Goal: Task Accomplishment & Management: Use online tool/utility

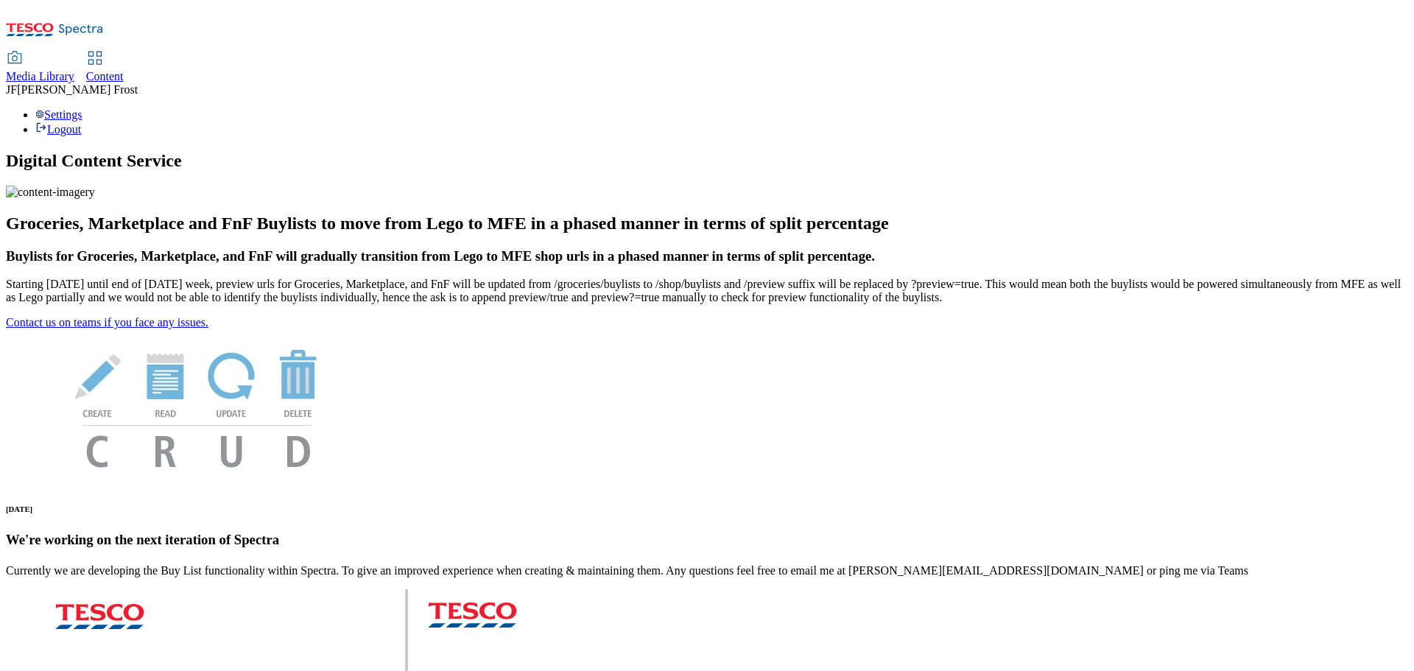
click at [124, 70] on span "Content" at bounding box center [105, 76] width 38 height 13
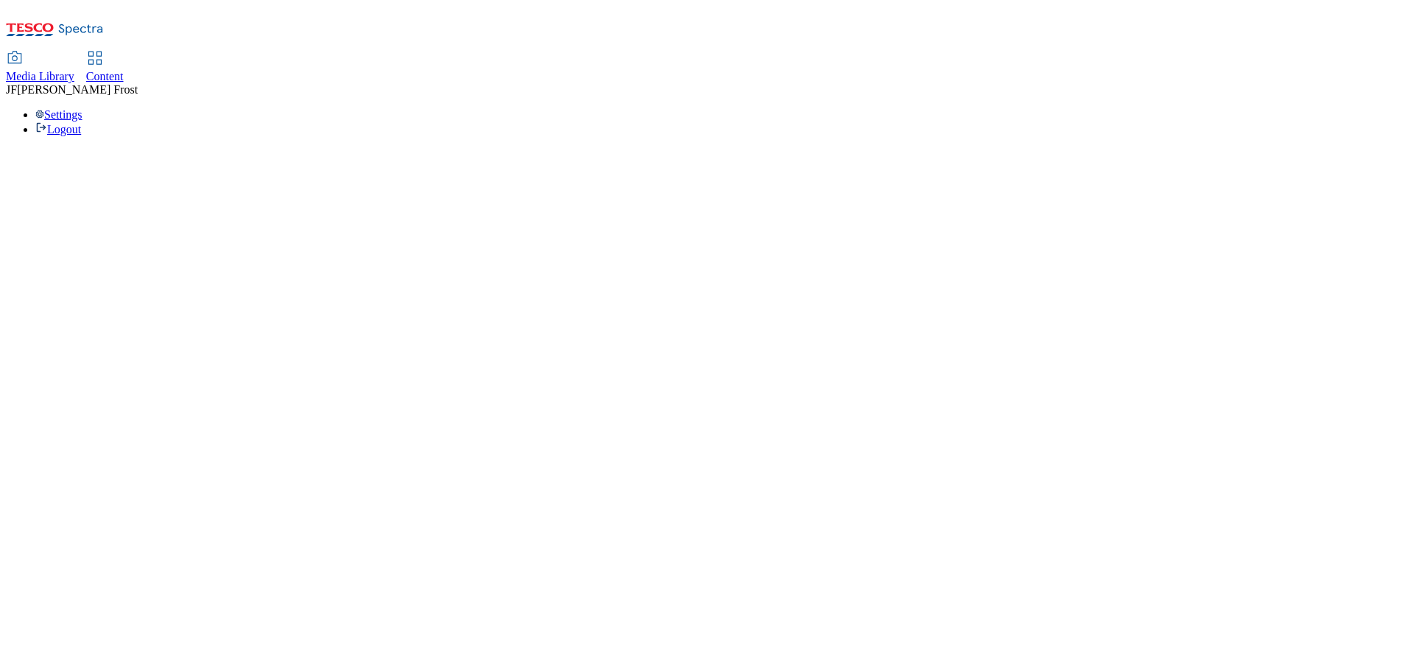
select select "ghs-uk"
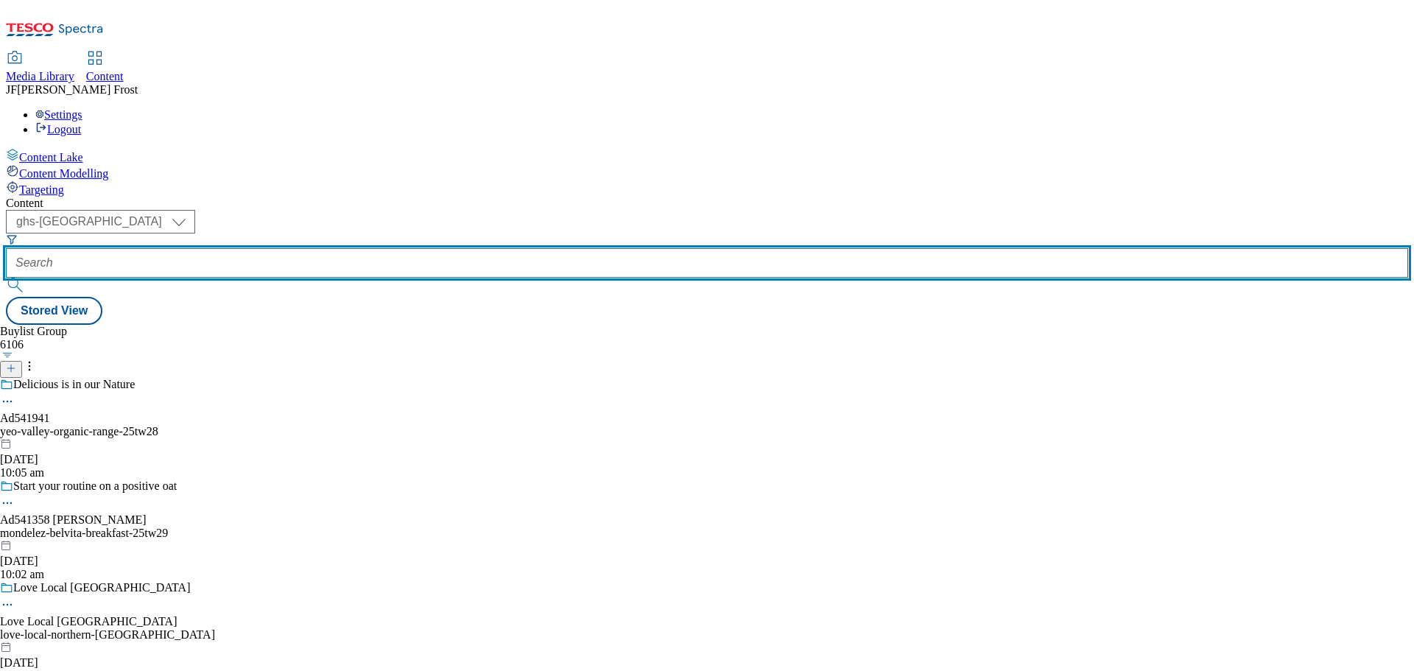
click at [357, 248] on input "text" at bounding box center [707, 262] width 1403 height 29
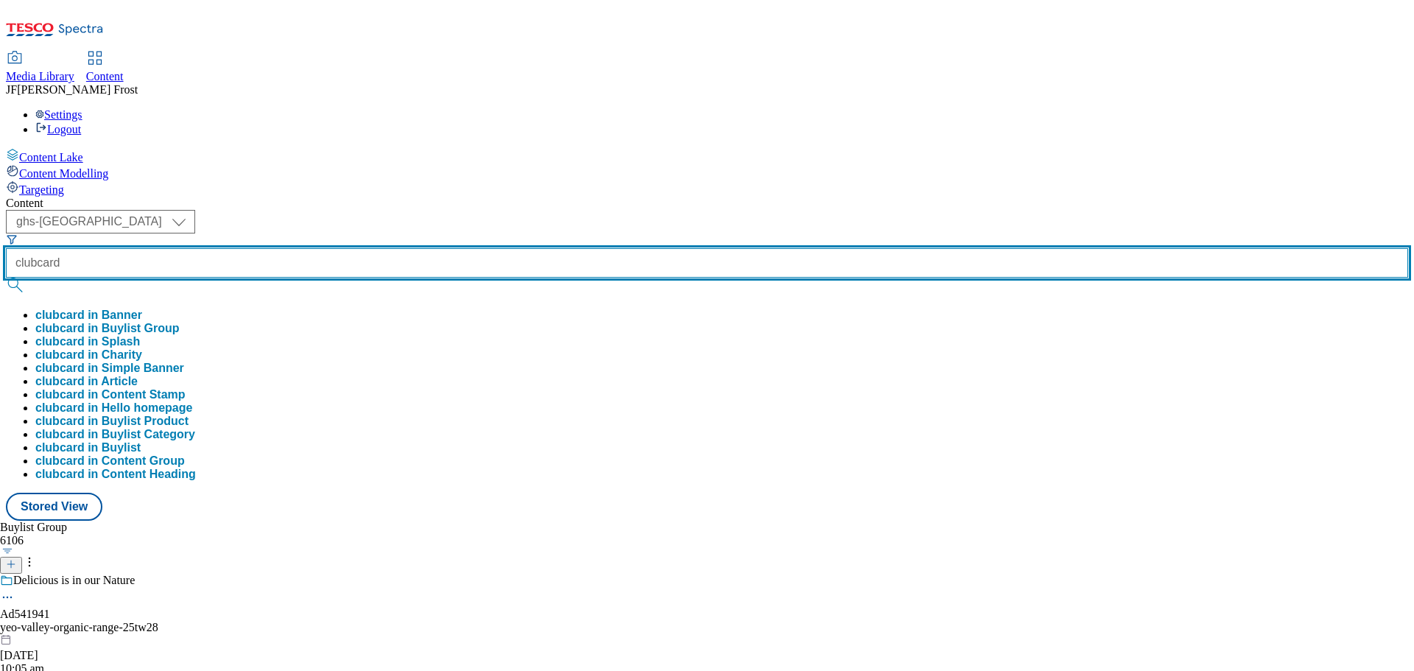
type input "clubcard"
click at [6, 278] on button "submit" at bounding box center [16, 285] width 21 height 15
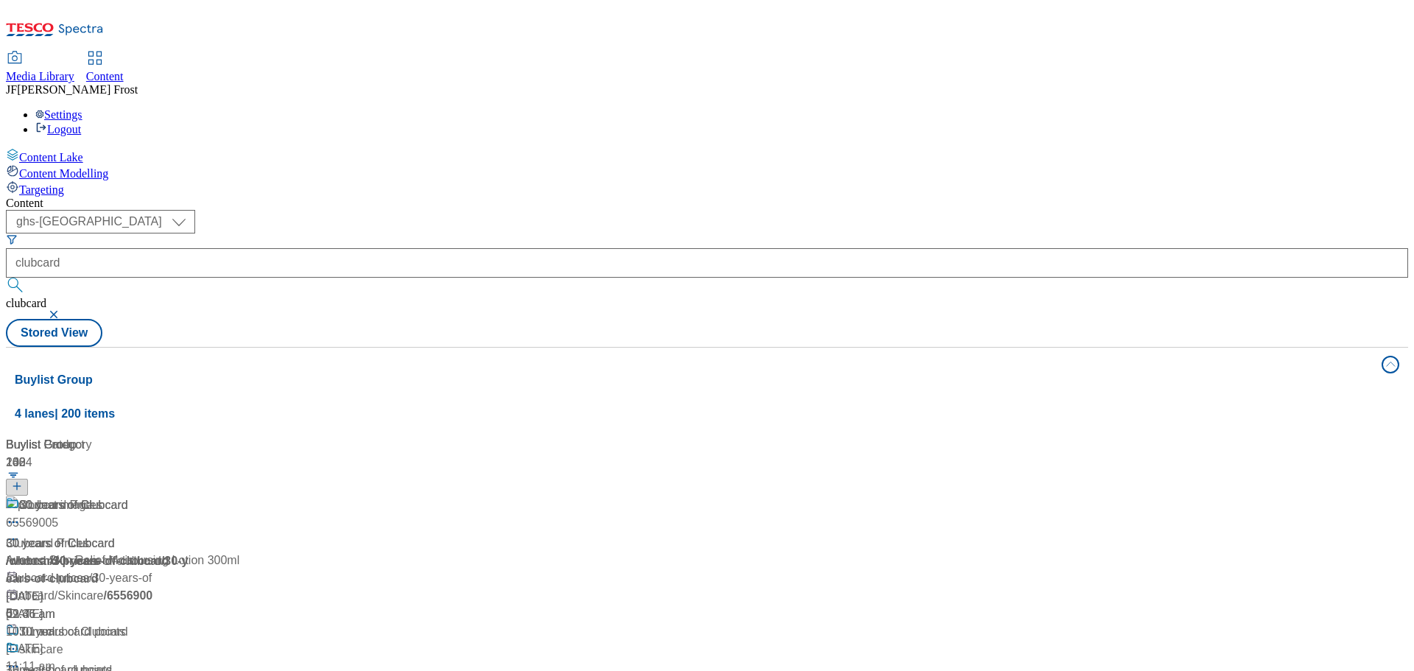
click at [569, 210] on div "( optional ) ghs-roi ghs-uk ghs-uk clubcard clubcard Stored View" at bounding box center [707, 278] width 1403 height 137
click at [102, 497] on div "Clubcard Prices" at bounding box center [60, 506] width 83 height 18
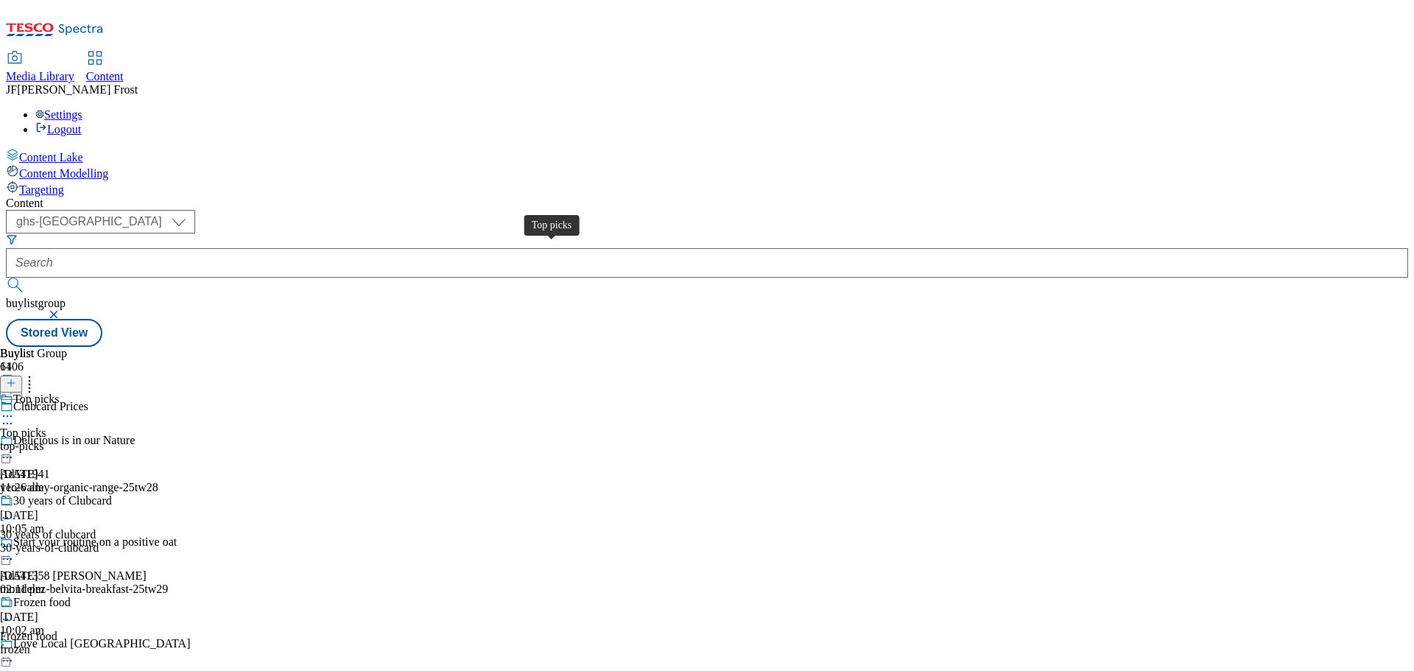
click at [46, 427] on div "Top picks" at bounding box center [23, 433] width 46 height 13
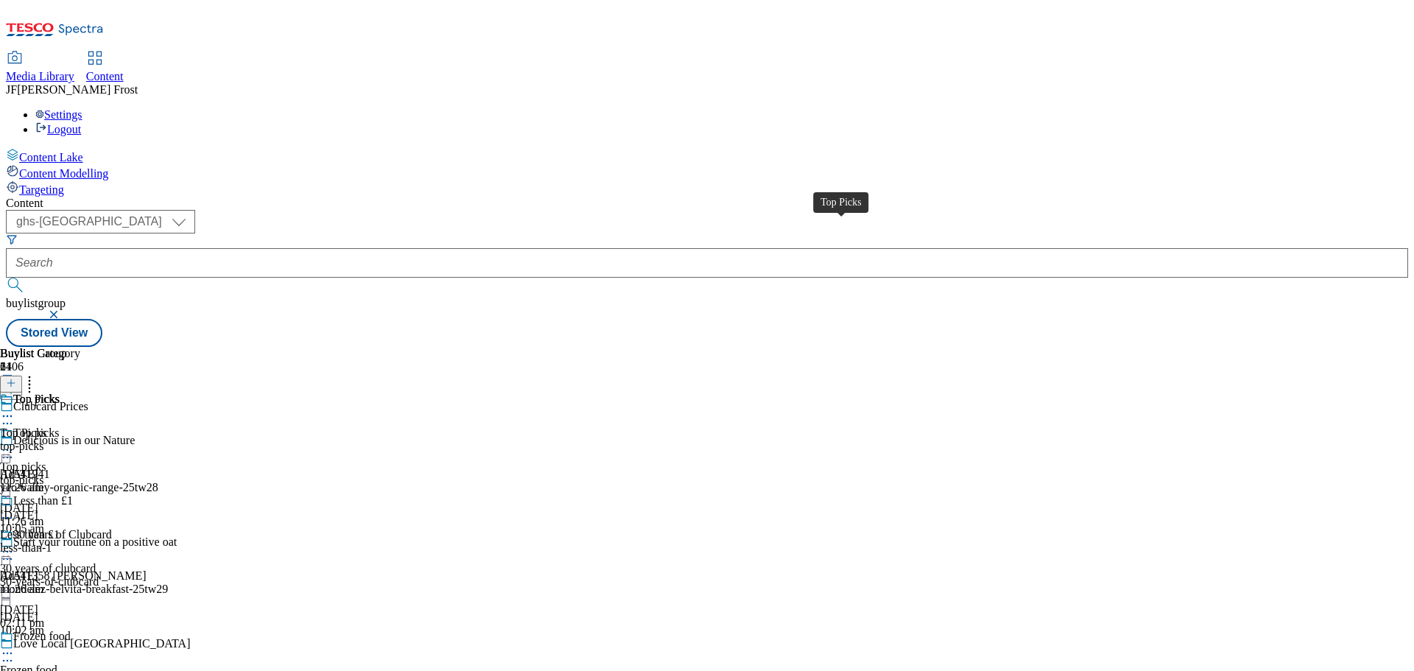
click at [60, 393] on div "Top Picks" at bounding box center [36, 399] width 46 height 13
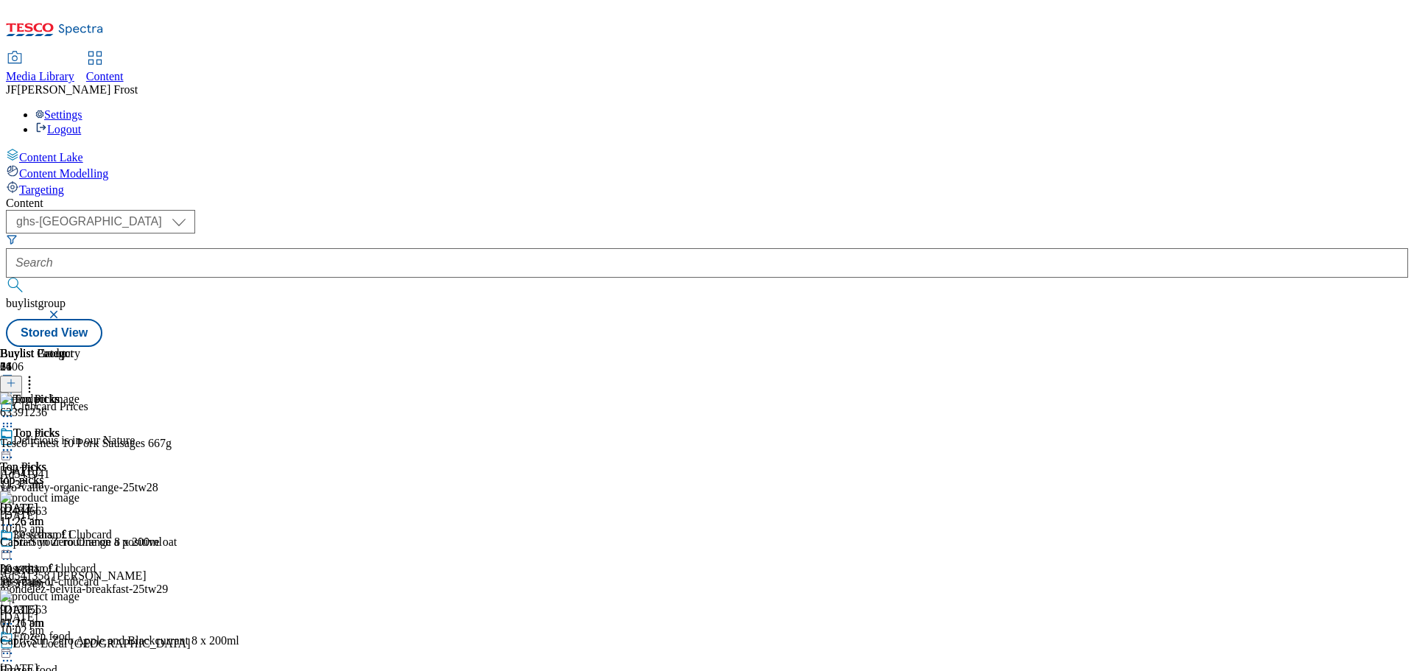
click at [15, 443] on icon at bounding box center [7, 450] width 15 height 15
click at [93, 611] on span "Un-publish" at bounding box center [69, 616] width 47 height 11
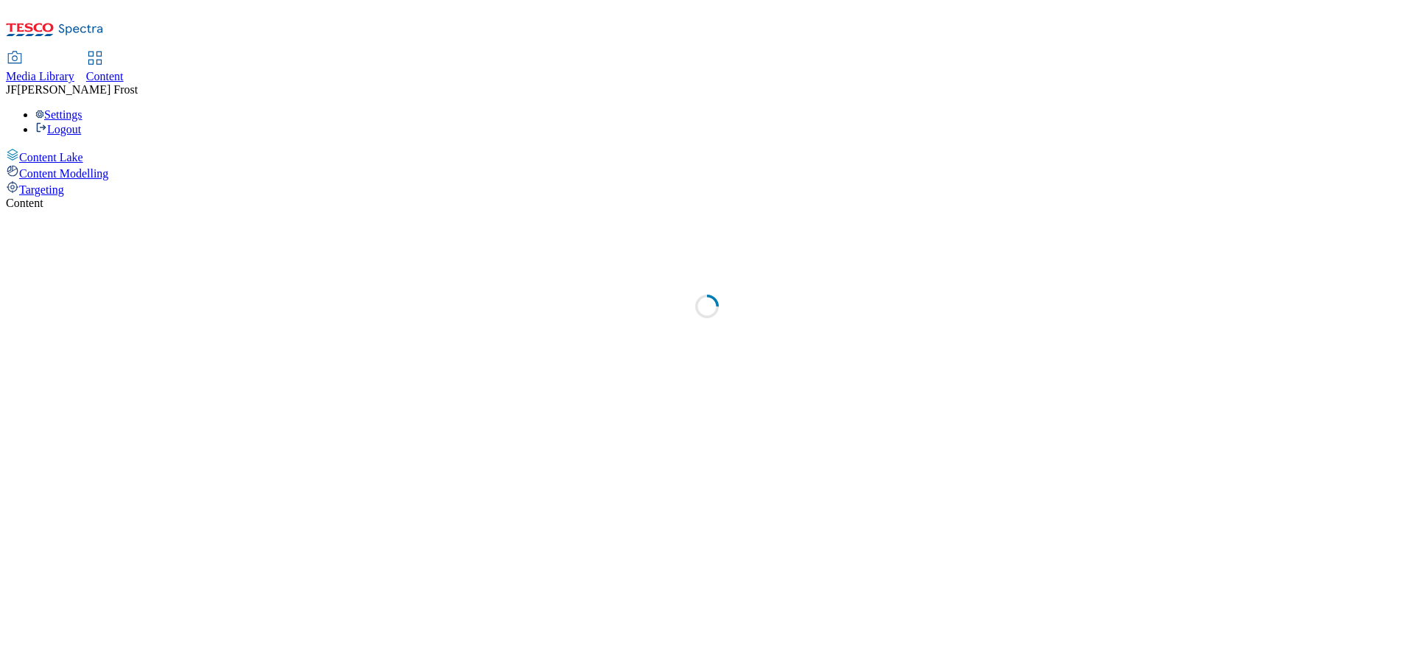
select select "ghs-uk"
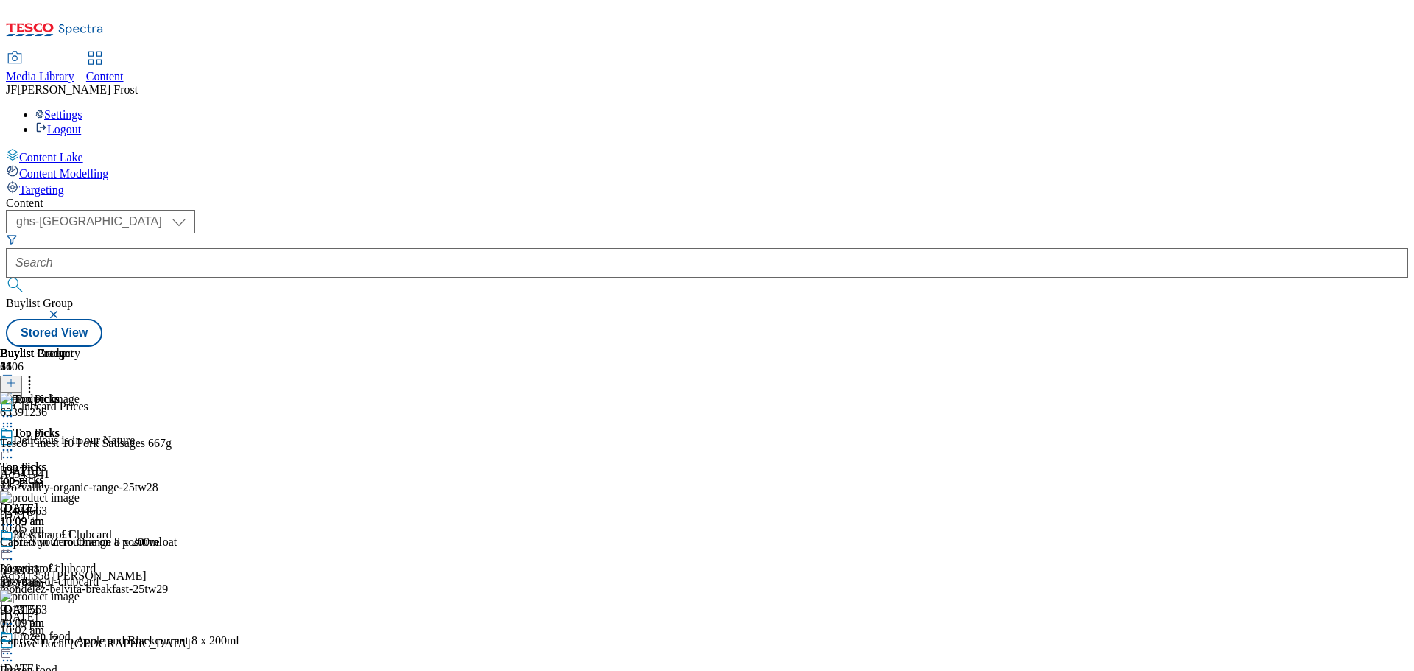
click at [15, 443] on icon at bounding box center [7, 450] width 15 height 15
click at [95, 561] on span "Un-preview" at bounding box center [70, 566] width 49 height 11
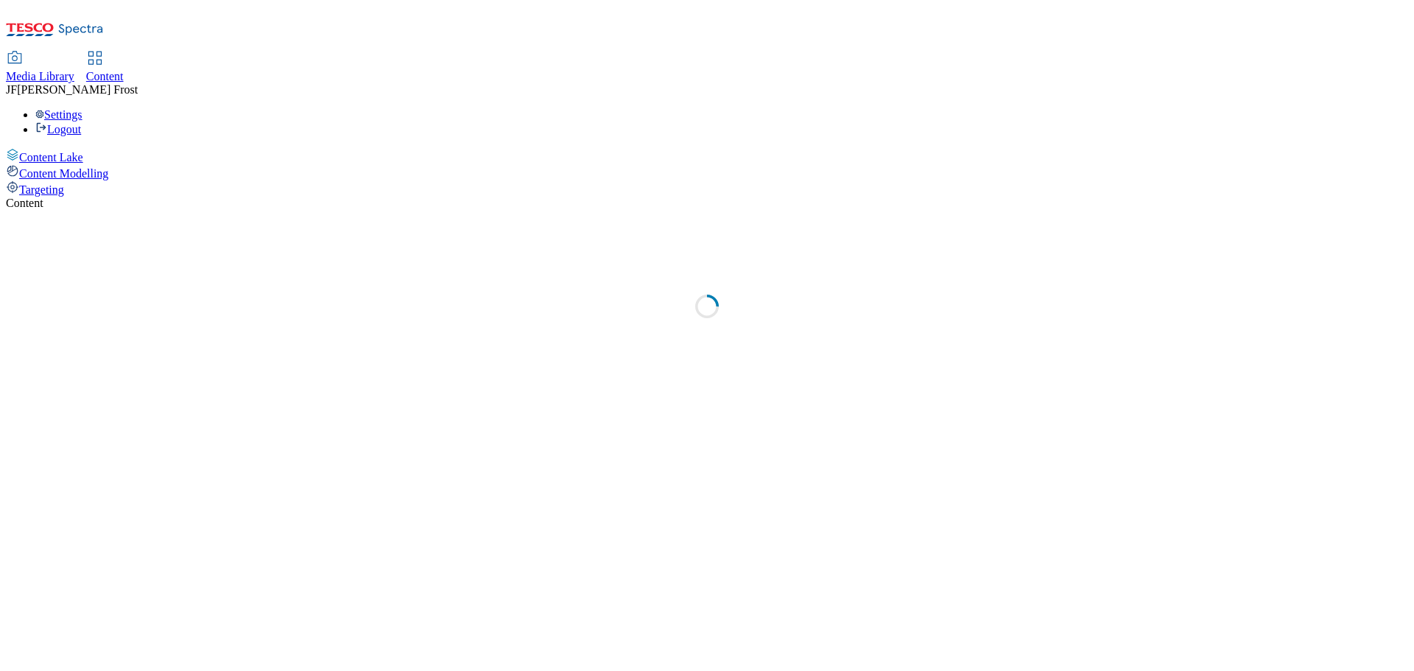
select select "ghs-uk"
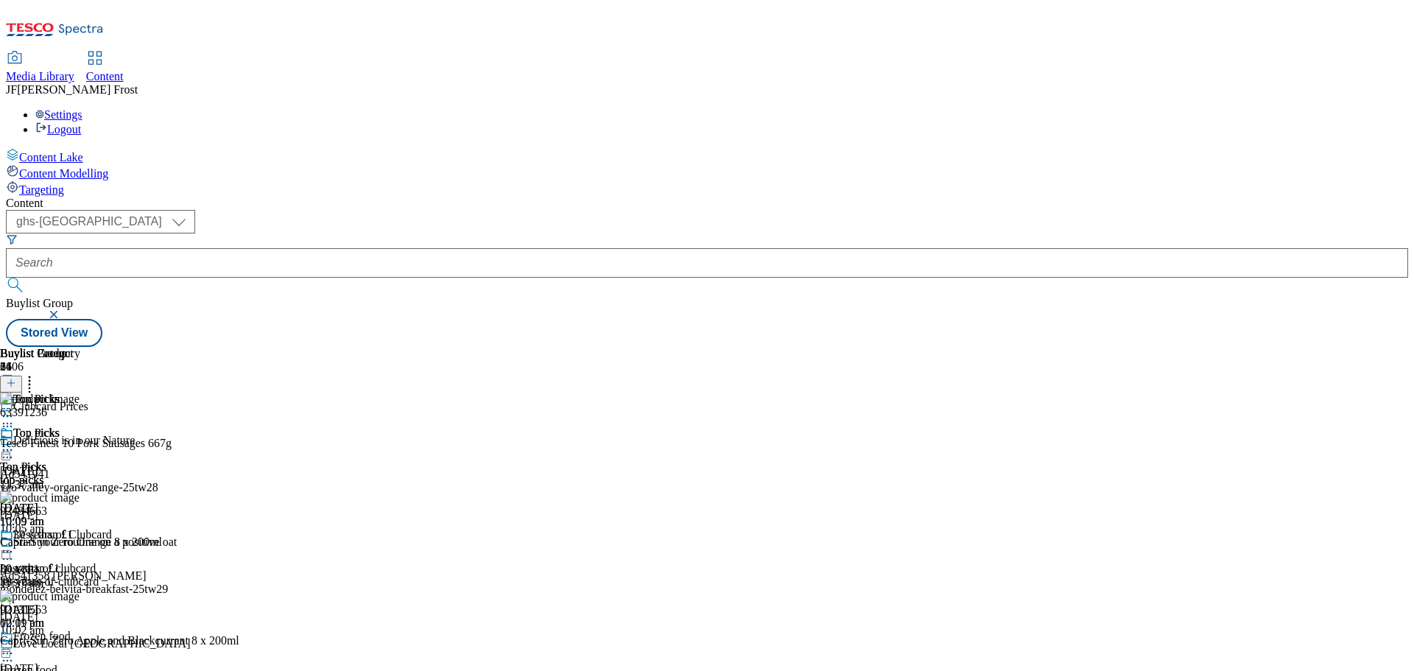
click at [15, 443] on icon at bounding box center [7, 450] width 15 height 15
click at [37, 373] on icon at bounding box center [29, 380] width 15 height 15
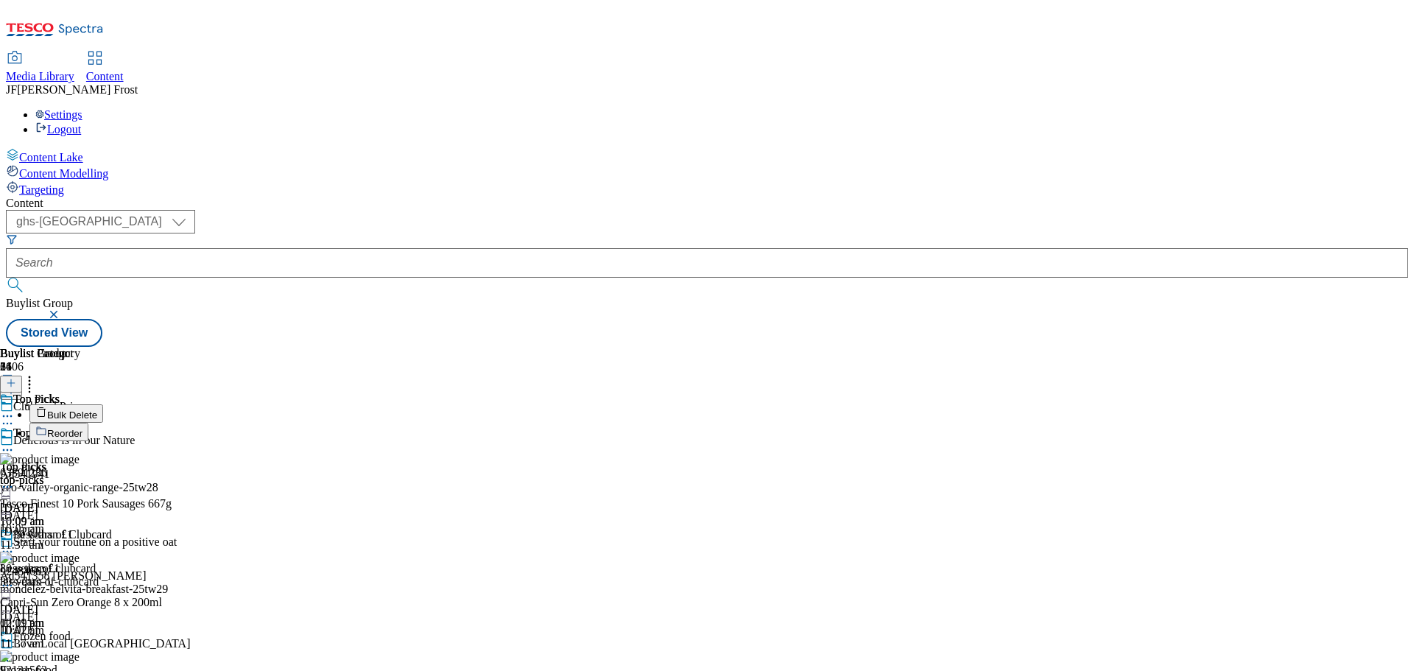
click at [97, 410] on span "Bulk Delete" at bounding box center [72, 415] width 50 height 11
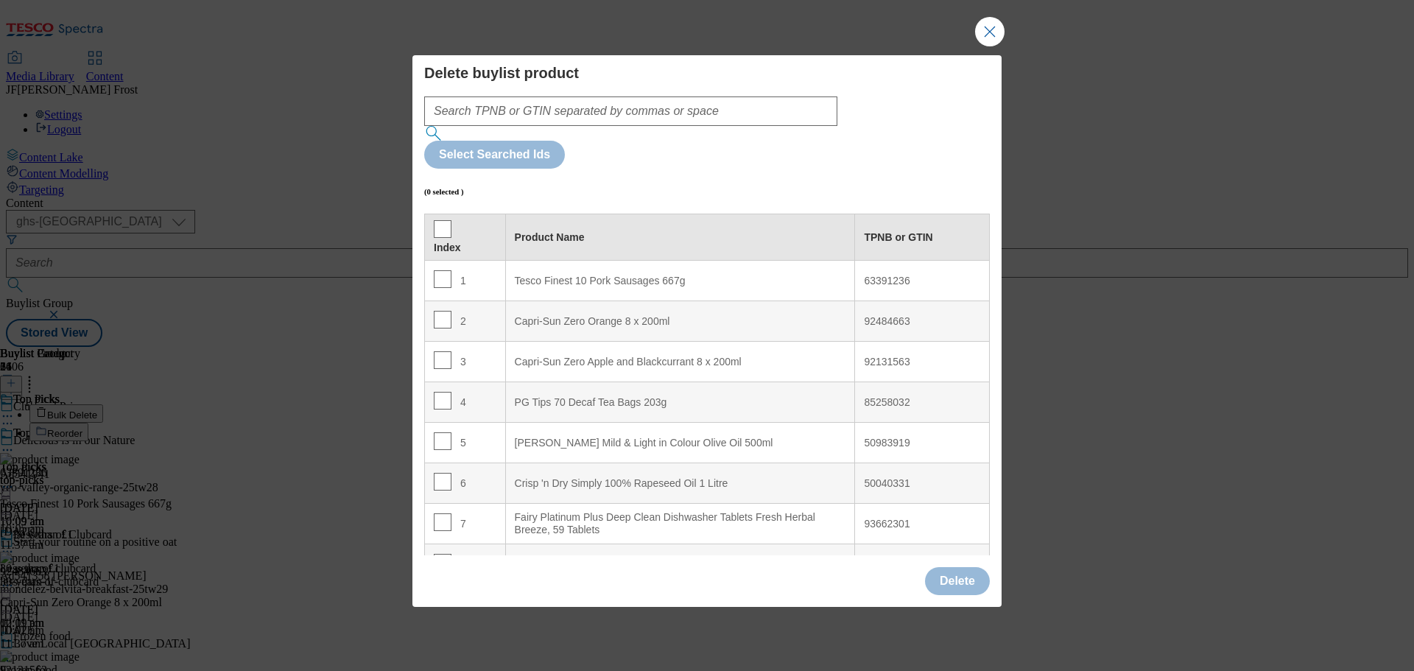
click at [443, 261] on td "1" at bounding box center [465, 281] width 81 height 41
click at [438, 270] on input "Modal" at bounding box center [443, 279] width 18 height 18
checkbox input "true"
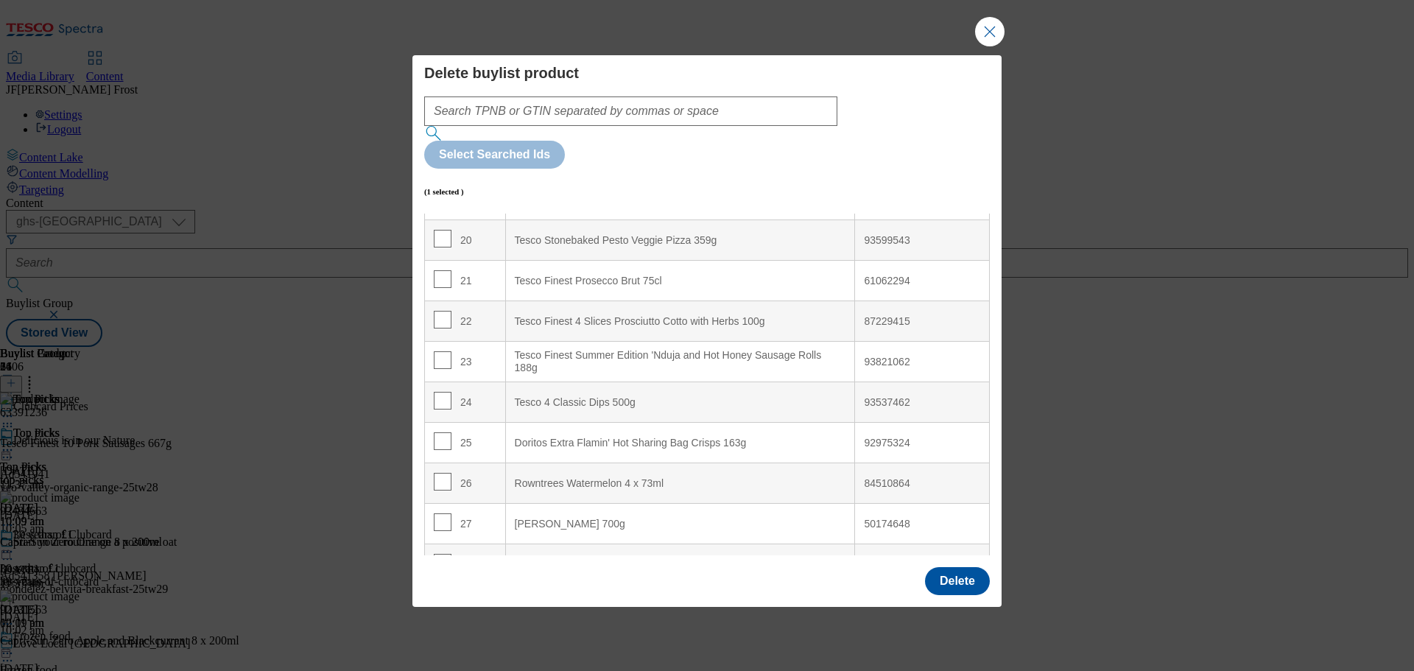
scroll to position [1158, 0]
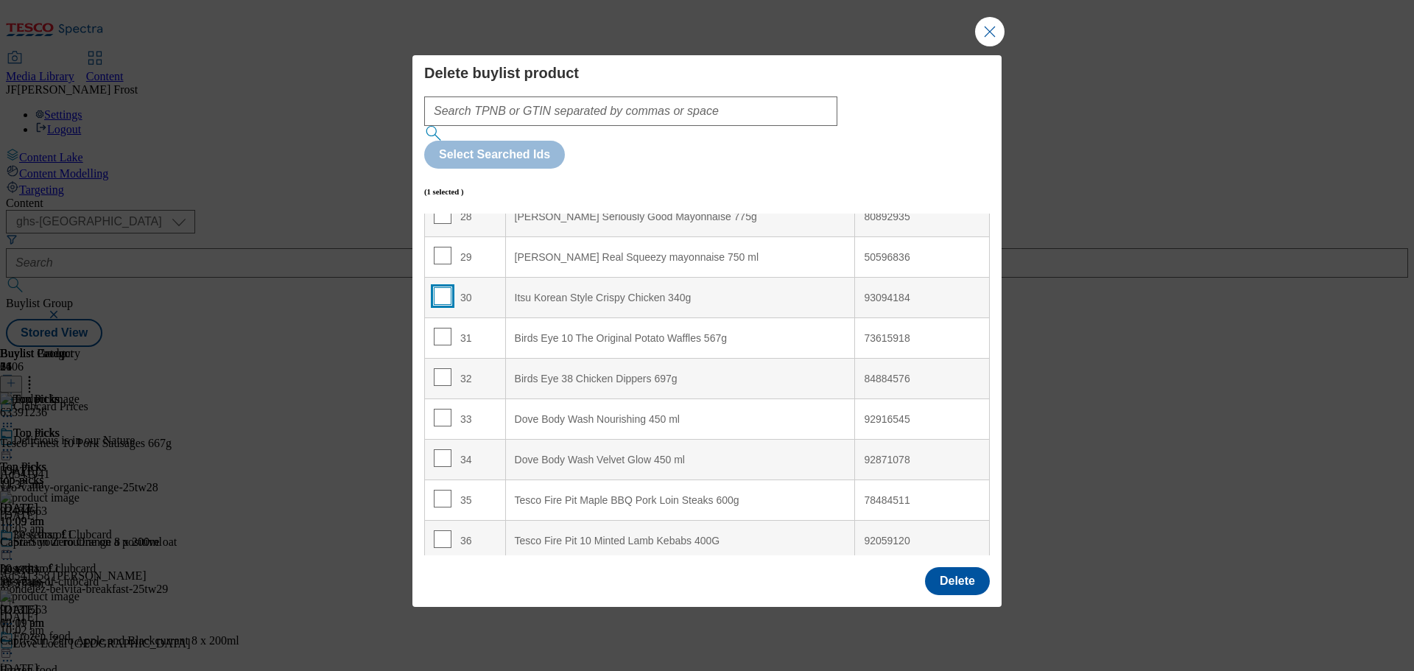
click at [440, 287] on input "Modal" at bounding box center [443, 296] width 18 height 18
checkbox input "true"
click at [441, 368] on input "Modal" at bounding box center [443, 377] width 18 height 18
checkbox input "true"
click at [964, 567] on button "Delete" at bounding box center [957, 581] width 65 height 28
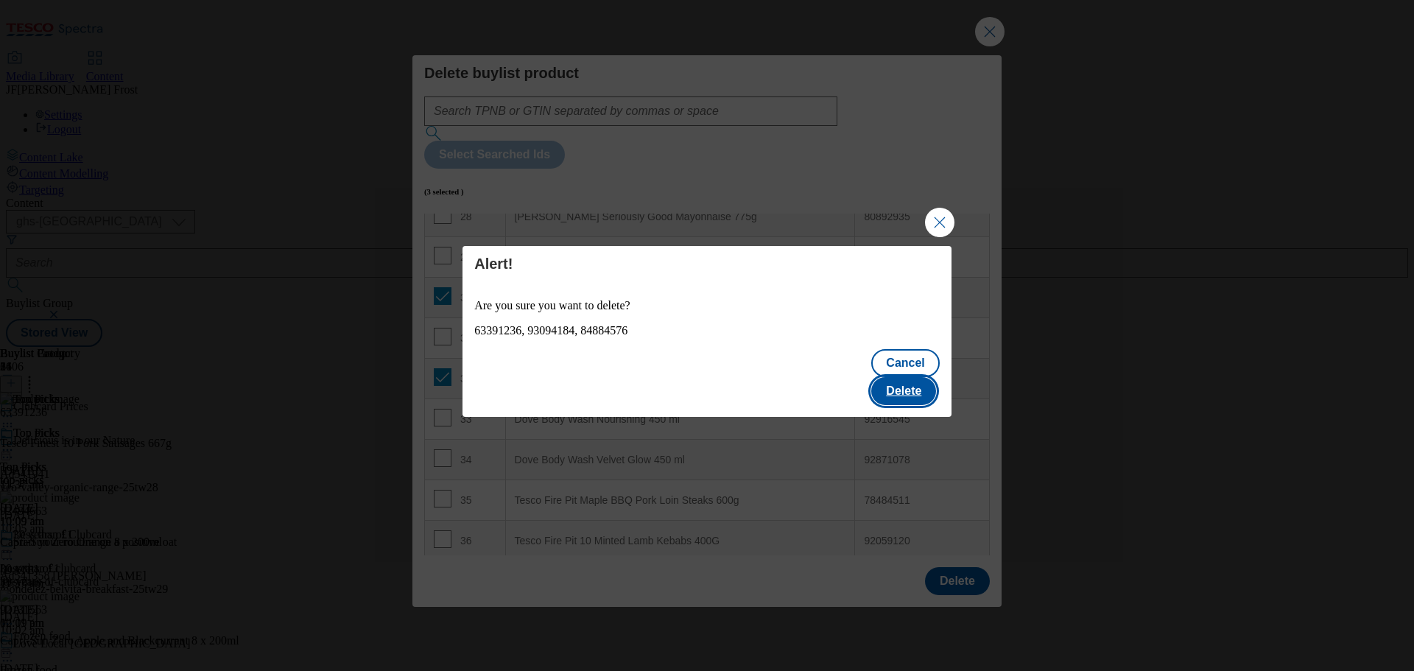
click at [917, 377] on button "Delete" at bounding box center [903, 391] width 65 height 28
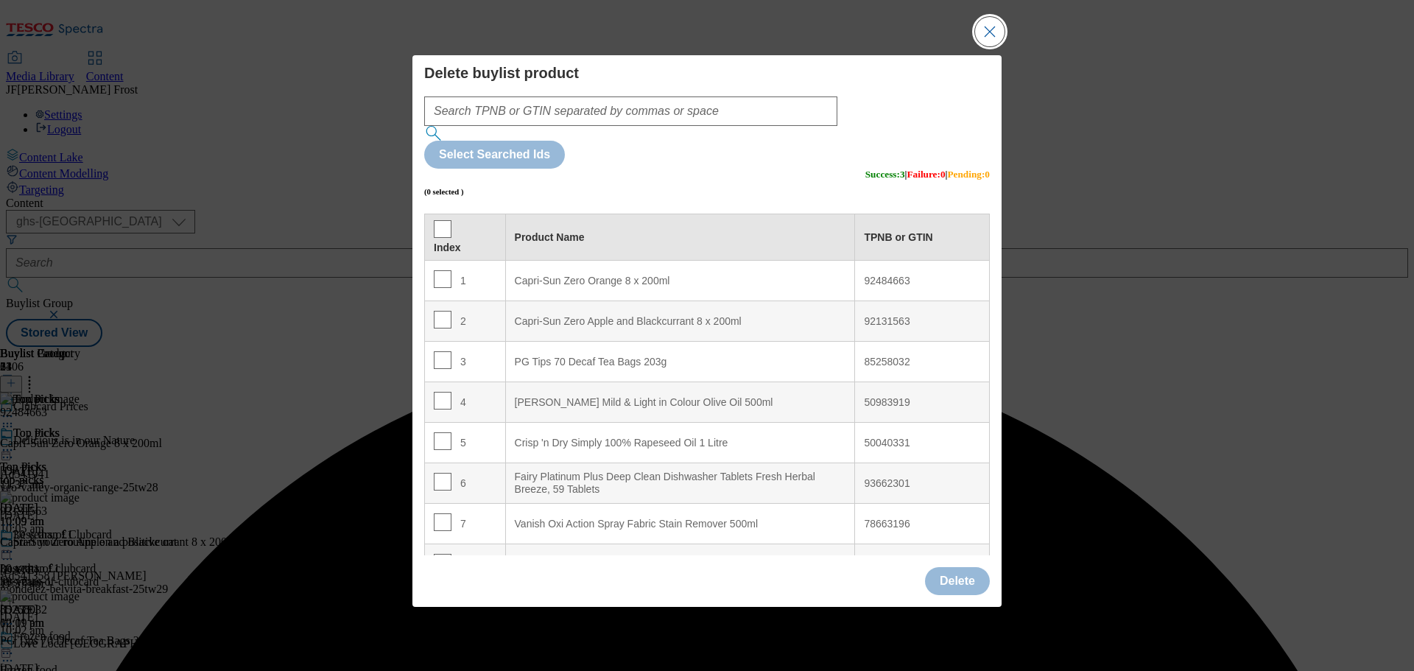
click at [994, 46] on button "Close Modal" at bounding box center [989, 31] width 29 height 29
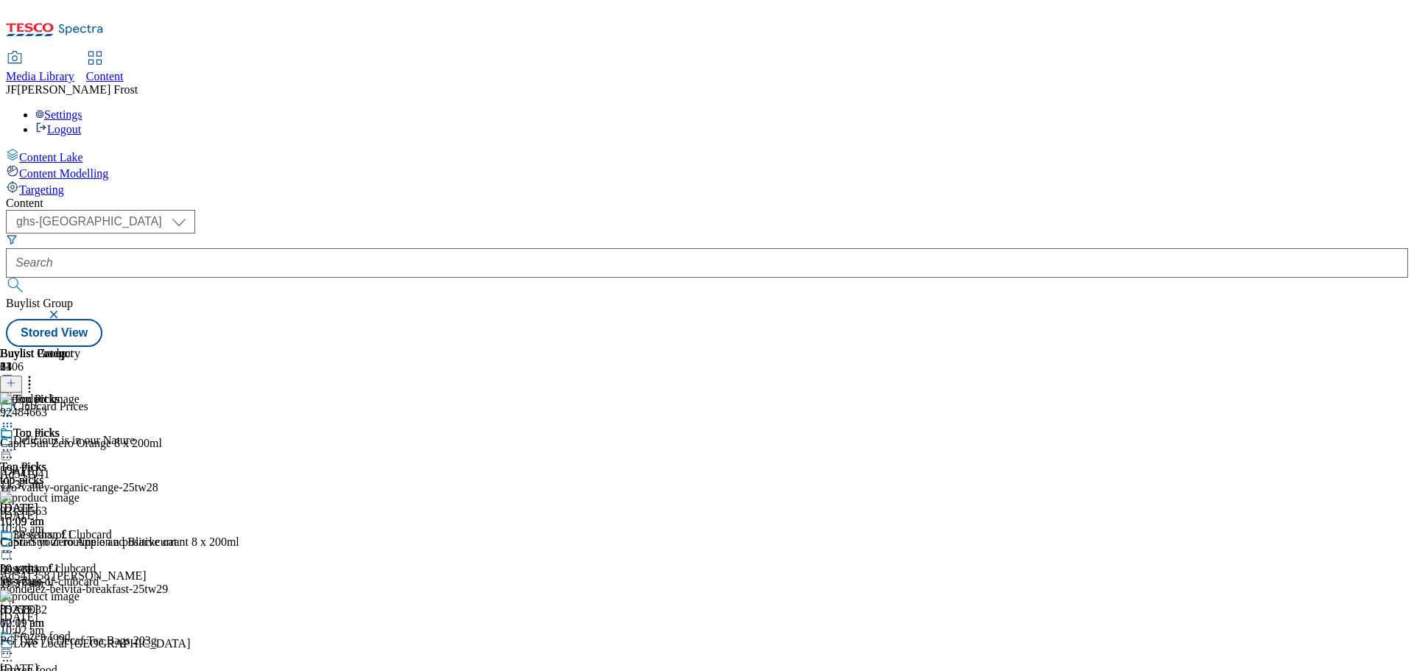
click at [15, 443] on icon at bounding box center [7, 450] width 15 height 15
click at [80, 544] on span "Preview" at bounding box center [63, 549] width 35 height 11
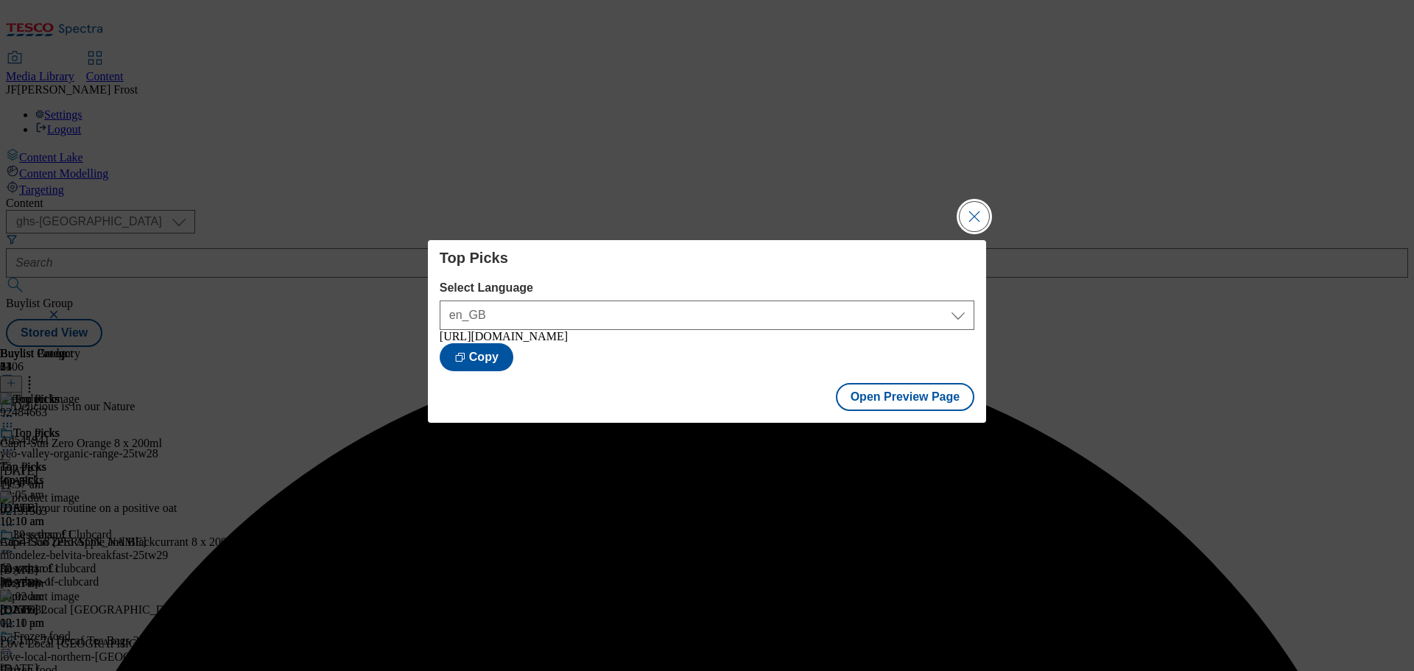
click at [967, 215] on button "Close Modal" at bounding box center [974, 216] width 29 height 29
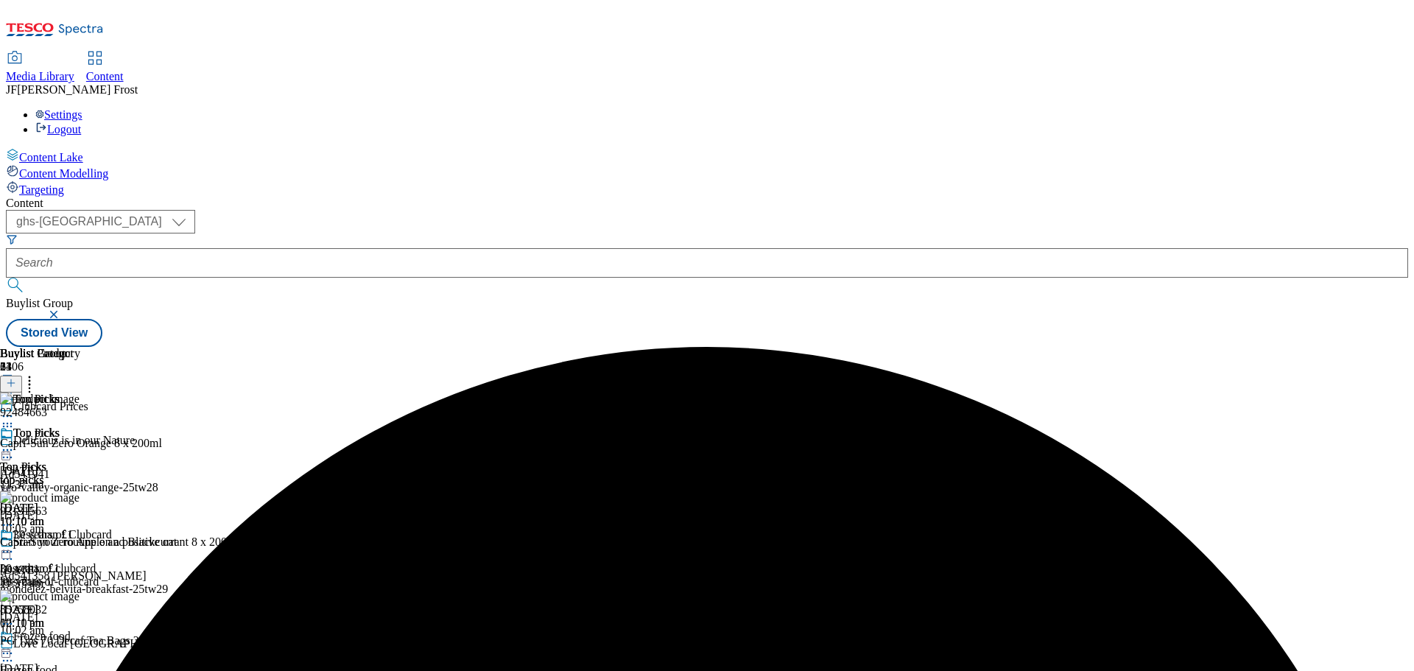
click at [15, 443] on icon at bounding box center [7, 450] width 15 height 15
click at [78, 594] on span "Publish" at bounding box center [62, 599] width 32 height 11
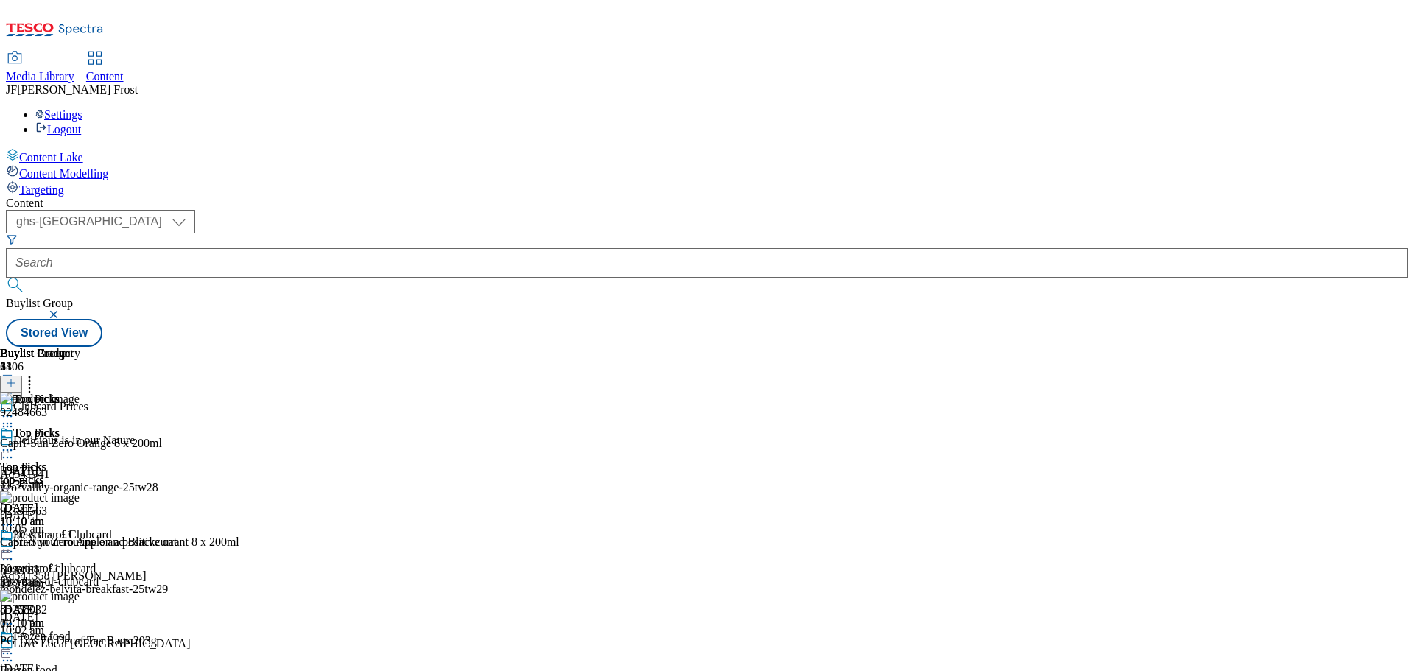
scroll to position [147, 0]
click at [71, 630] on span "Frozen food" at bounding box center [41, 638] width 57 height 16
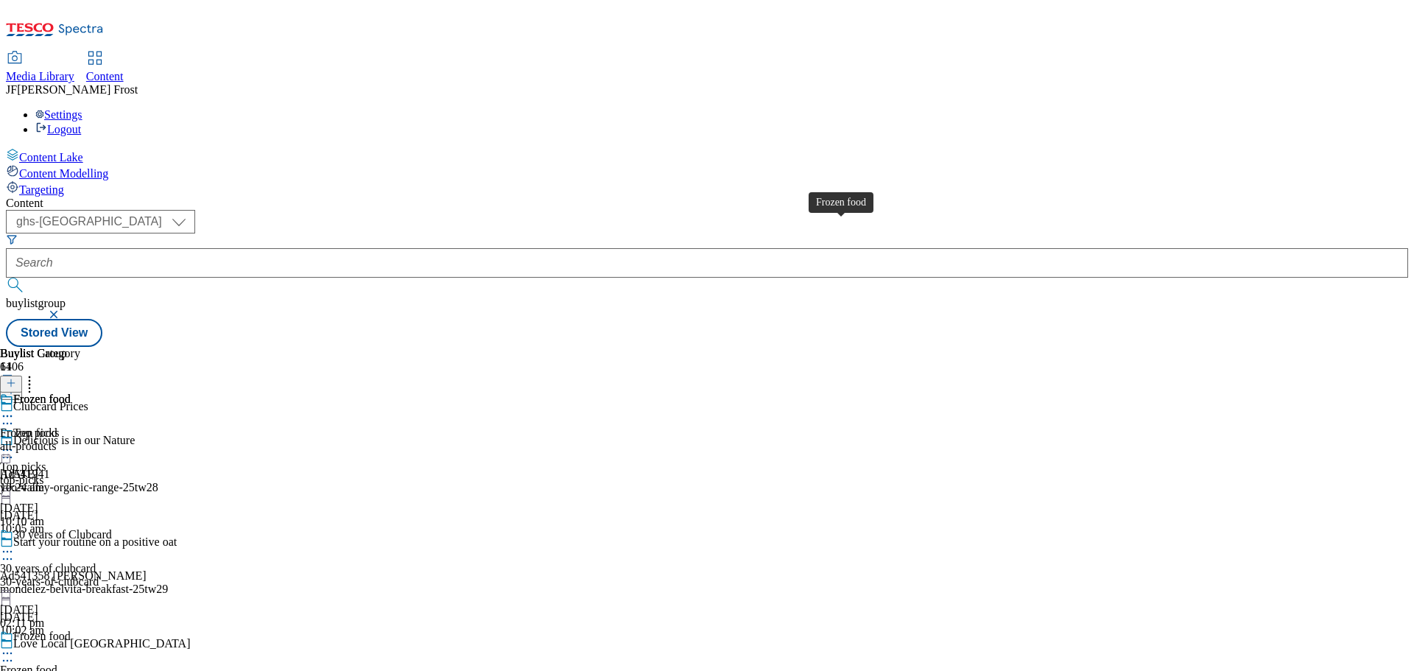
click at [71, 393] on span "Frozen food" at bounding box center [41, 401] width 57 height 16
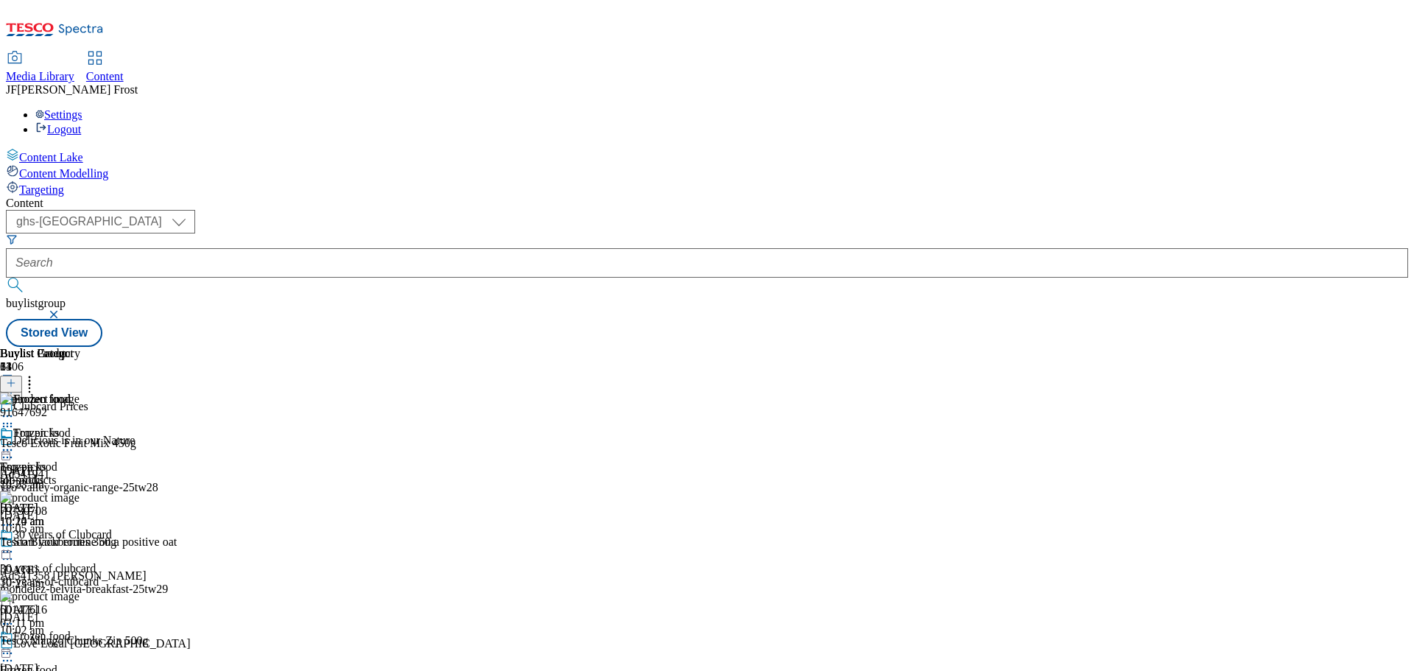
click at [15, 443] on icon at bounding box center [7, 450] width 15 height 15
click at [93, 611] on span "Un-publish" at bounding box center [69, 616] width 47 height 11
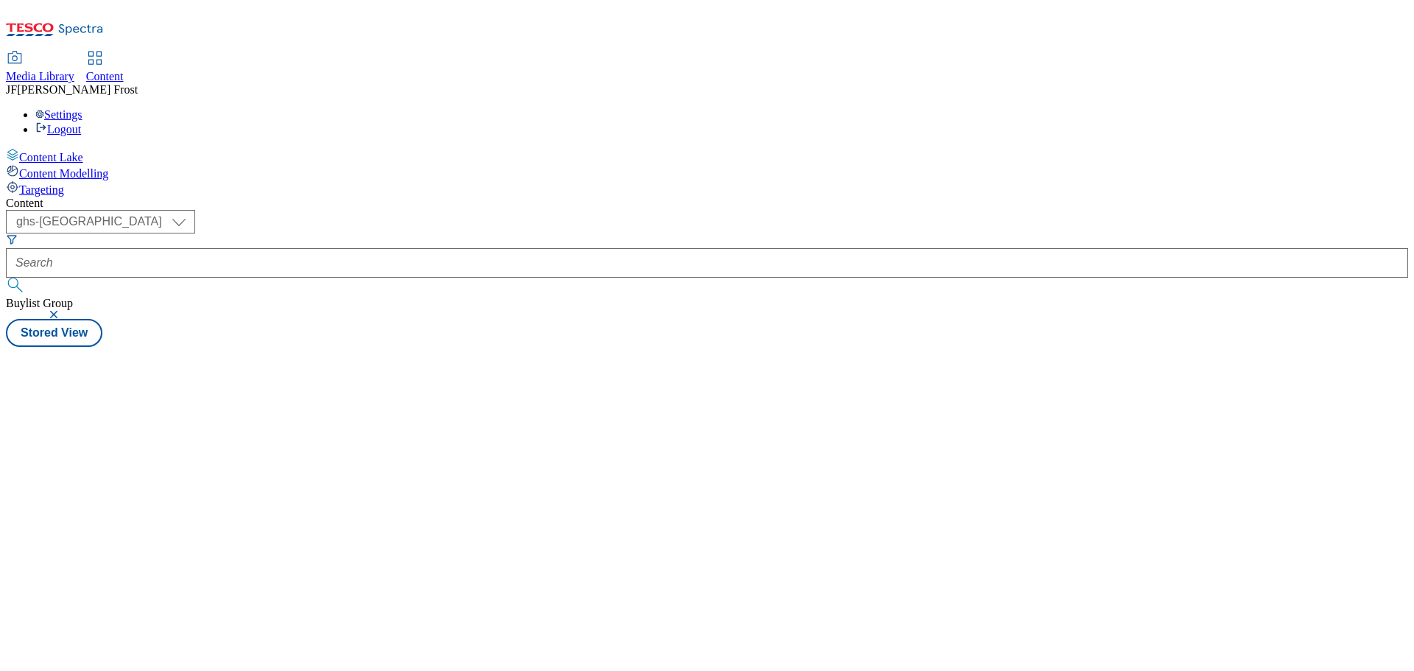
select select "ghs-[GEOGRAPHIC_DATA]"
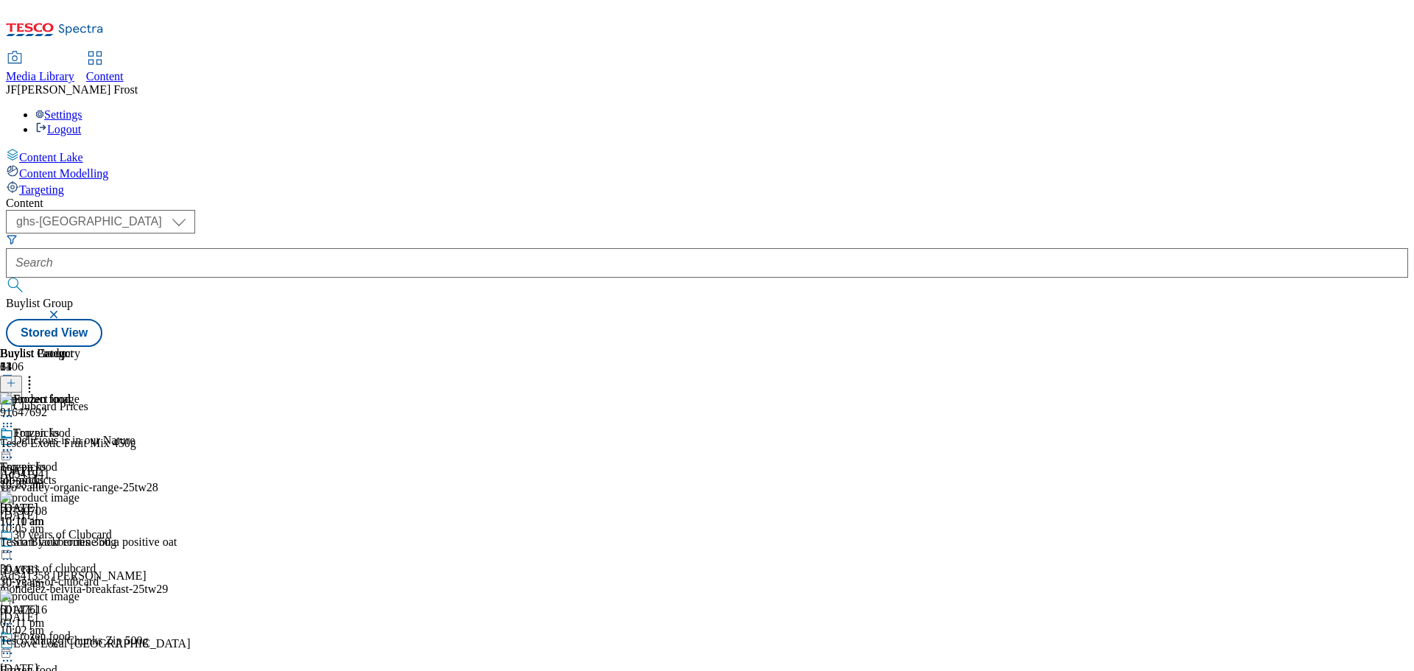
click at [15, 443] on icon at bounding box center [7, 450] width 15 height 15
click at [95, 561] on span "Un-preview" at bounding box center [70, 566] width 49 height 11
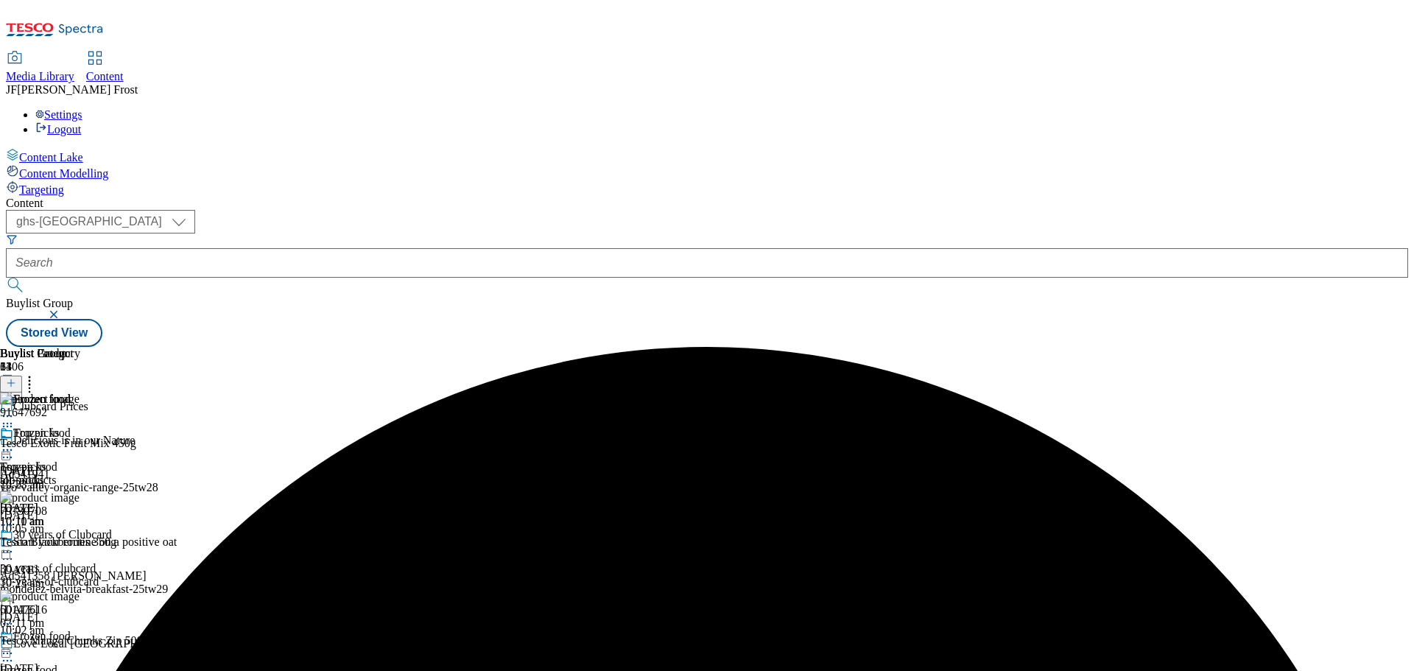
click at [31, 384] on circle at bounding box center [30, 385] width 2 height 2
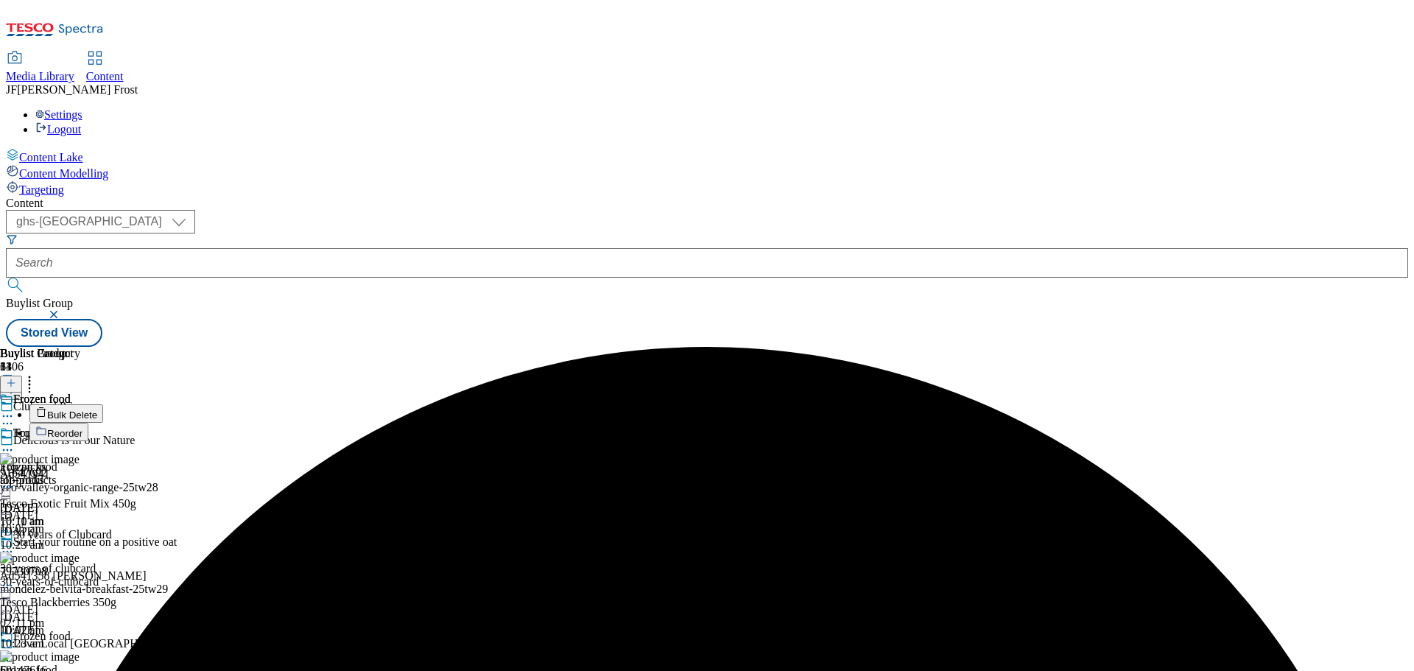
click at [103, 404] on button "Bulk Delete" at bounding box center [66, 413] width 74 height 18
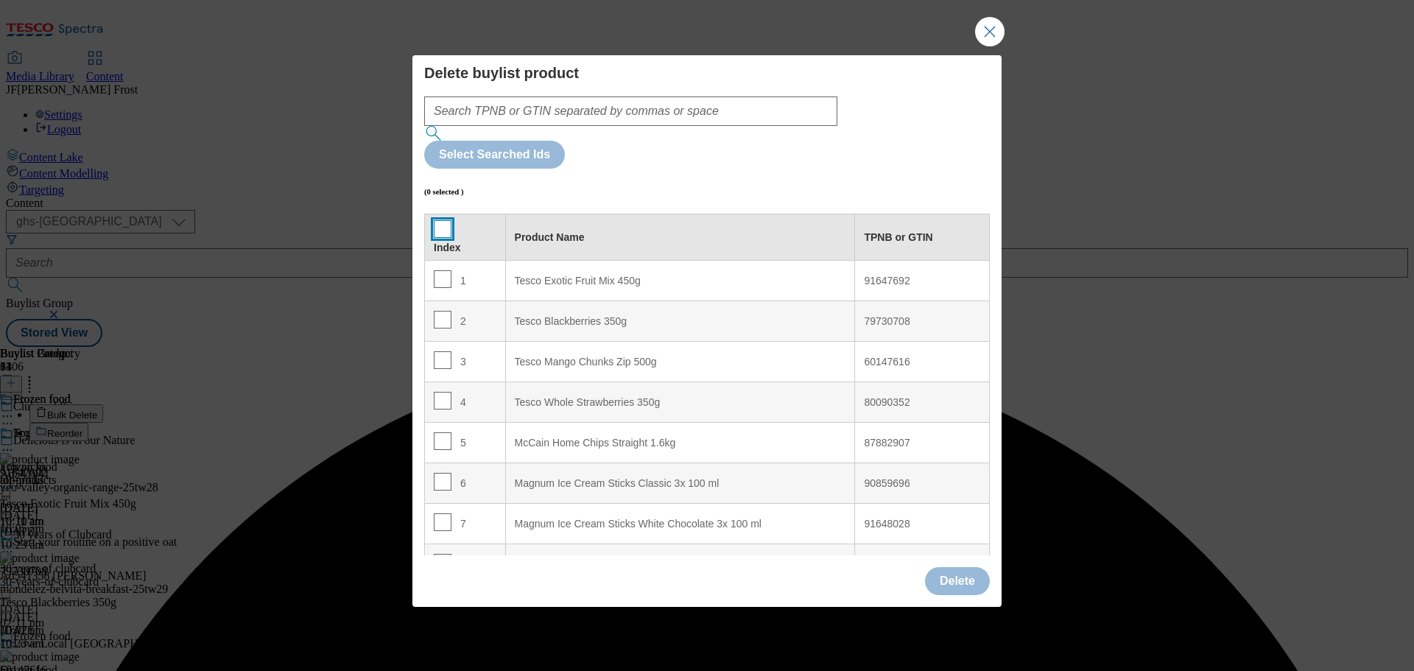
drag, startPoint x: 438, startPoint y: 192, endPoint x: 474, endPoint y: 211, distance: 40.6
click at [438, 220] on input "Modal" at bounding box center [443, 229] width 18 height 18
checkbox input "true"
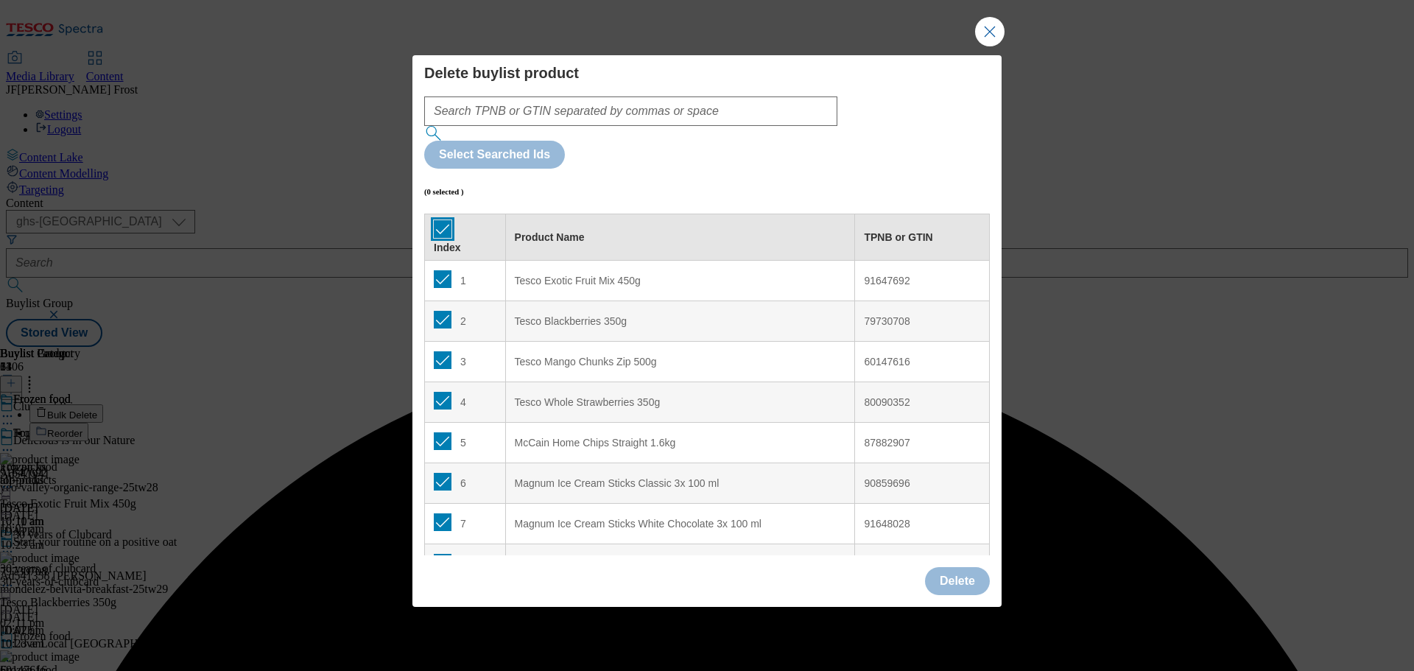
checkbox input "true"
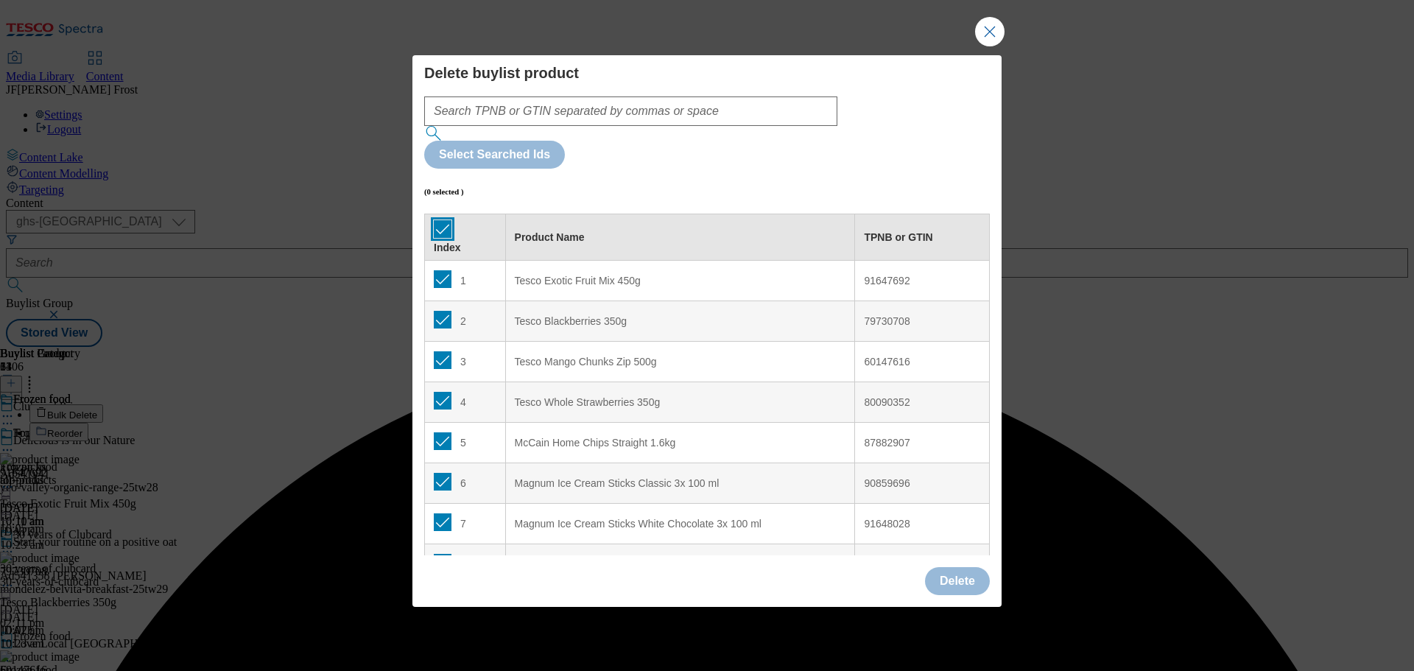
checkbox input "true"
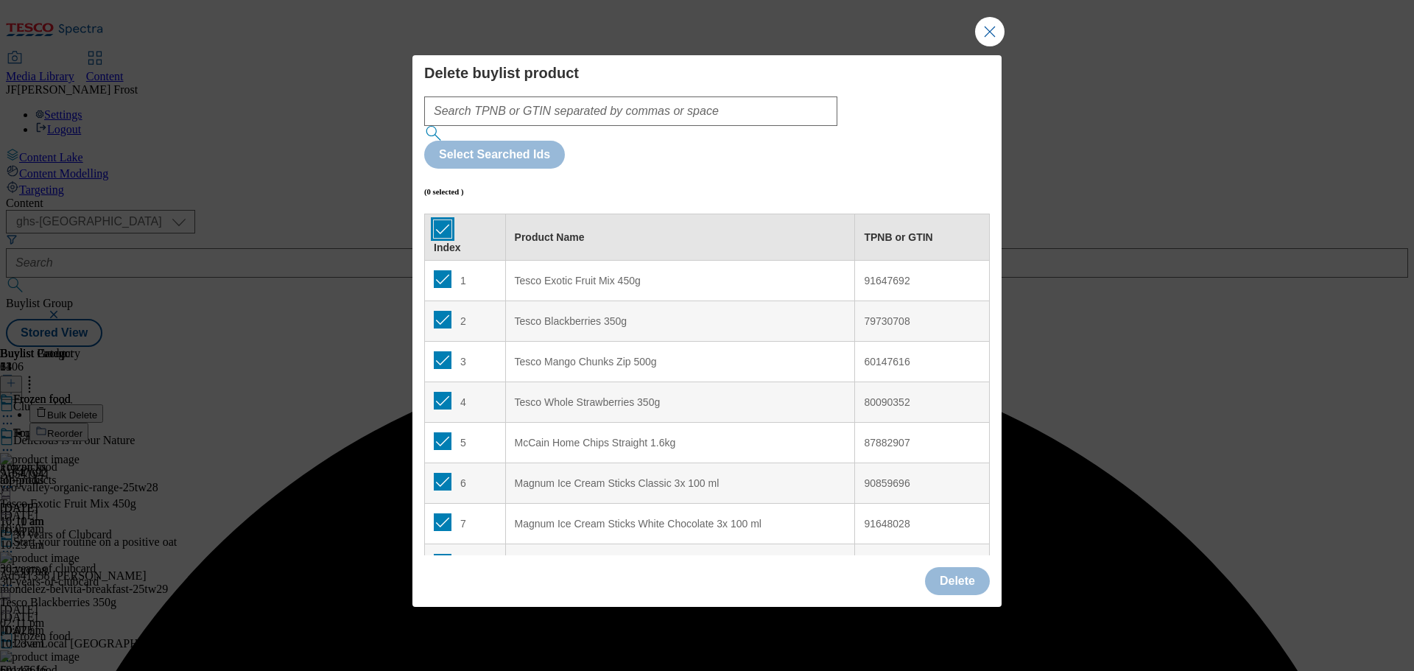
checkbox input "true"
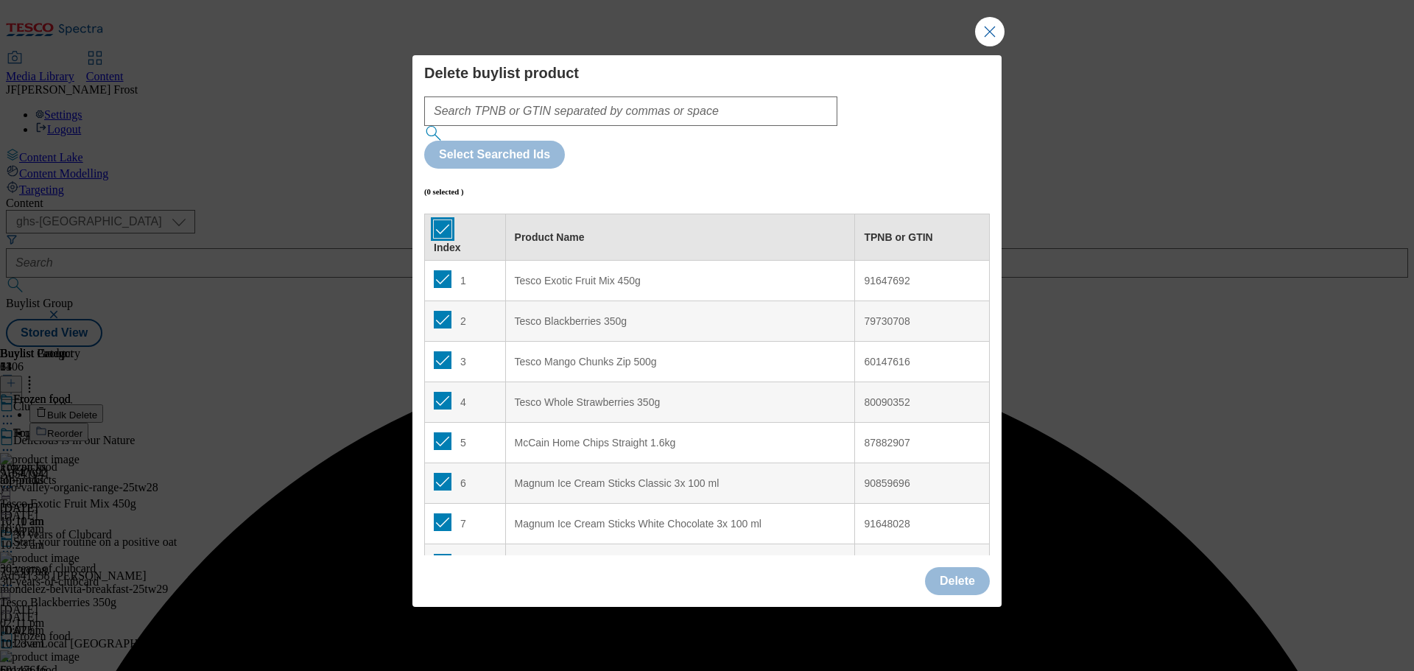
checkbox input "true"
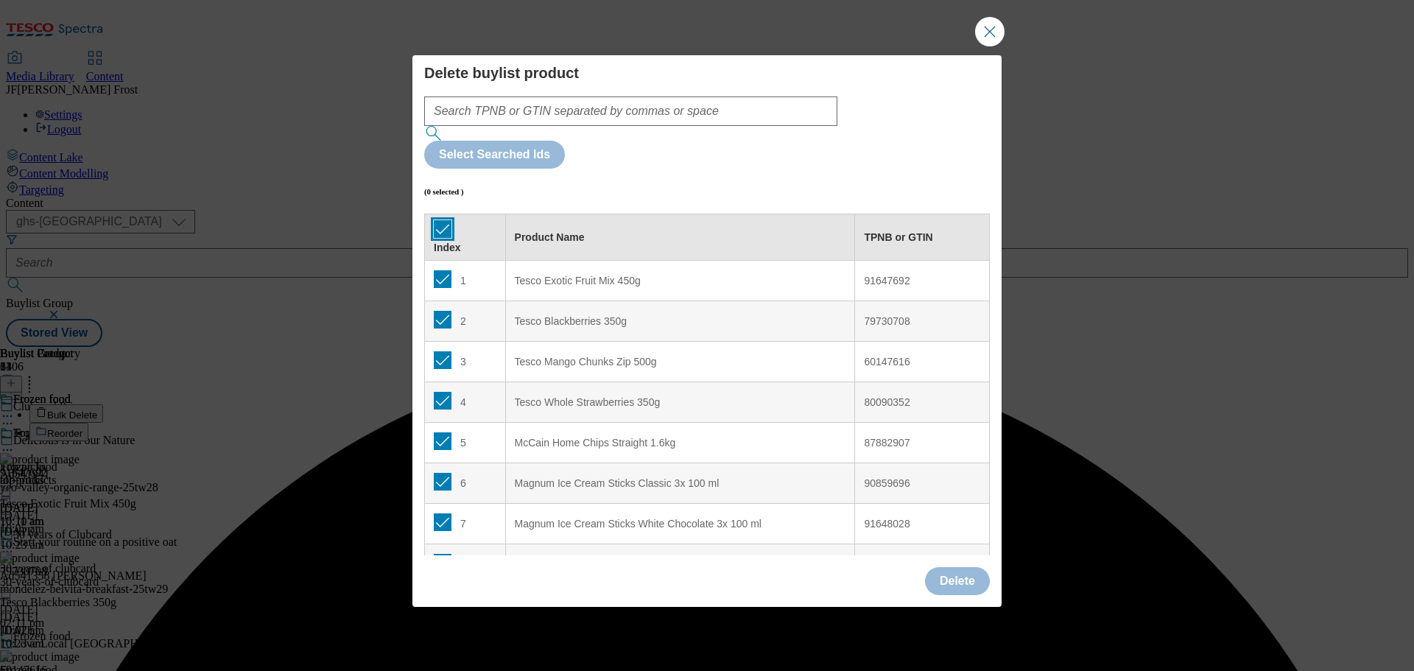
checkbox input "true"
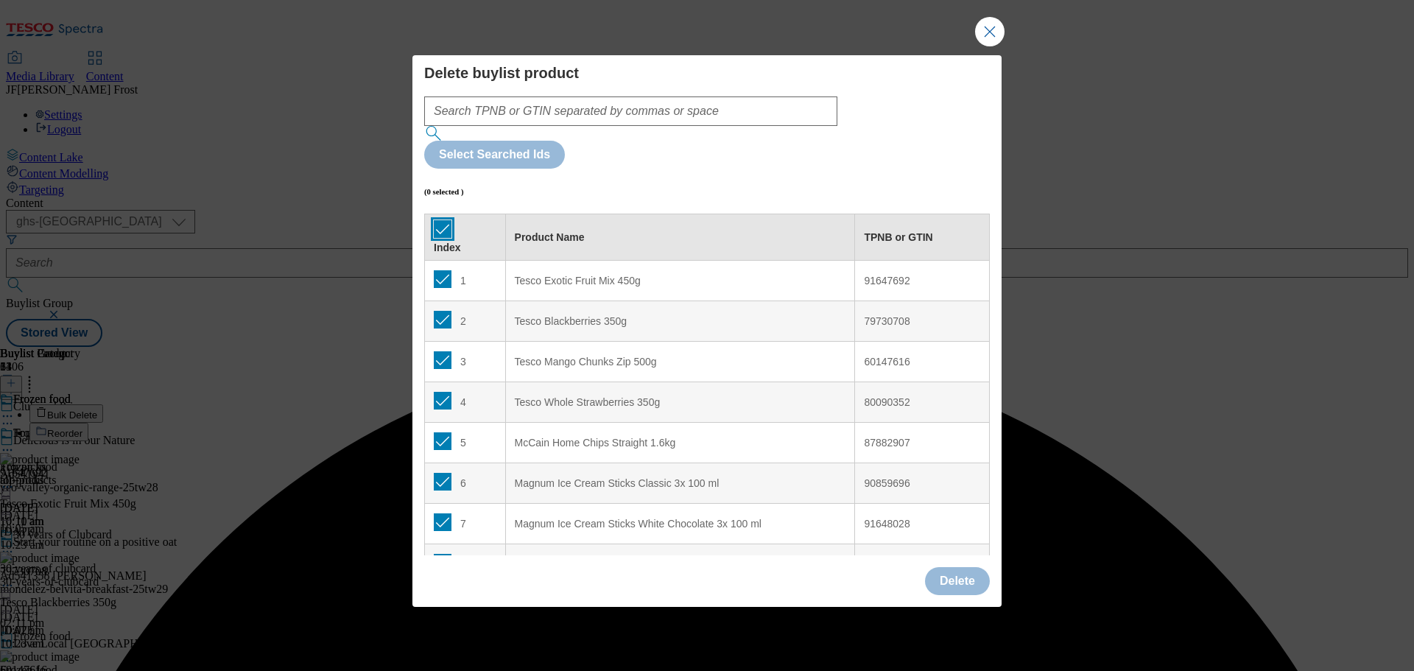
checkbox input "true"
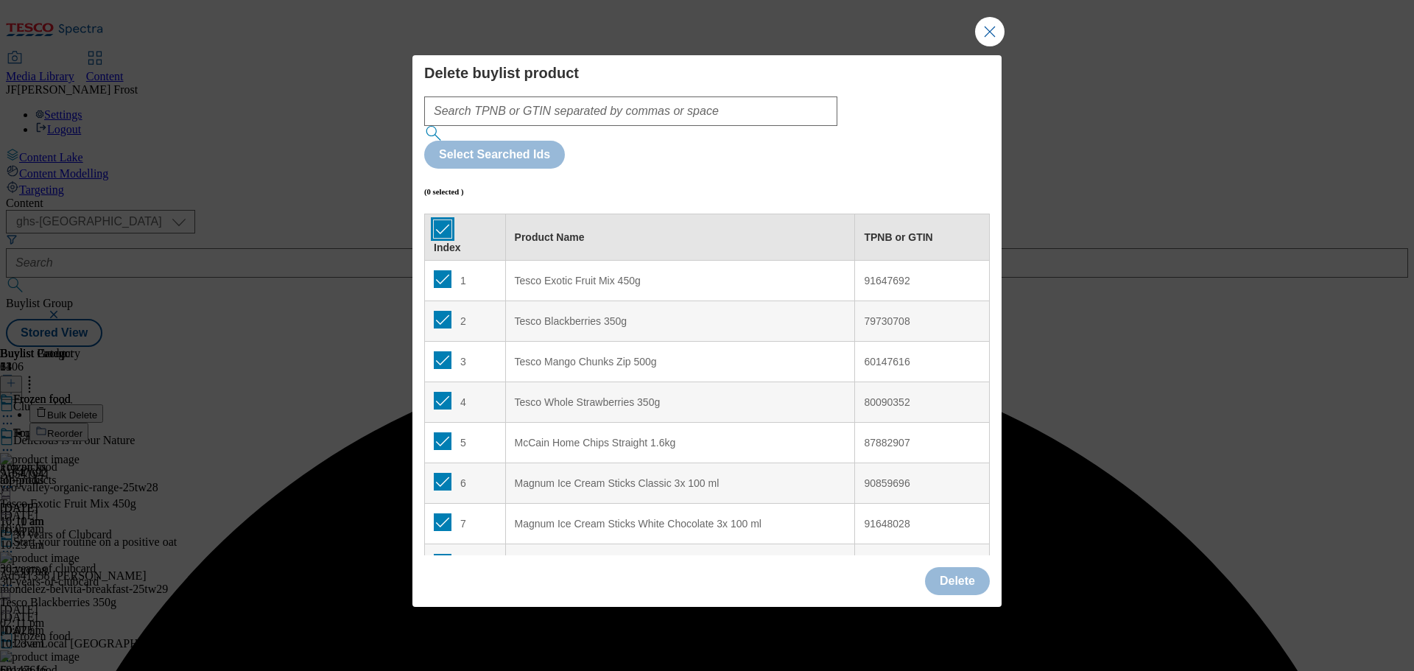
checkbox input "true"
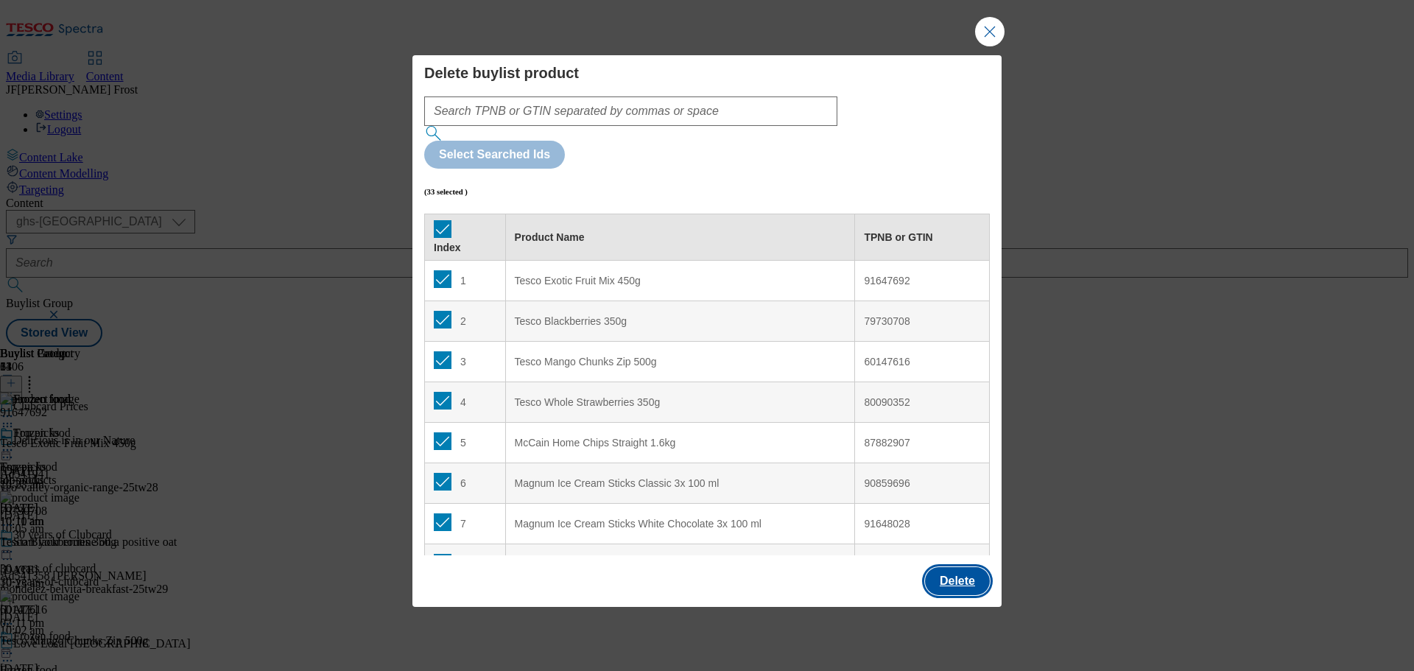
click at [957, 567] on button "Delete" at bounding box center [957, 581] width 65 height 28
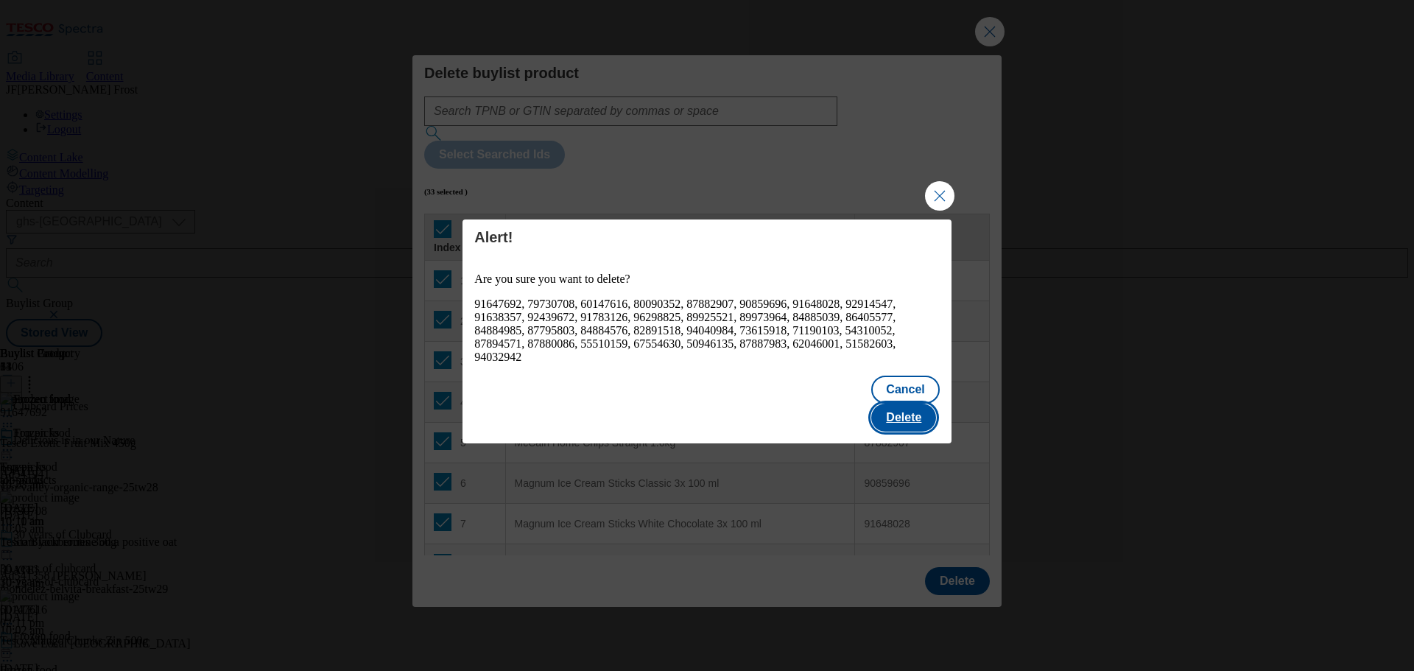
click at [917, 404] on button "Delete" at bounding box center [903, 418] width 65 height 28
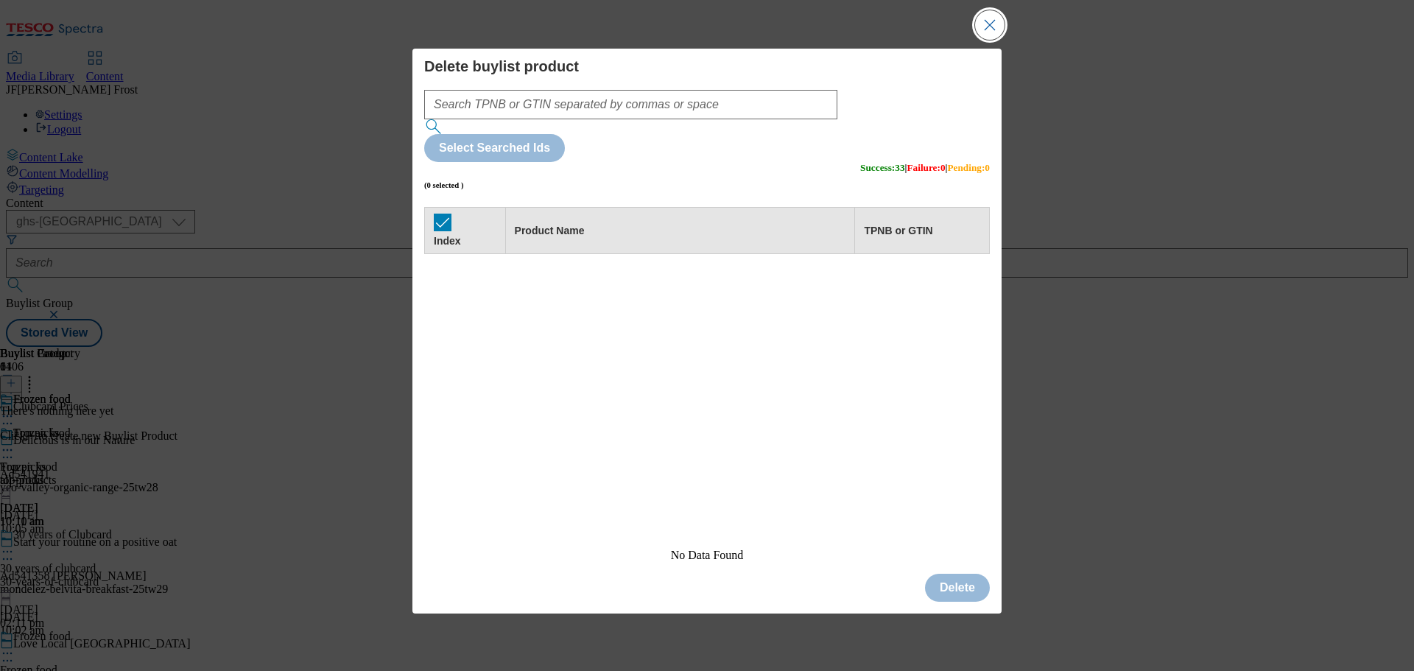
click at [984, 40] on button "Close Modal" at bounding box center [989, 24] width 29 height 29
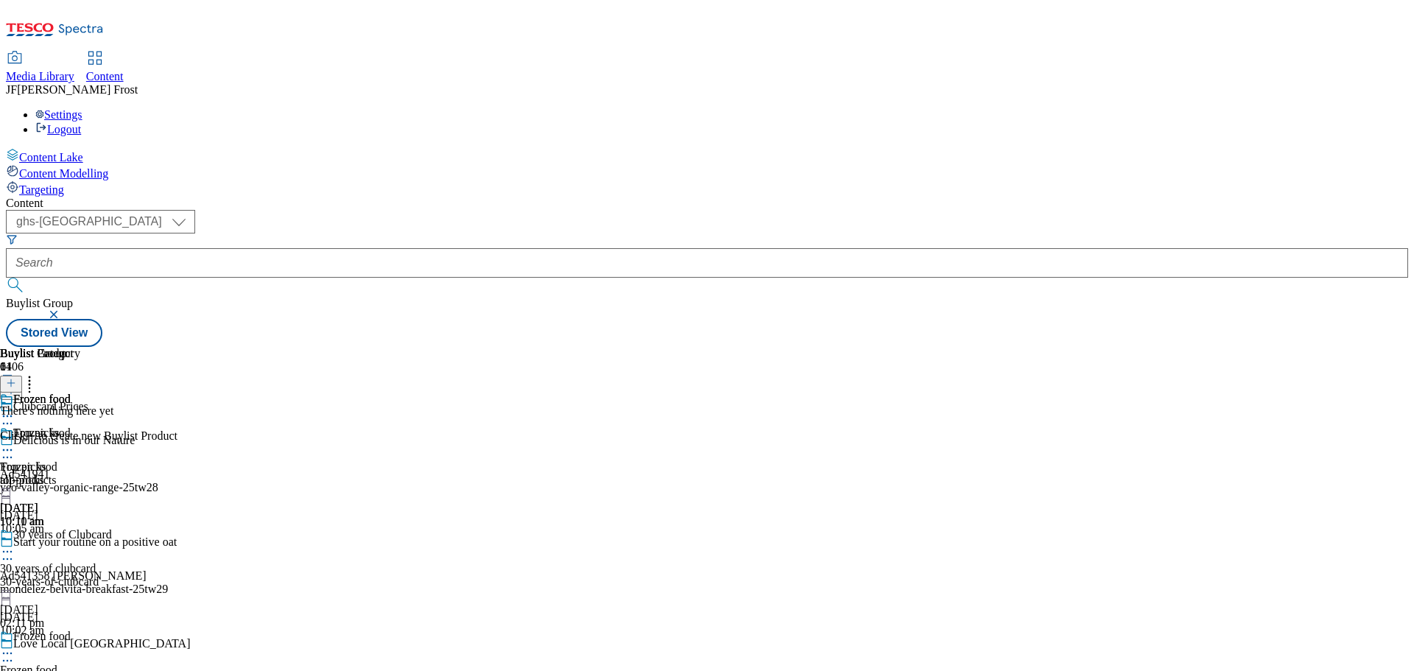
click at [16, 378] on icon at bounding box center [11, 383] width 10 height 10
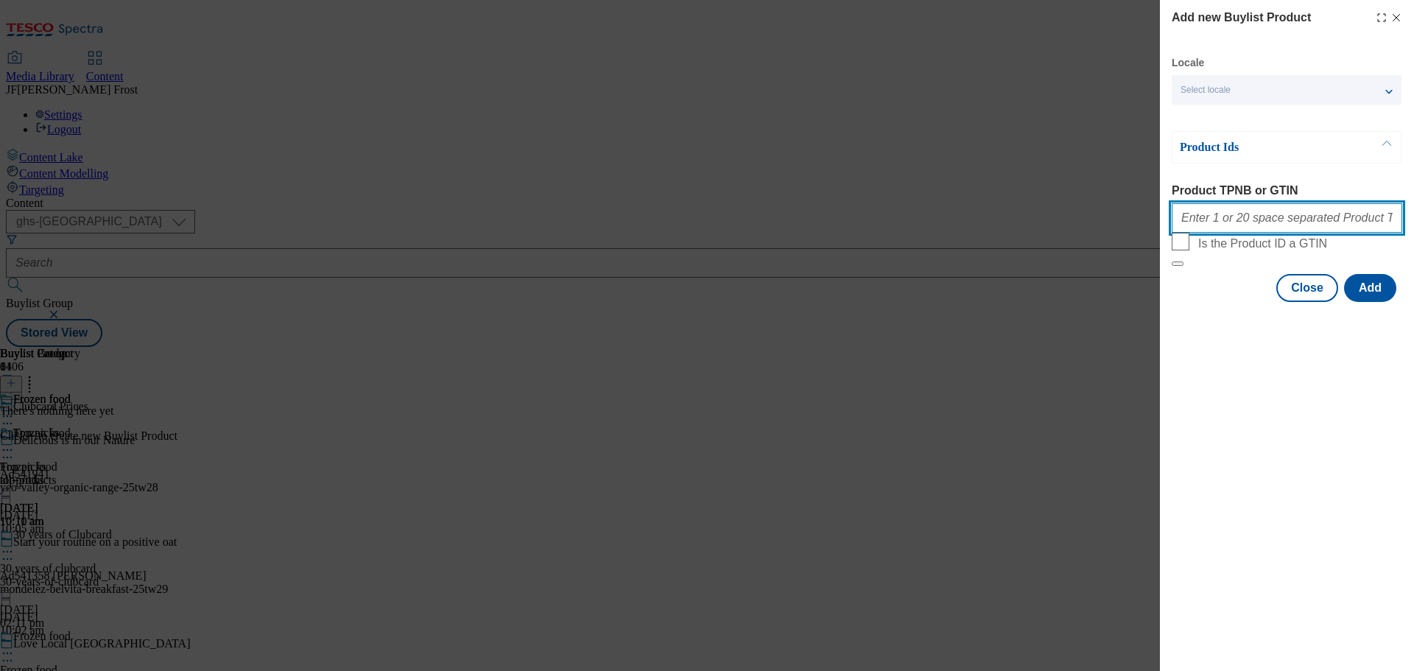
click at [1217, 221] on input "Product TPNB or GTIN" at bounding box center [1287, 217] width 231 height 29
paste input "94032942 96239424 87691995 87588945 60857830 96633429 89623291 96765653 96819487"
type input "94032942 96239424 87691995 87588945 60857830 96633429 89623291 96765653 96819487"
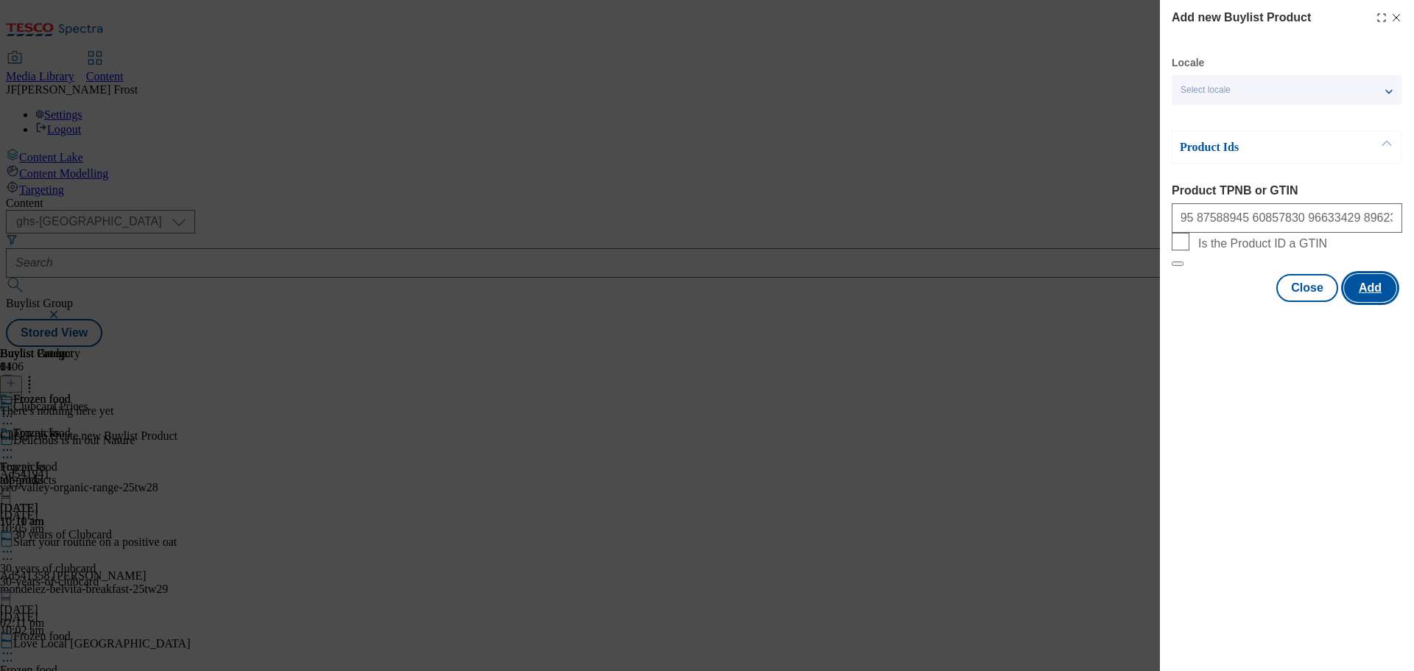
click at [1370, 302] on button "Add" at bounding box center [1370, 288] width 52 height 28
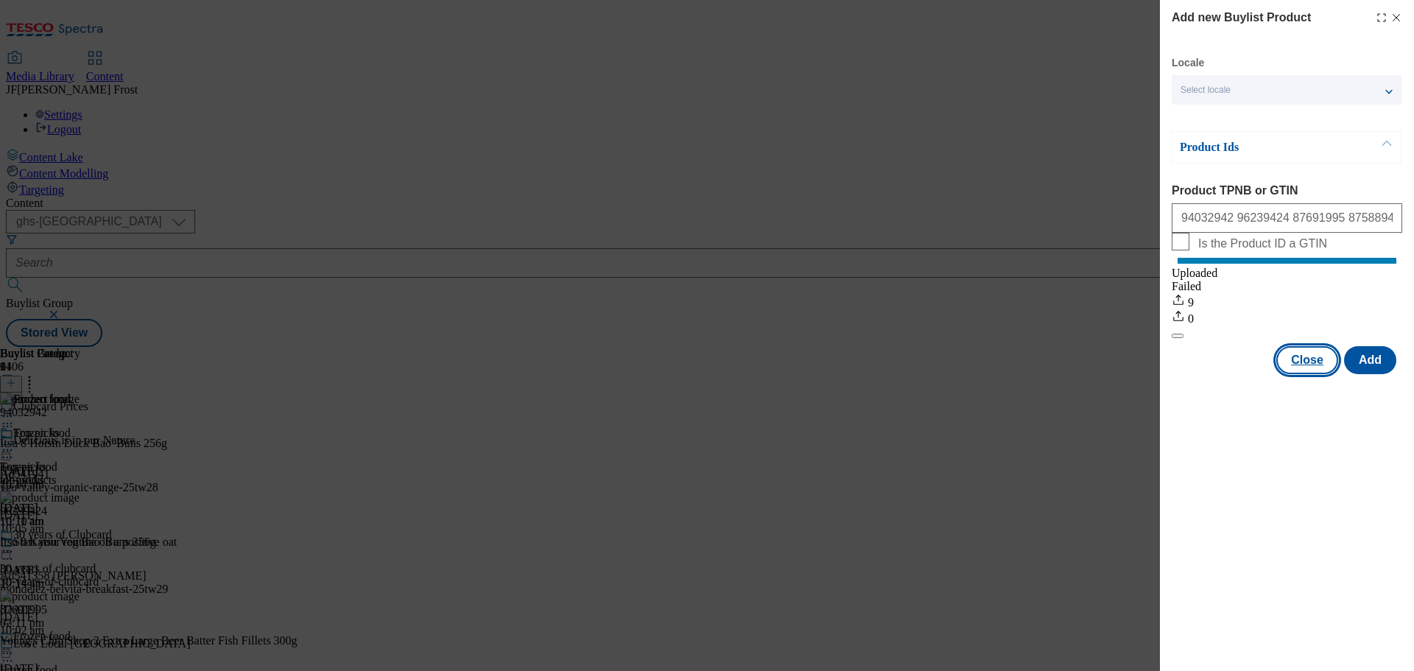
click at [1314, 374] on button "Close" at bounding box center [1308, 360] width 62 height 28
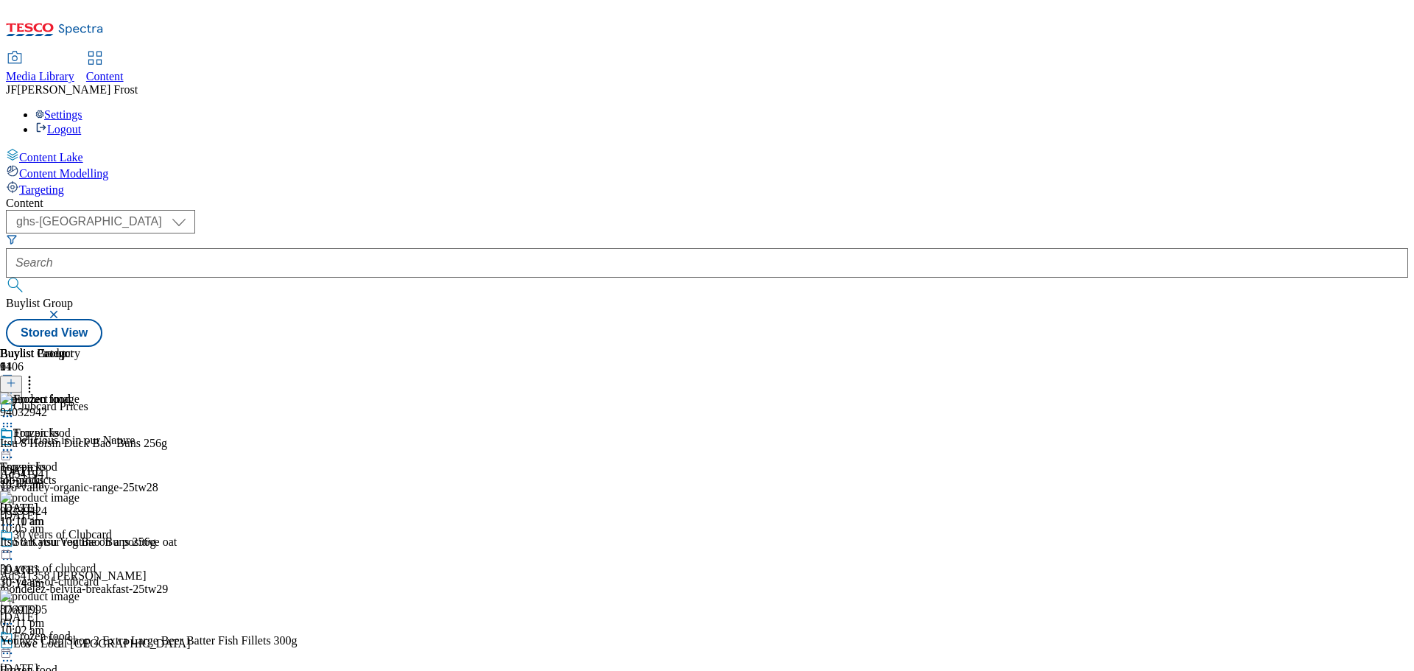
click at [11, 379] on line at bounding box center [11, 382] width 0 height 7
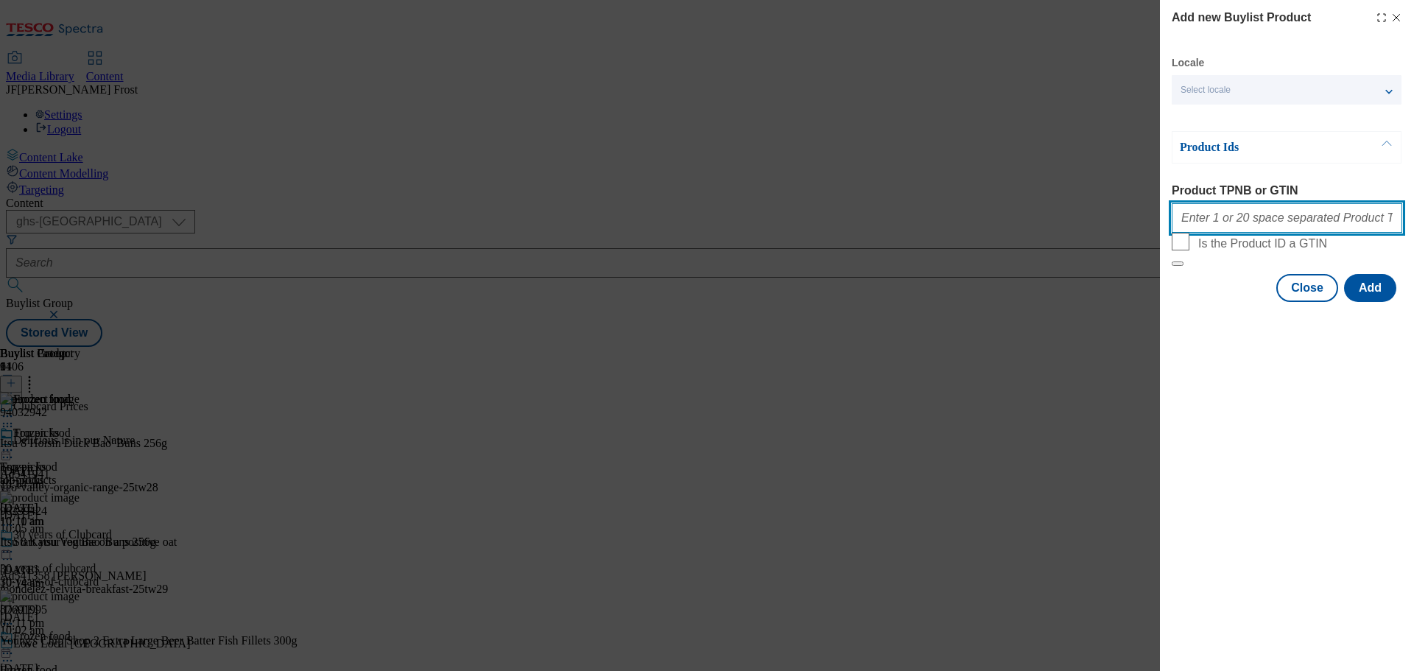
click at [1210, 220] on input "Product TPNB or GTIN" at bounding box center [1287, 217] width 231 height 29
paste input "96310921 88904726 92663342 93766288 92867579 91068180 86382867 86382882 9126529…"
type input "96310921 88904726 92663342 93766288 92867579 91068180 86382867 86382882 9126529…"
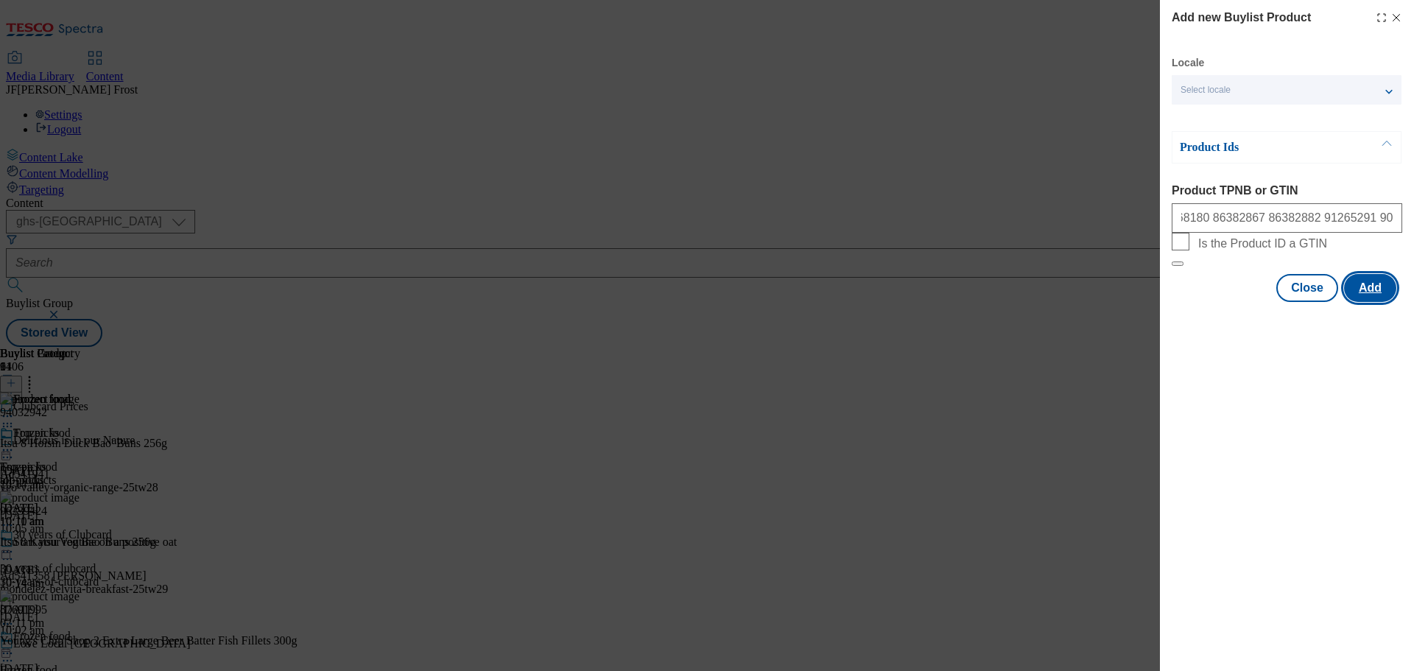
click at [1368, 302] on button "Add" at bounding box center [1370, 288] width 52 height 28
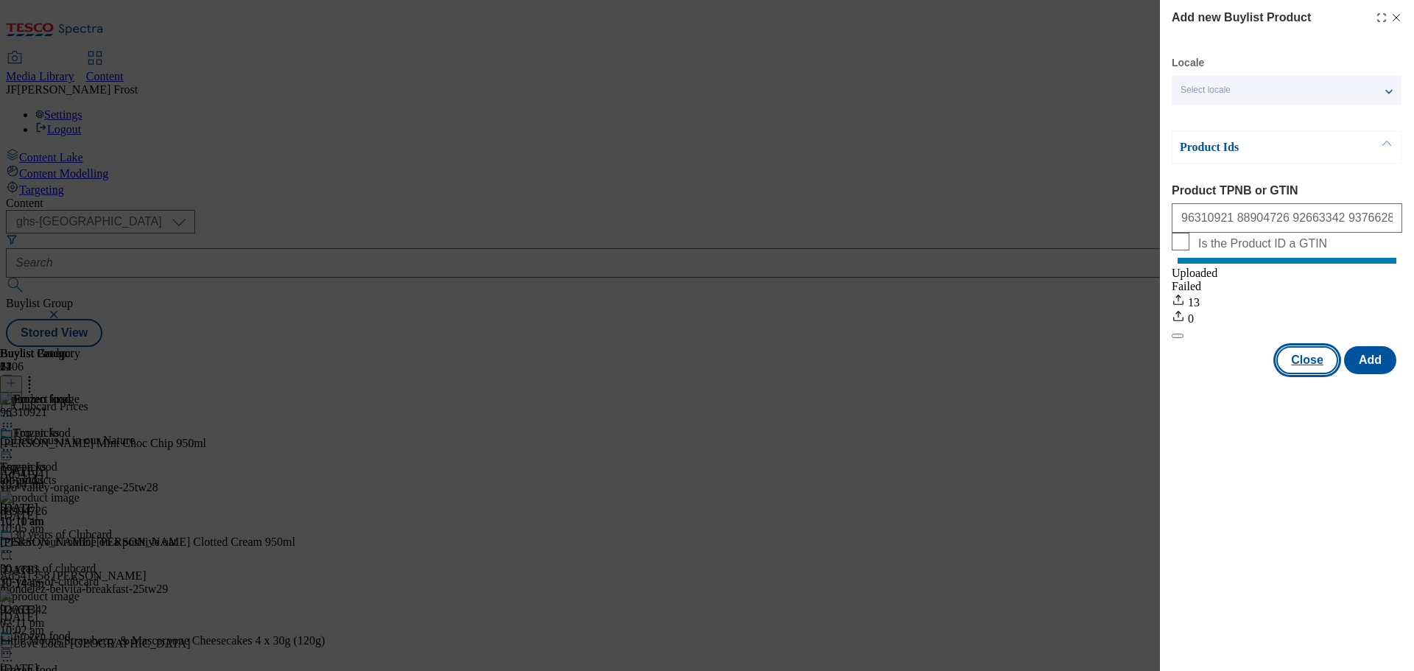
click at [1312, 374] on button "Close" at bounding box center [1308, 360] width 62 height 28
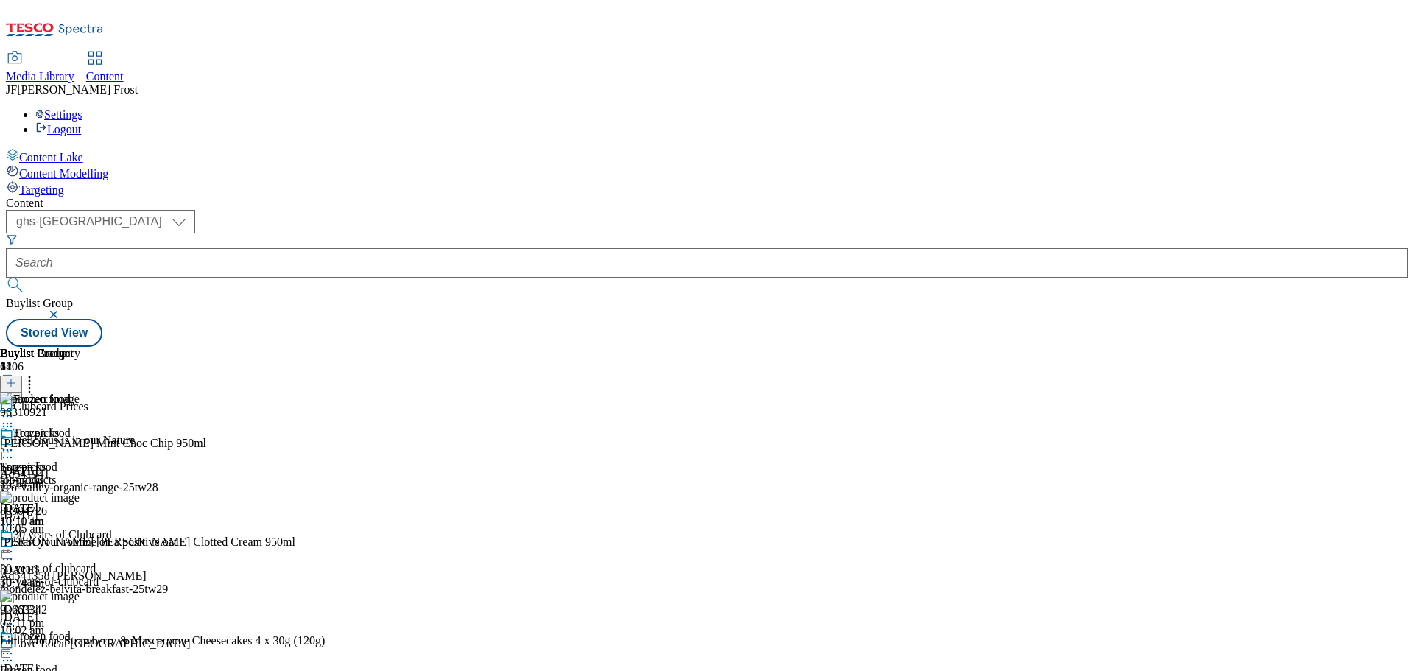
click at [16, 378] on icon at bounding box center [11, 383] width 10 height 10
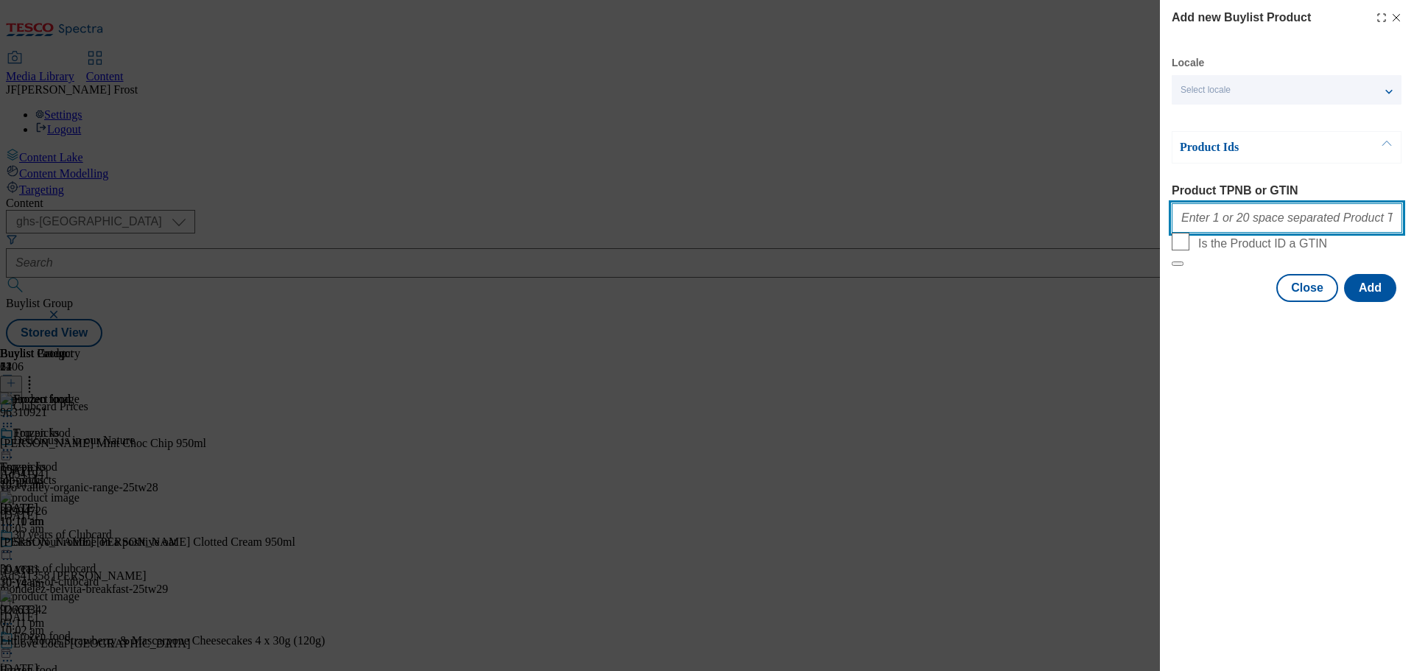
click at [1308, 217] on input "Product TPNB or GTIN" at bounding box center [1287, 217] width 231 height 29
paste input "54310052 92973460 96182449 73615918 92863284 91496408 92800359 50645952 8779816…"
type input "54310052 92973460 96182449 73615918 92863284 91496408 92800359 50645952 8779816…"
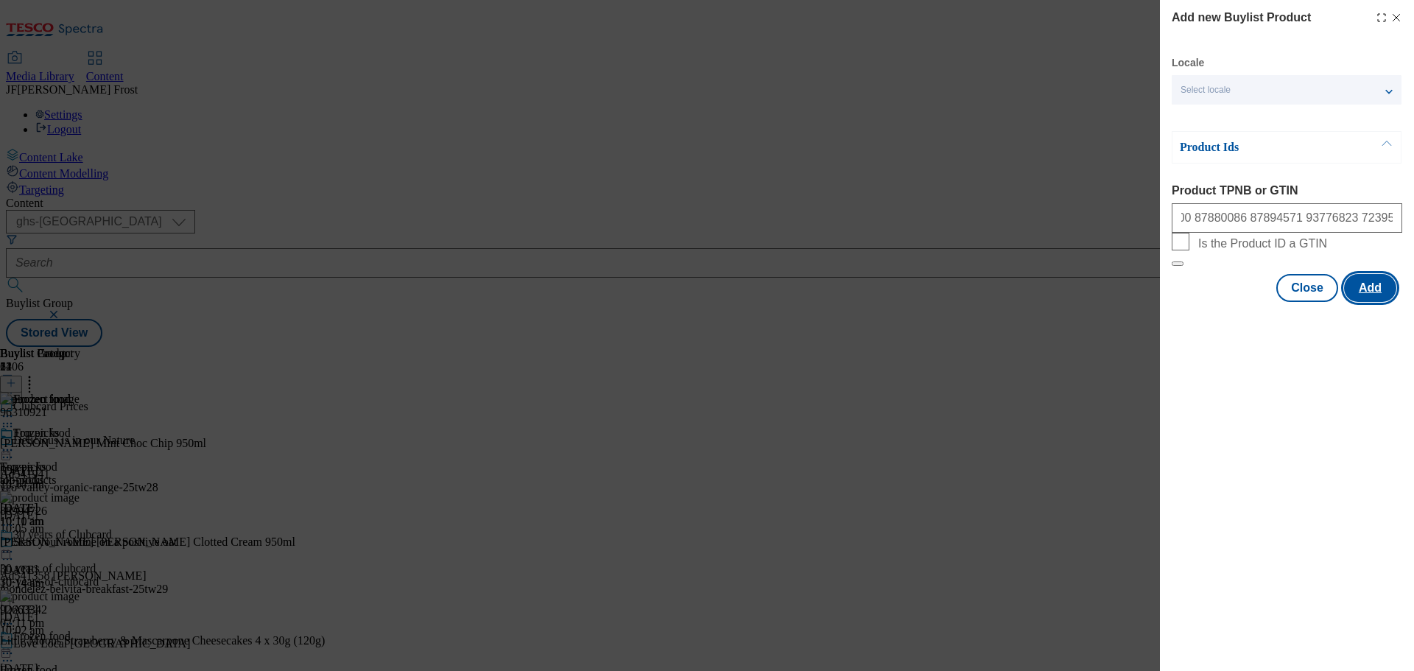
click at [1369, 302] on button "Add" at bounding box center [1370, 288] width 52 height 28
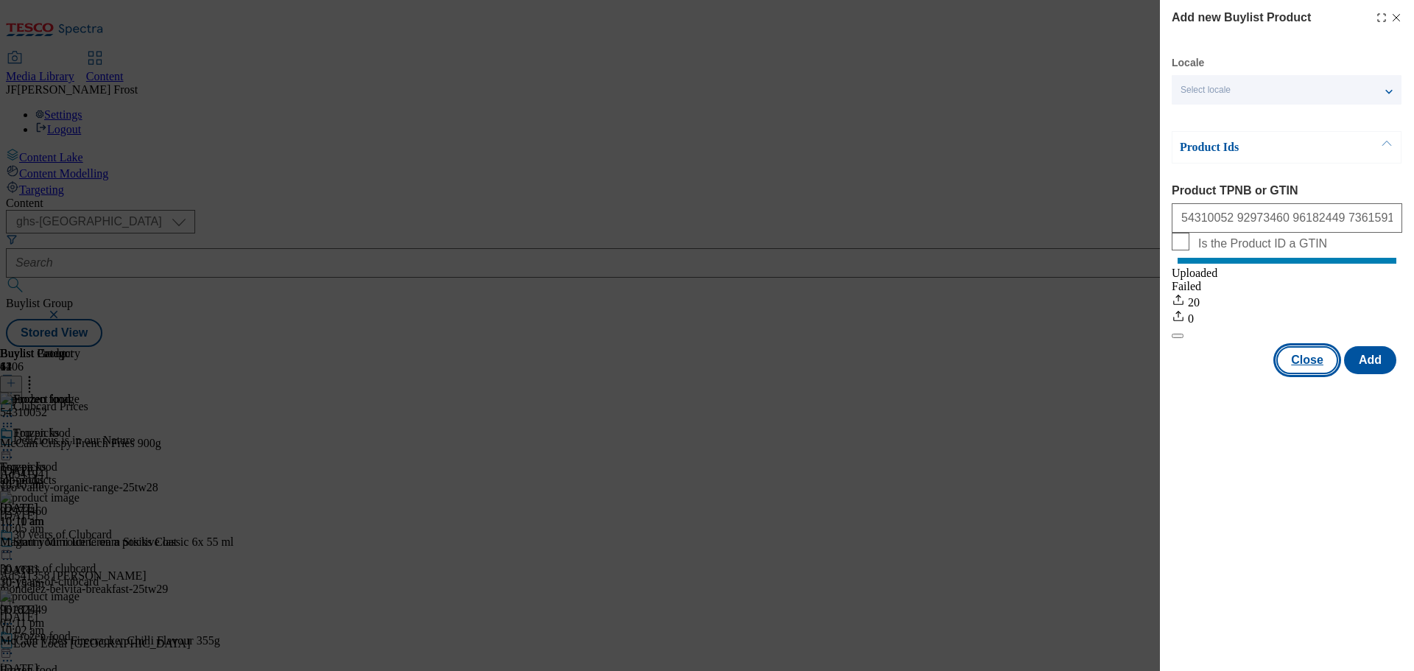
click at [1319, 371] on button "Close" at bounding box center [1308, 360] width 62 height 28
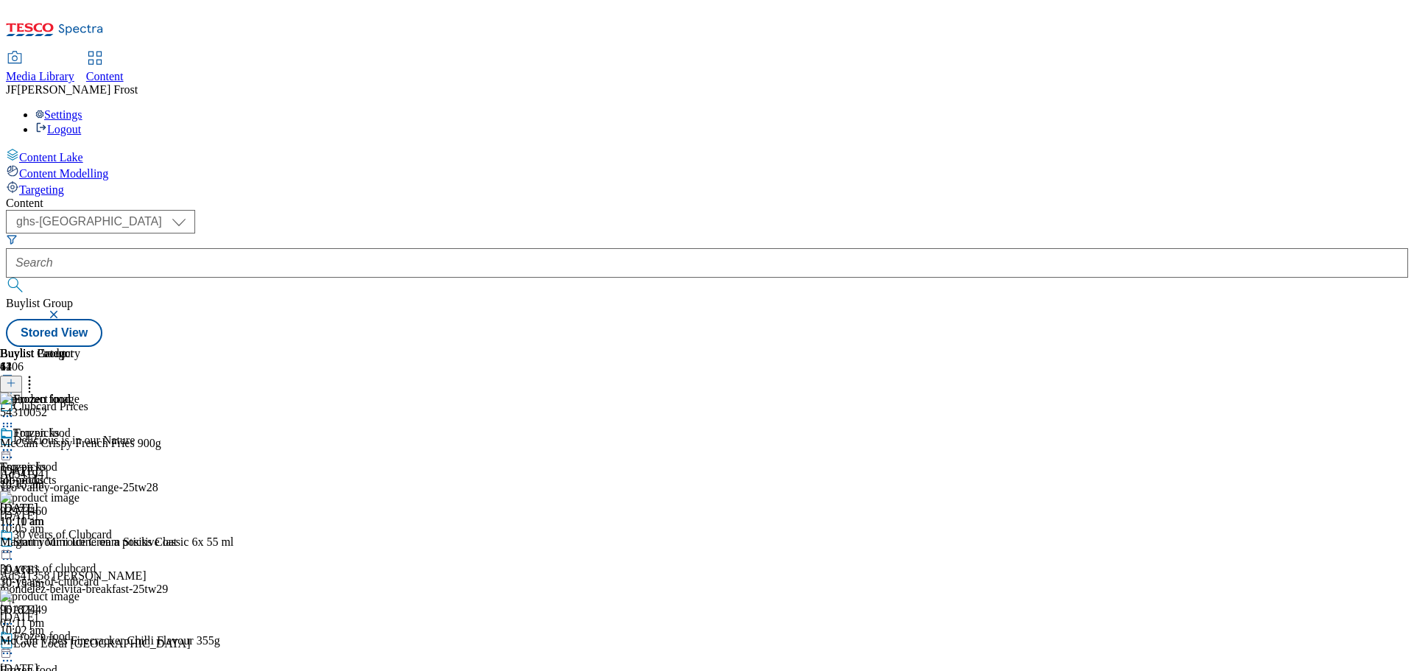
click at [15, 443] on icon at bounding box center [7, 450] width 15 height 15
click at [80, 544] on span "Preview" at bounding box center [63, 549] width 35 height 11
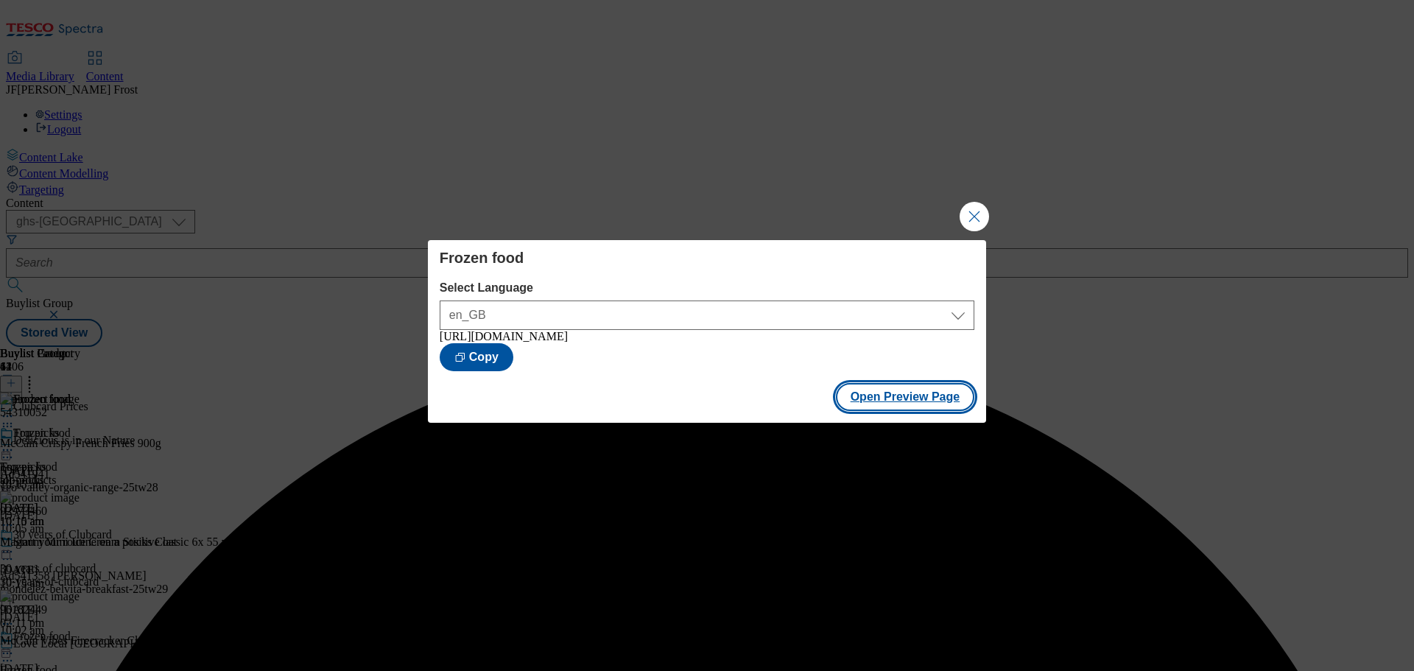
click at [916, 403] on button "Open Preview Page" at bounding box center [905, 397] width 139 height 28
click at [980, 212] on button "Close Modal" at bounding box center [974, 216] width 29 height 29
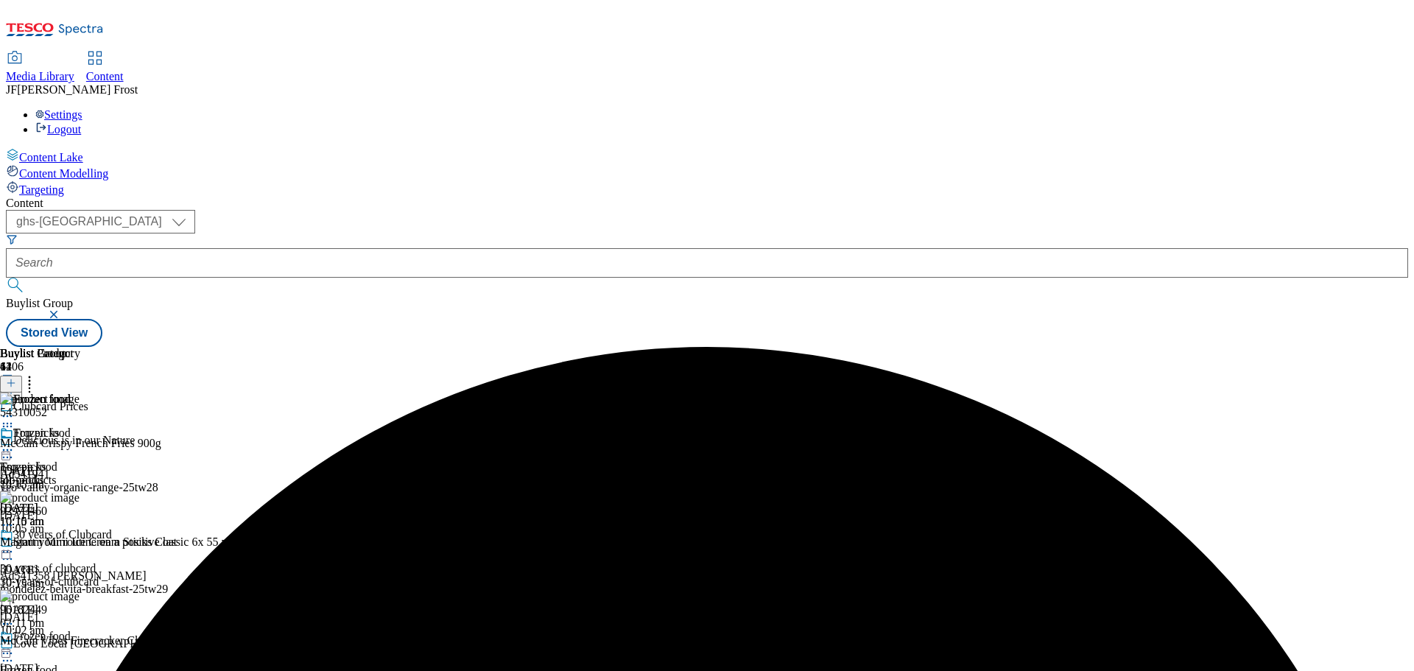
click at [15, 443] on icon at bounding box center [7, 450] width 15 height 15
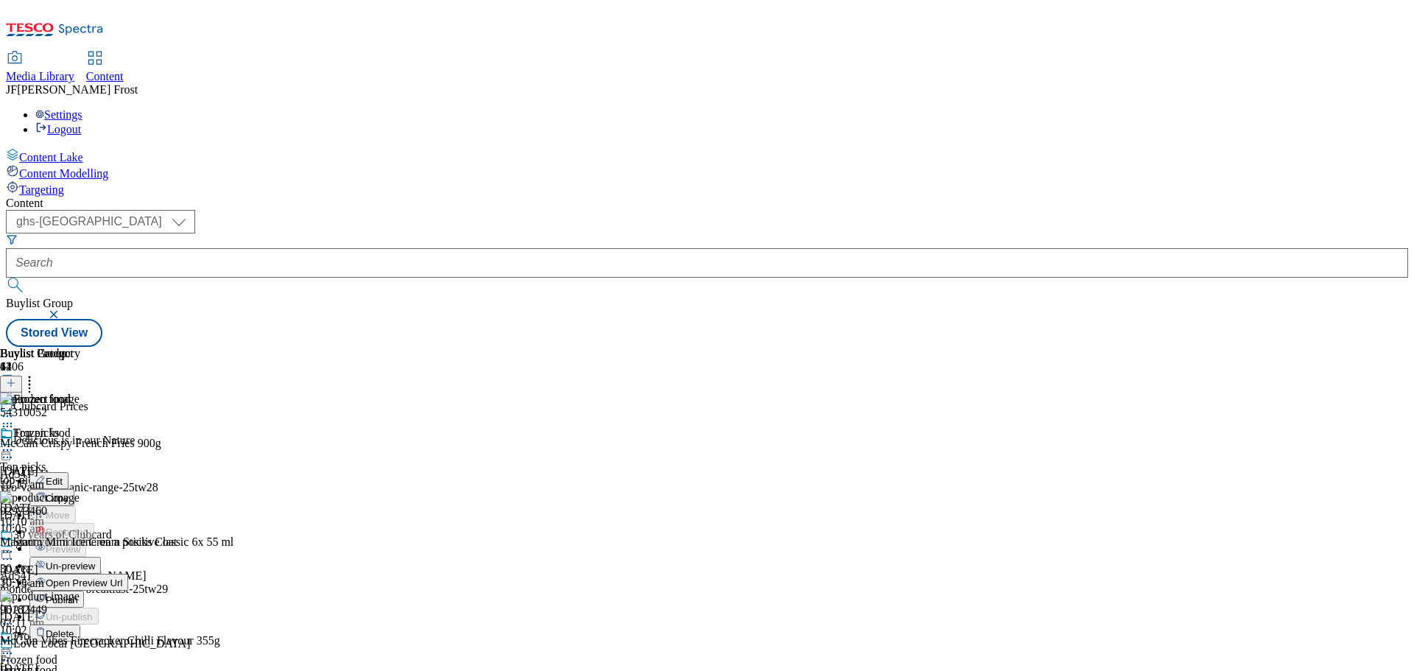
click at [95, 561] on span "Un-preview" at bounding box center [70, 566] width 49 height 11
click at [15, 443] on icon at bounding box center [7, 450] width 15 height 15
click at [37, 373] on icon at bounding box center [29, 380] width 15 height 15
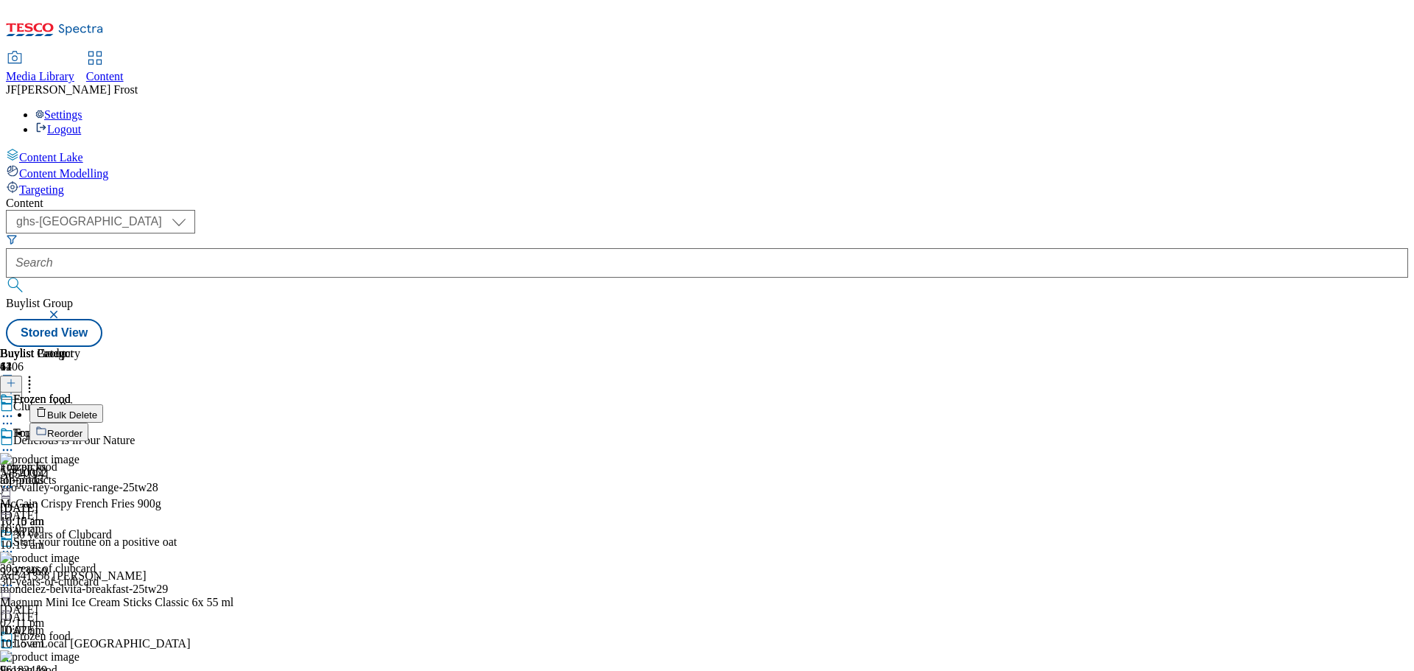
click at [97, 410] on span "Bulk Delete" at bounding box center [72, 415] width 50 height 11
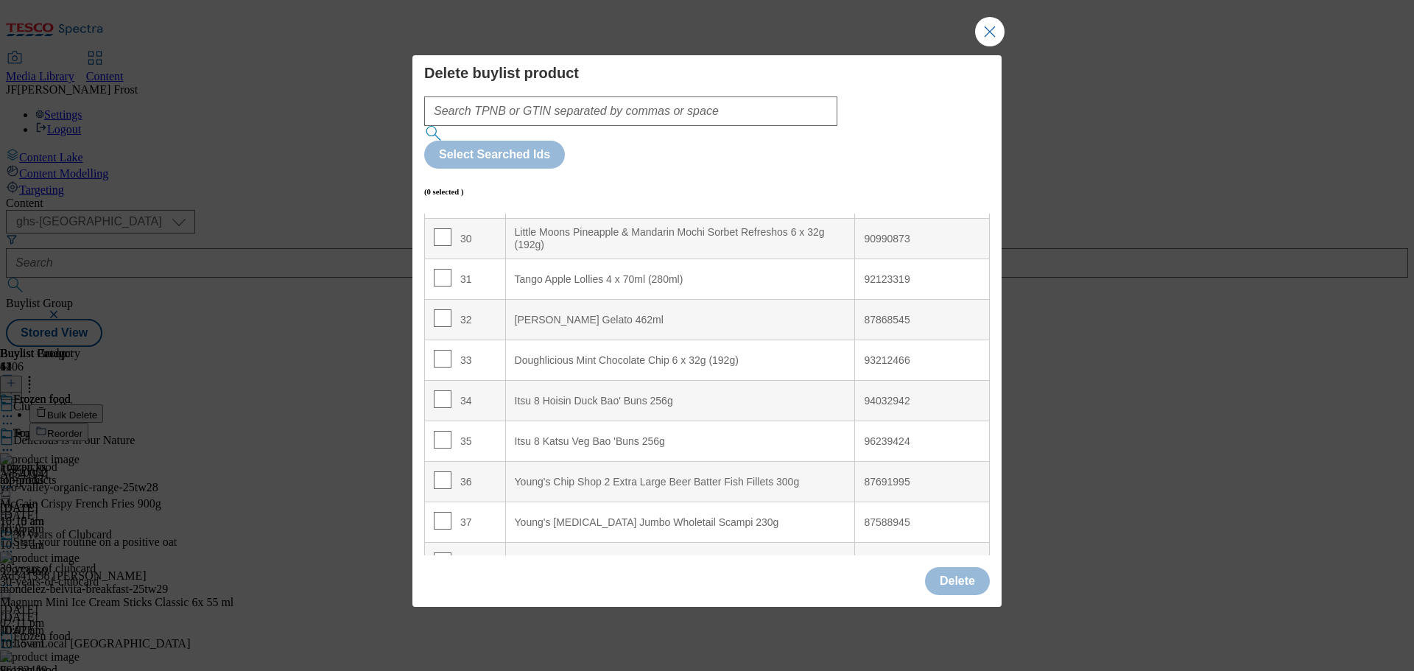
scroll to position [1180, 0]
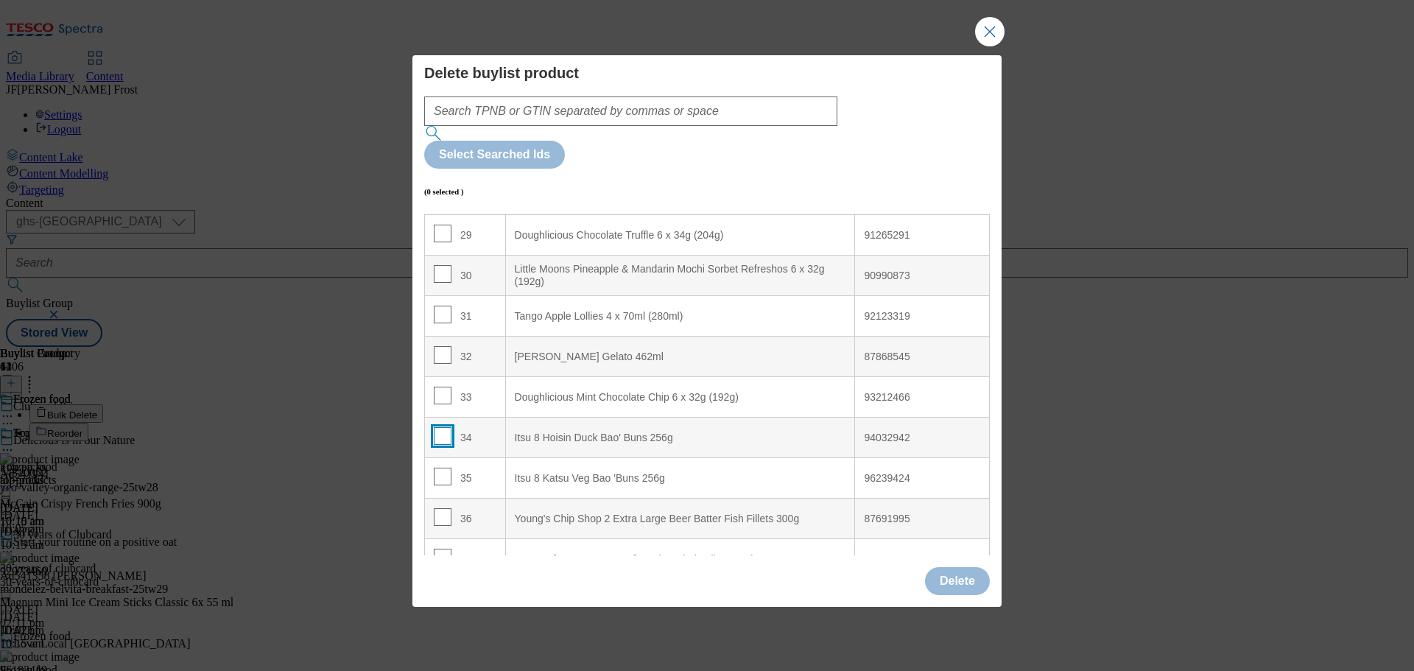
click at [443, 427] on input "Modal" at bounding box center [443, 436] width 18 height 18
checkbox input "true"
click at [446, 468] on input "Modal" at bounding box center [443, 477] width 18 height 18
checkbox input "true"
click at [954, 567] on button "Delete" at bounding box center [957, 581] width 65 height 28
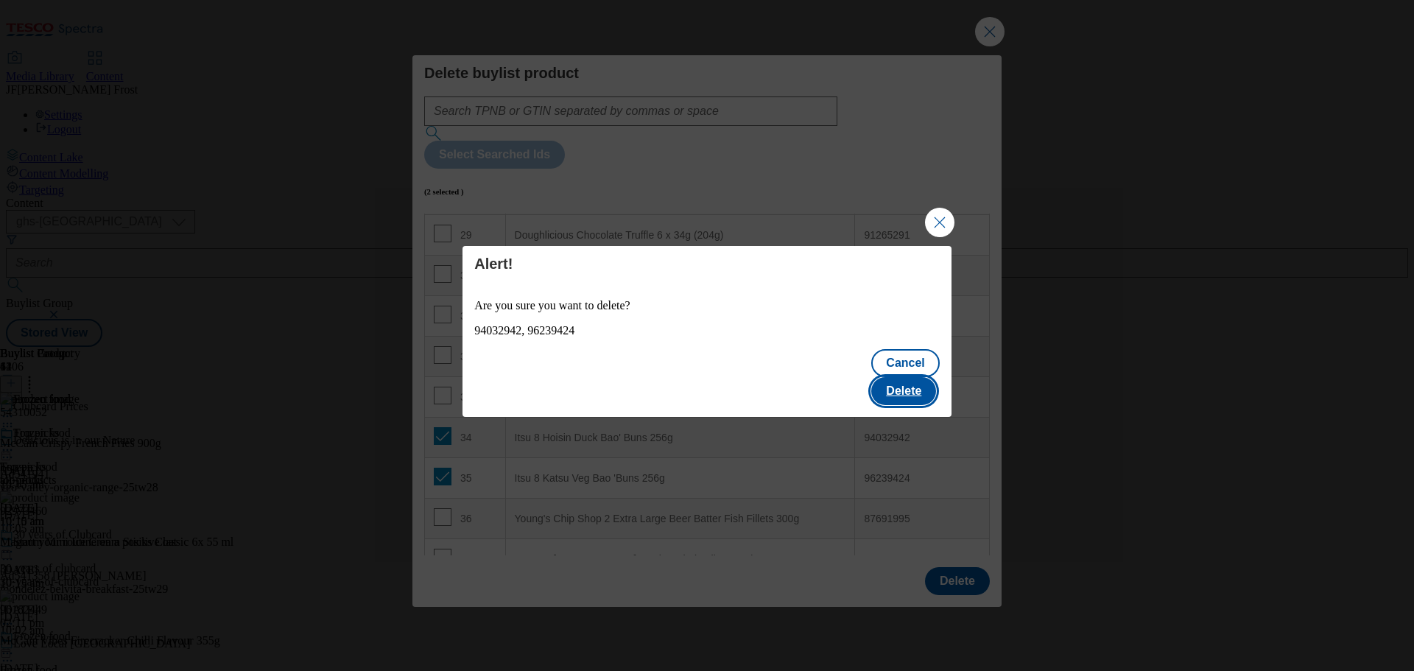
click at [915, 380] on button "Delete" at bounding box center [903, 391] width 65 height 28
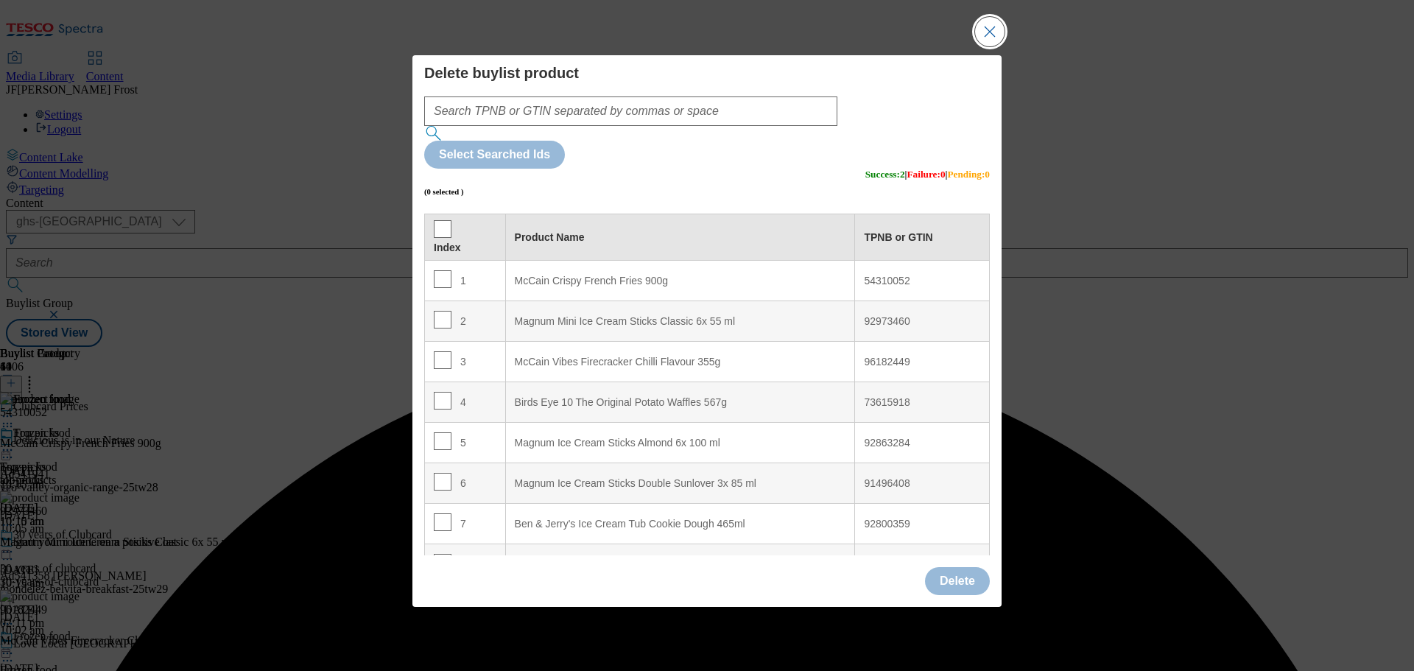
click at [990, 46] on button "Close Modal" at bounding box center [989, 31] width 29 height 29
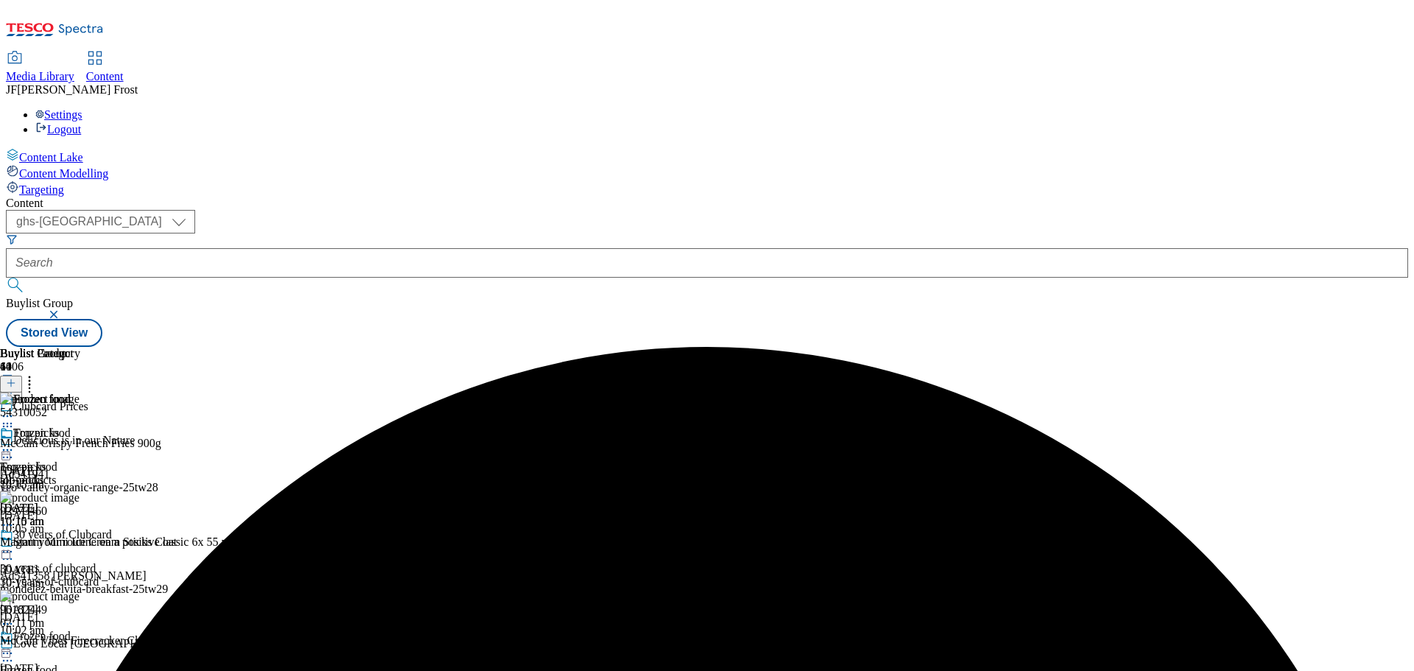
click at [15, 443] on icon at bounding box center [7, 450] width 15 height 15
click at [86, 540] on button "Preview" at bounding box center [57, 548] width 57 height 17
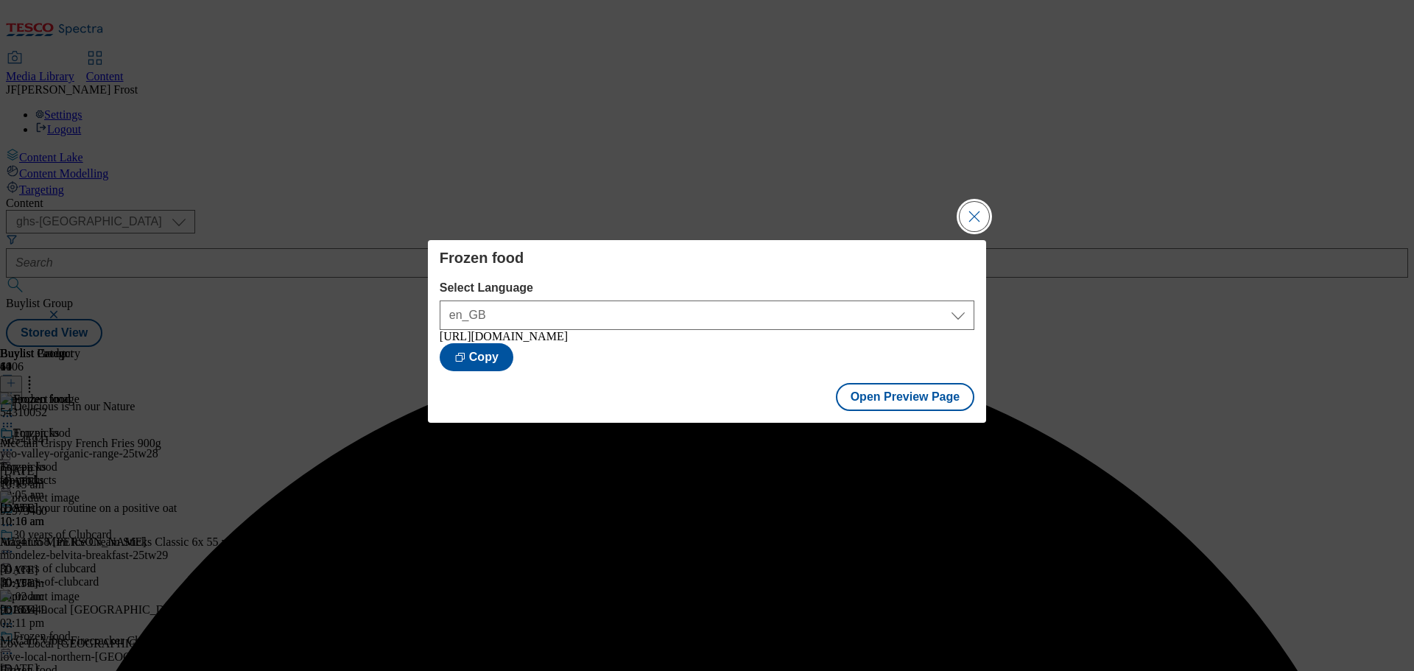
click at [978, 208] on button "Close Modal" at bounding box center [974, 216] width 29 height 29
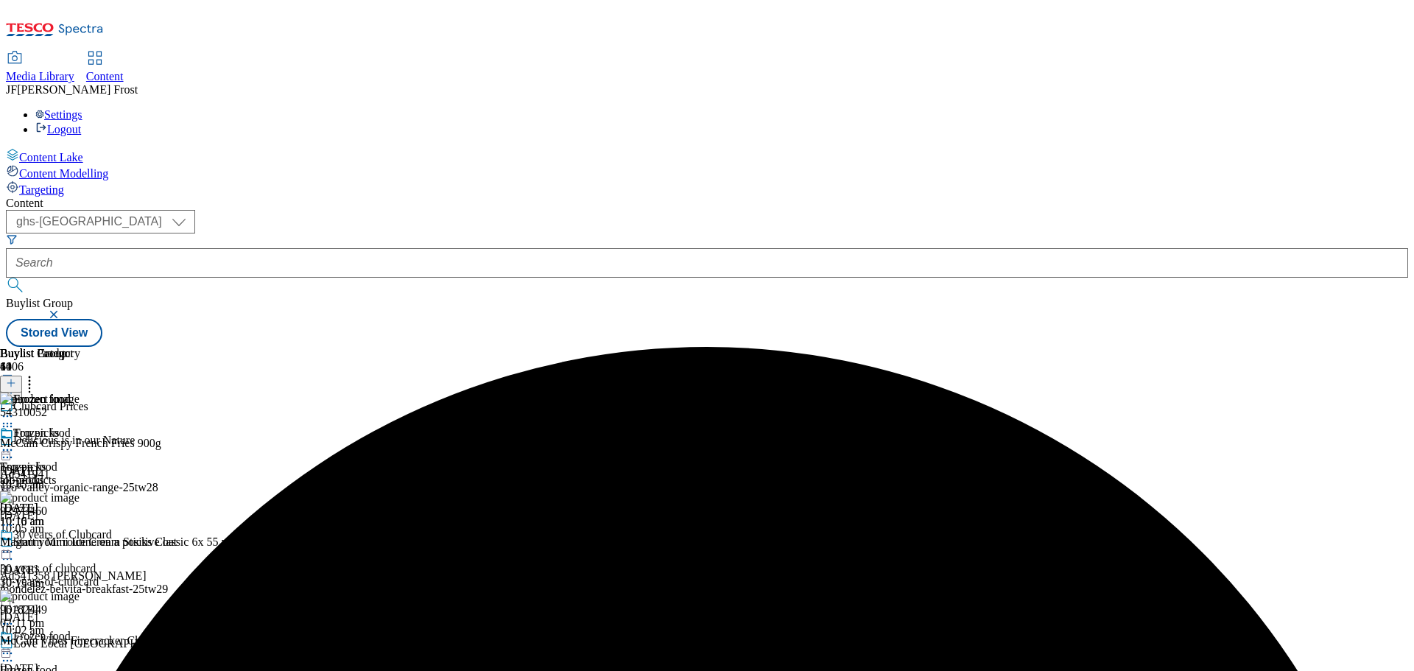
click at [15, 443] on icon at bounding box center [7, 450] width 15 height 15
click at [78, 594] on span "Publish" at bounding box center [62, 599] width 32 height 11
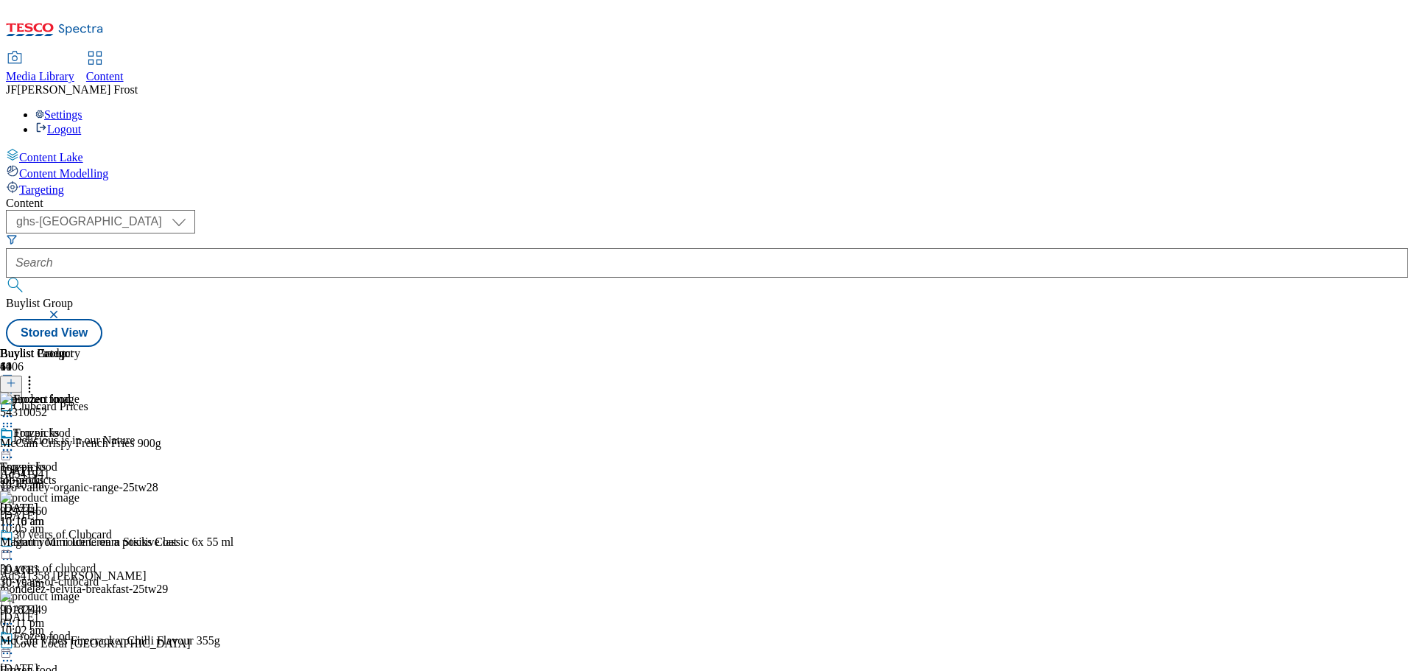
scroll to position [221, 0]
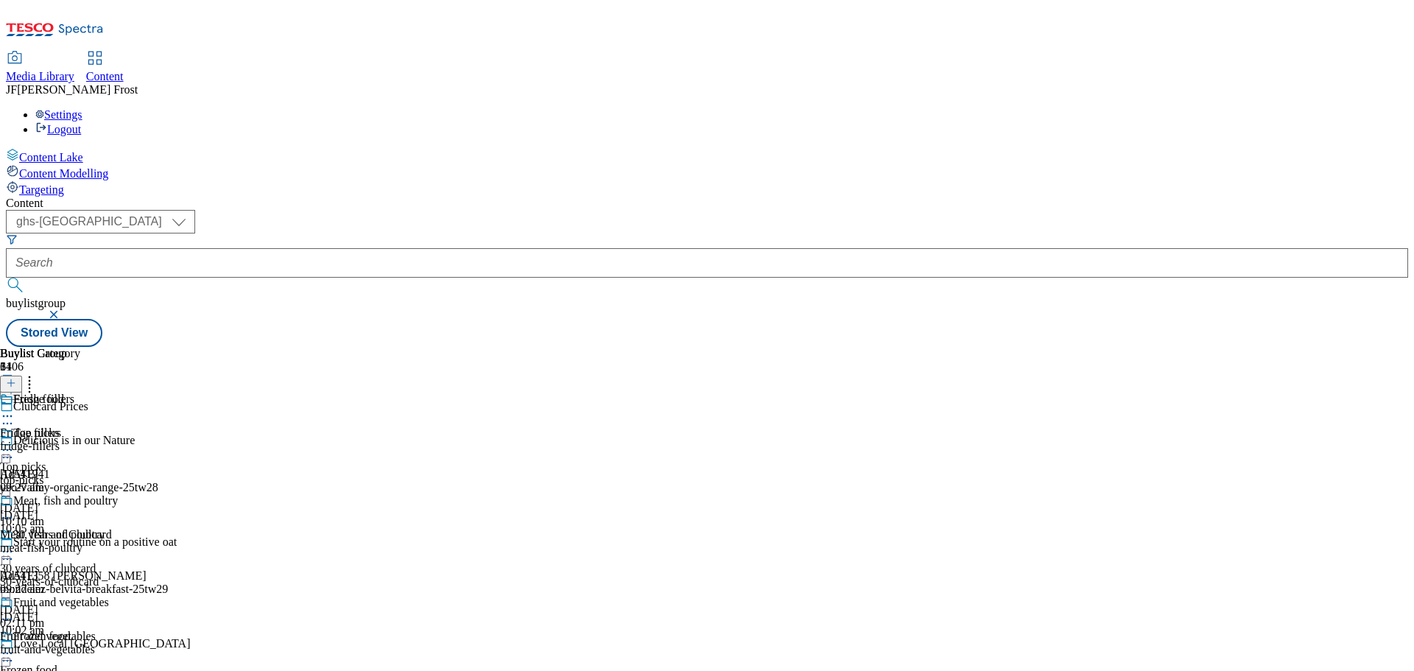
scroll to position [29, 0]
click at [109, 596] on div "Fruit and vegetables" at bounding box center [61, 602] width 96 height 13
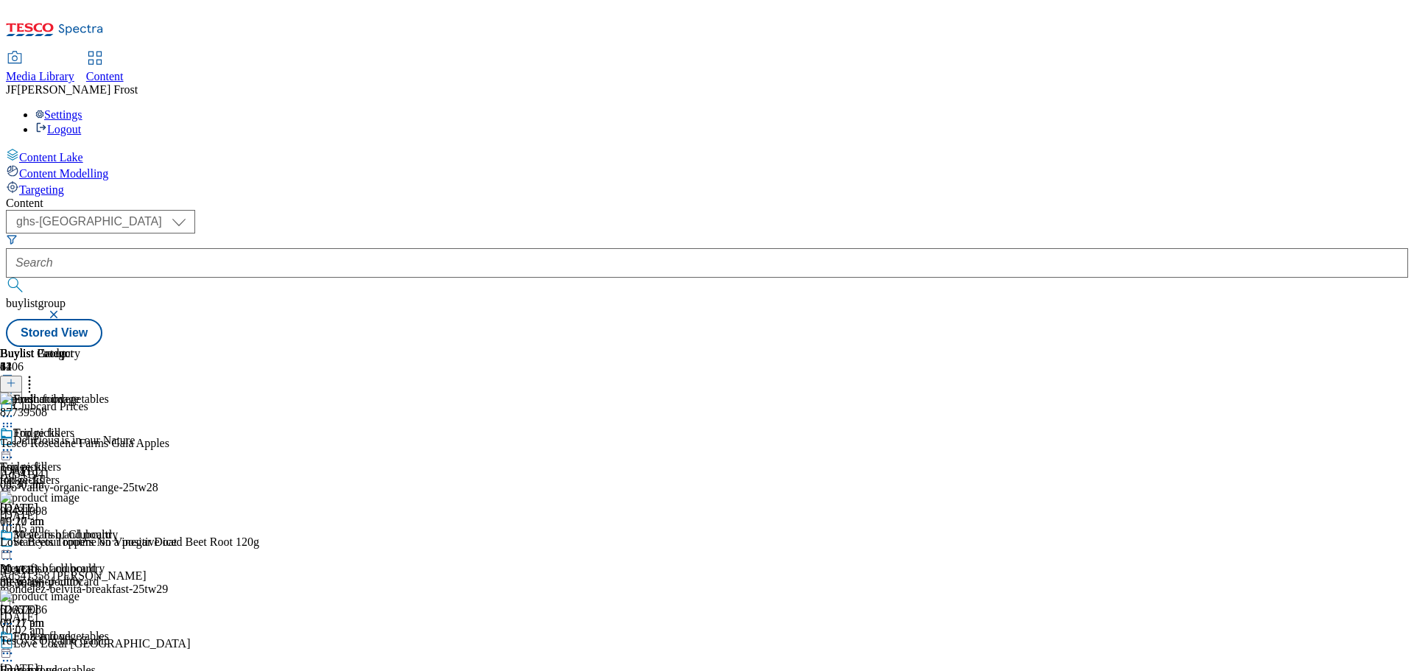
click at [15, 646] on icon at bounding box center [7, 653] width 15 height 15
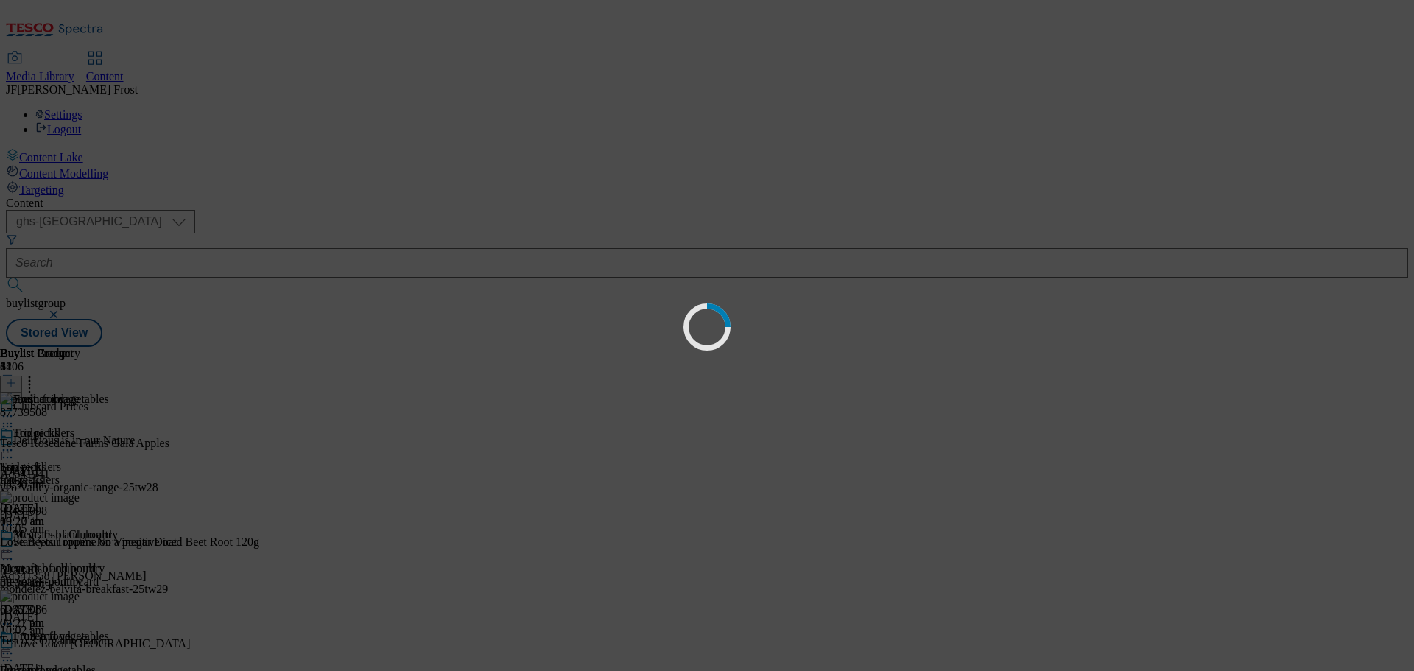
scroll to position [0, 0]
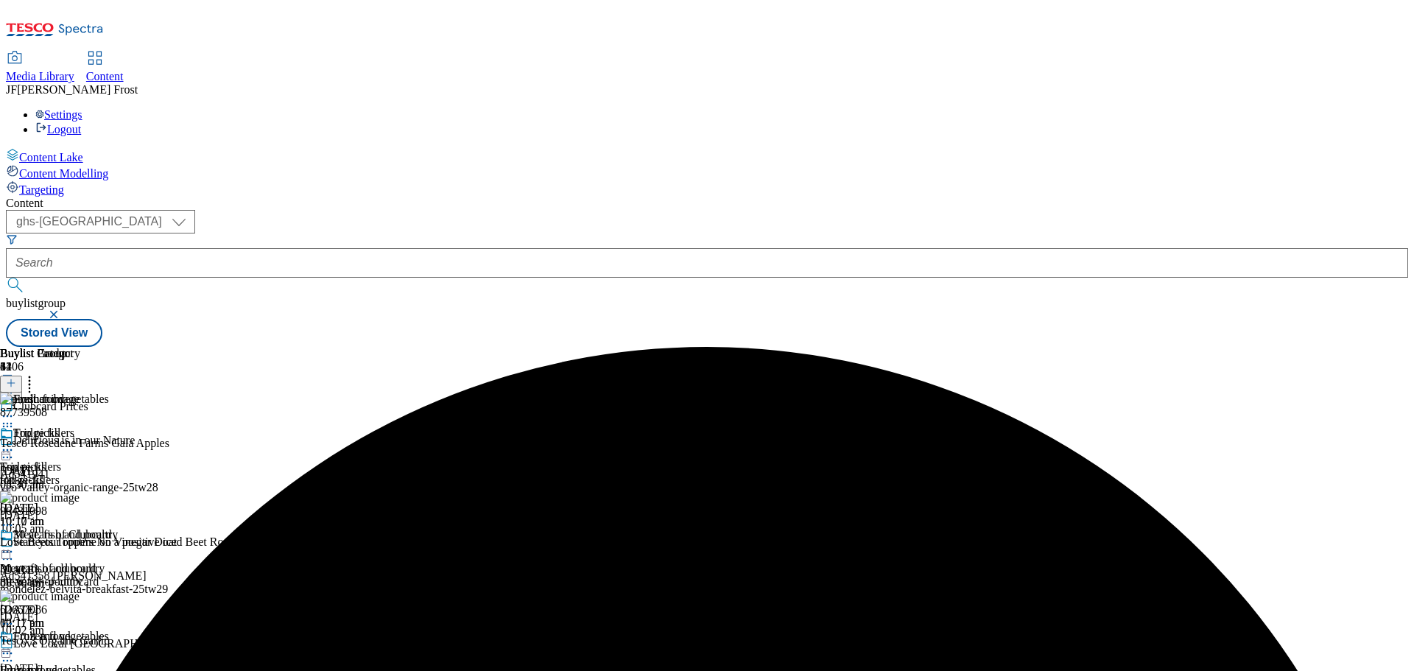
click at [15, 646] on icon at bounding box center [7, 653] width 15 height 15
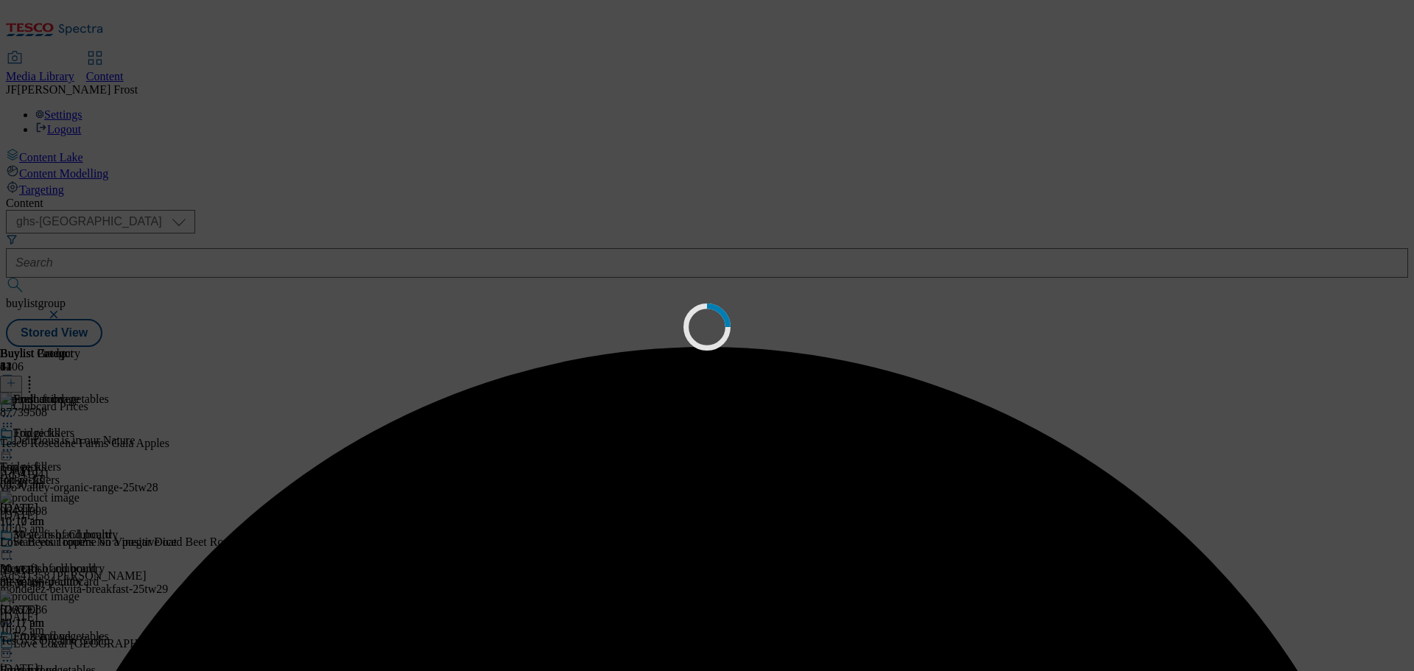
scroll to position [0, 0]
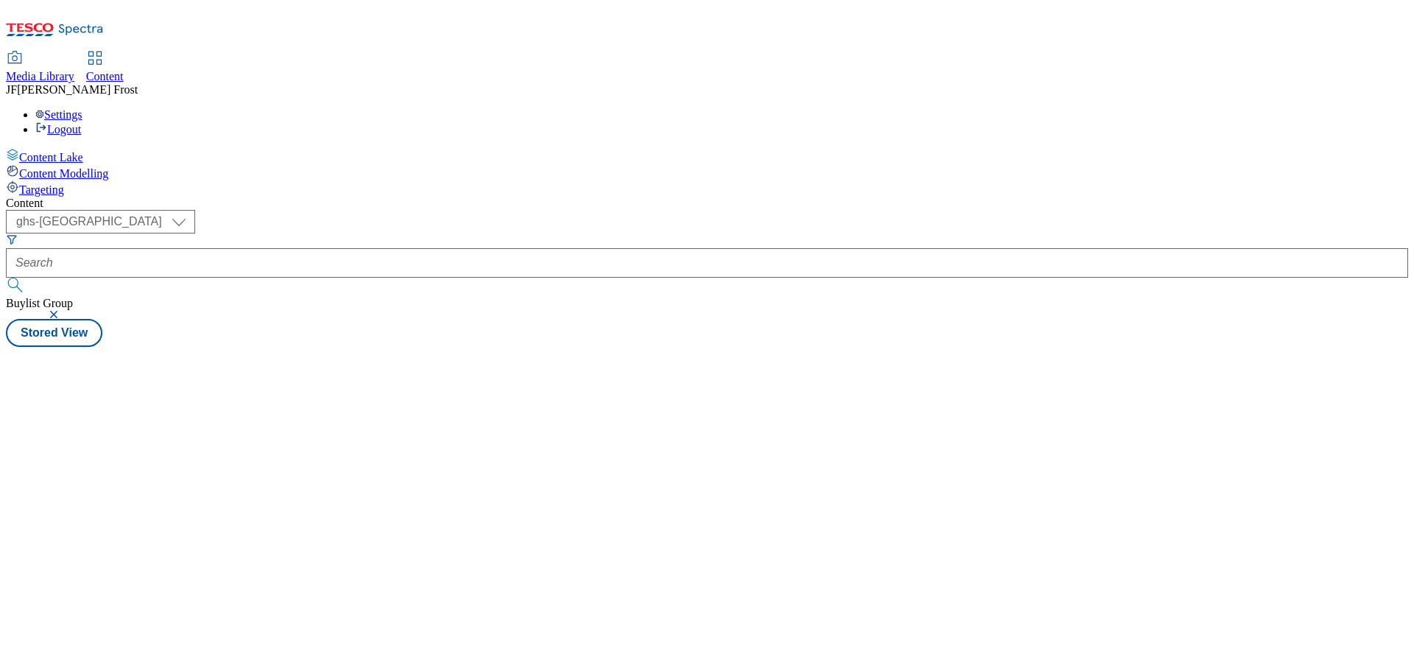
select select "ghs-[GEOGRAPHIC_DATA]"
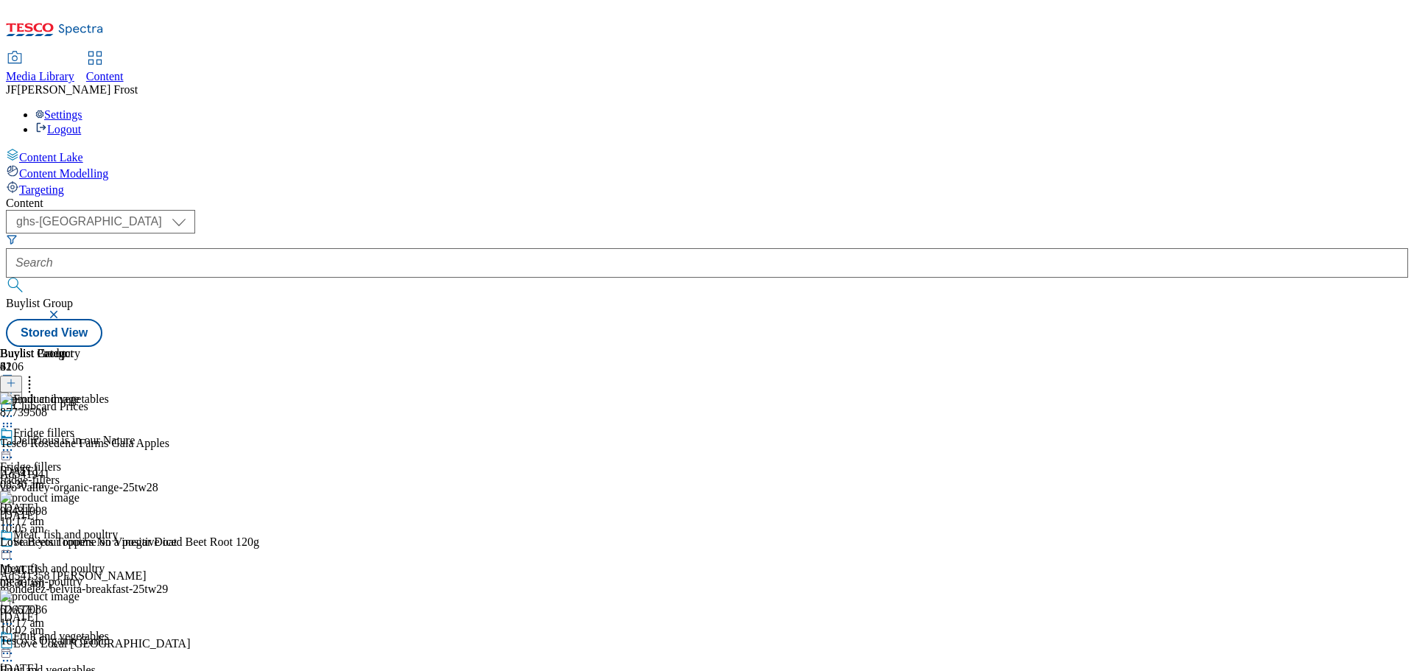
scroll to position [295, 0]
click at [15, 646] on icon at bounding box center [7, 653] width 15 height 15
click at [1048, 210] on div "( optional ) ghs-roi ghs-[GEOGRAPHIC_DATA] ghs-uk Buylist Group Stored View" at bounding box center [707, 278] width 1403 height 137
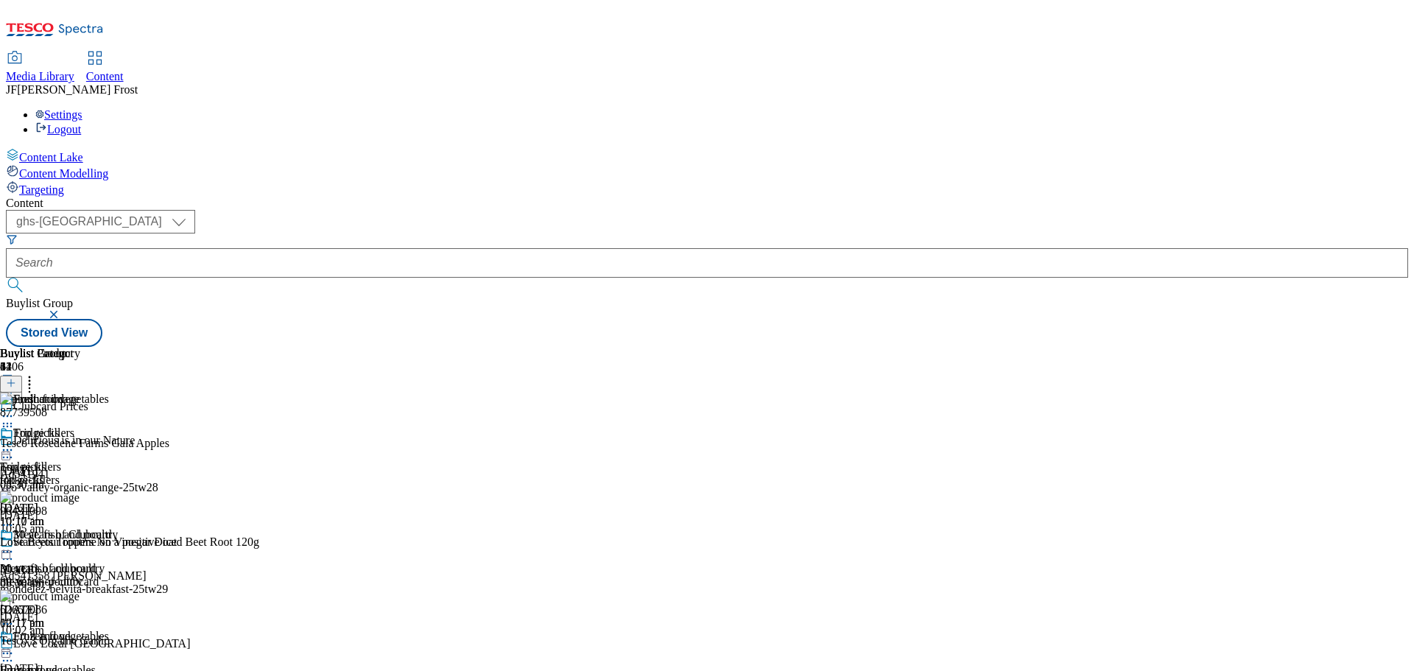
click at [37, 373] on icon at bounding box center [29, 380] width 15 height 15
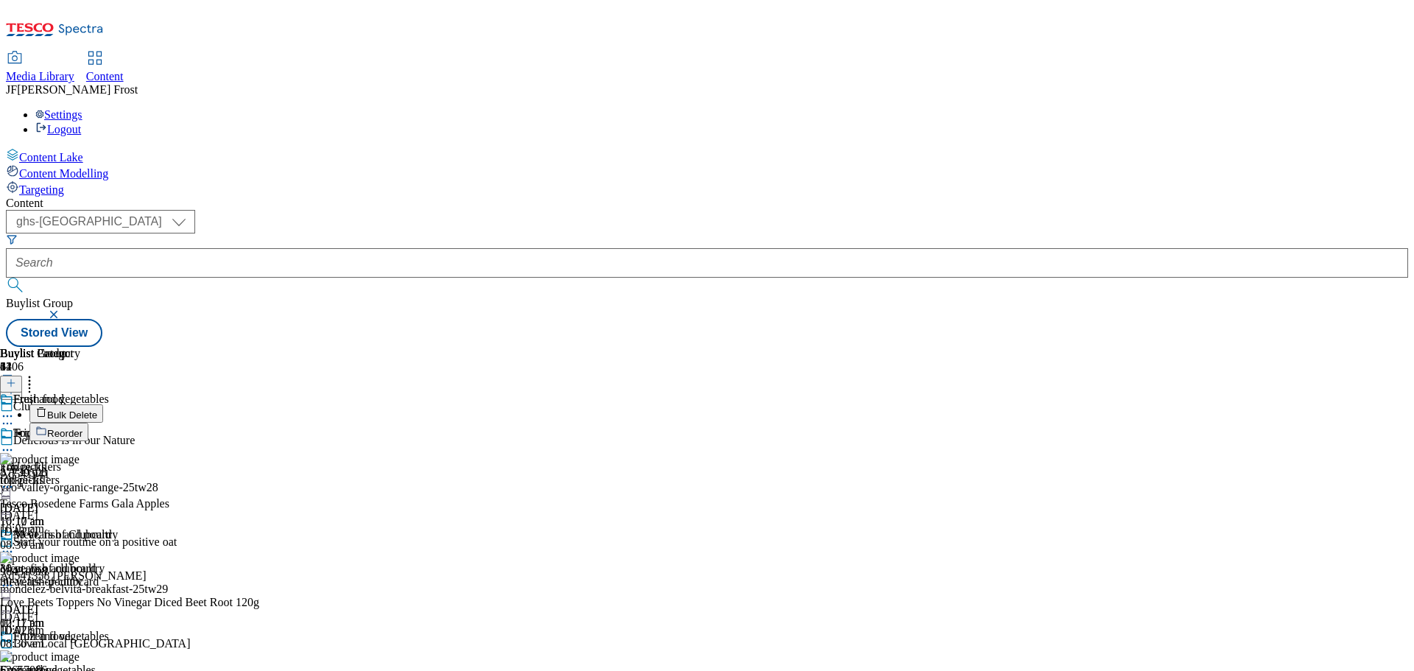
click at [97, 410] on span "Bulk Delete" at bounding box center [72, 415] width 50 height 11
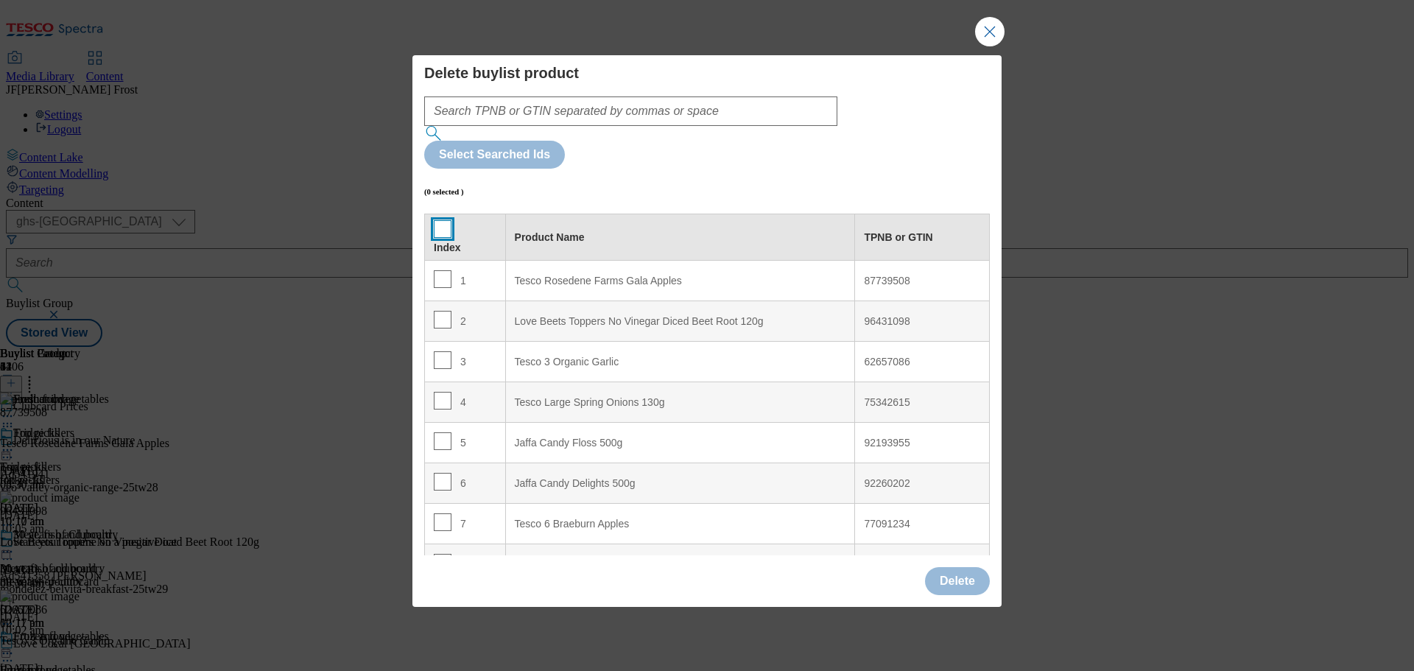
click at [445, 220] on input "Modal" at bounding box center [443, 229] width 18 height 18
checkbox input "true"
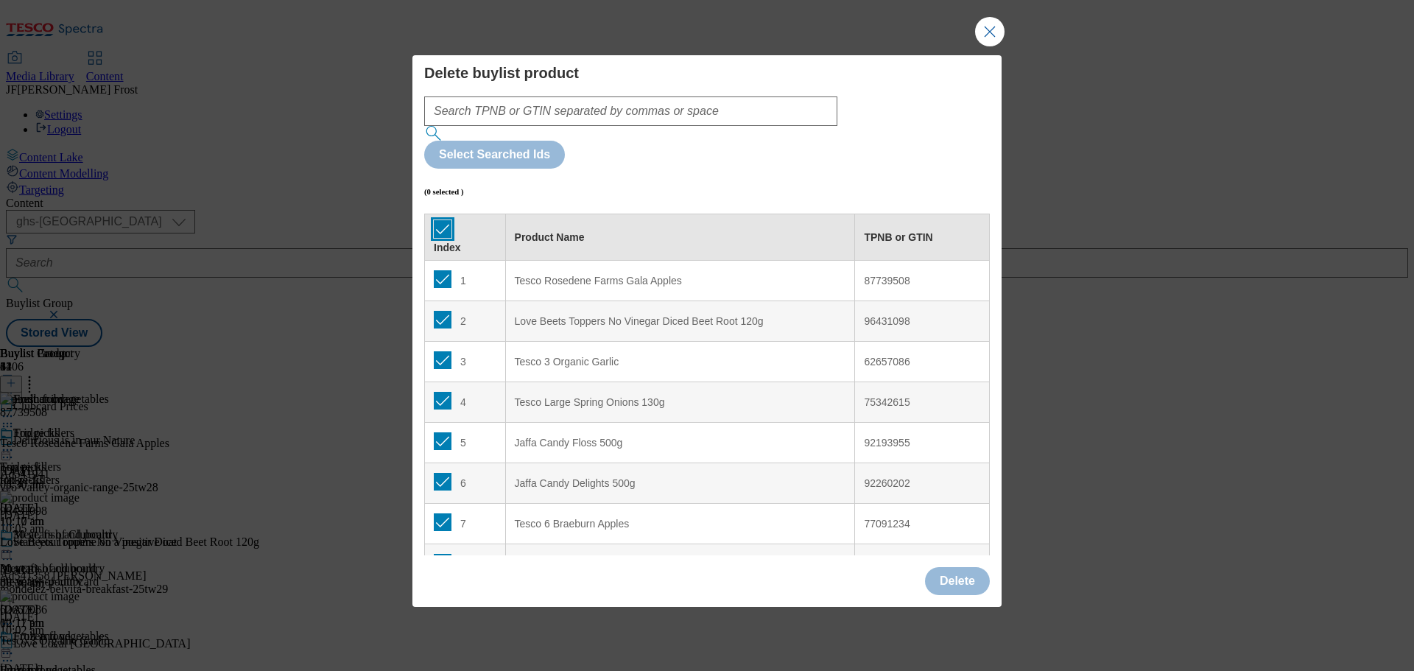
checkbox input "true"
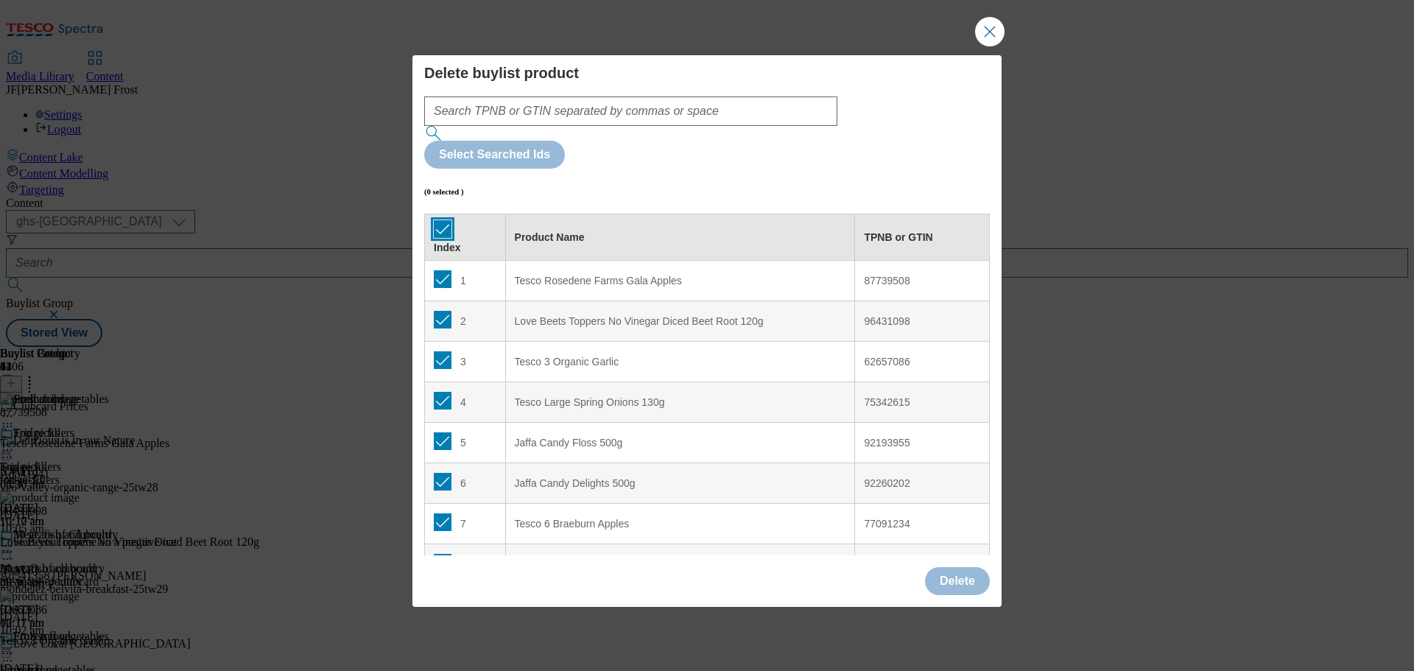
checkbox input "true"
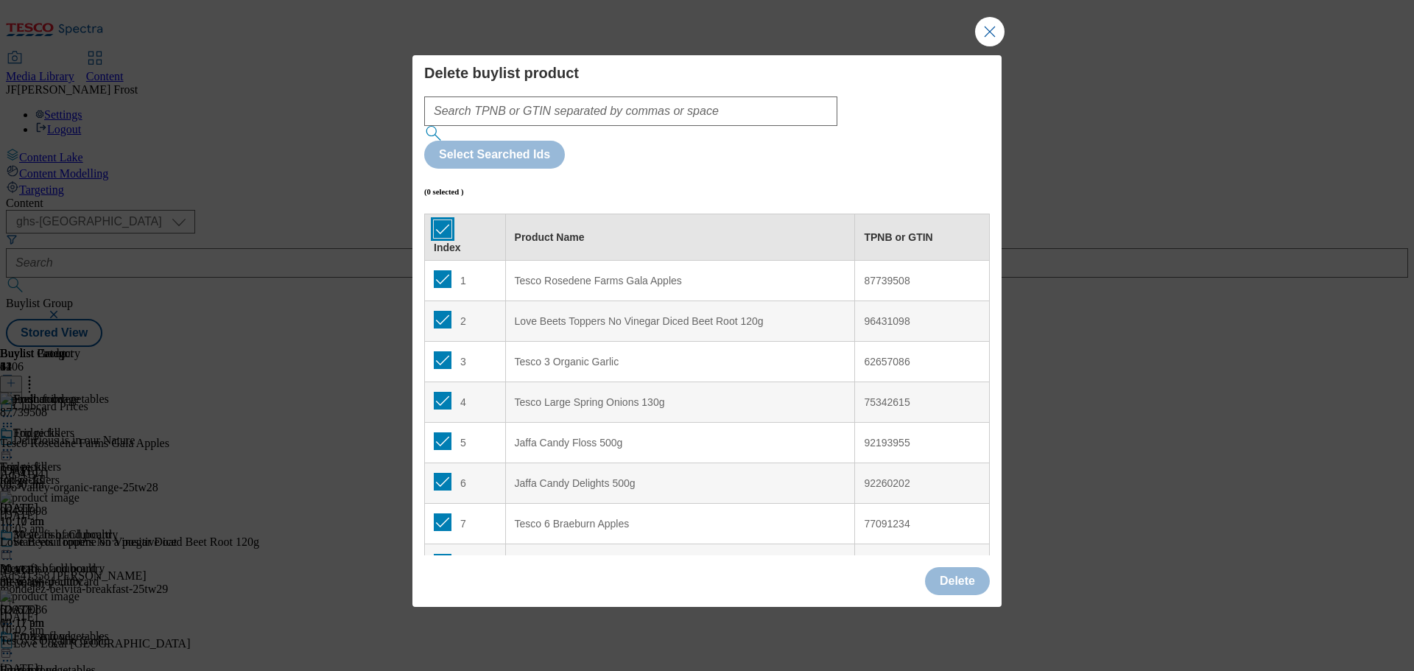
checkbox input "true"
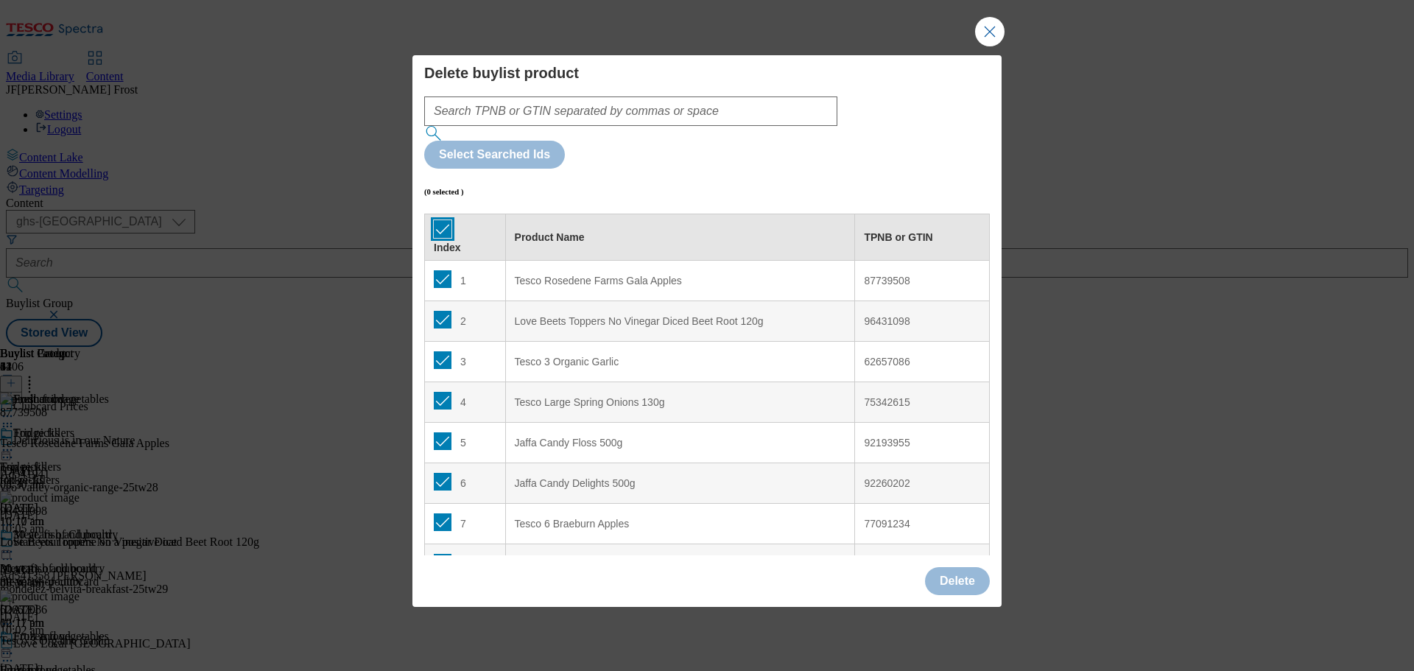
checkbox input "true"
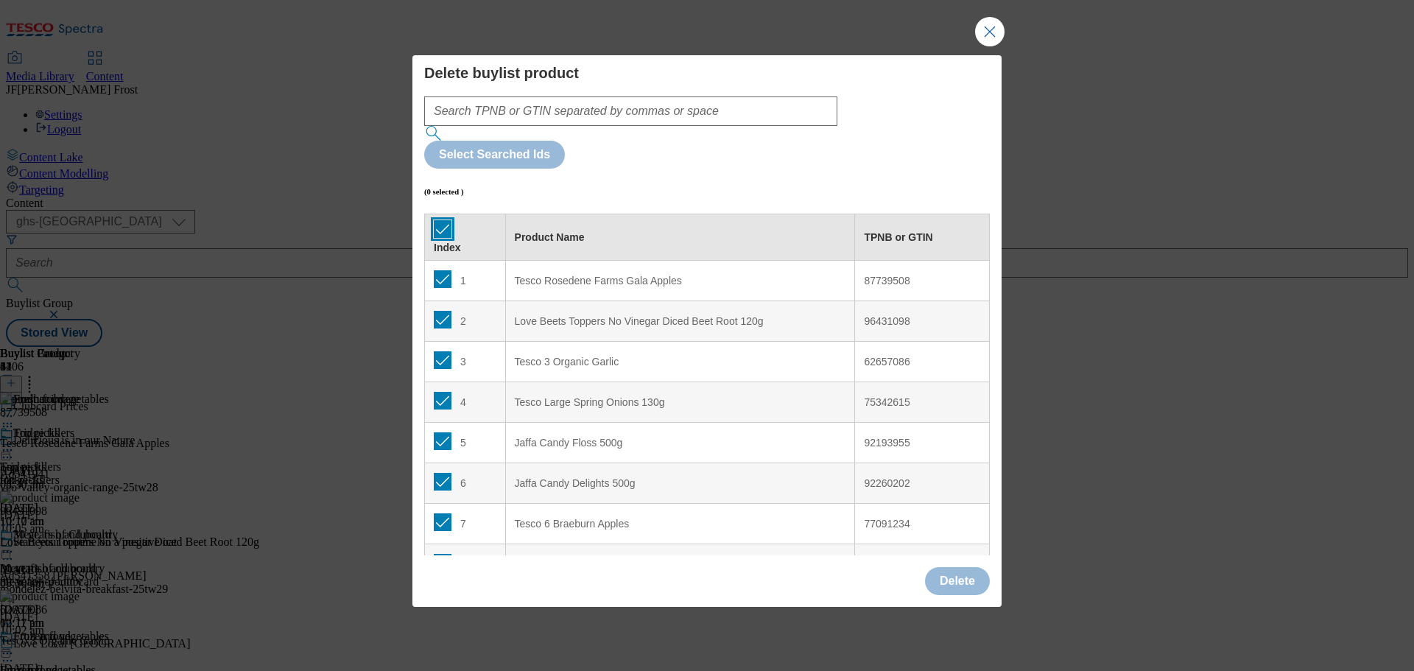
checkbox input "true"
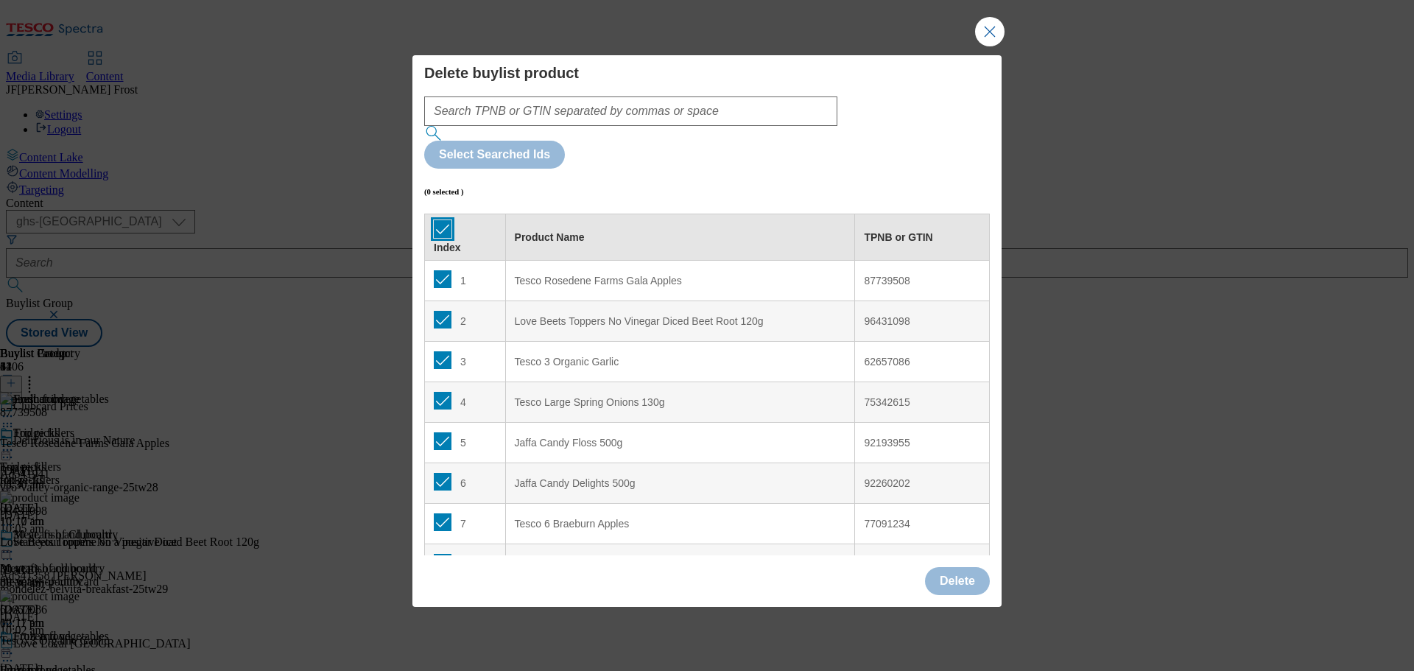
checkbox input "true"
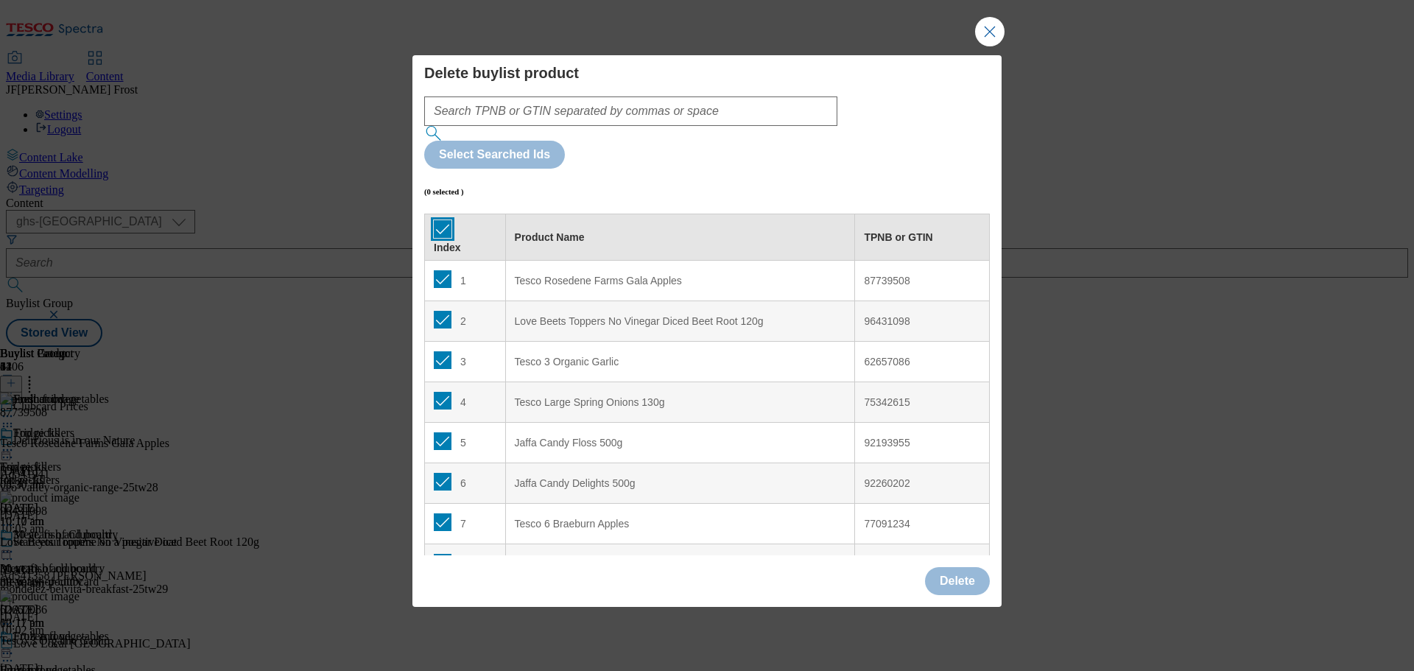
checkbox input "true"
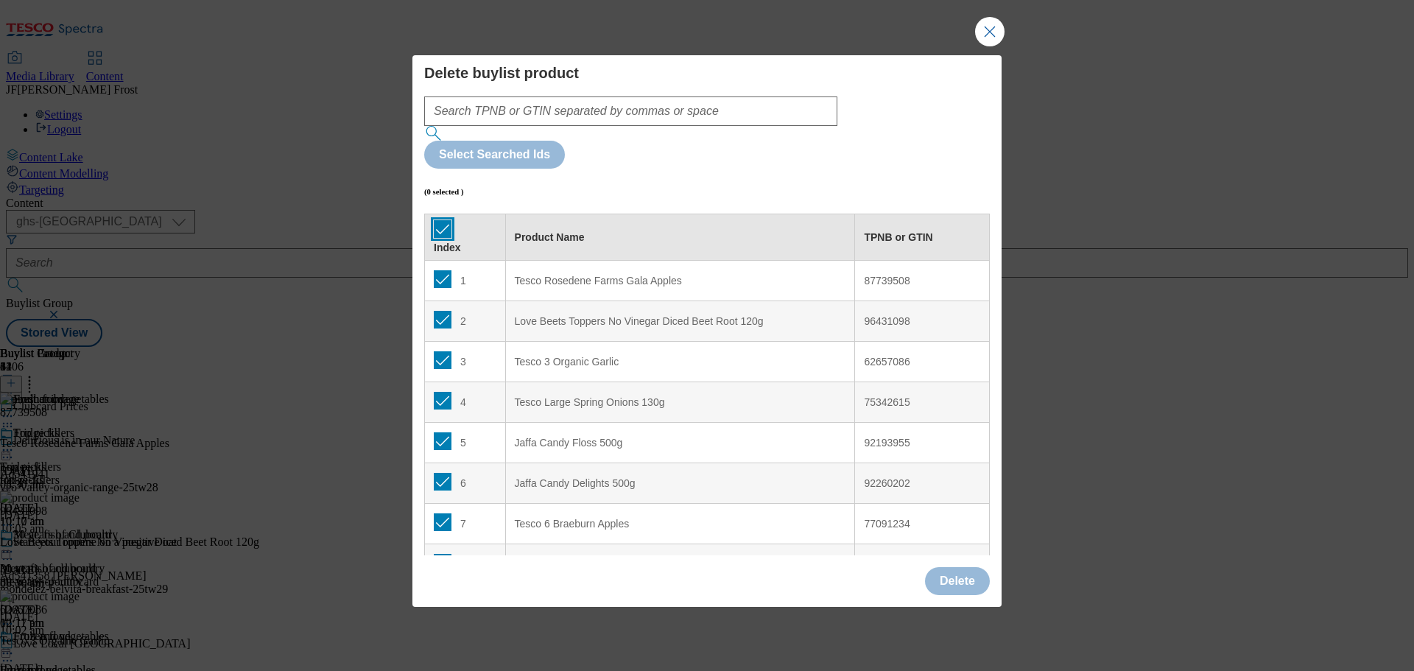
checkbox input "true"
click at [980, 567] on button "Delete" at bounding box center [957, 581] width 65 height 28
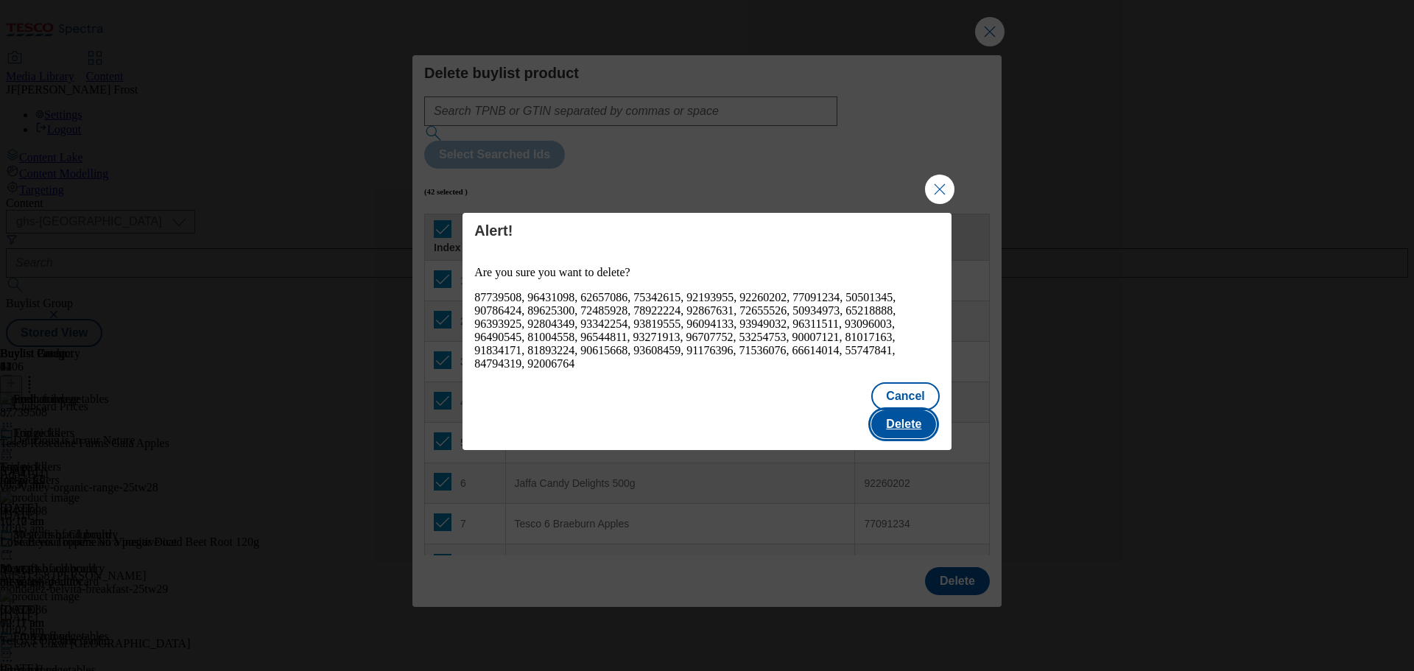
click at [916, 412] on button "Delete" at bounding box center [903, 424] width 65 height 28
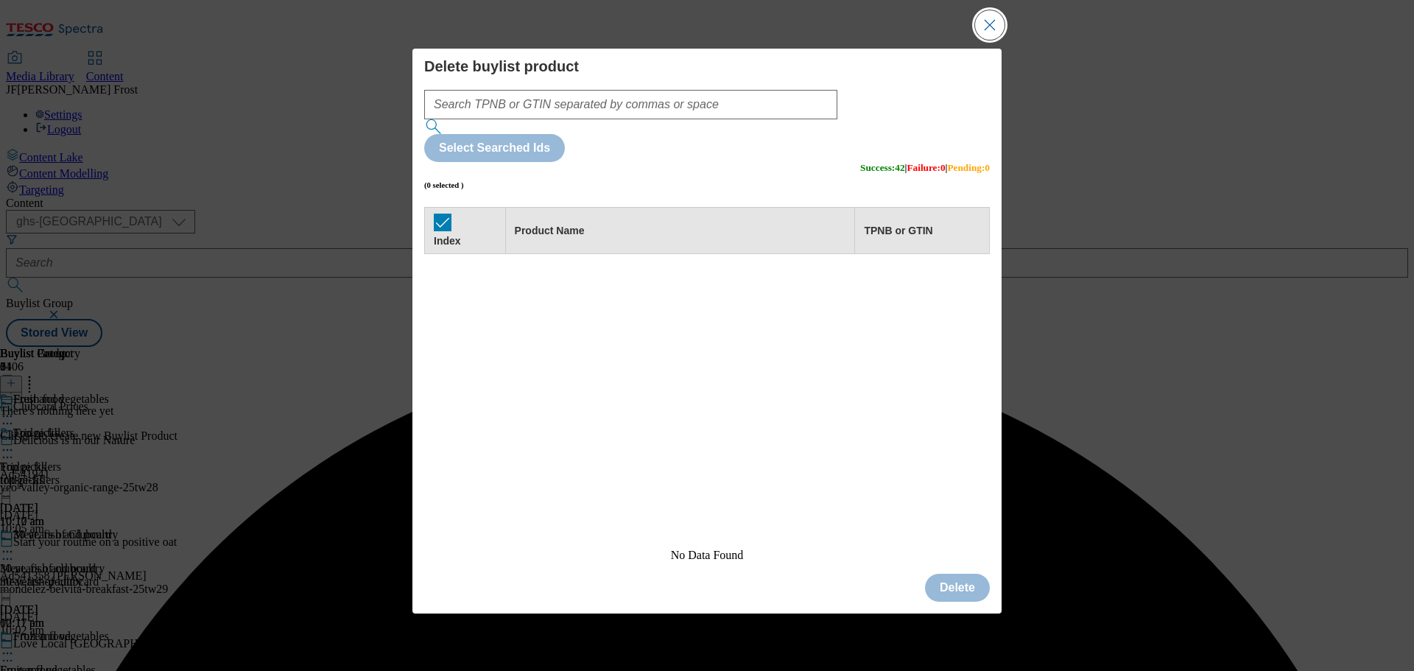
click at [996, 40] on button "Close Modal" at bounding box center [989, 24] width 29 height 29
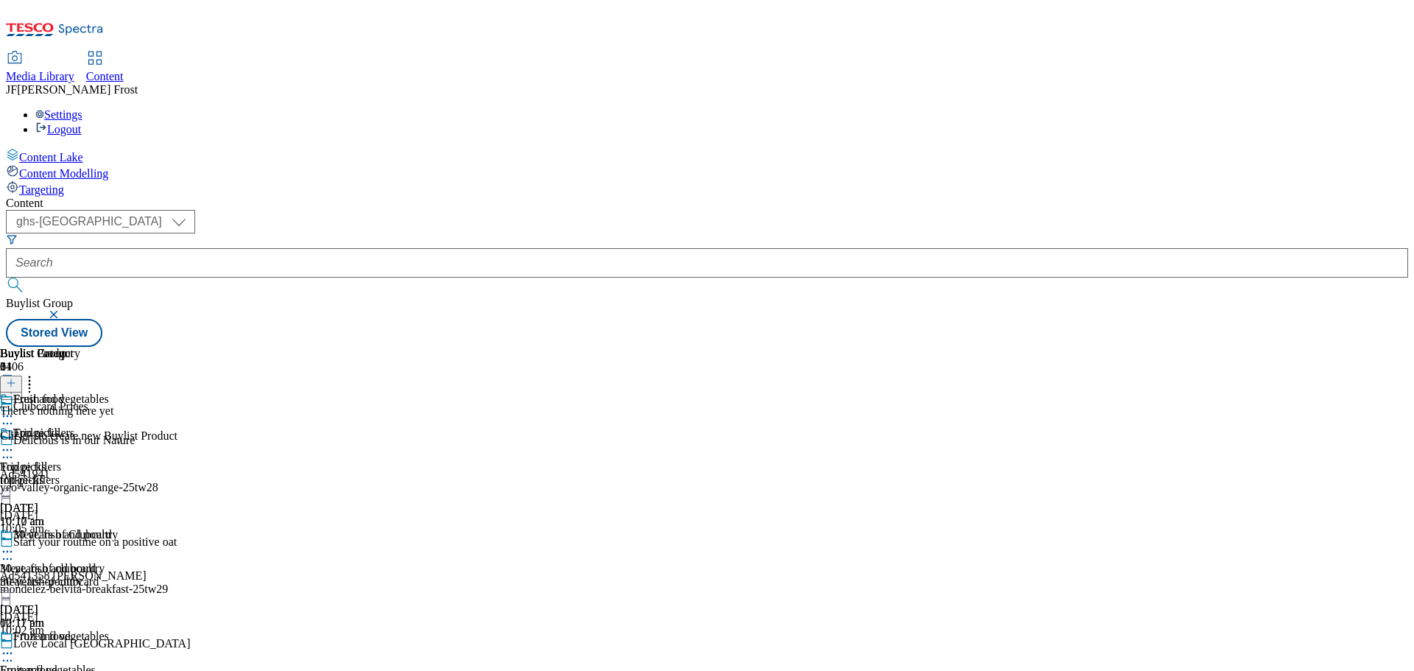
scroll to position [29, 0]
click at [11, 379] on line at bounding box center [11, 382] width 0 height 7
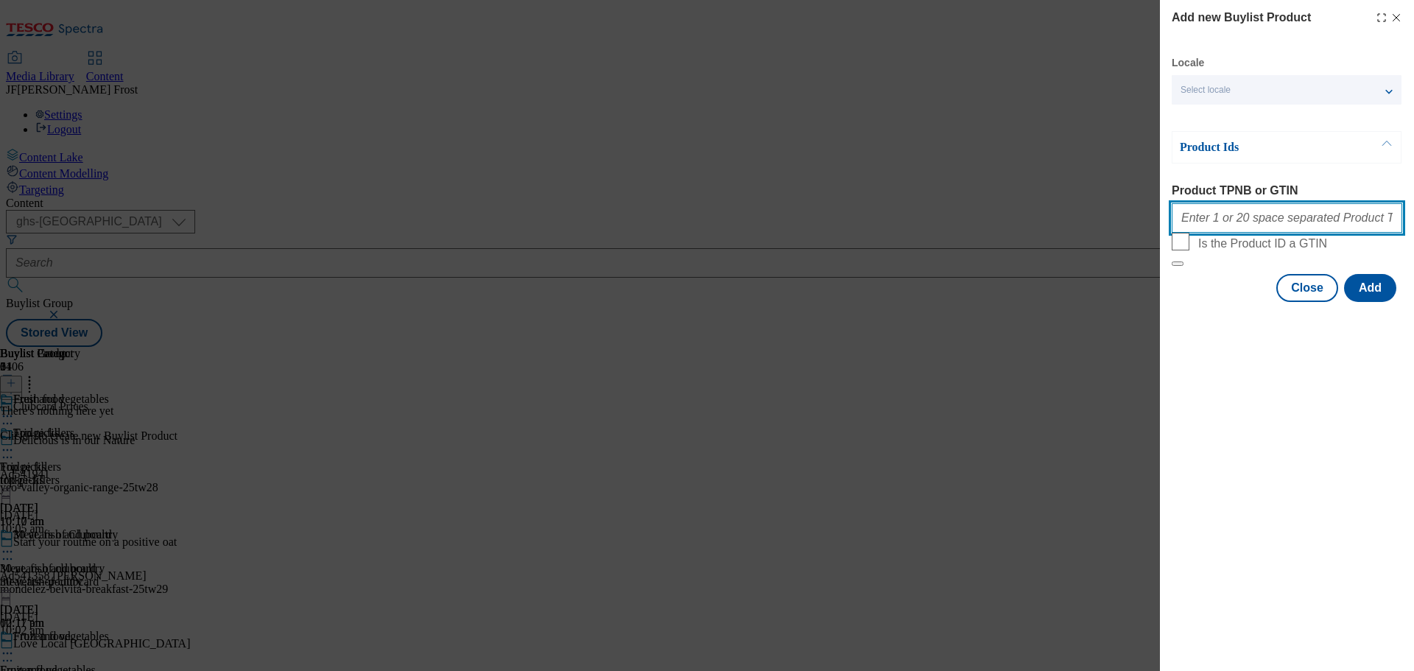
click at [1242, 219] on input "Product TPNB or GTIN" at bounding box center [1287, 217] width 231 height 29
paste input "93983382 77091314 87446837 81828770 92491775 77091689 93045174 96301490 9060838…"
type input "93983382 77091314 87446837 81828770 92491775 77091689 93045174 96301490 9060838…"
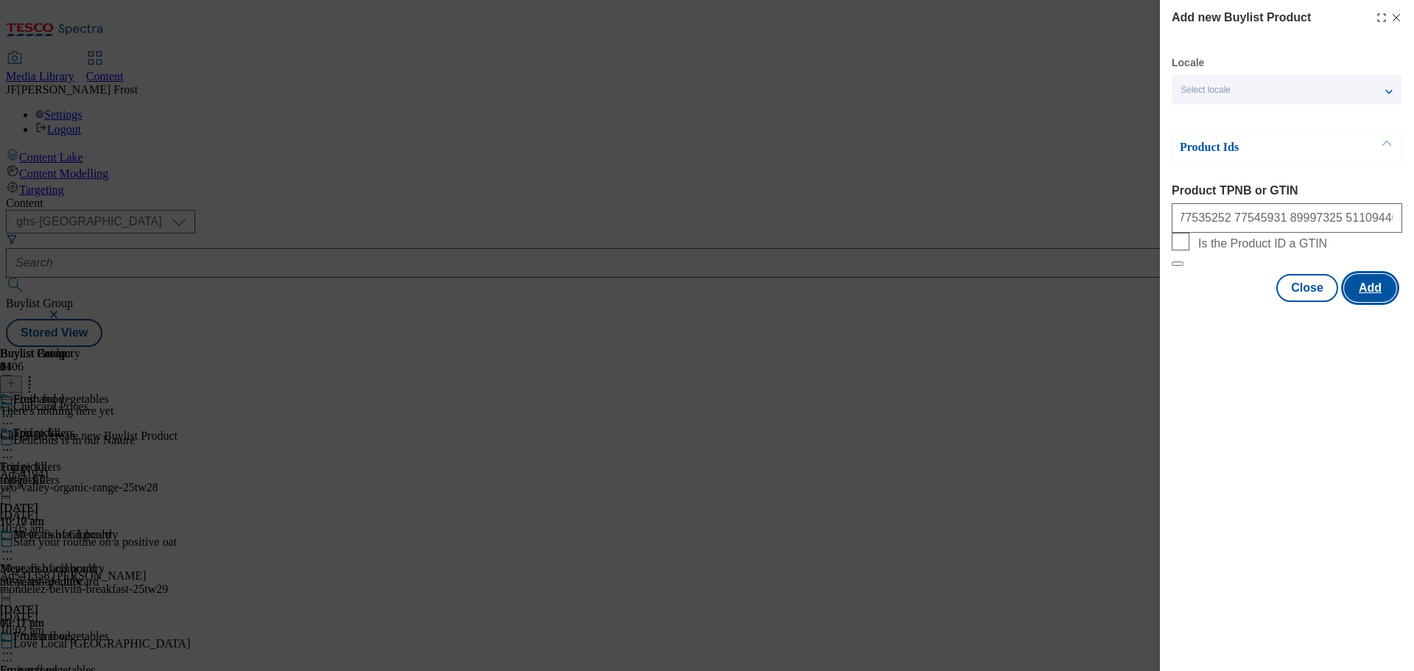
click at [1365, 302] on button "Add" at bounding box center [1370, 288] width 52 height 28
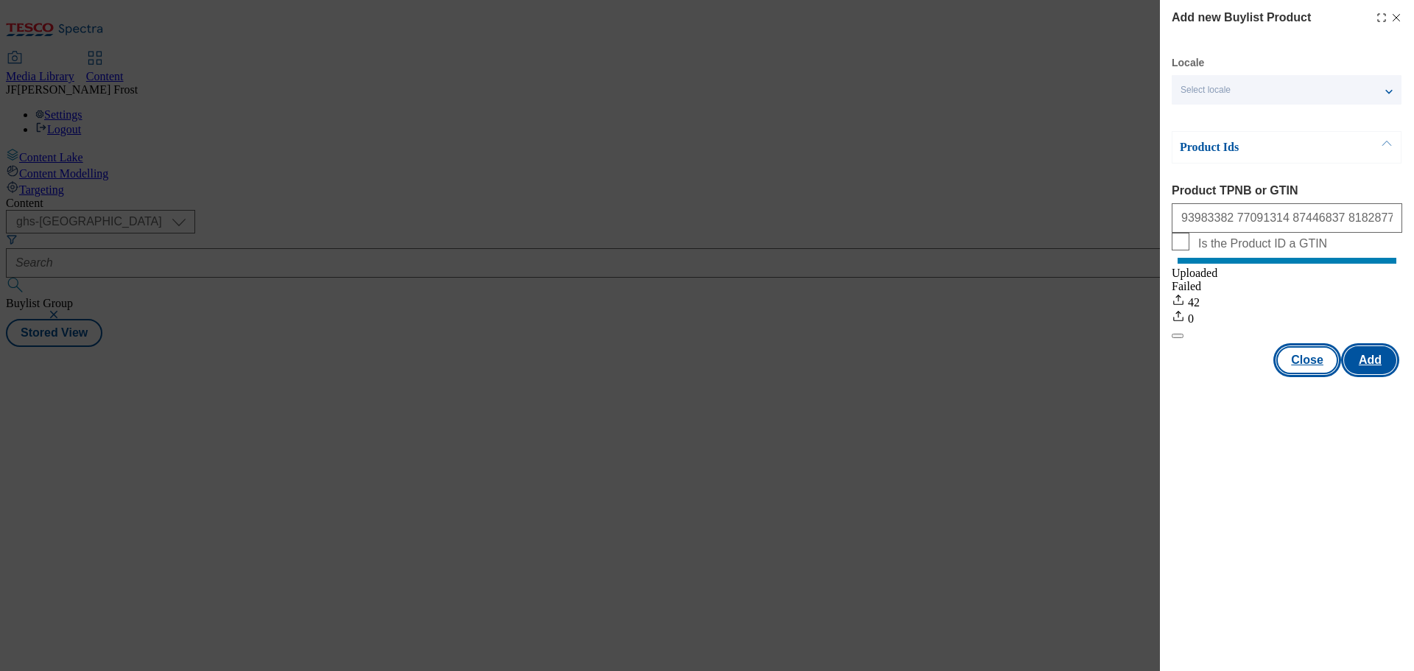
scroll to position [0, 0]
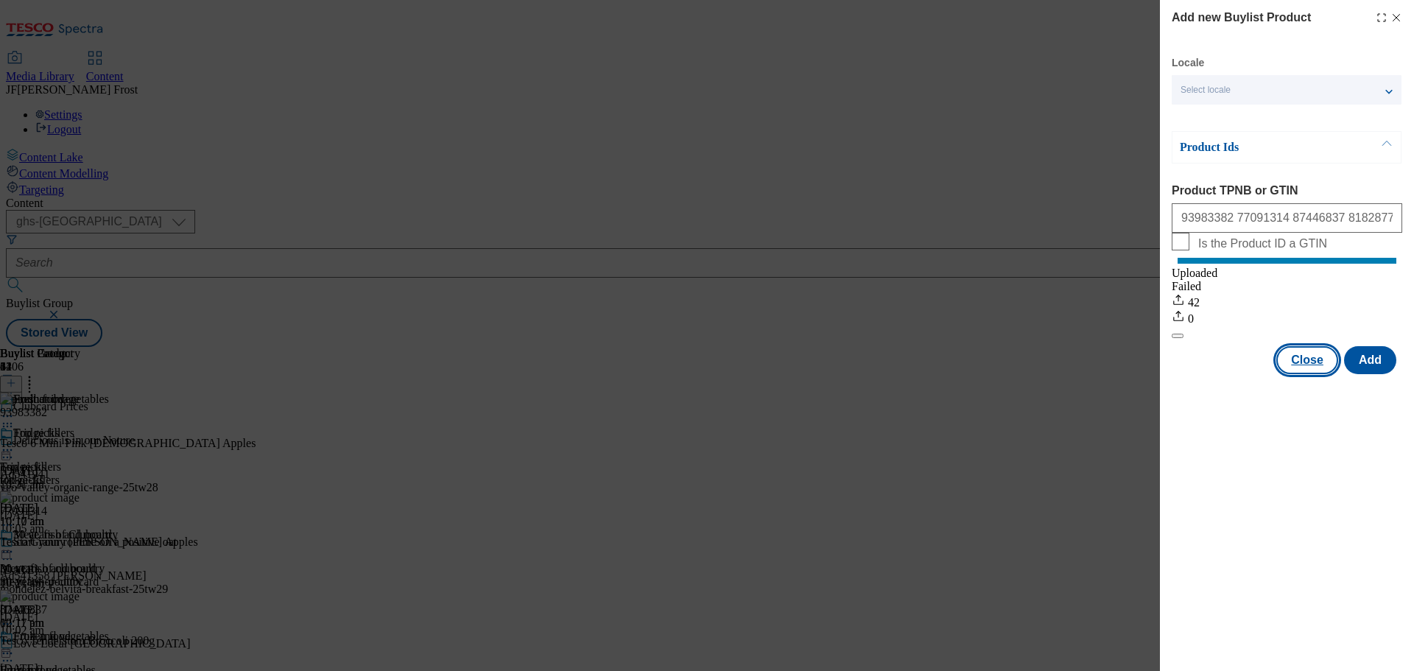
click at [1313, 374] on button "Close" at bounding box center [1308, 360] width 62 height 28
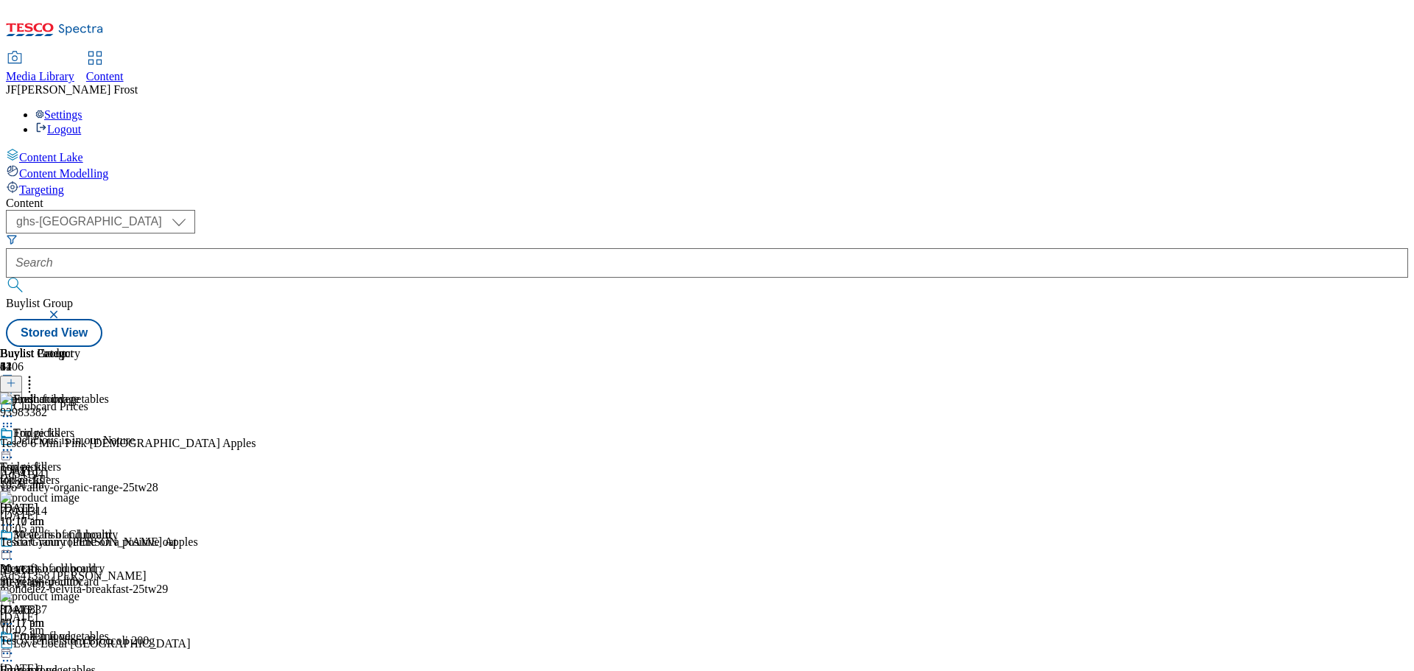
click at [15, 646] on icon at bounding box center [7, 653] width 15 height 15
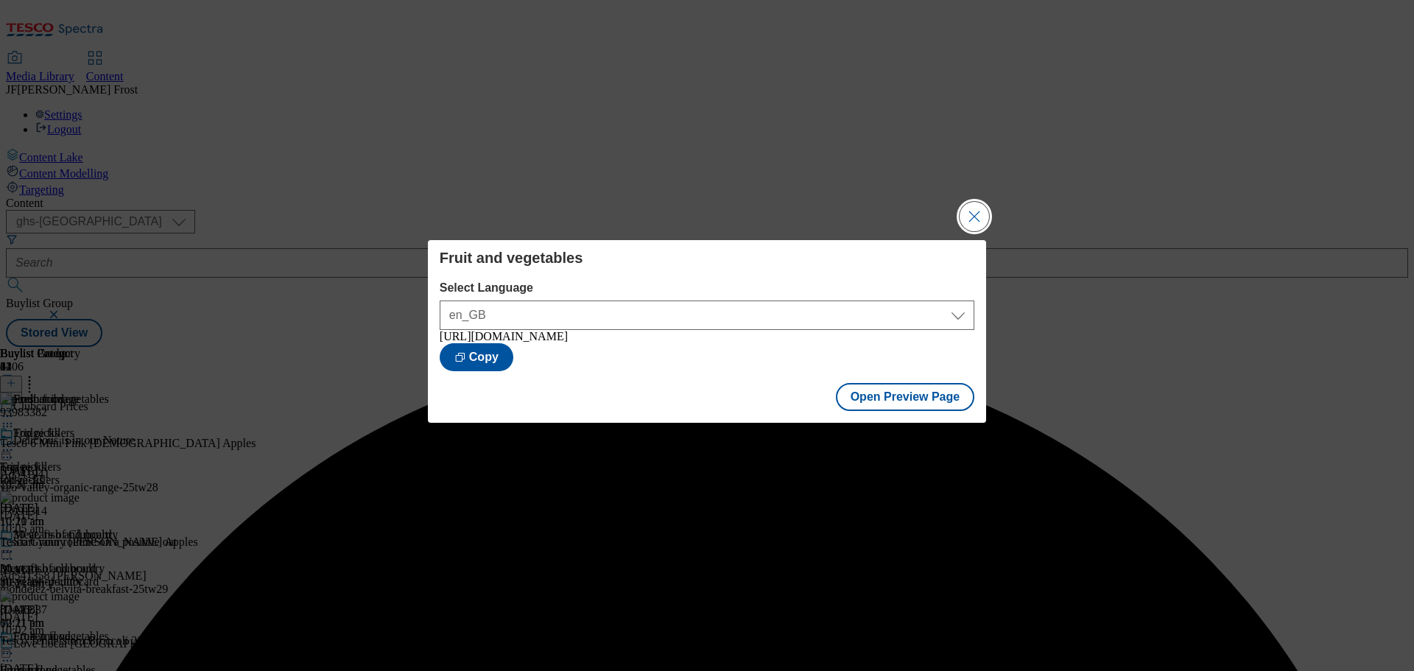
click at [975, 206] on button "Close Modal" at bounding box center [974, 216] width 29 height 29
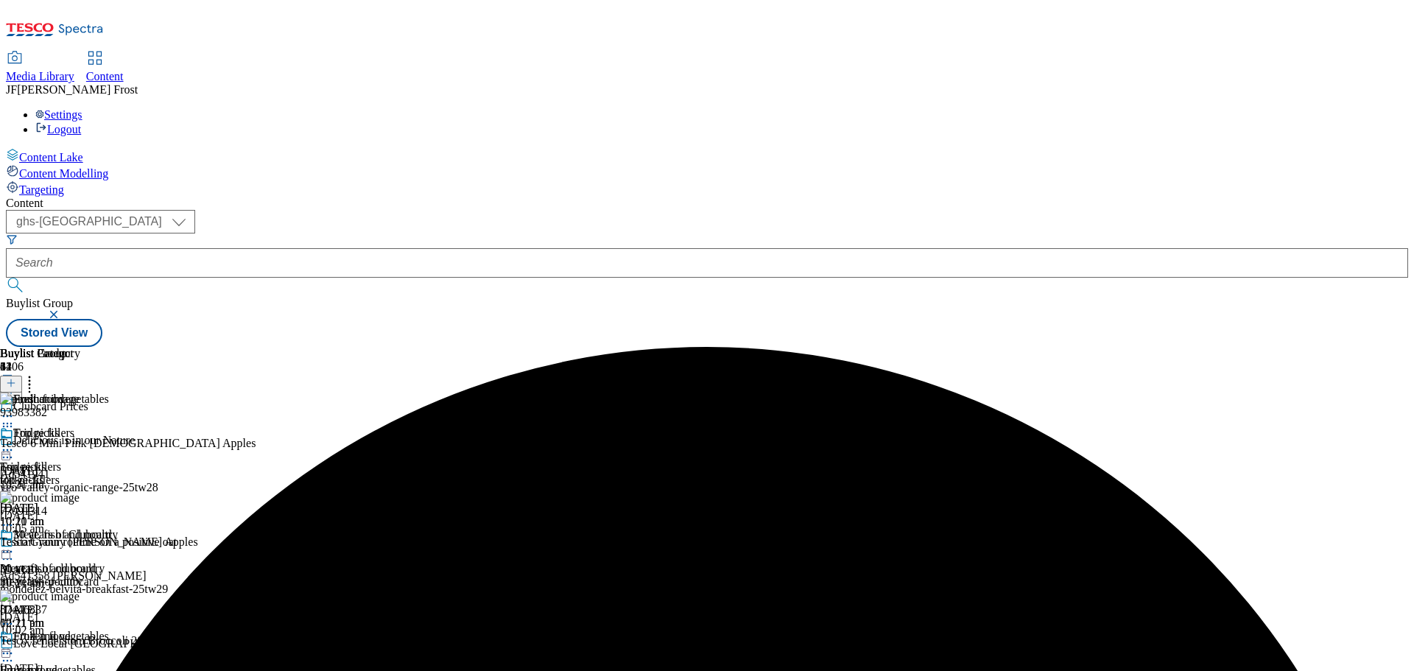
scroll to position [29, 0]
click at [15, 646] on icon at bounding box center [7, 653] width 15 height 15
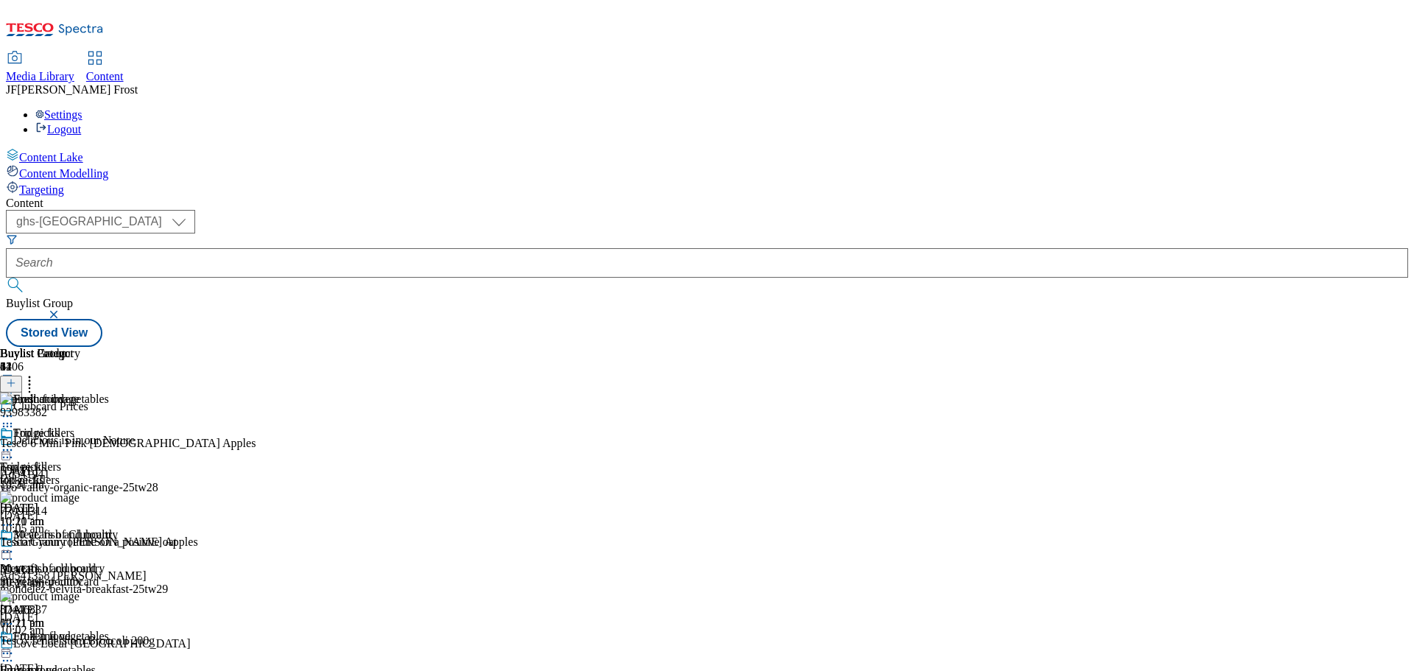
scroll to position [368, 0]
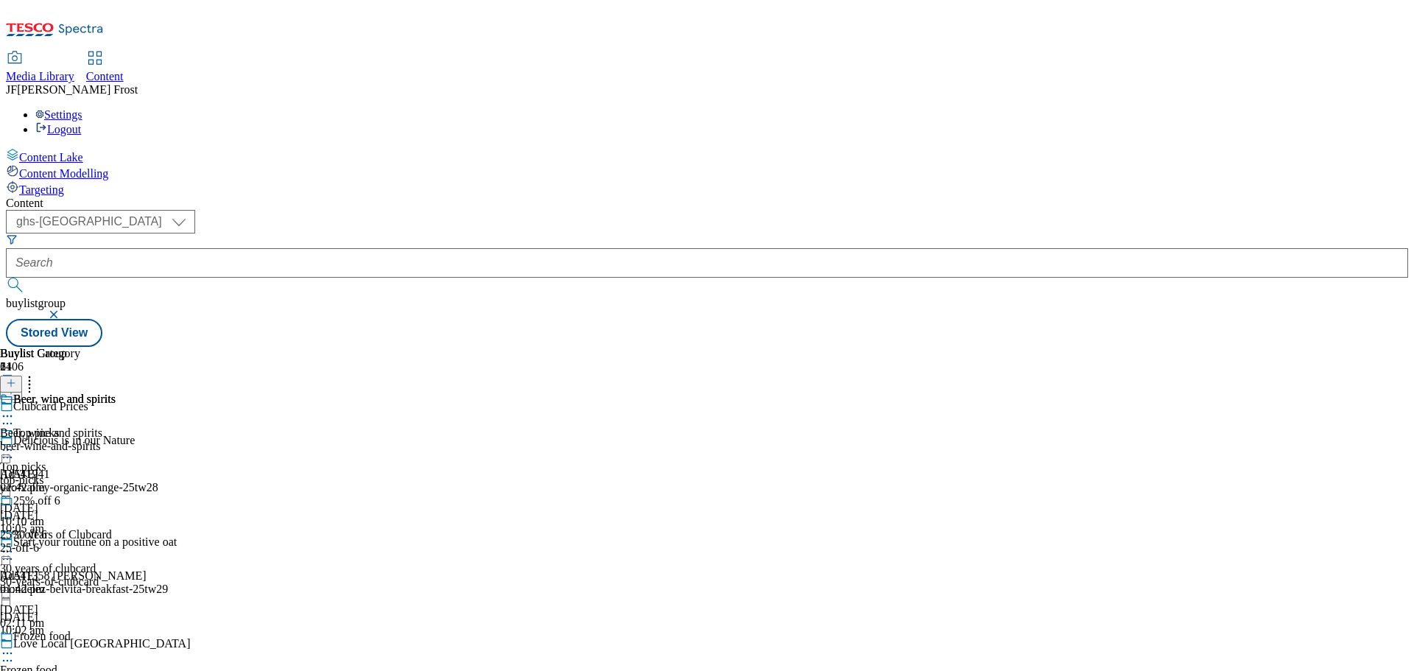
click at [116, 393] on div "Beer, wine and spirits" at bounding box center [64, 399] width 102 height 13
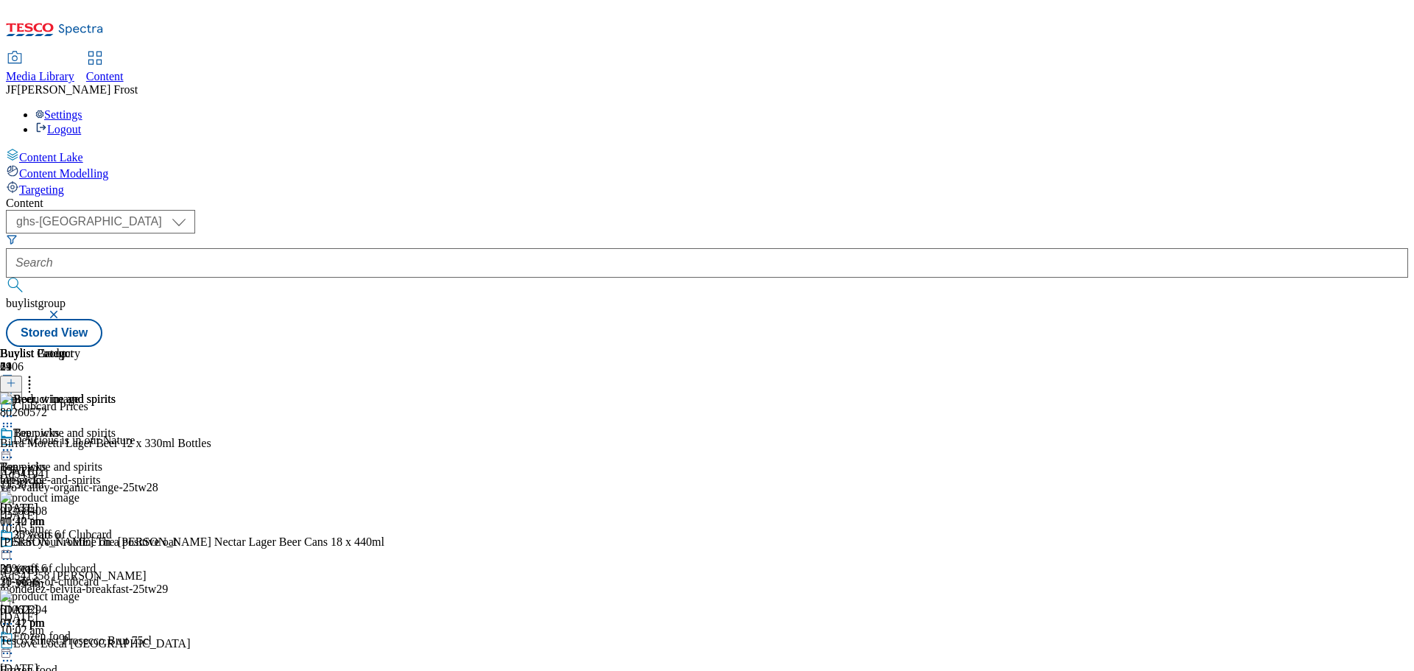
click at [15, 443] on icon at bounding box center [7, 450] width 15 height 15
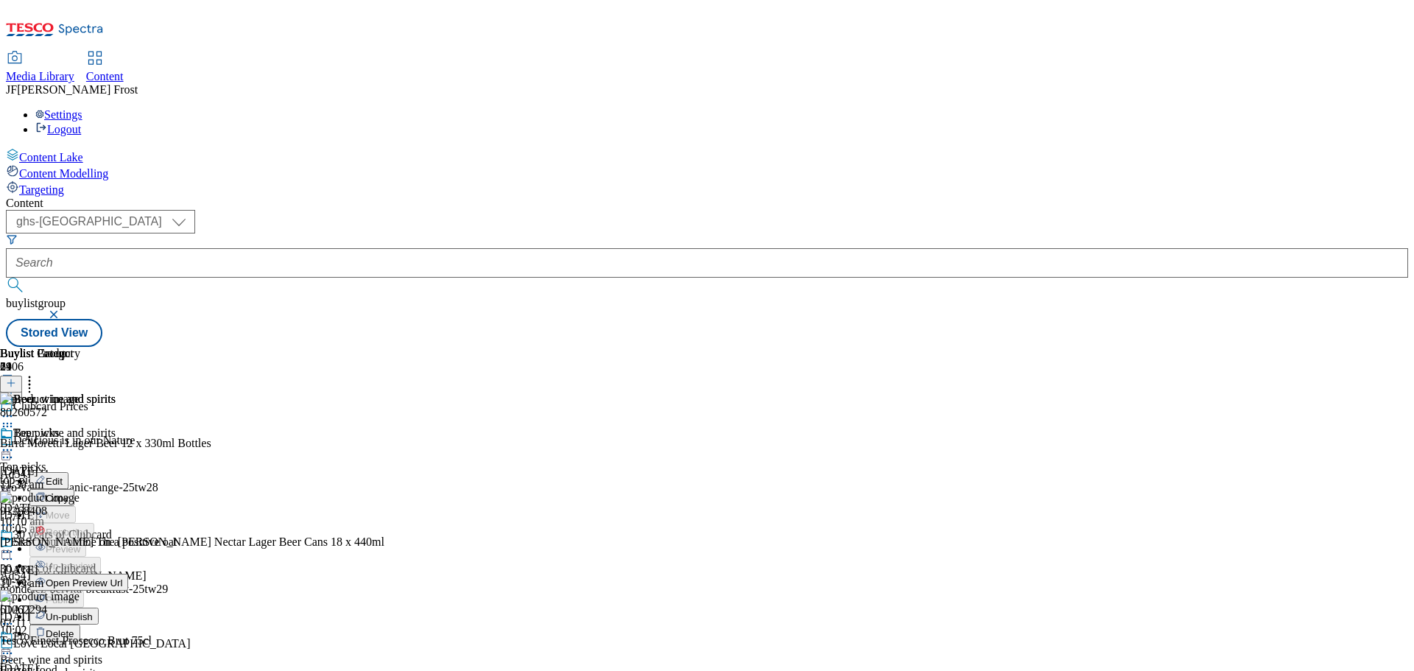
click at [93, 611] on span "Un-publish" at bounding box center [69, 616] width 47 height 11
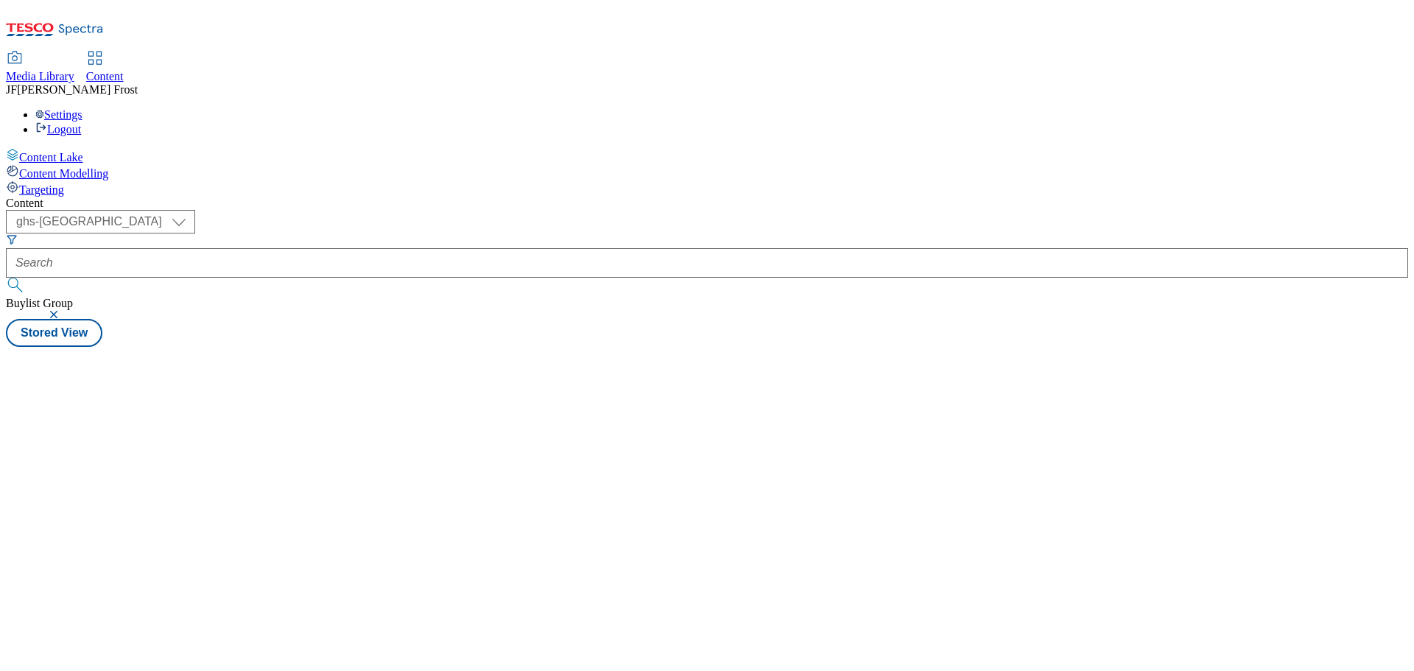
select select "ghs-[GEOGRAPHIC_DATA]"
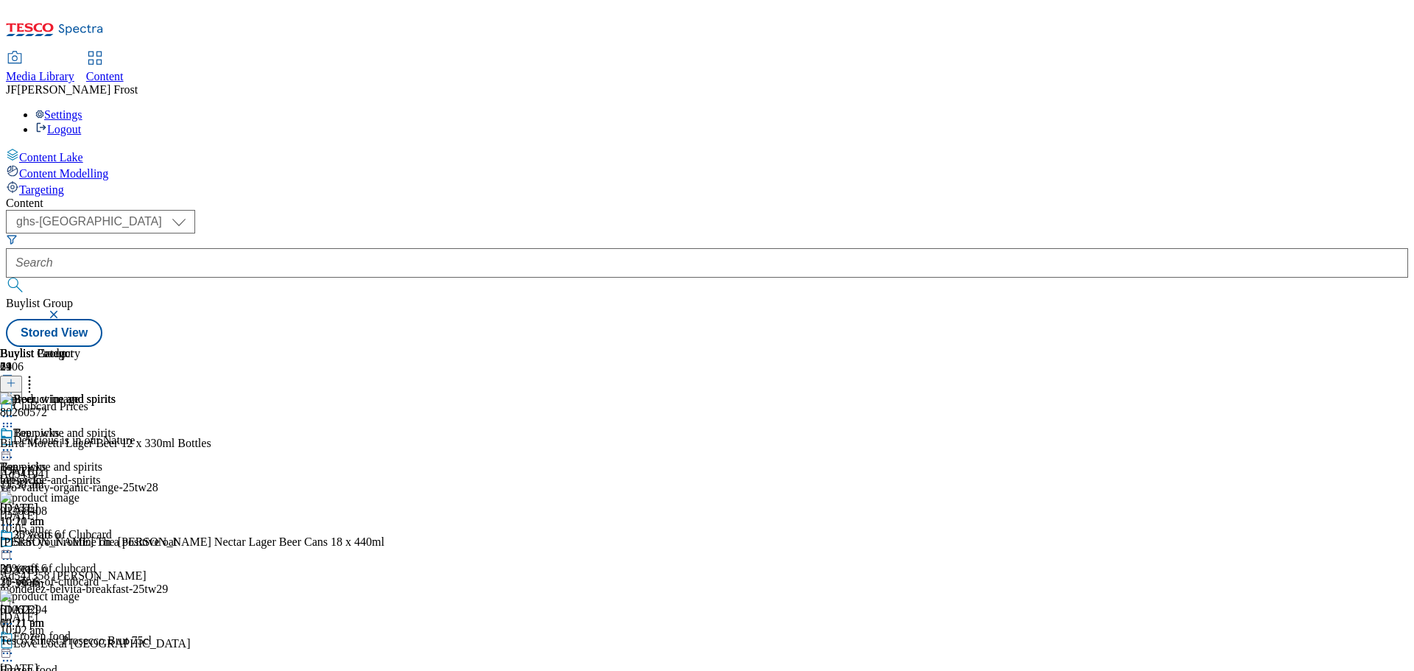
click at [15, 443] on icon at bounding box center [7, 450] width 15 height 15
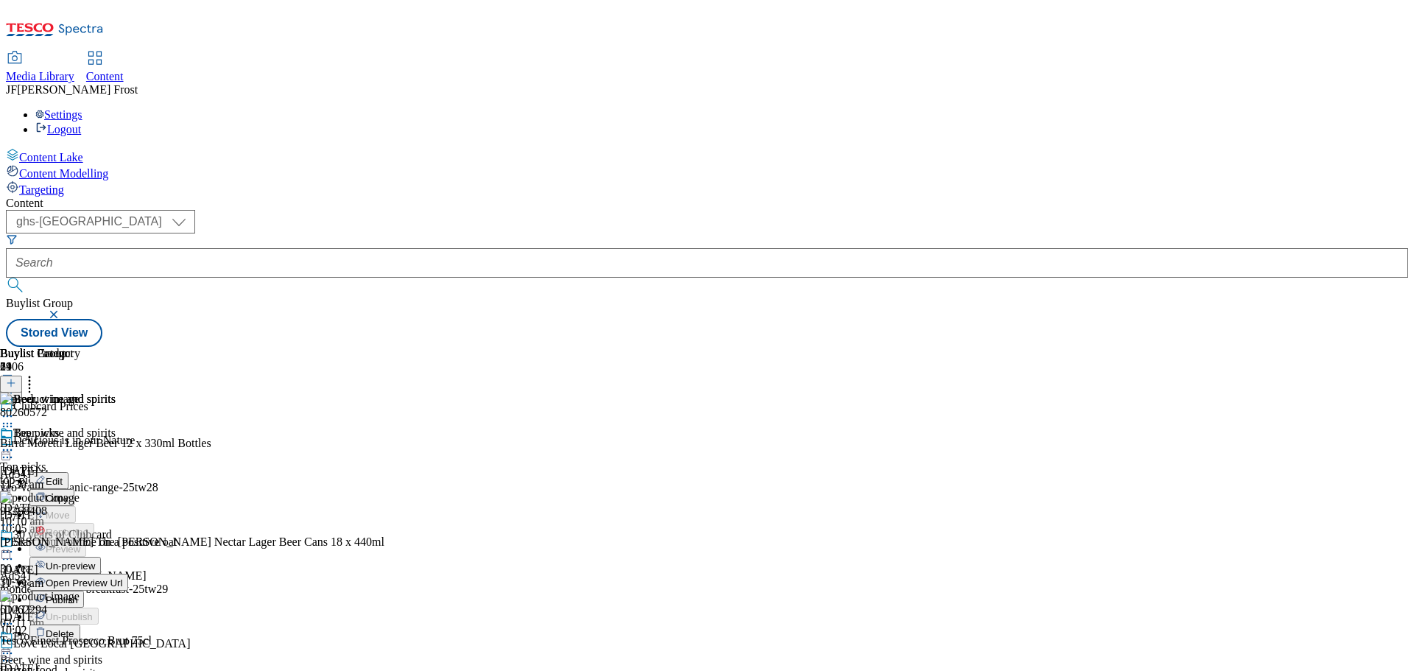
click at [95, 561] on span "Un-preview" at bounding box center [70, 566] width 49 height 11
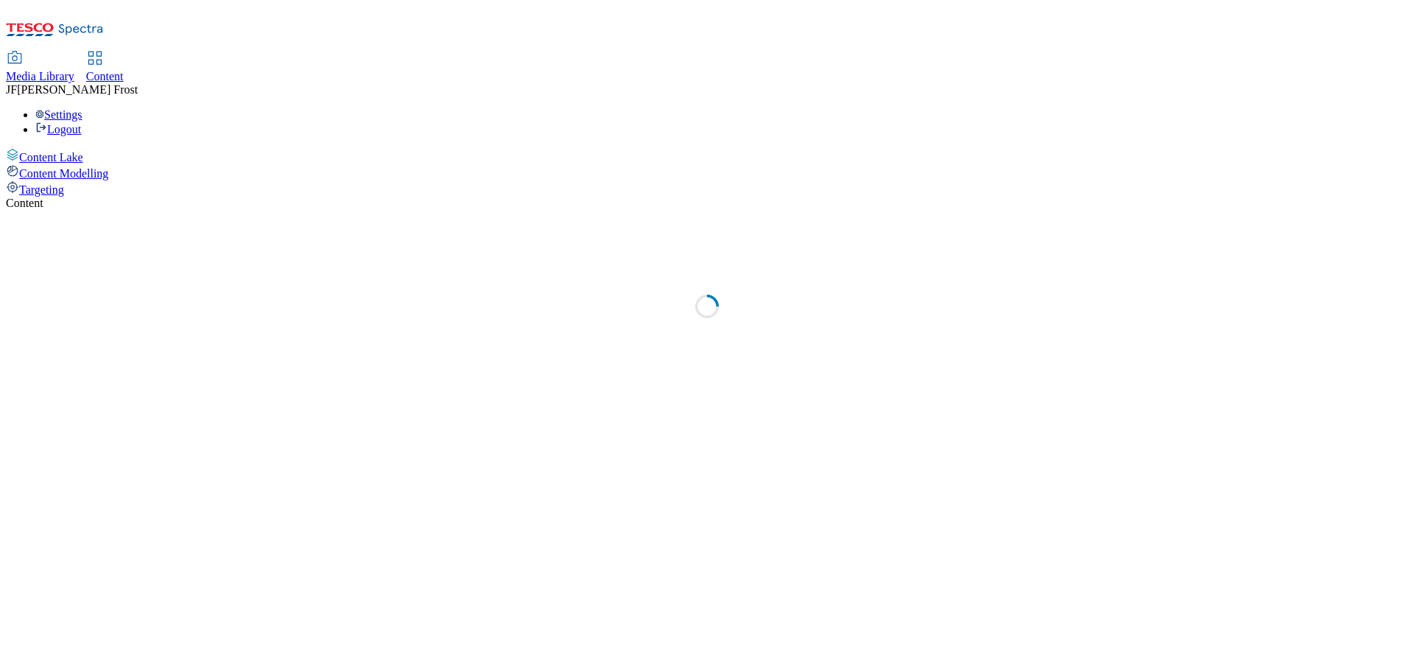
select select "ghs-[GEOGRAPHIC_DATA]"
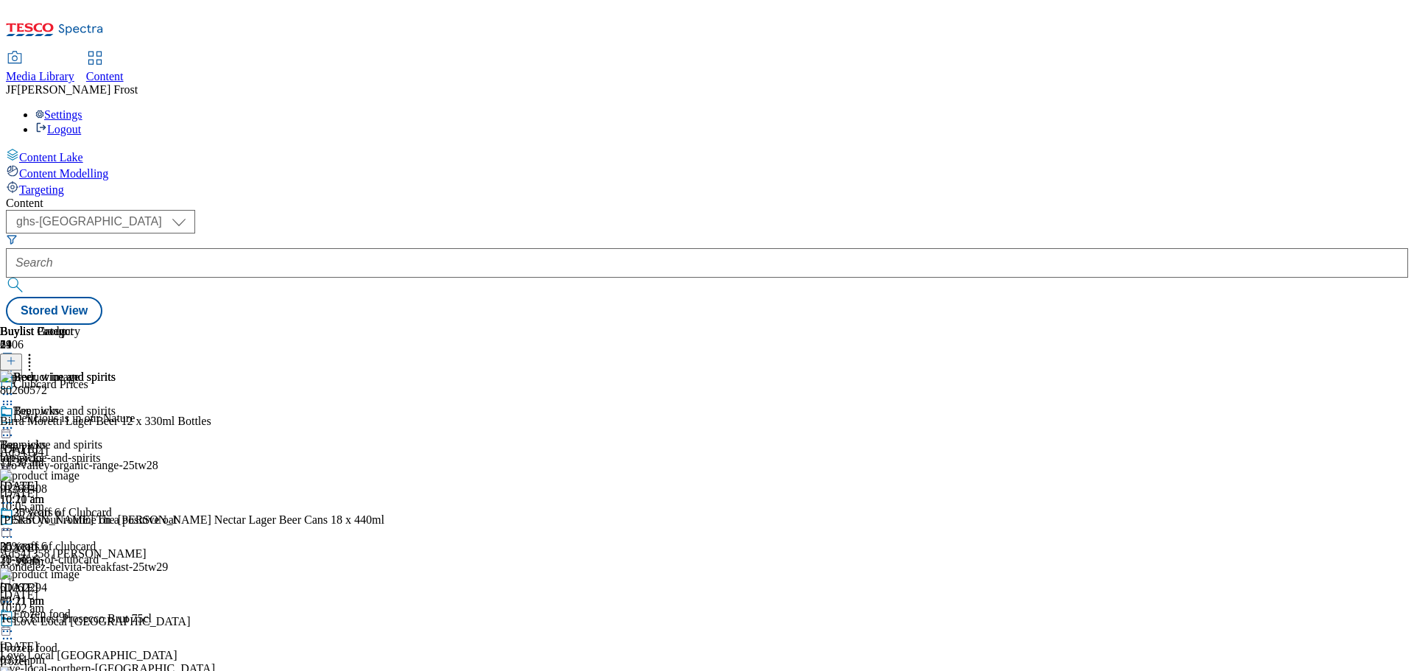
click at [15, 421] on icon at bounding box center [7, 428] width 15 height 15
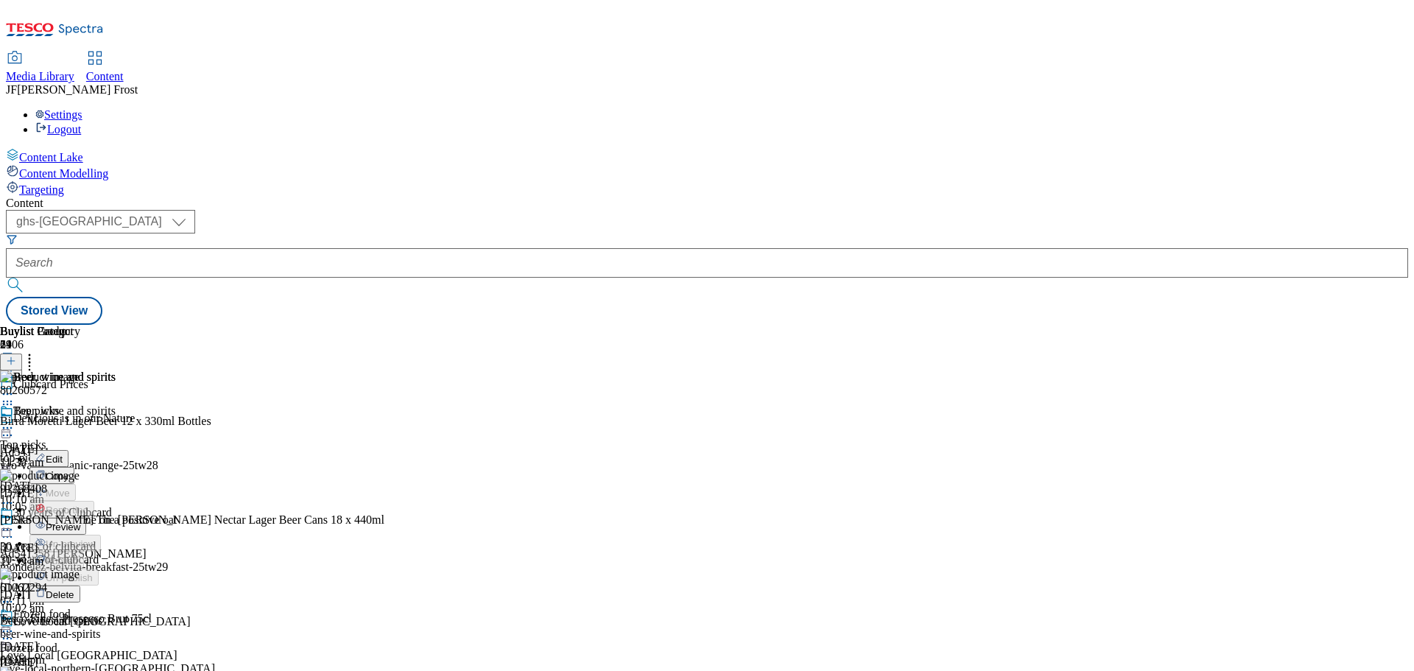
click at [15, 421] on icon at bounding box center [7, 428] width 15 height 15
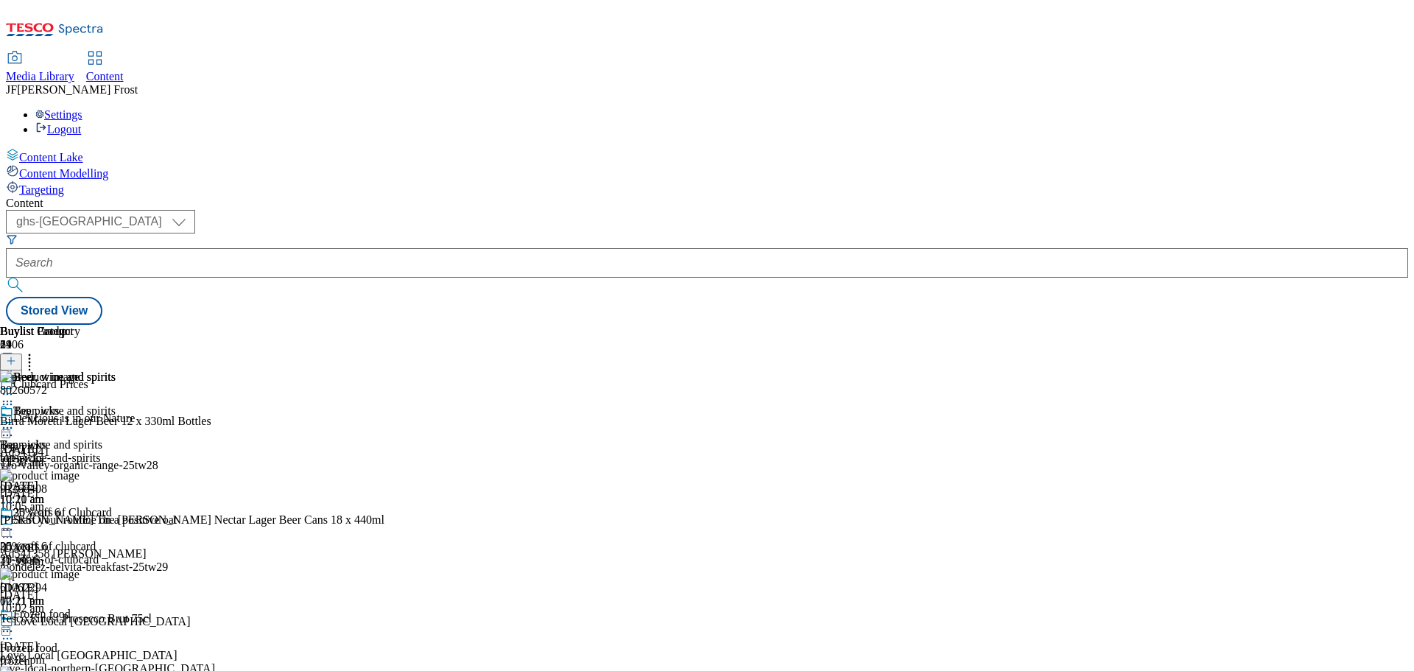
click at [31, 354] on circle at bounding box center [30, 355] width 2 height 2
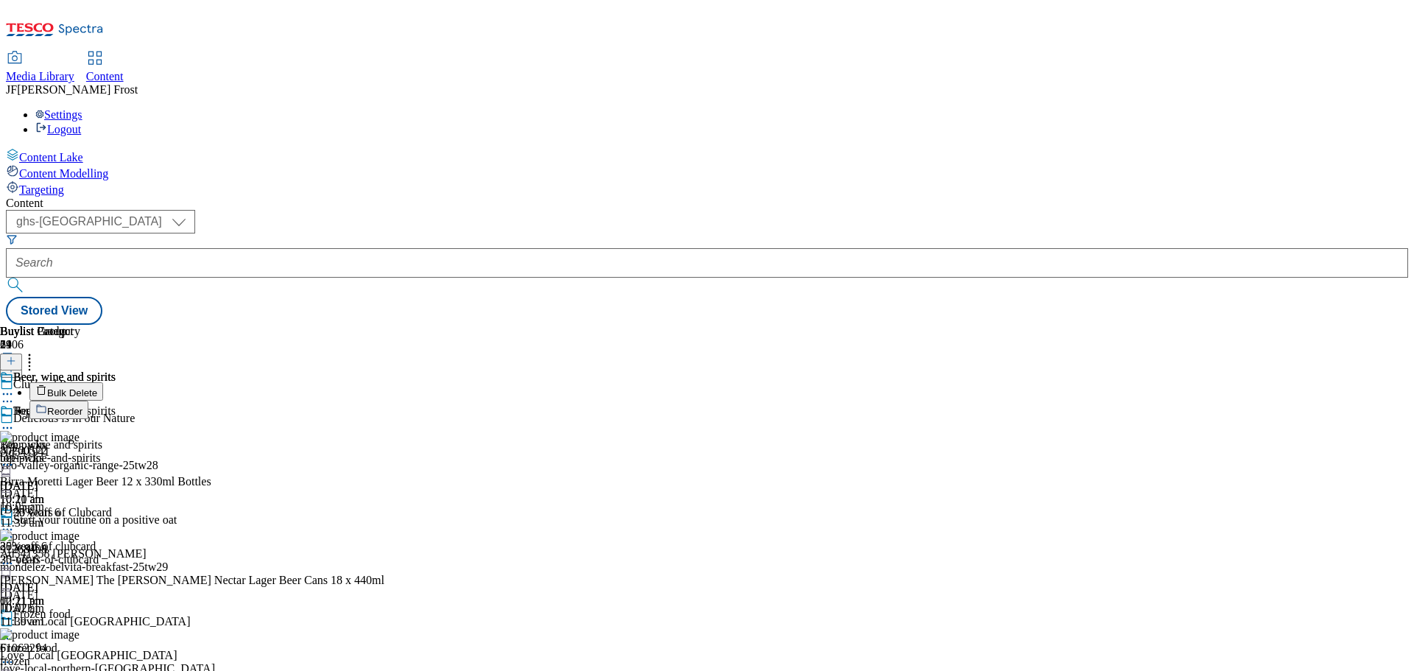
click at [103, 382] on button "Bulk Delete" at bounding box center [66, 391] width 74 height 18
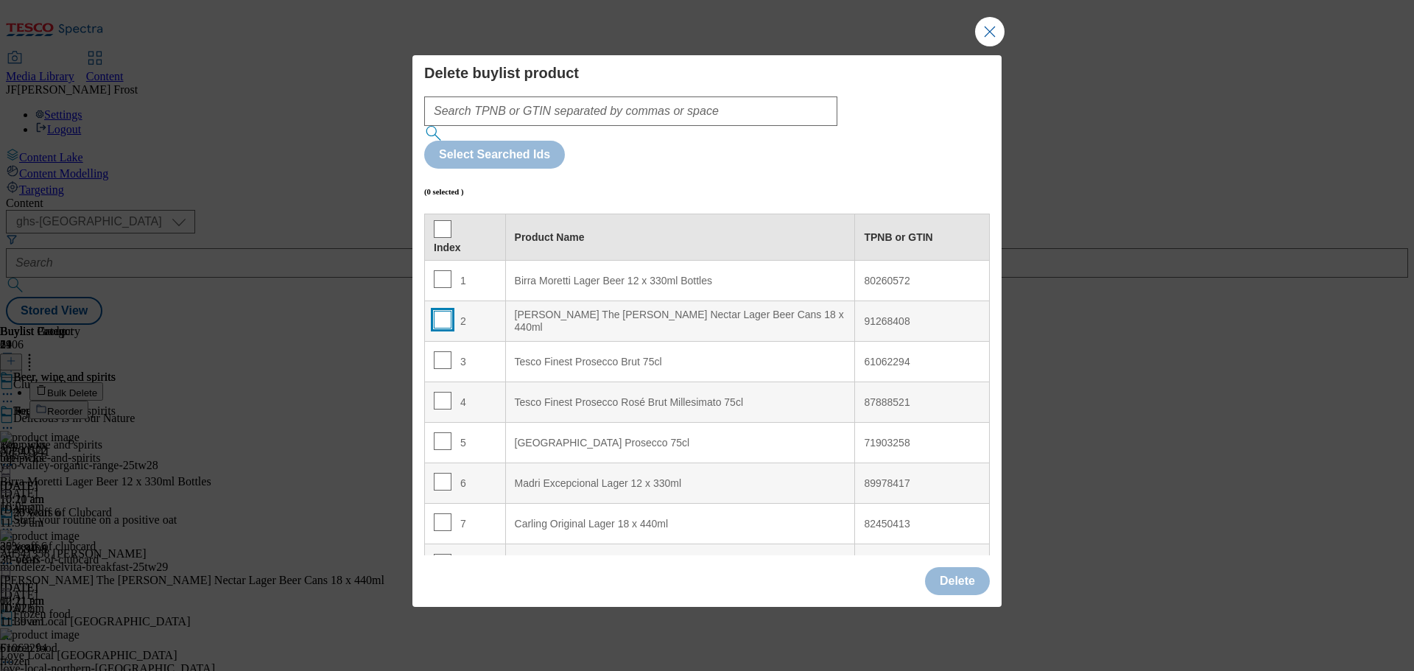
click at [446, 311] on input "Modal" at bounding box center [443, 320] width 18 height 18
checkbox input "true"
click at [961, 567] on button "Delete" at bounding box center [957, 581] width 65 height 28
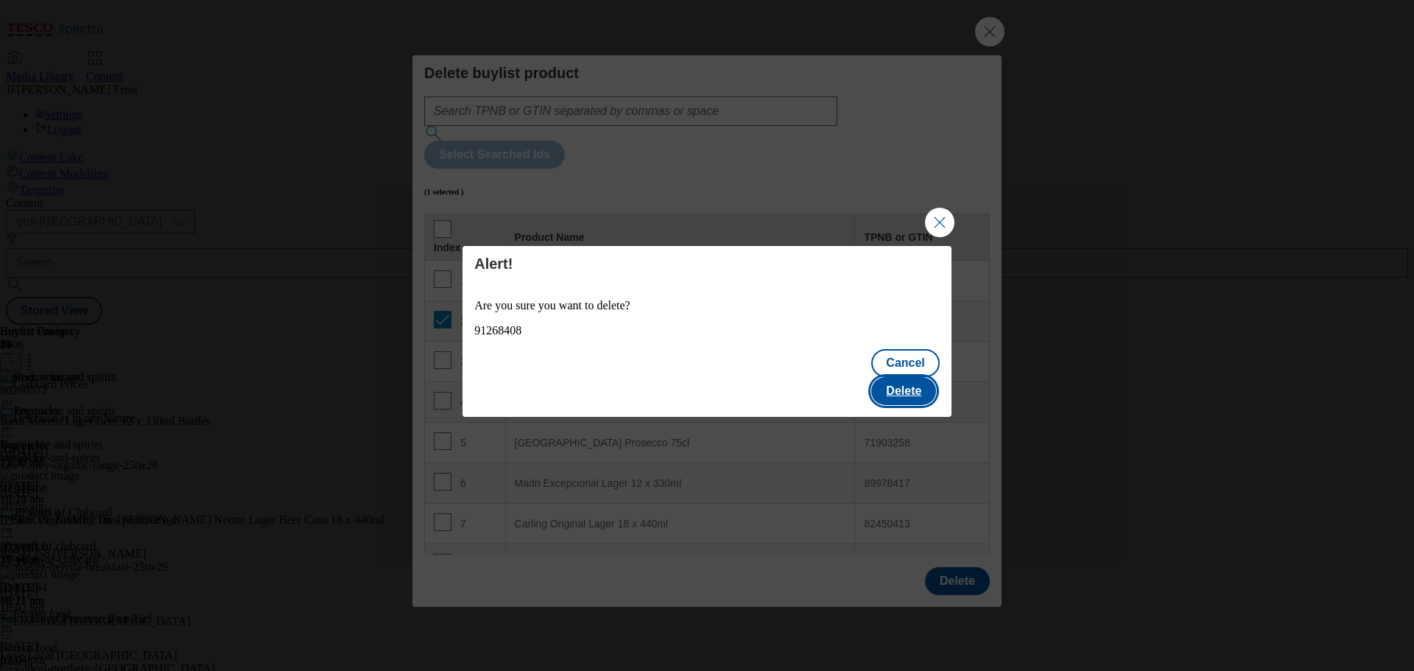
click at [918, 377] on button "Delete" at bounding box center [903, 391] width 65 height 28
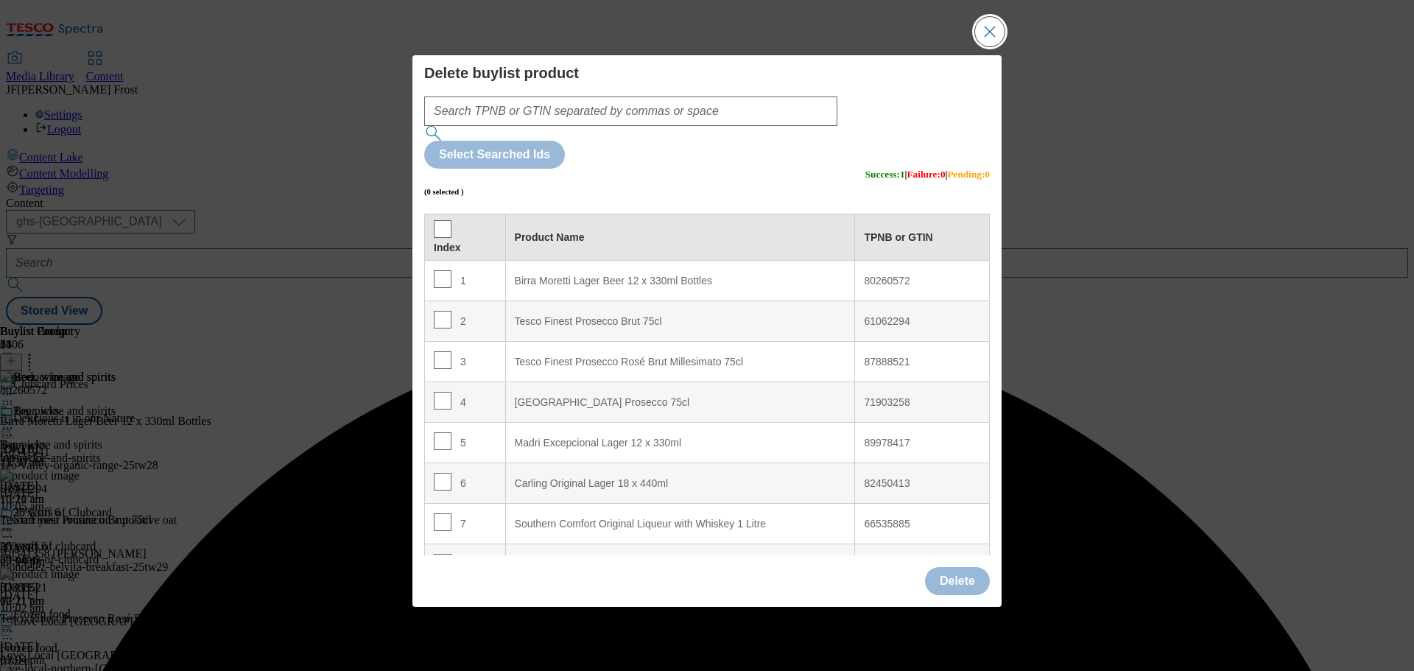
click at [986, 46] on button "Close Modal" at bounding box center [989, 31] width 29 height 29
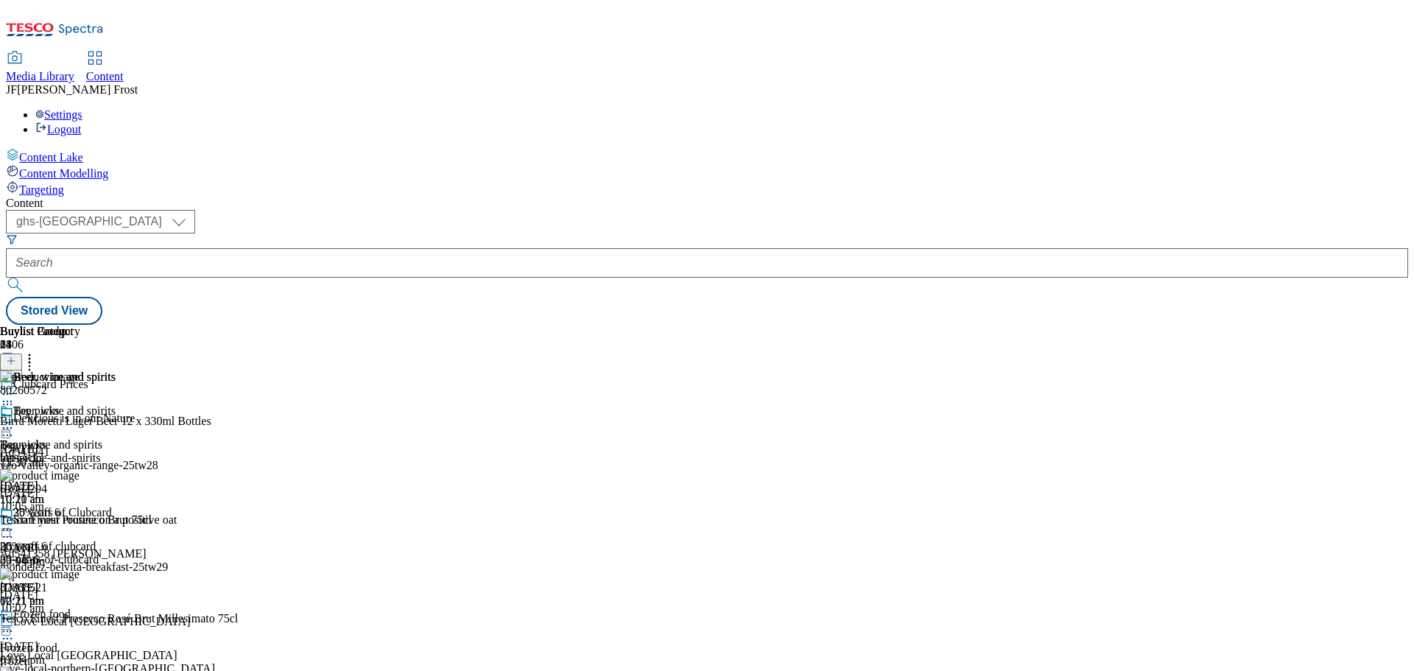
click at [15, 421] on icon at bounding box center [7, 428] width 15 height 15
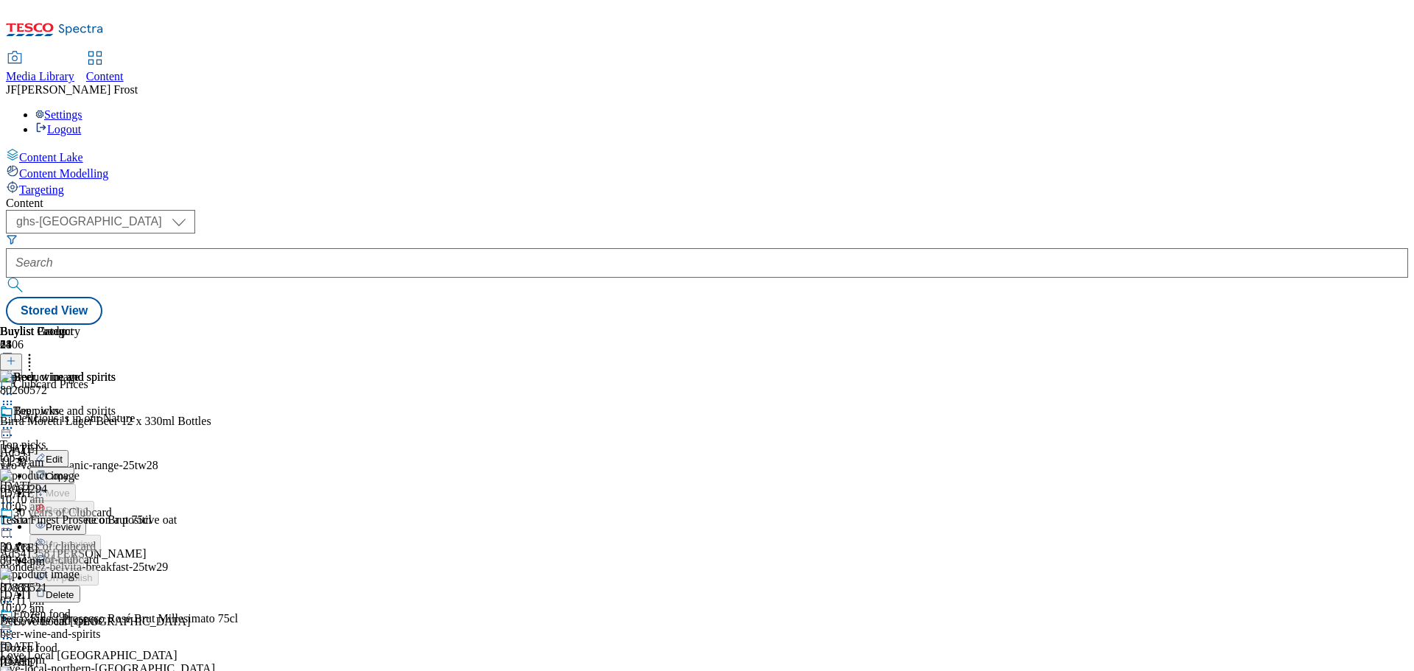
click at [15, 421] on icon at bounding box center [7, 428] width 15 height 15
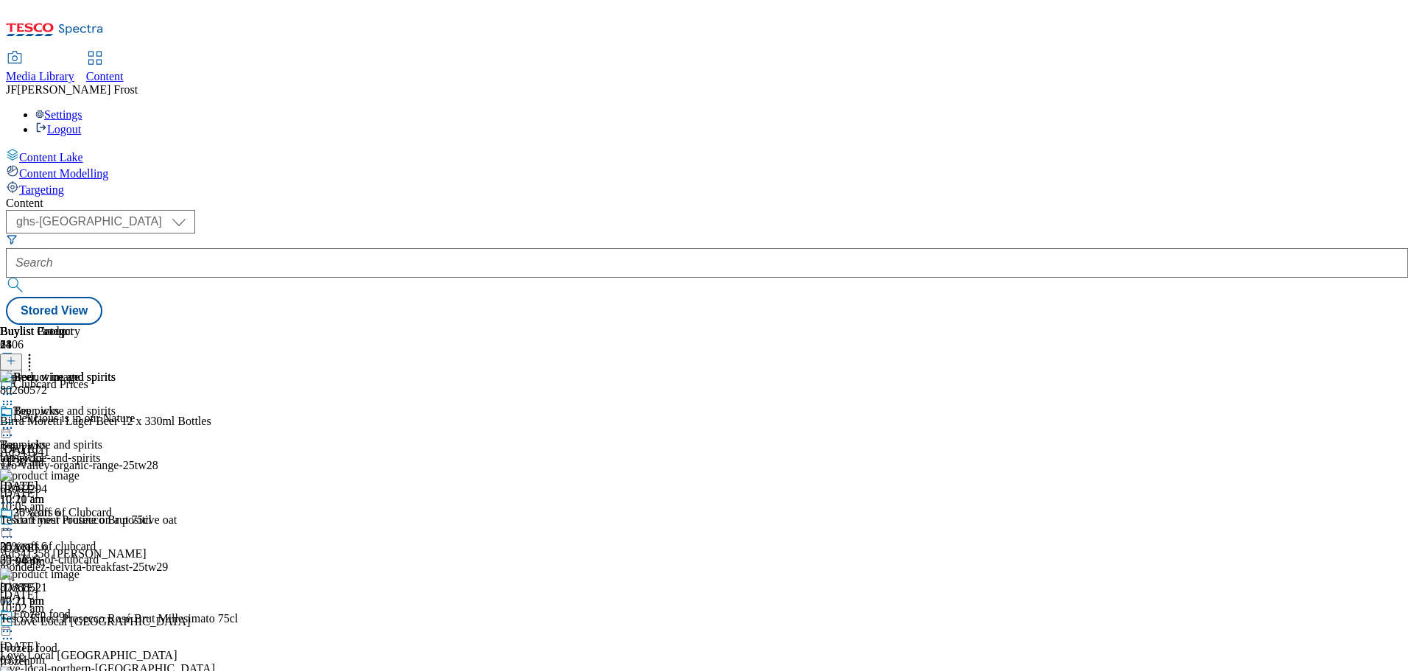
scroll to position [810, 0]
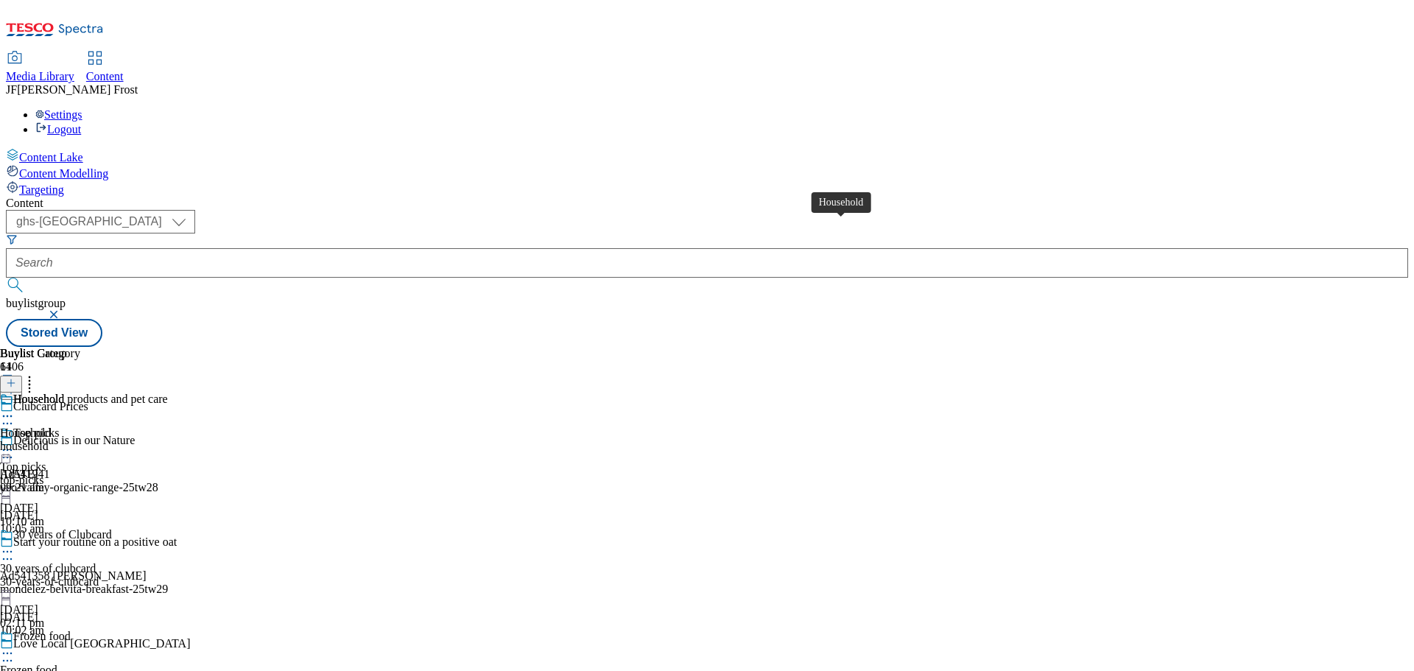
click at [64, 393] on span "Household" at bounding box center [38, 401] width 51 height 16
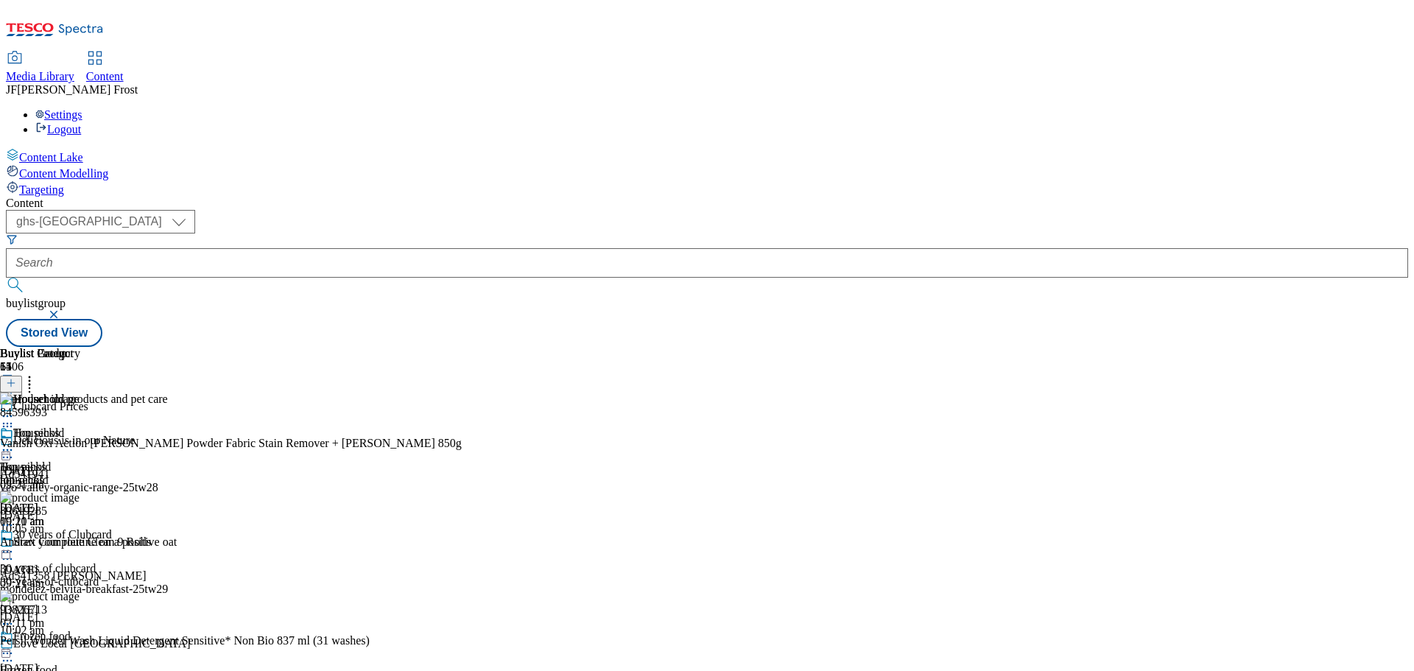
click at [15, 443] on icon at bounding box center [7, 450] width 15 height 15
click at [93, 611] on span "Un-publish" at bounding box center [69, 616] width 47 height 11
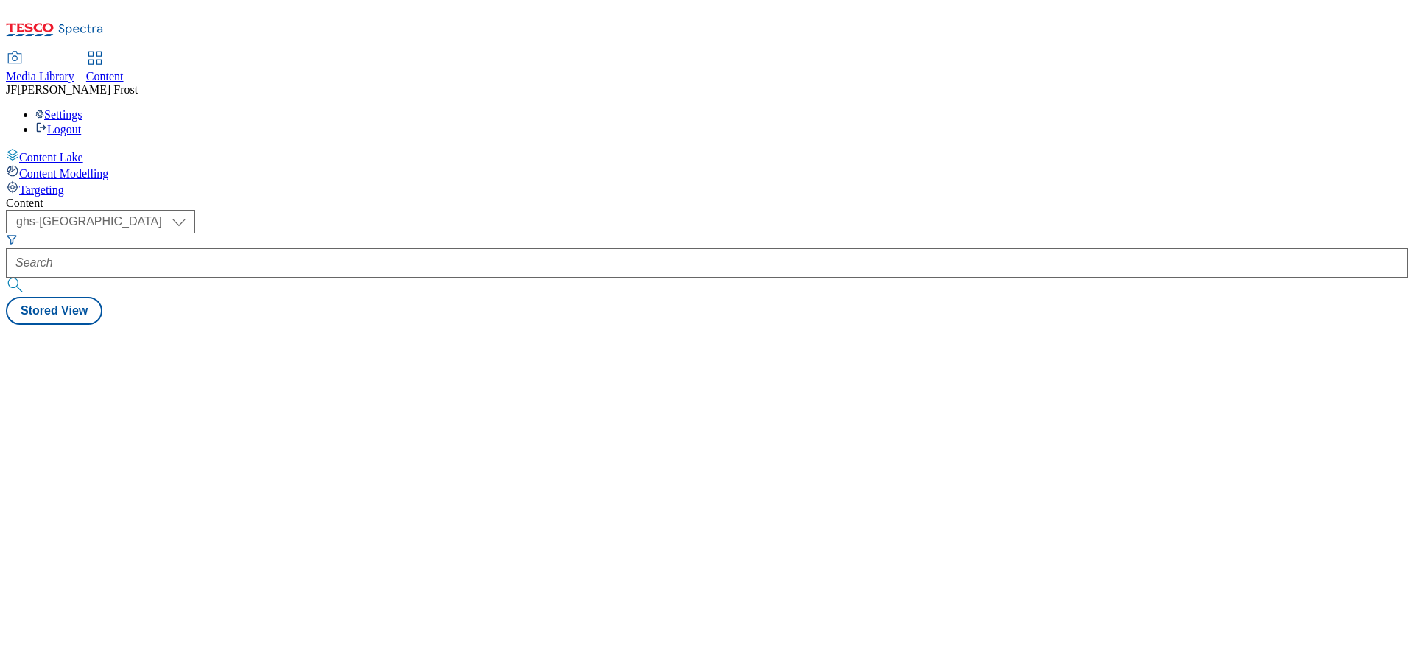
select select "ghs-[GEOGRAPHIC_DATA]"
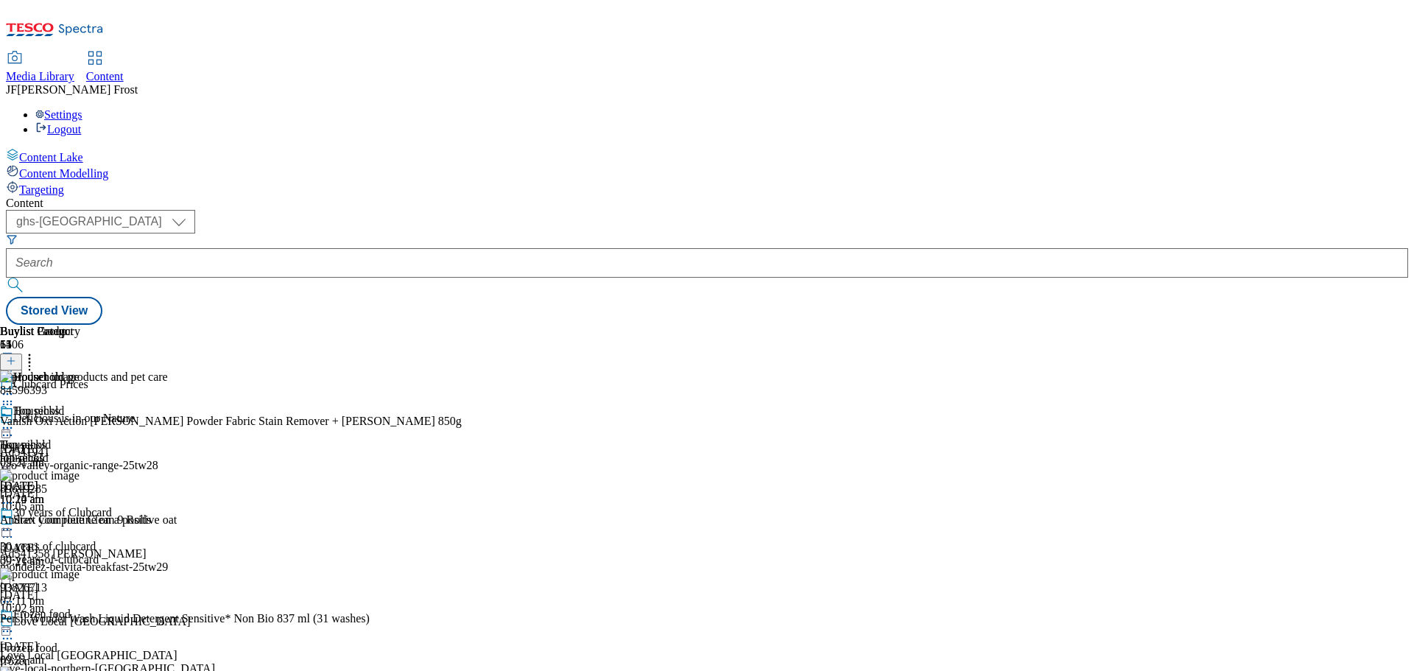
click at [15, 421] on icon at bounding box center [7, 428] width 15 height 15
click at [95, 539] on span "Un-preview" at bounding box center [70, 544] width 49 height 11
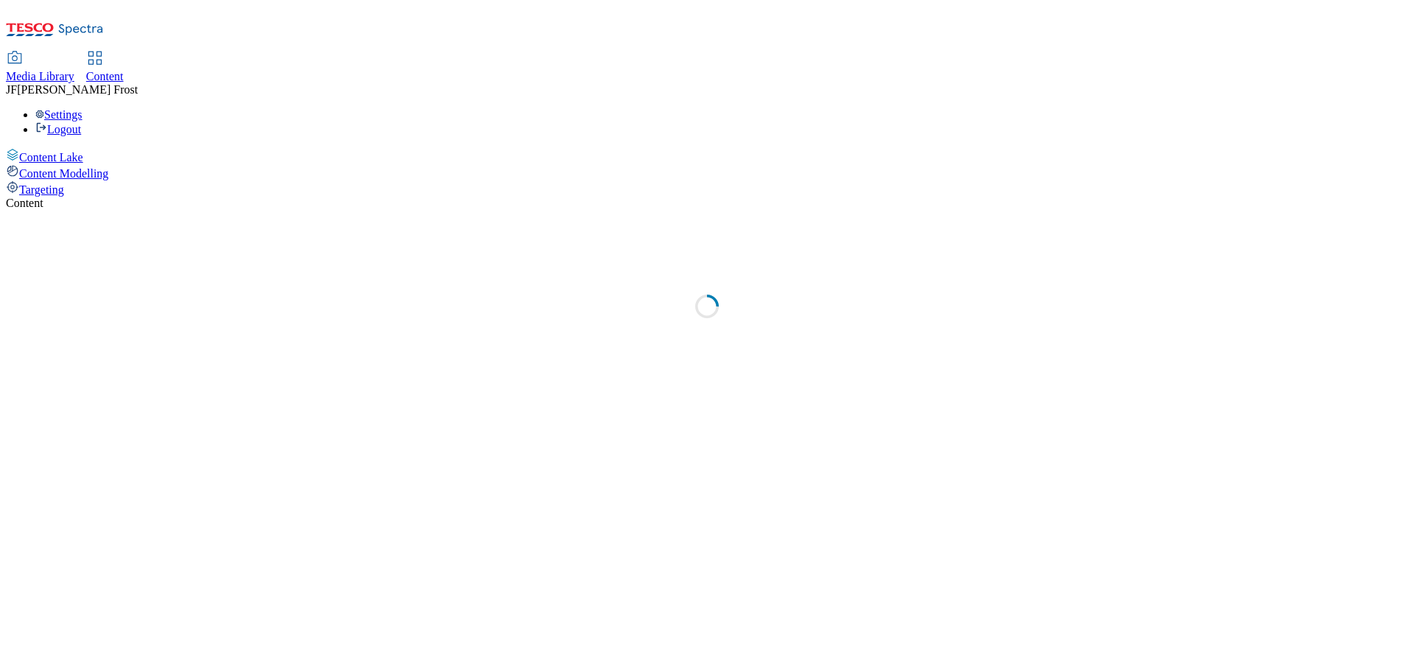
select select "ghs-[GEOGRAPHIC_DATA]"
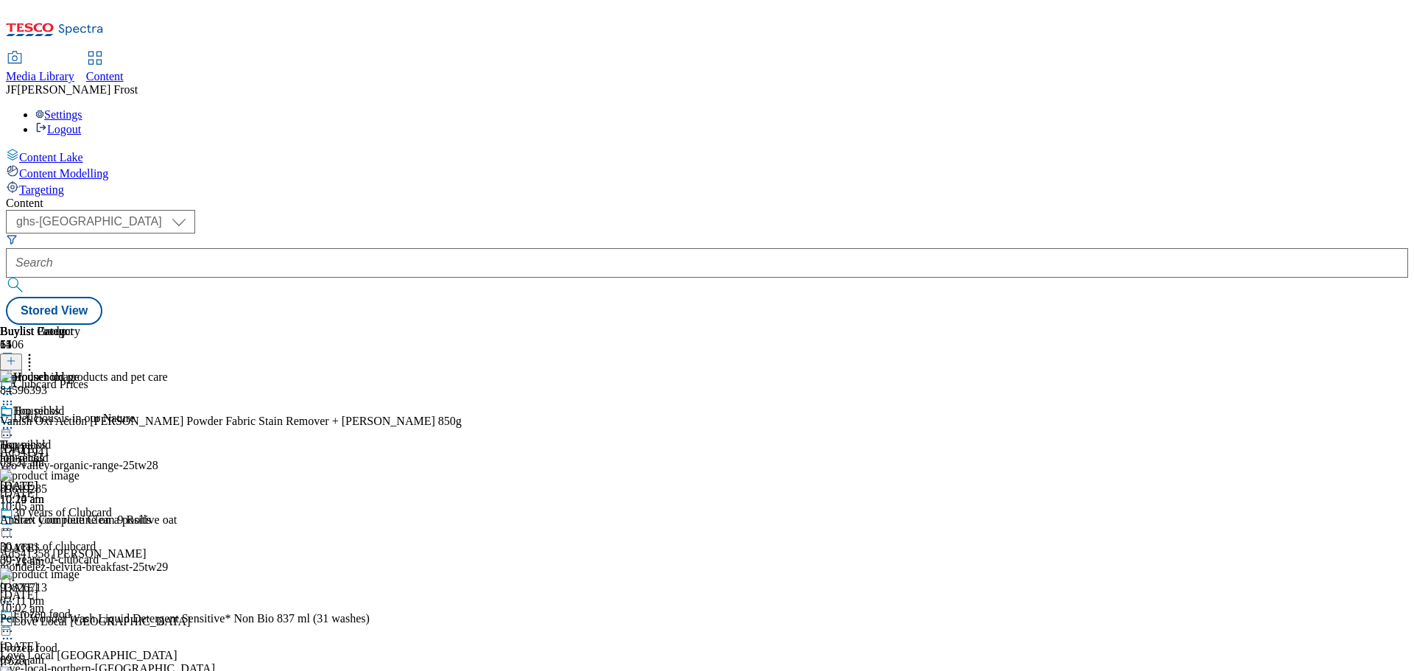
click at [37, 351] on icon at bounding box center [29, 358] width 15 height 15
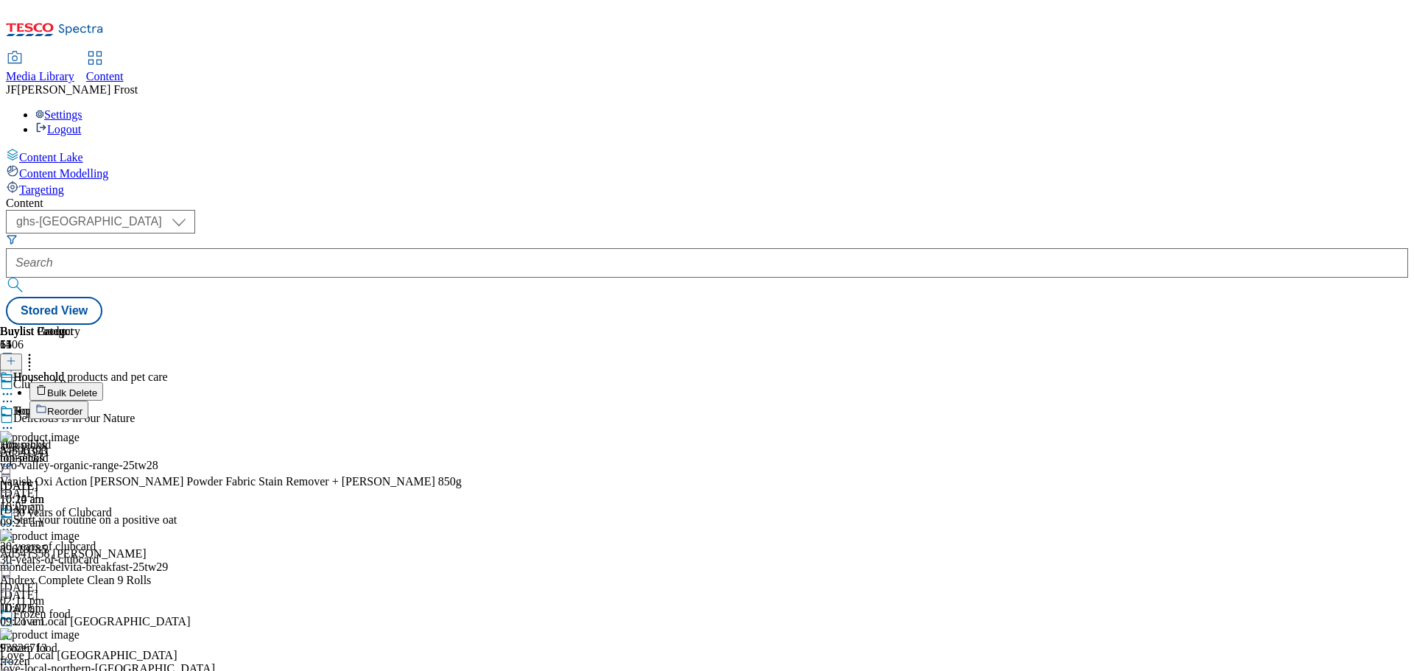
click at [103, 382] on button "Bulk Delete" at bounding box center [66, 391] width 74 height 18
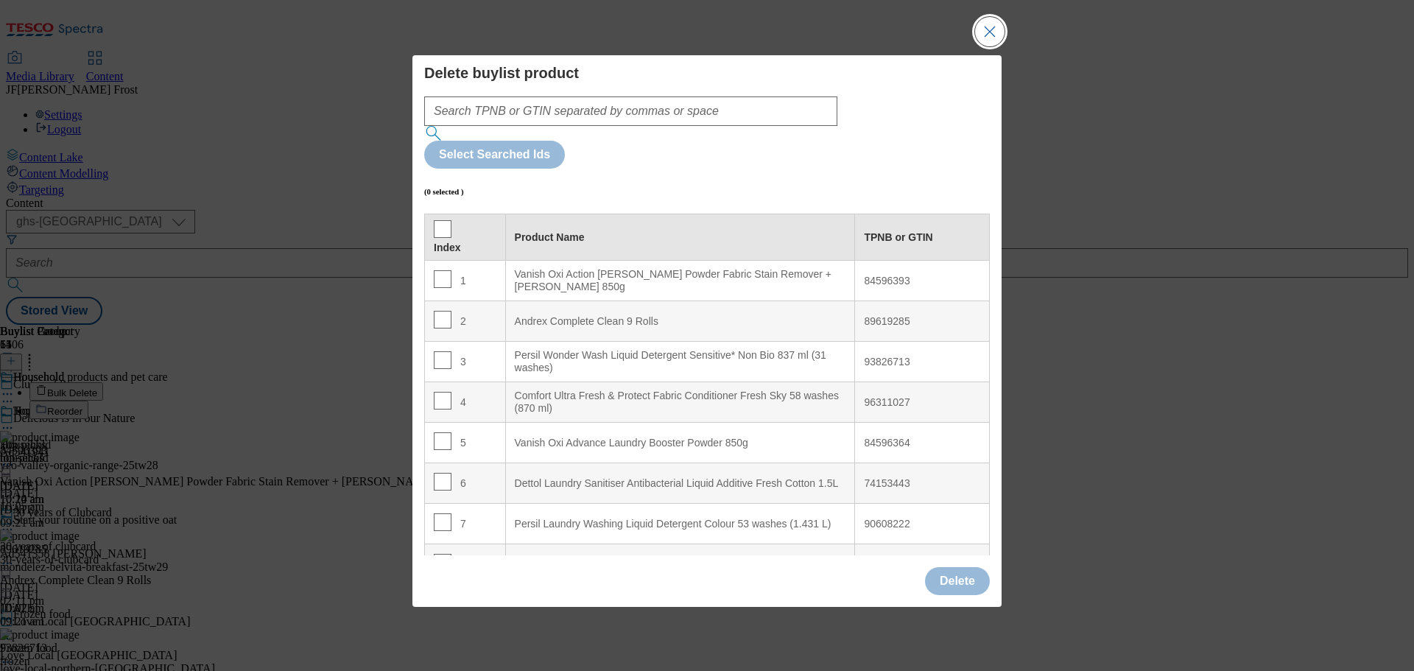
scroll to position [74, 0]
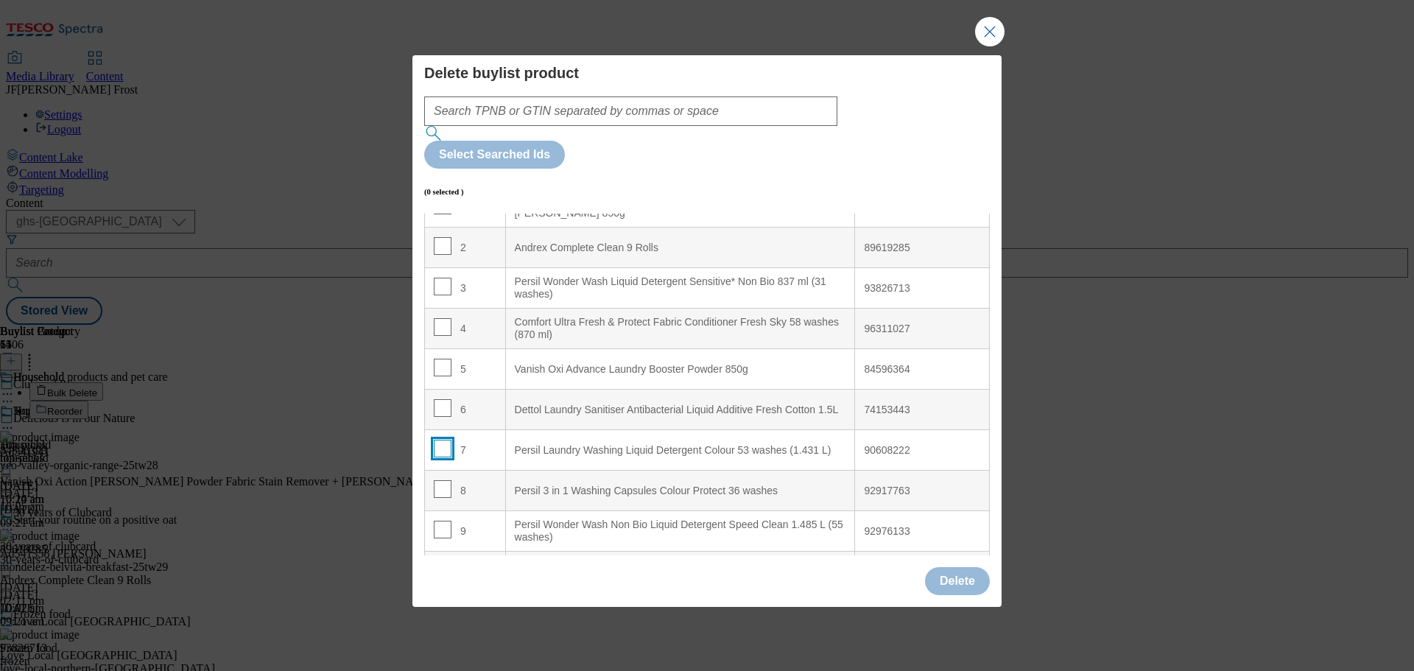
click at [441, 440] on input "Modal" at bounding box center [443, 449] width 18 height 18
checkbox input "true"
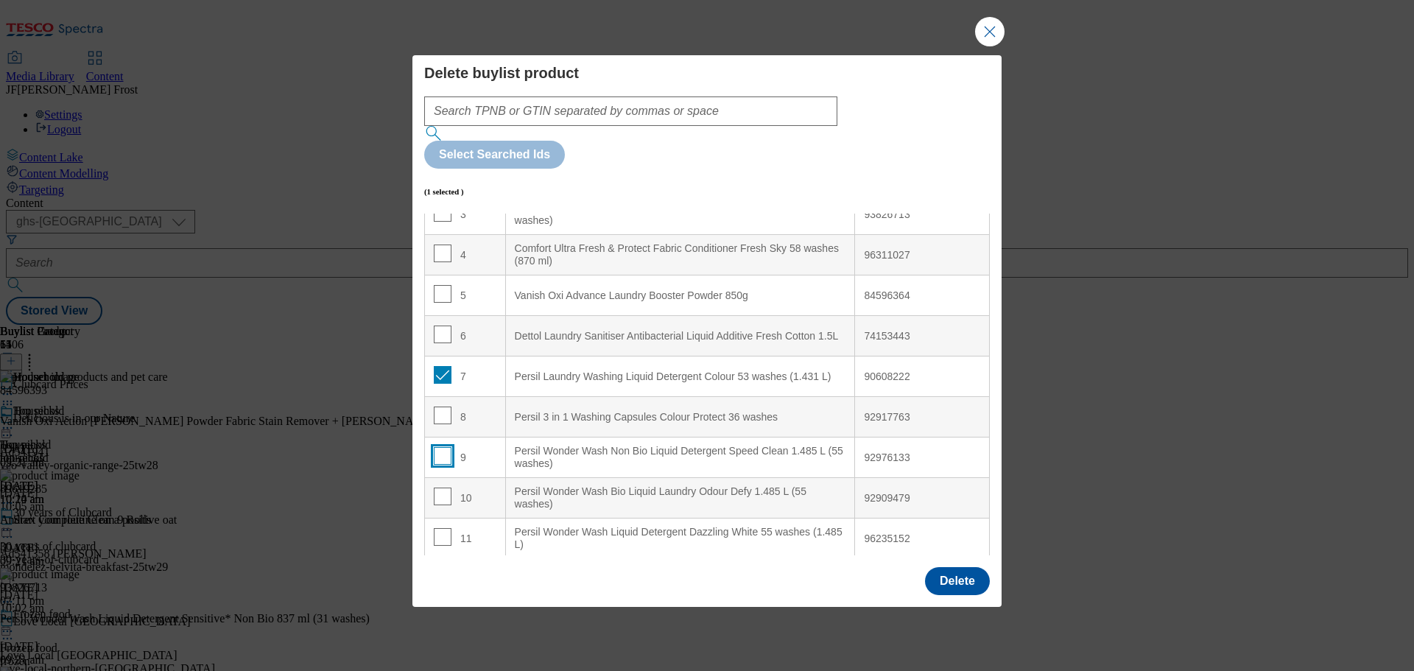
click at [439, 447] on input "Modal" at bounding box center [443, 456] width 18 height 18
checkbox input "true"
click at [443, 488] on input "Modal" at bounding box center [443, 497] width 18 height 18
checkbox input "true"
click at [438, 528] on input "Modal" at bounding box center [443, 537] width 18 height 18
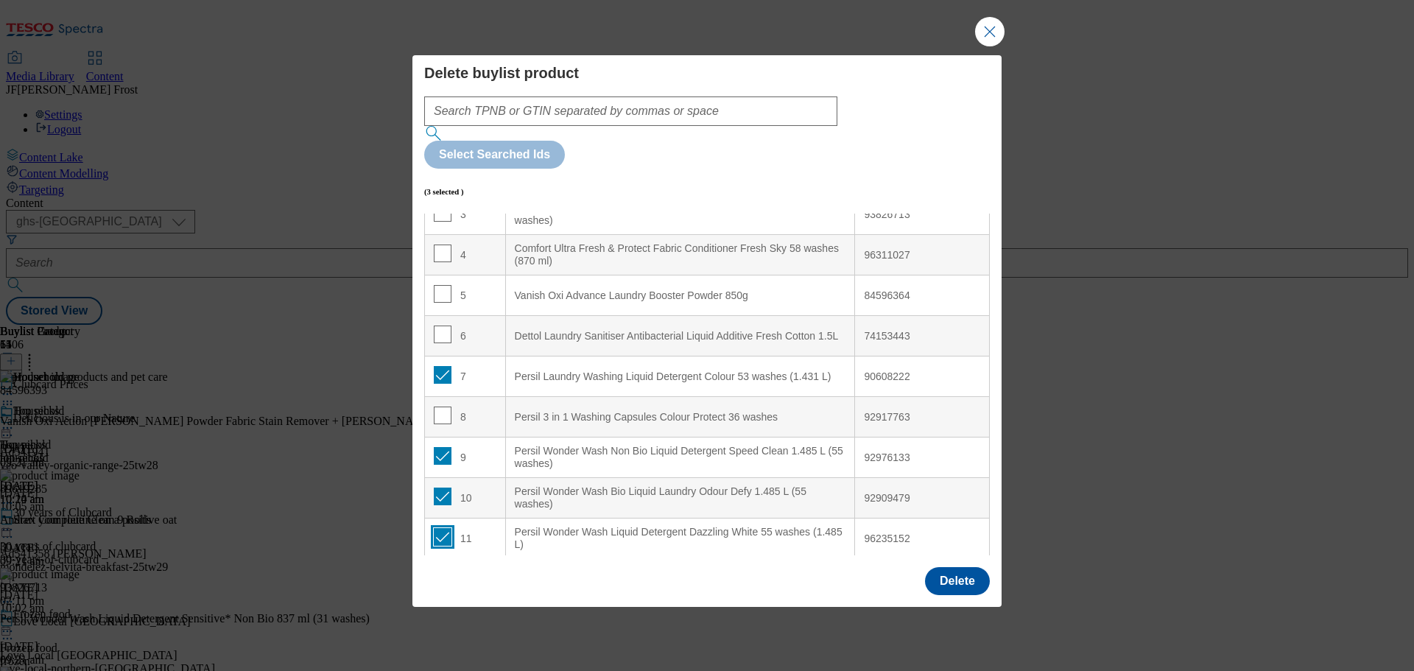
checkbox input "true"
click at [964, 567] on button "Delete" at bounding box center [957, 581] width 65 height 28
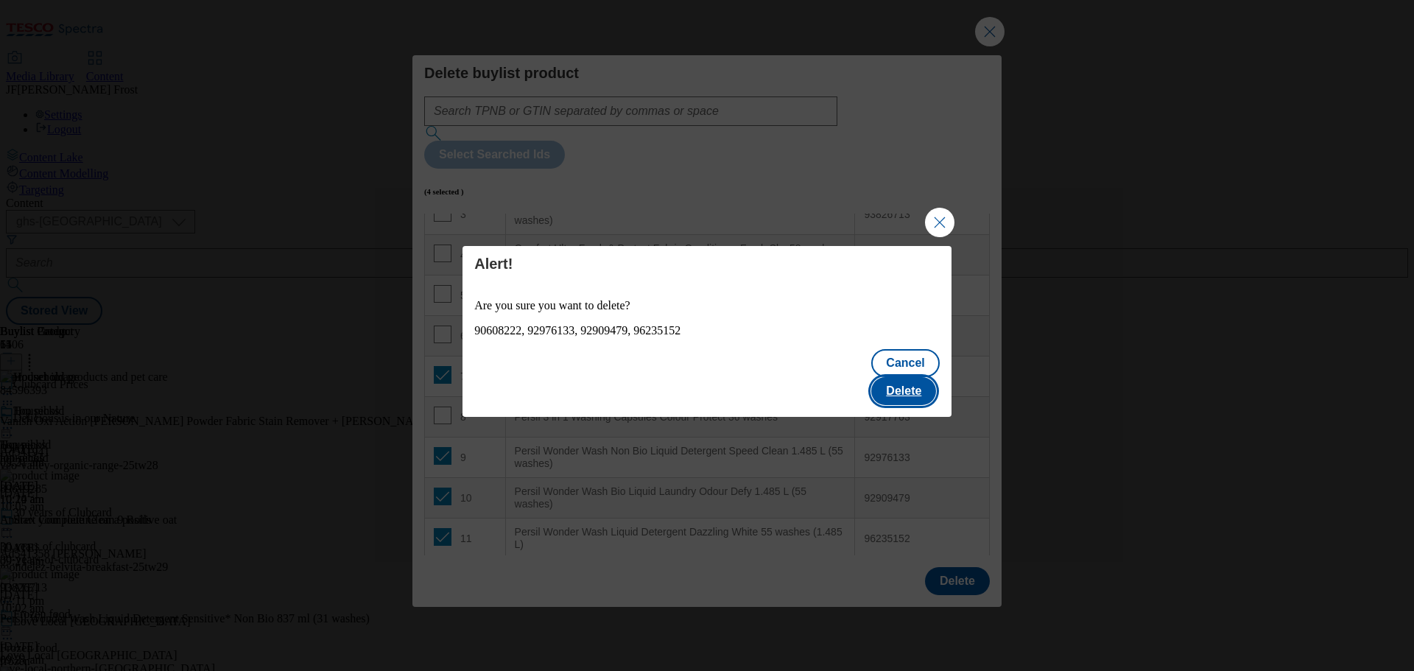
click at [905, 377] on button "Delete" at bounding box center [903, 391] width 65 height 28
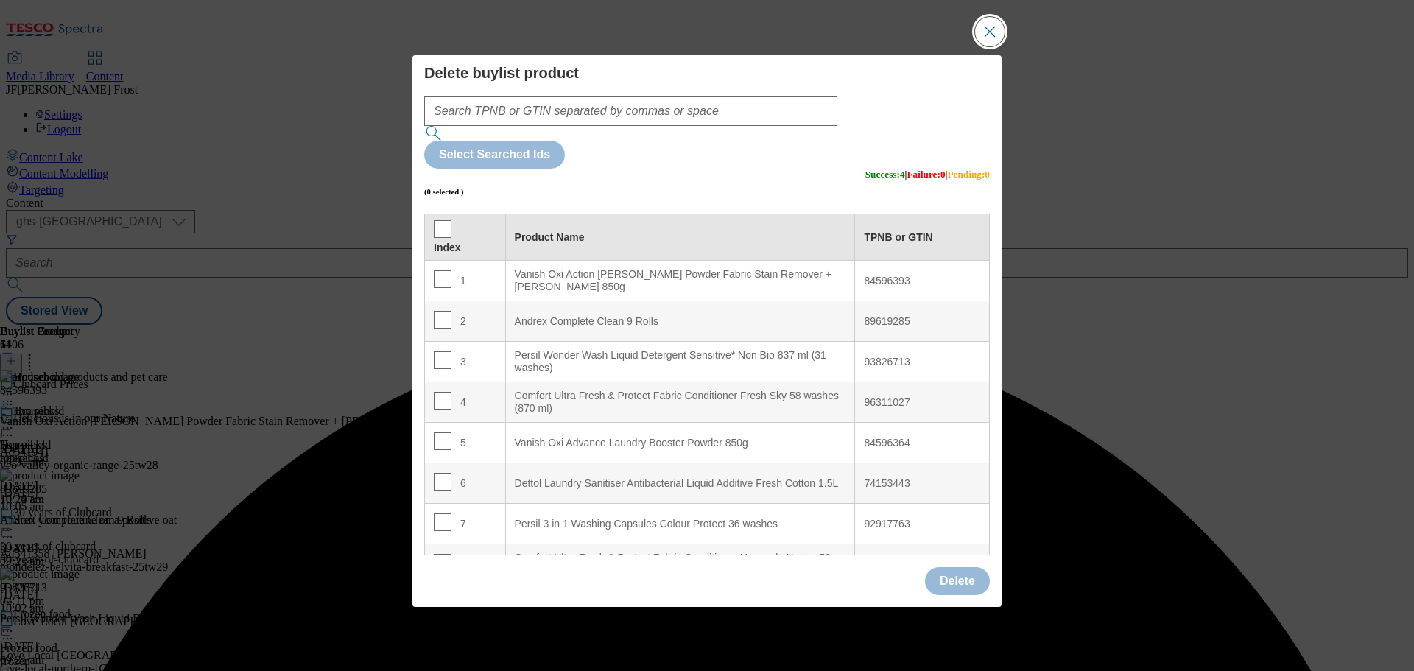
click at [989, 46] on button "Close Modal" at bounding box center [989, 31] width 29 height 29
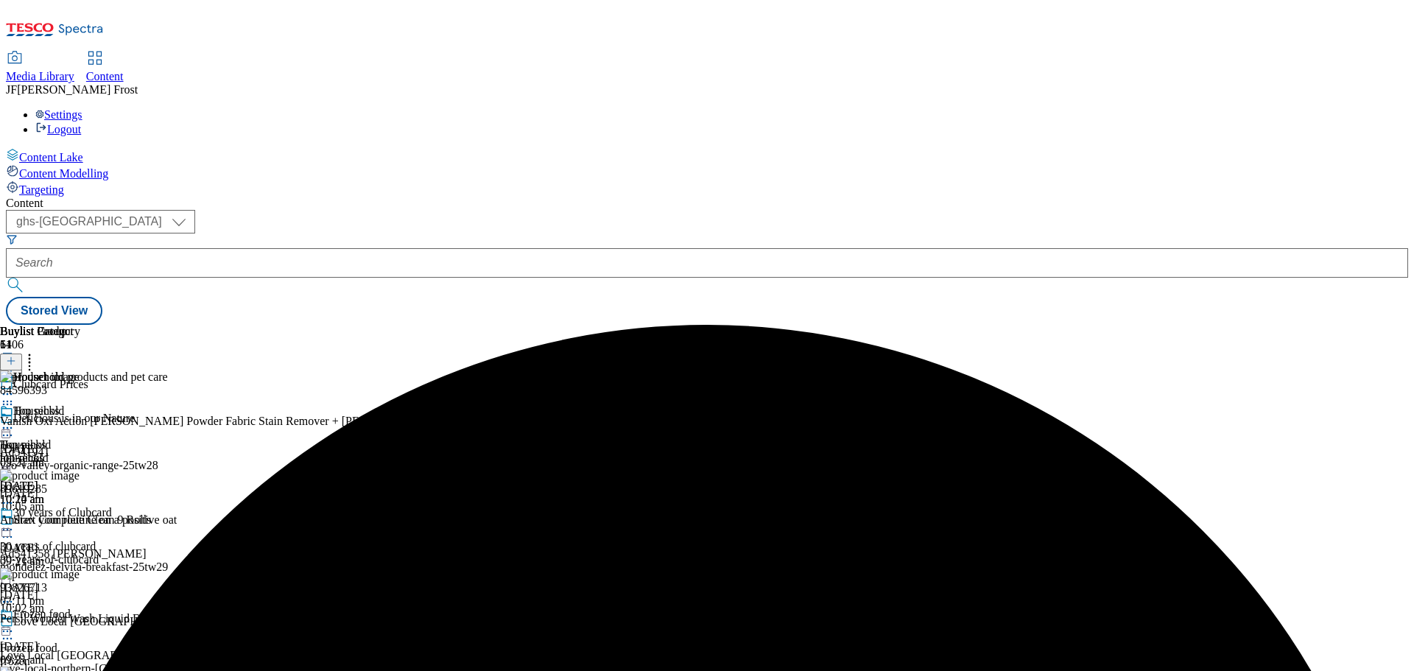
click at [15, 421] on icon at bounding box center [7, 428] width 15 height 15
click at [80, 522] on span "Preview" at bounding box center [63, 527] width 35 height 11
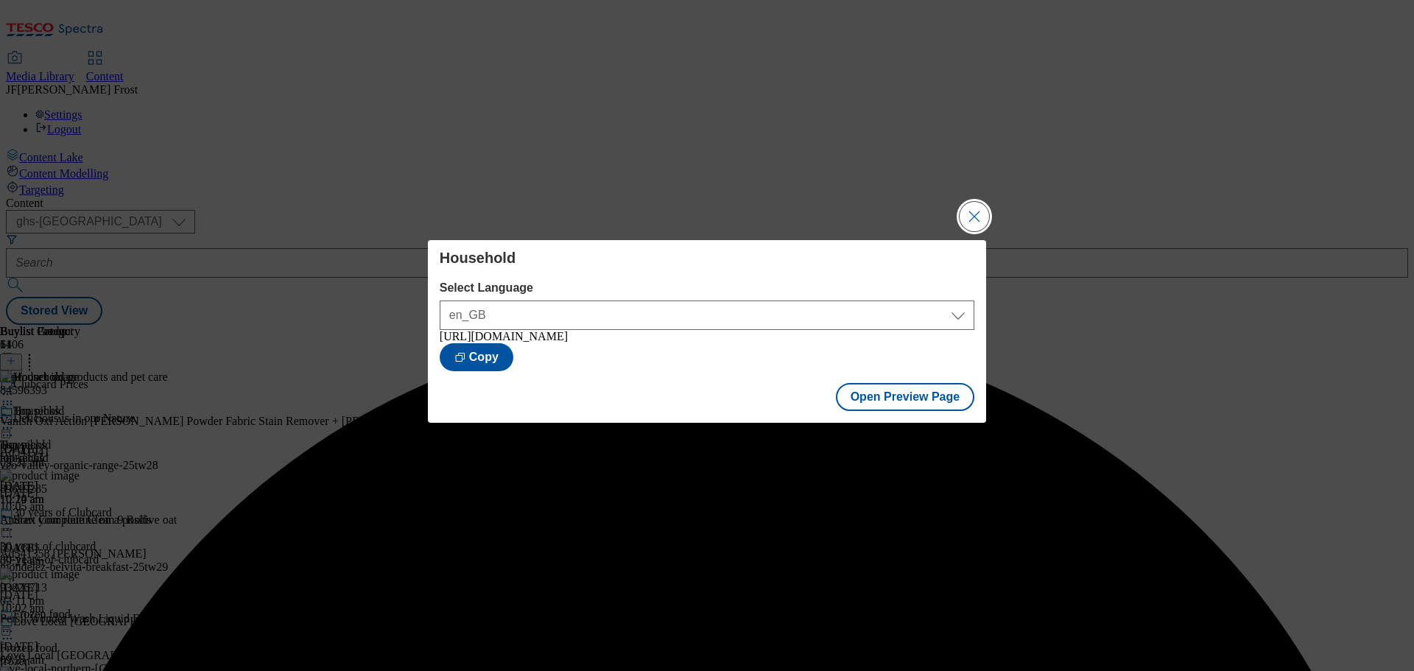
click at [969, 203] on button "Close Modal" at bounding box center [974, 216] width 29 height 29
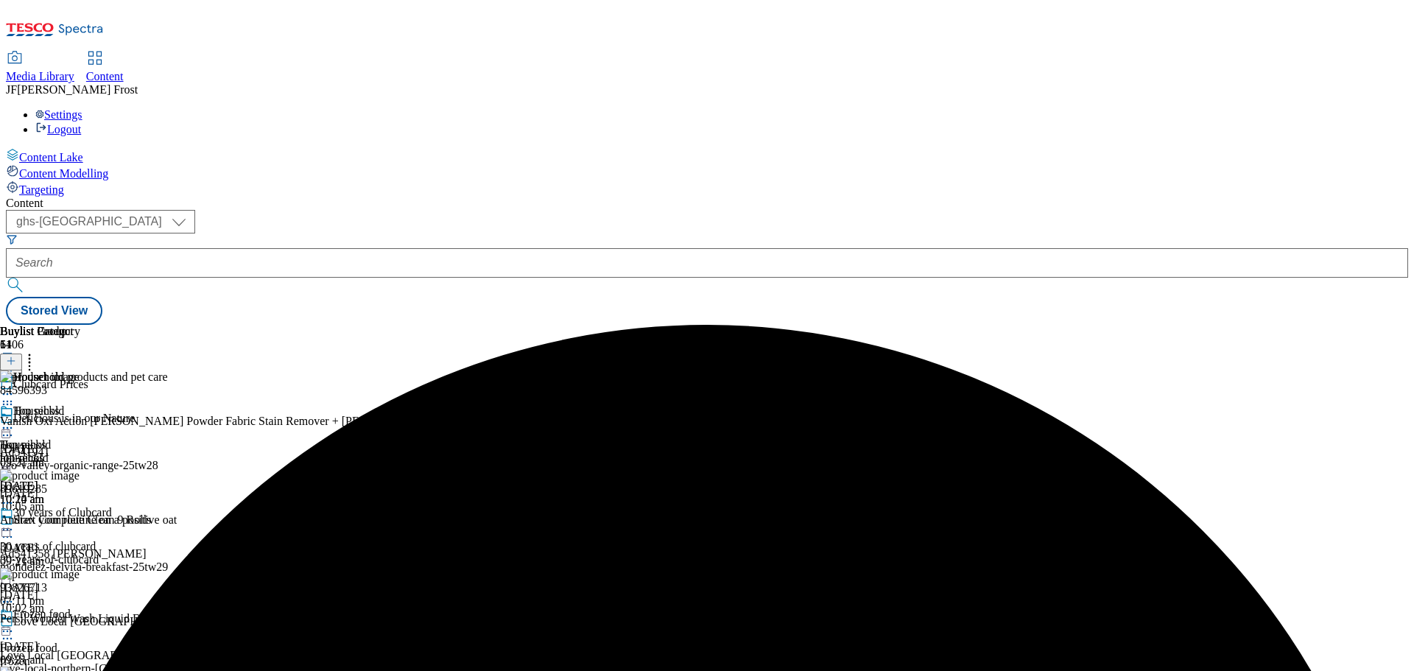
click at [15, 421] on icon at bounding box center [7, 428] width 15 height 15
click at [84, 569] on button "Publish" at bounding box center [56, 577] width 55 height 17
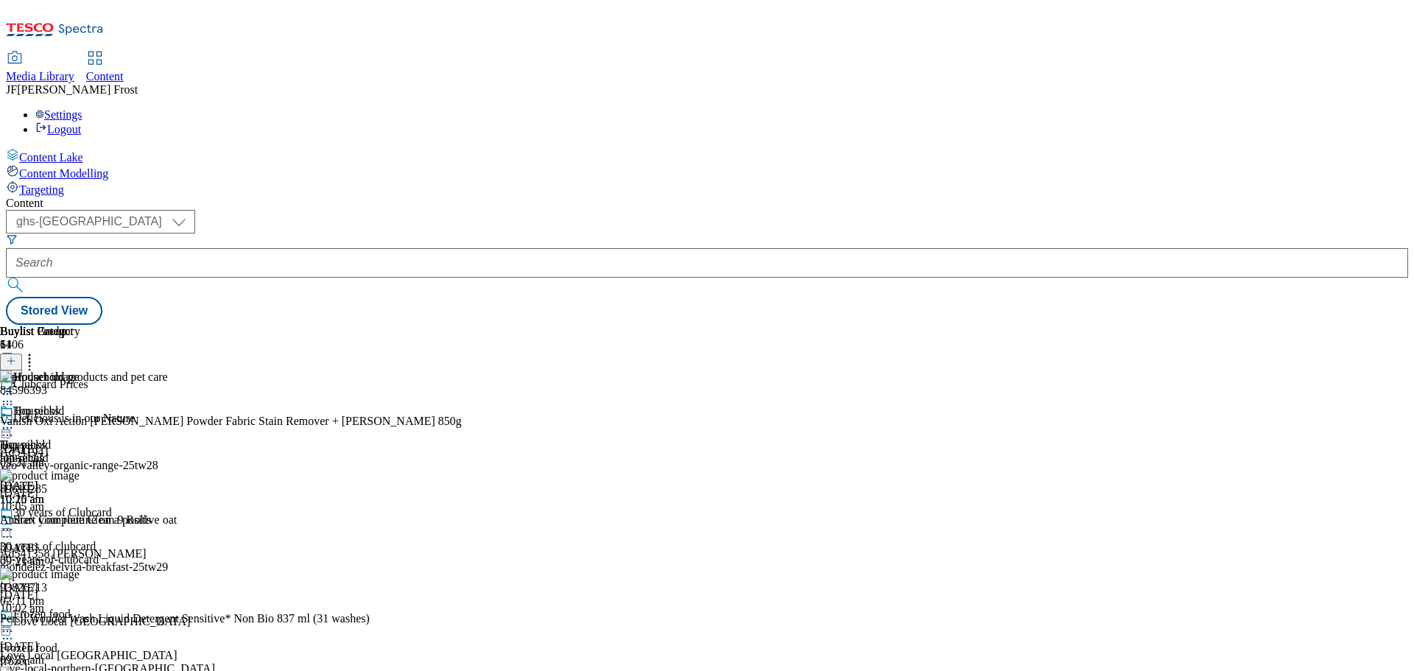
click at [15, 421] on icon at bounding box center [7, 428] width 15 height 15
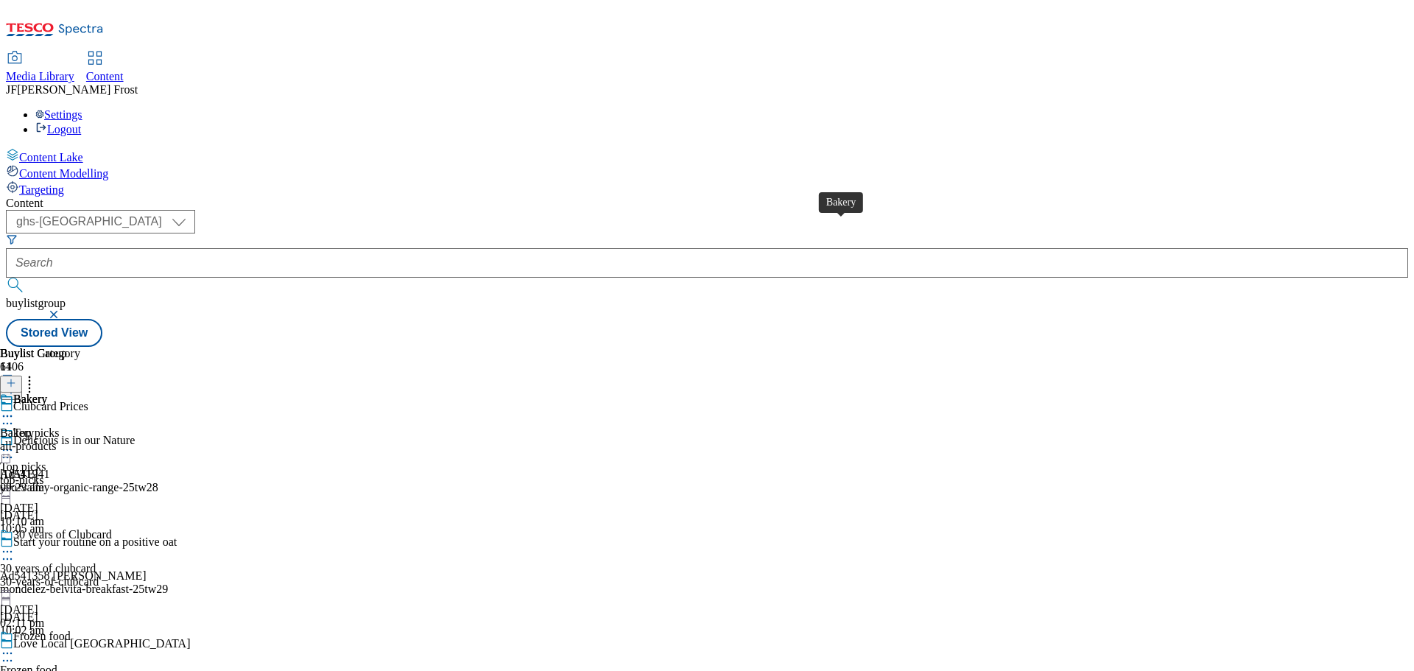
click at [47, 393] on div "Bakery" at bounding box center [30, 399] width 34 height 13
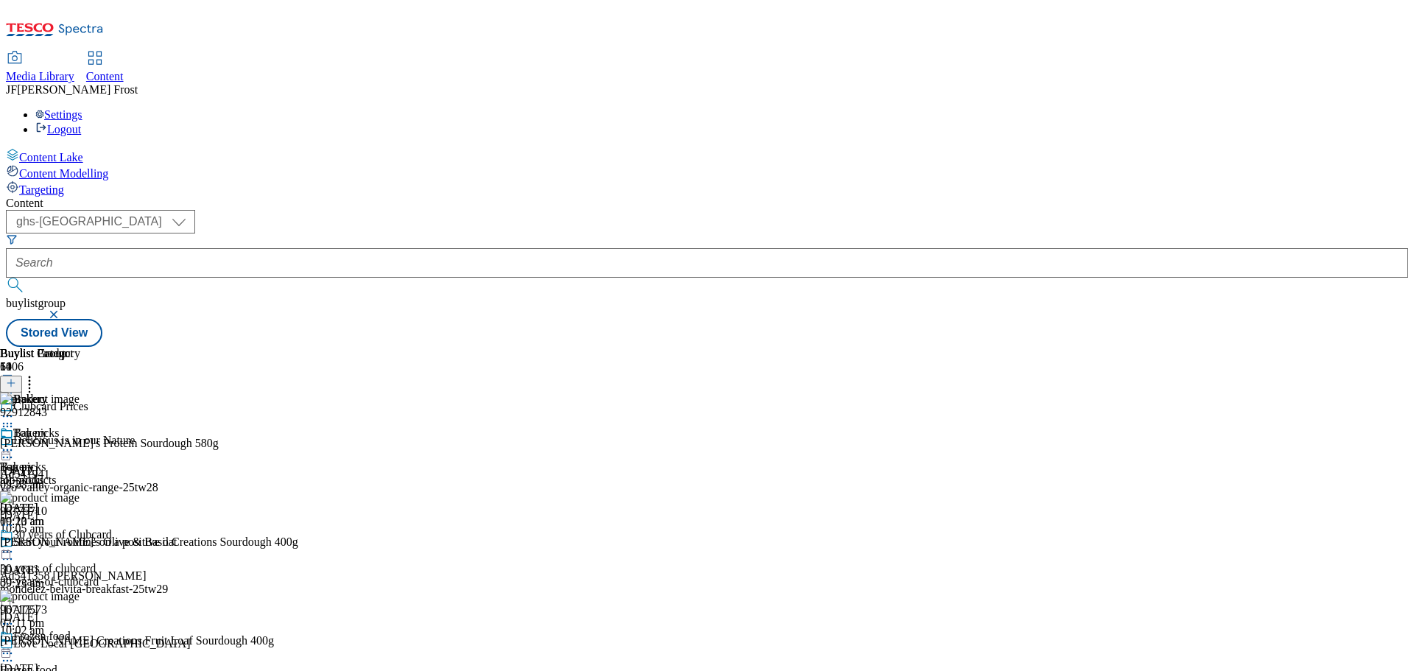
click at [15, 443] on icon at bounding box center [7, 450] width 15 height 15
click at [93, 611] on span "Un-publish" at bounding box center [69, 616] width 47 height 11
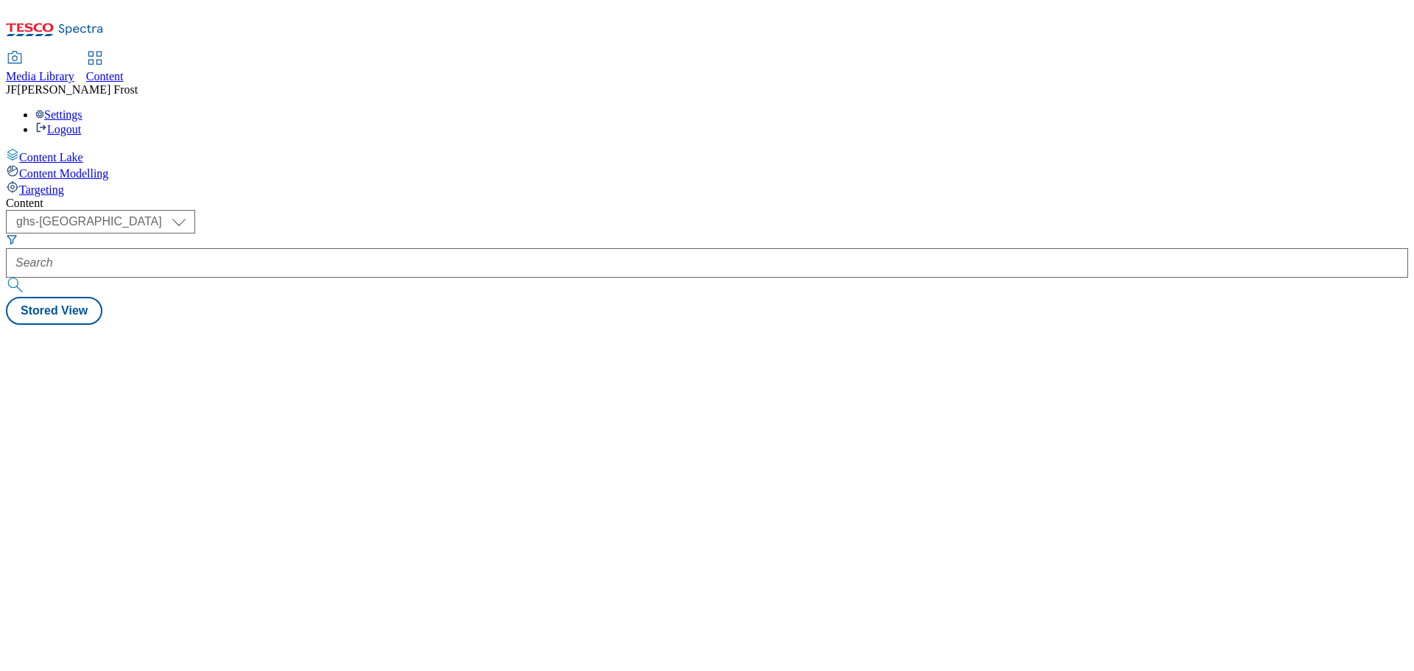
select select "ghs-[GEOGRAPHIC_DATA]"
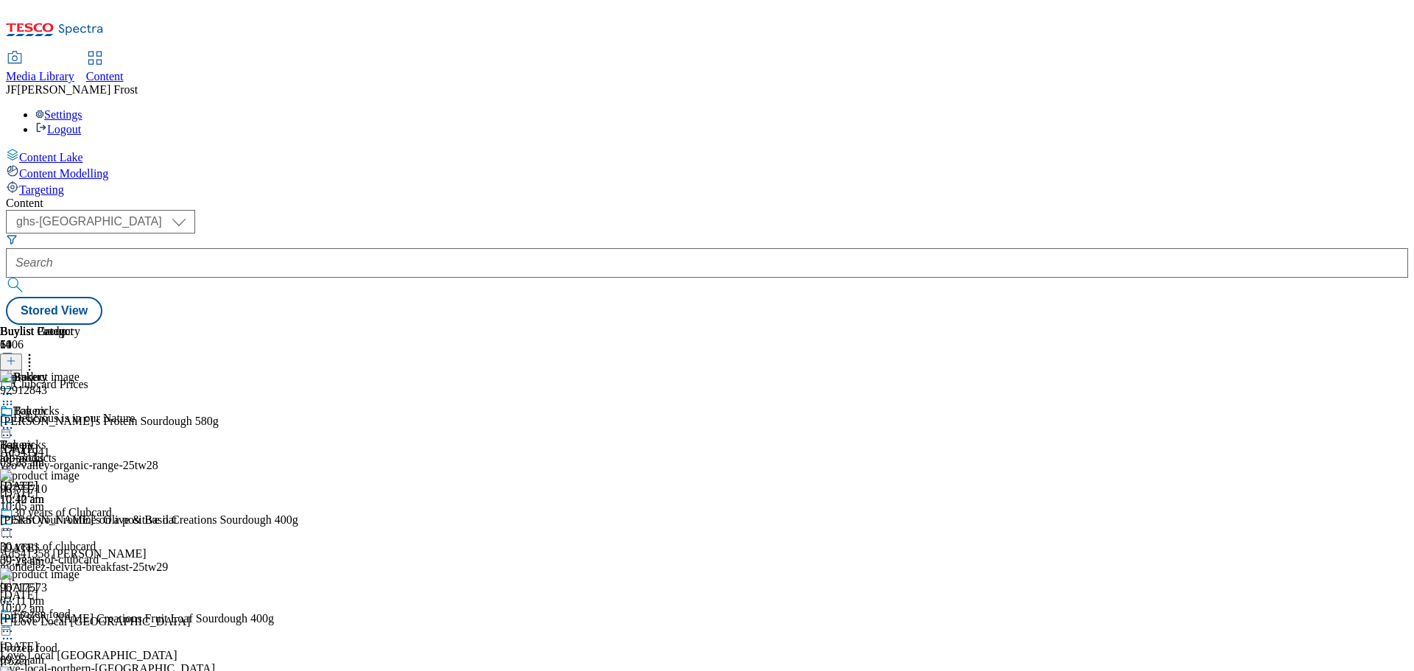
click at [15, 421] on icon at bounding box center [7, 428] width 15 height 15
click at [95, 539] on span "Un-preview" at bounding box center [70, 544] width 49 height 11
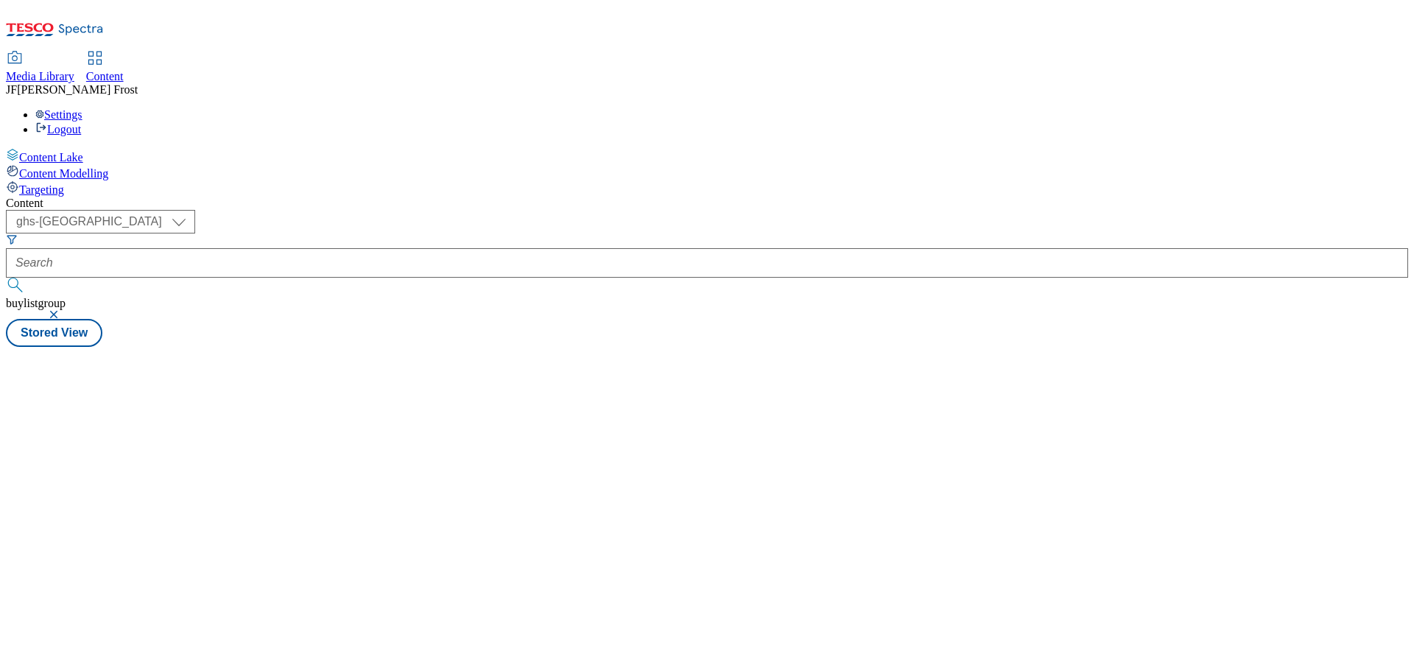
select select "ghs-[GEOGRAPHIC_DATA]"
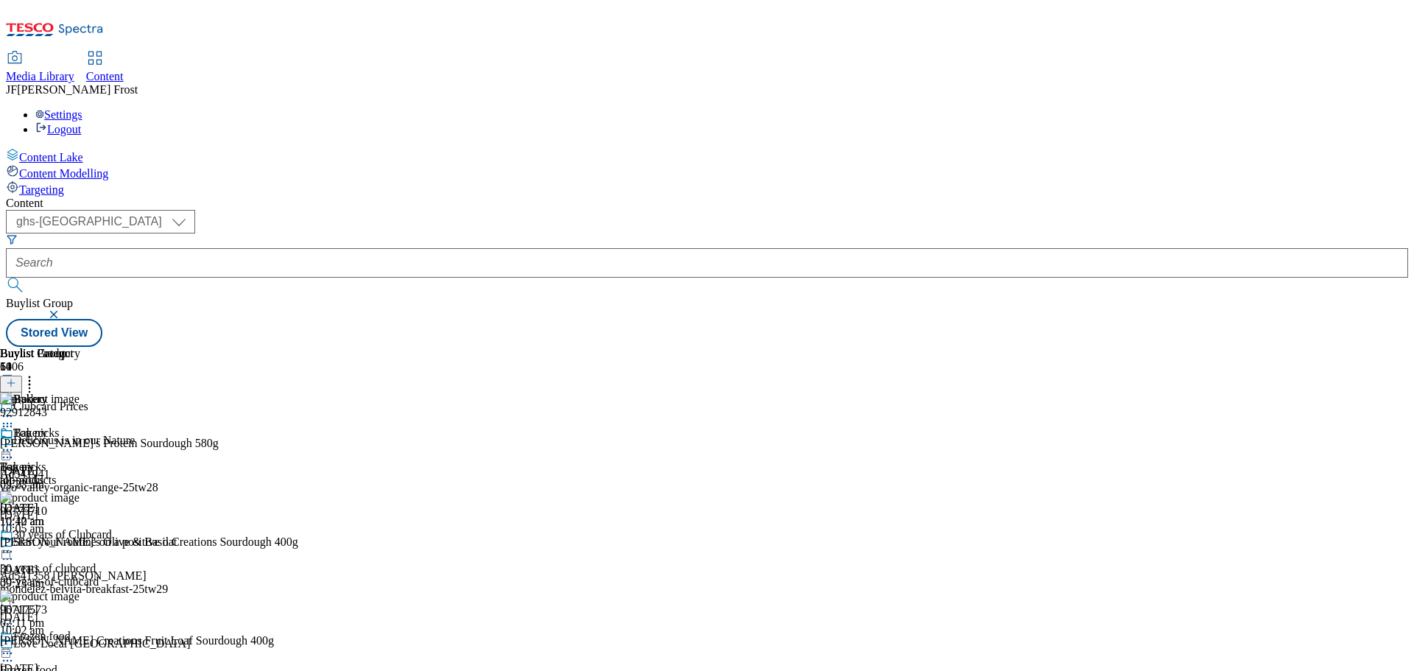
click at [37, 373] on icon at bounding box center [29, 380] width 15 height 15
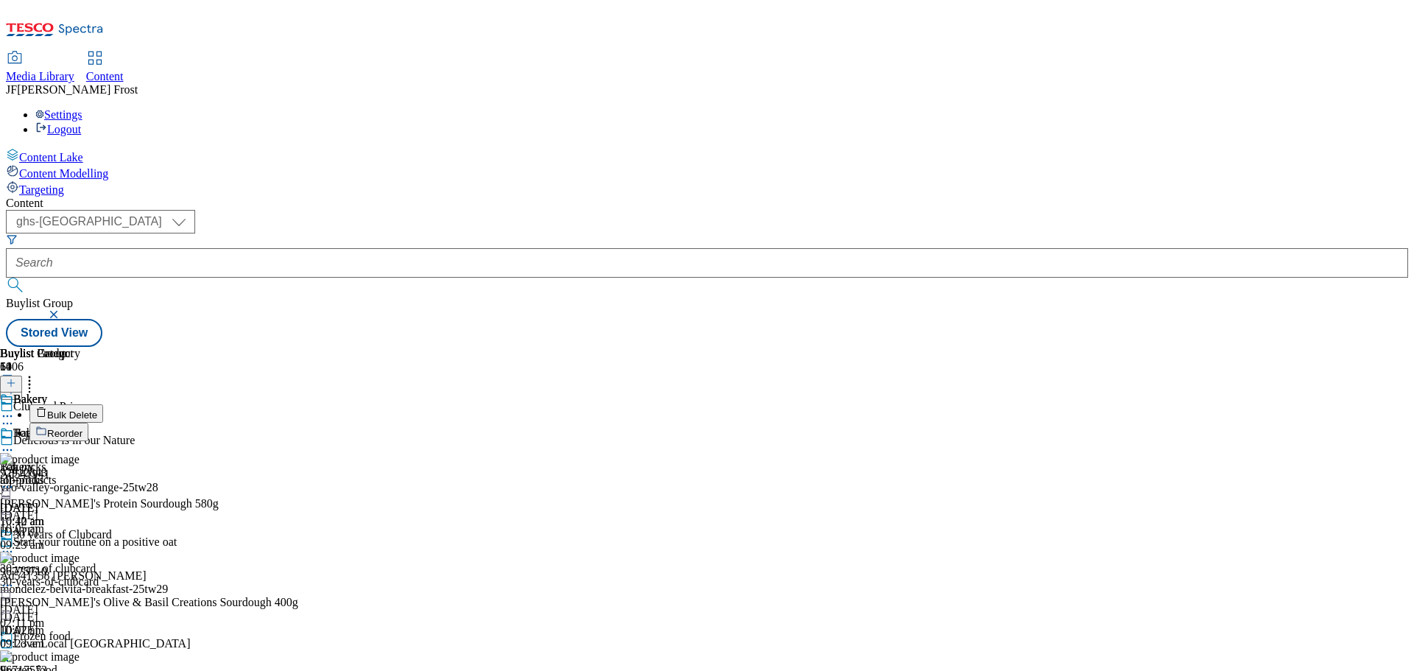
click at [103, 404] on button "Bulk Delete" at bounding box center [66, 413] width 74 height 18
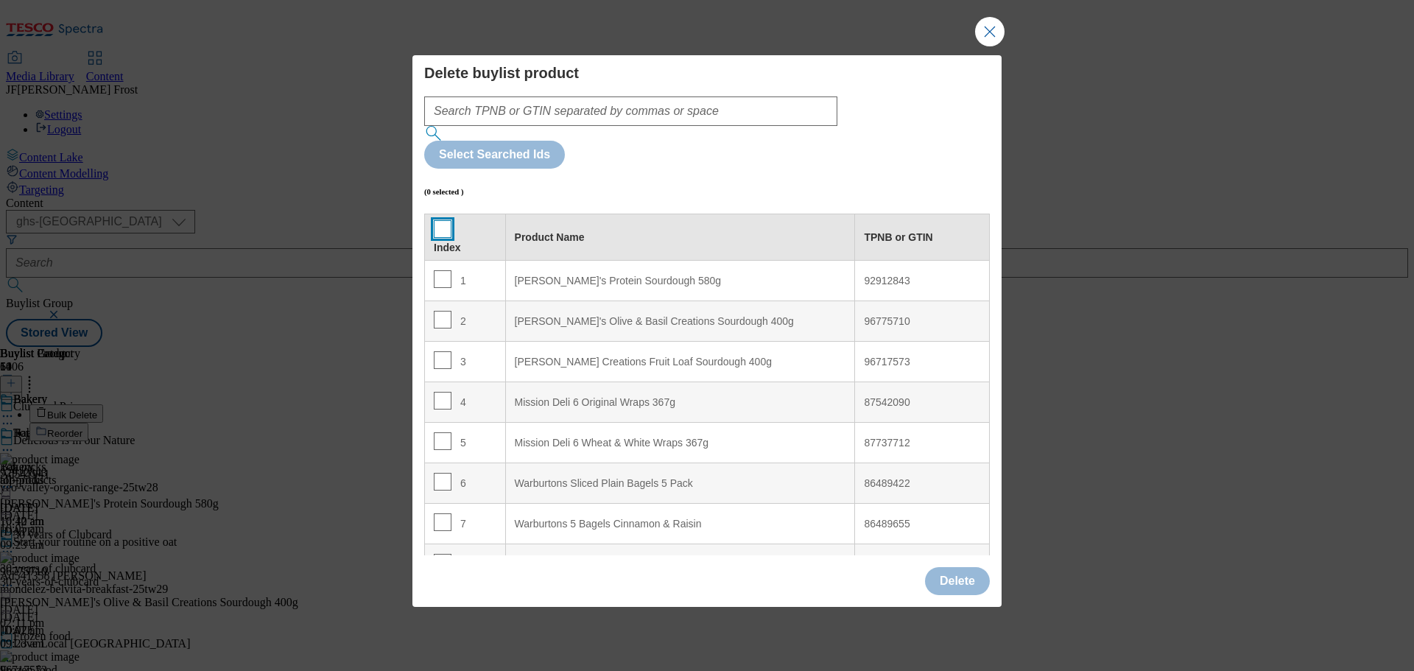
drag, startPoint x: 440, startPoint y: 197, endPoint x: 453, endPoint y: 206, distance: 16.4
click at [439, 220] on input "Modal" at bounding box center [443, 229] width 18 height 18
checkbox input "true"
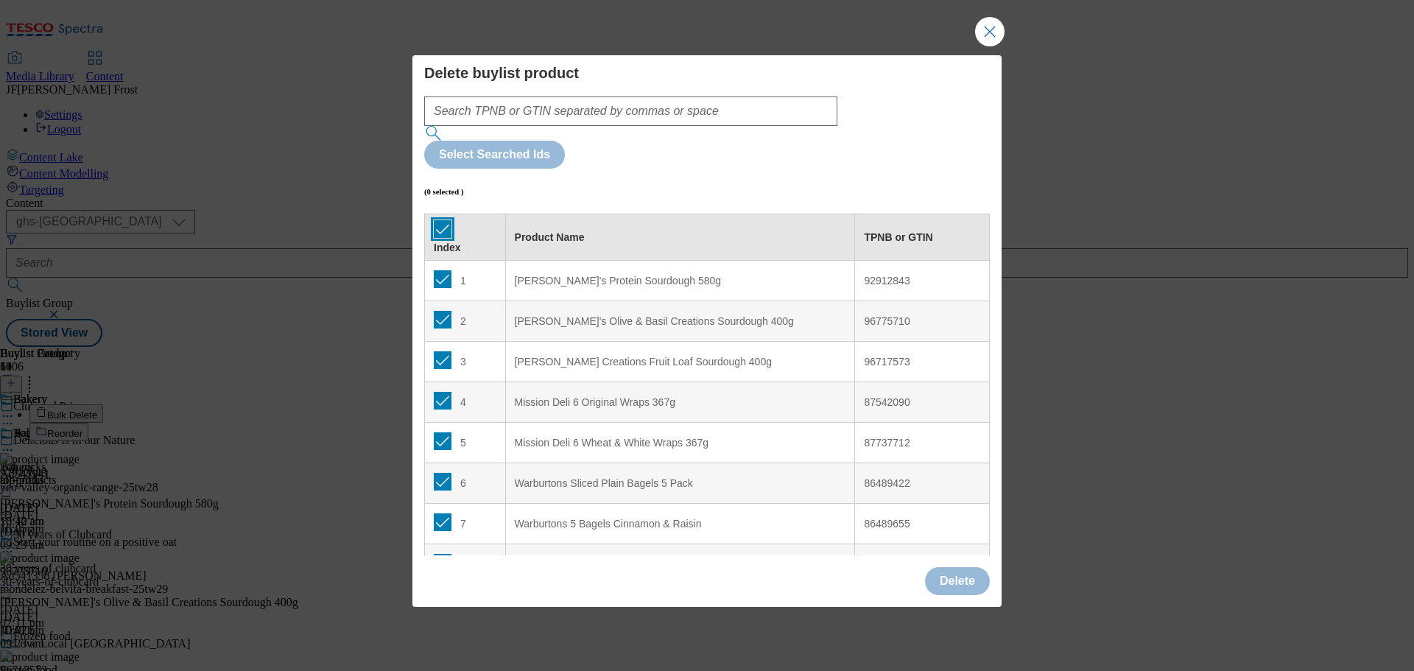
checkbox input "true"
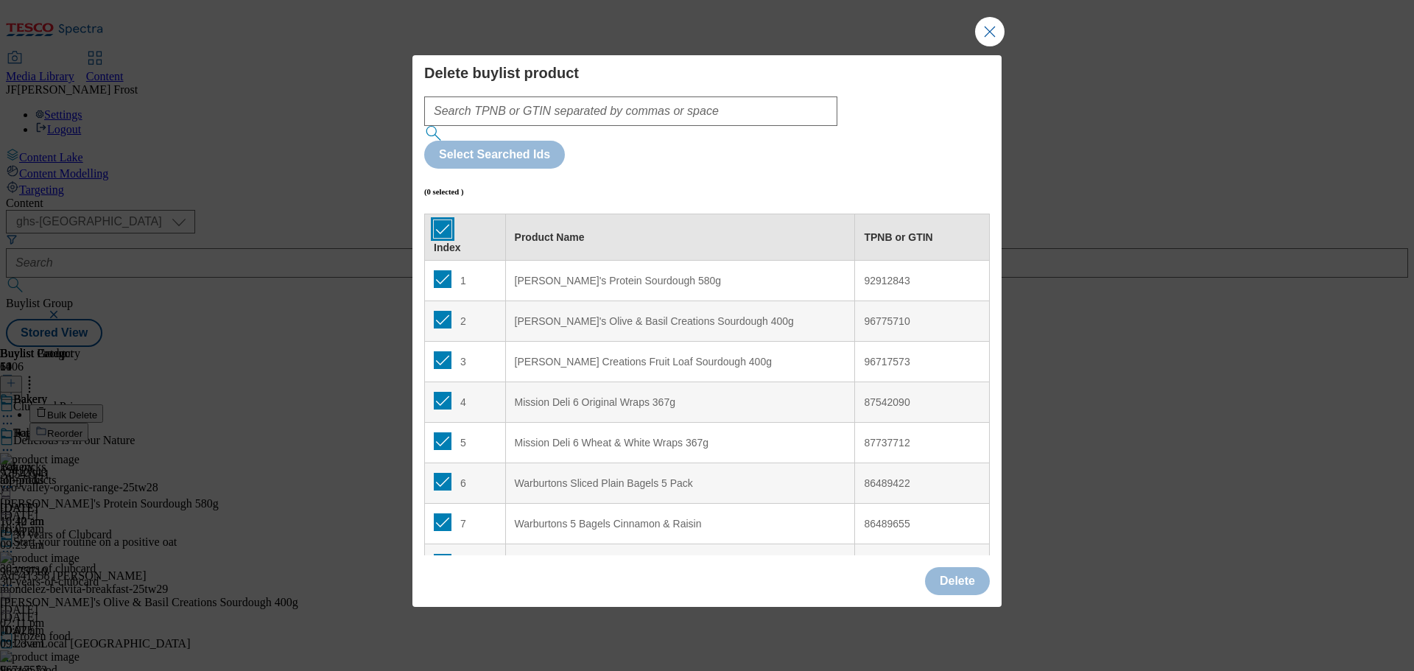
checkbox input "true"
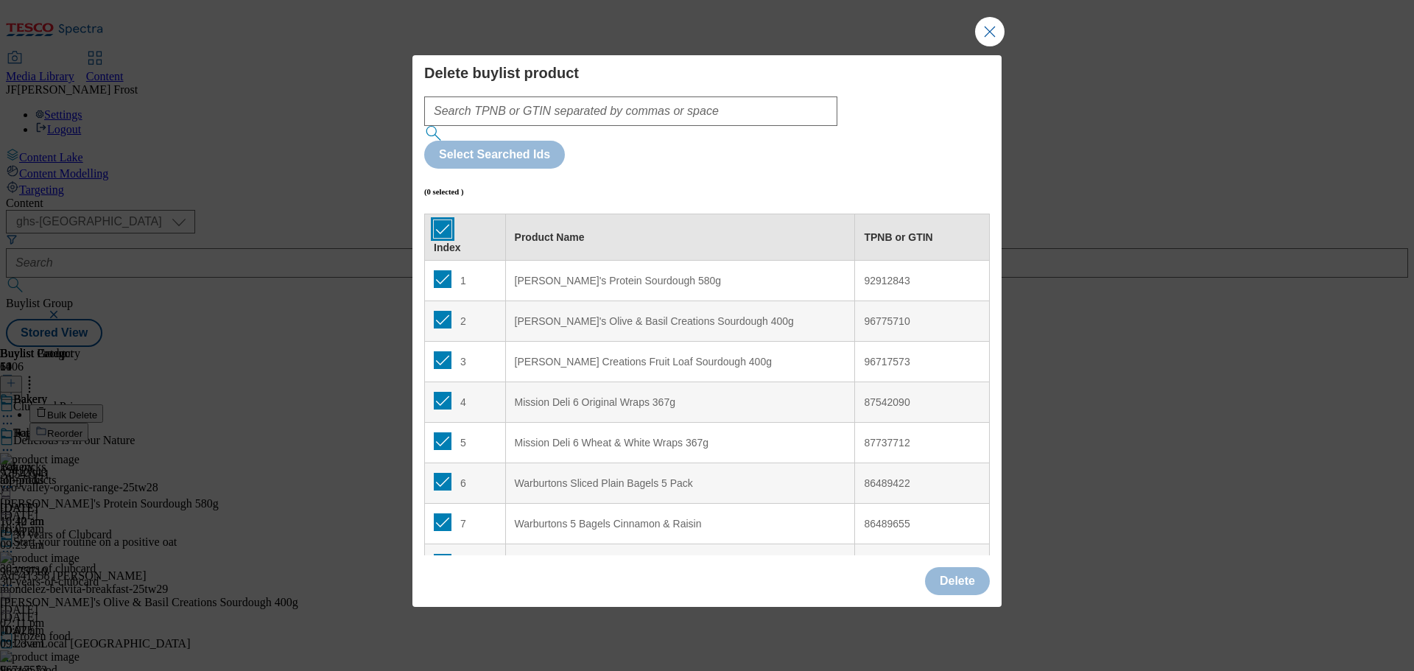
checkbox input "true"
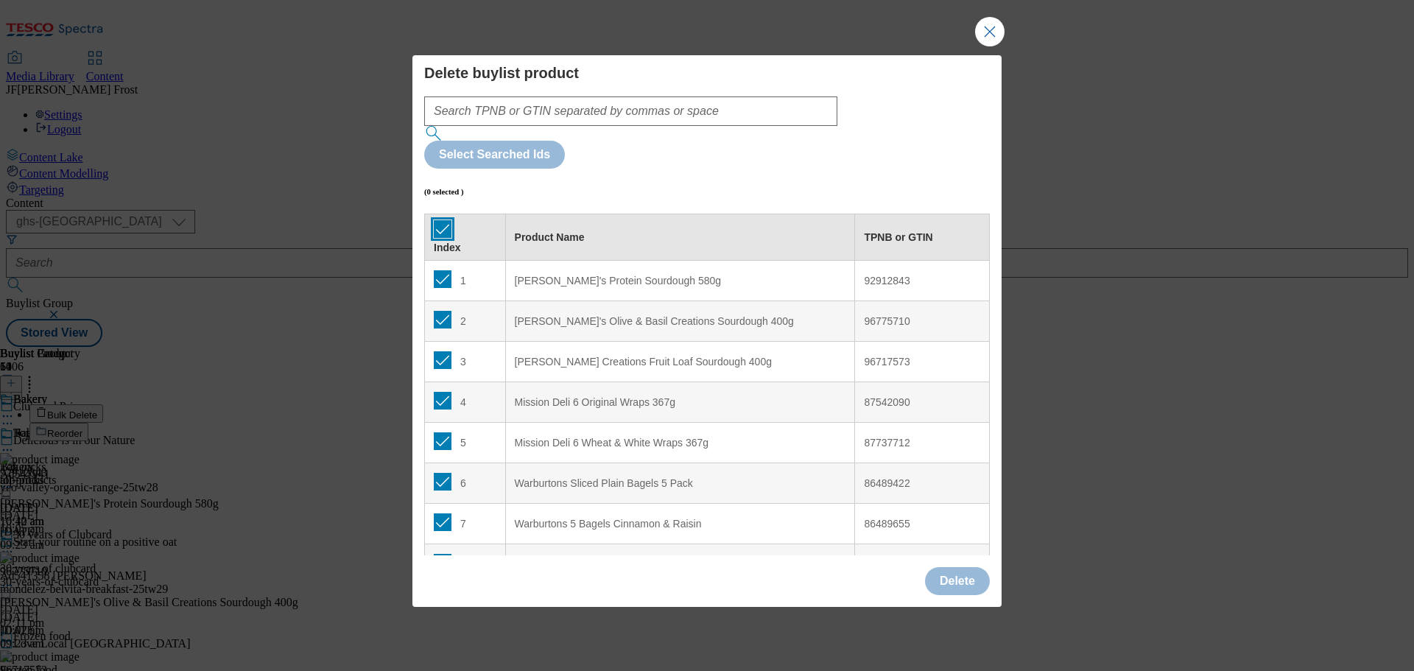
checkbox input "true"
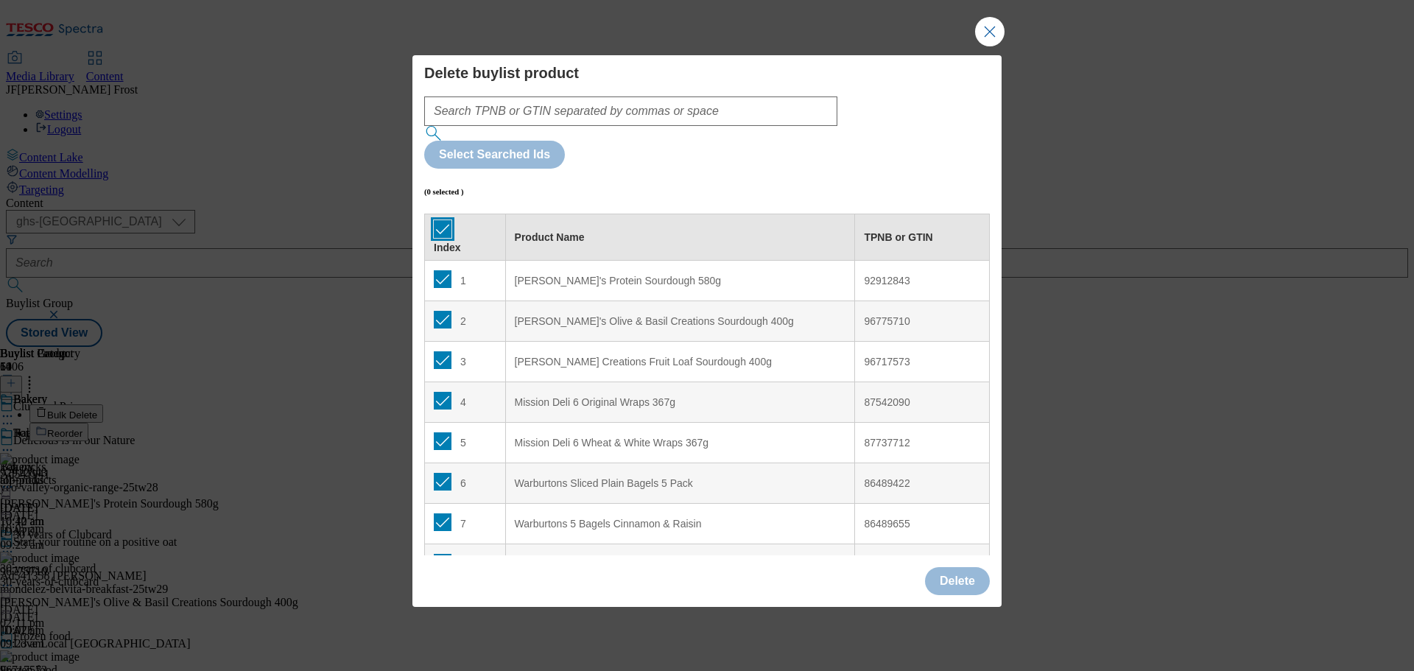
checkbox input "true"
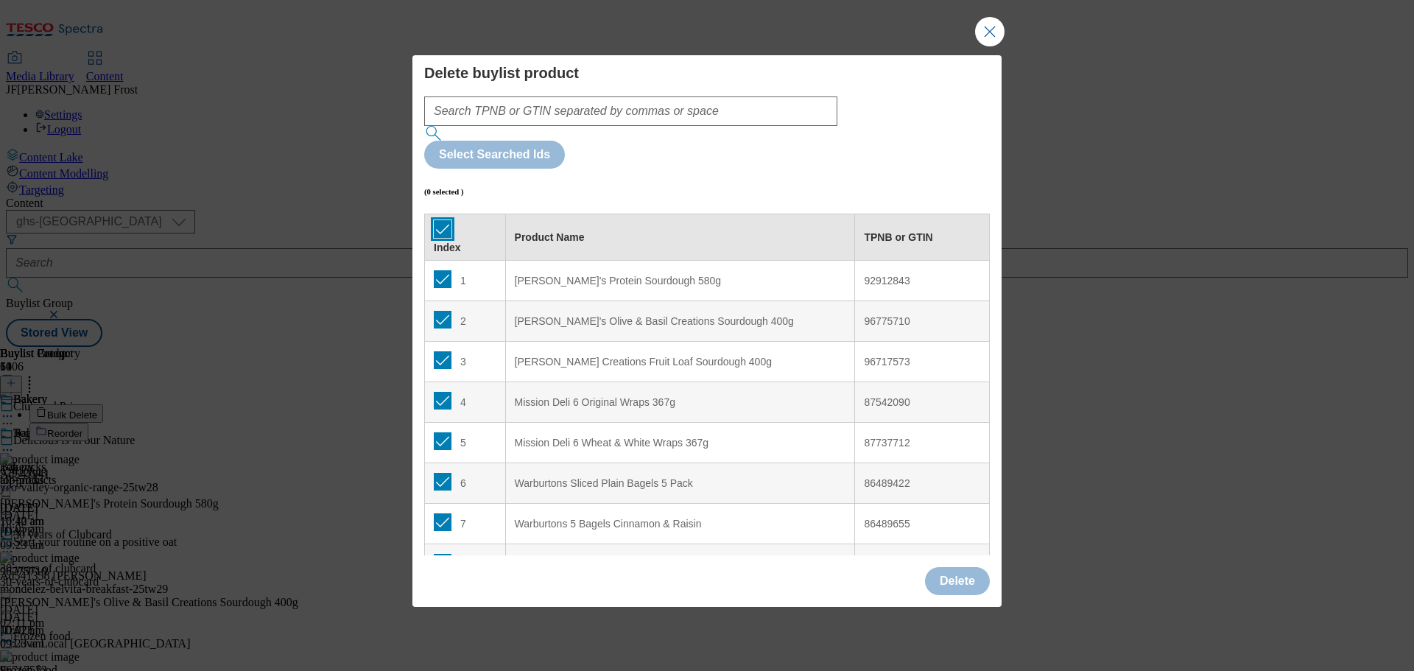
checkbox input "true"
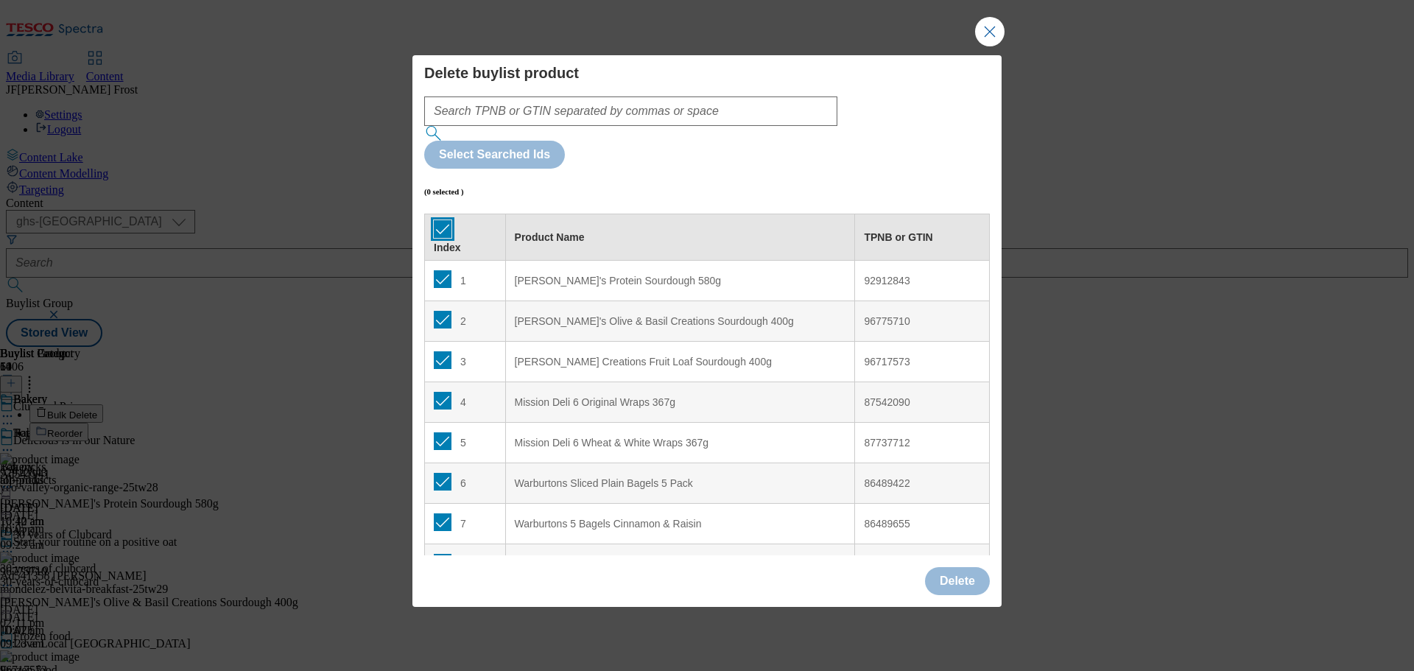
checkbox input "true"
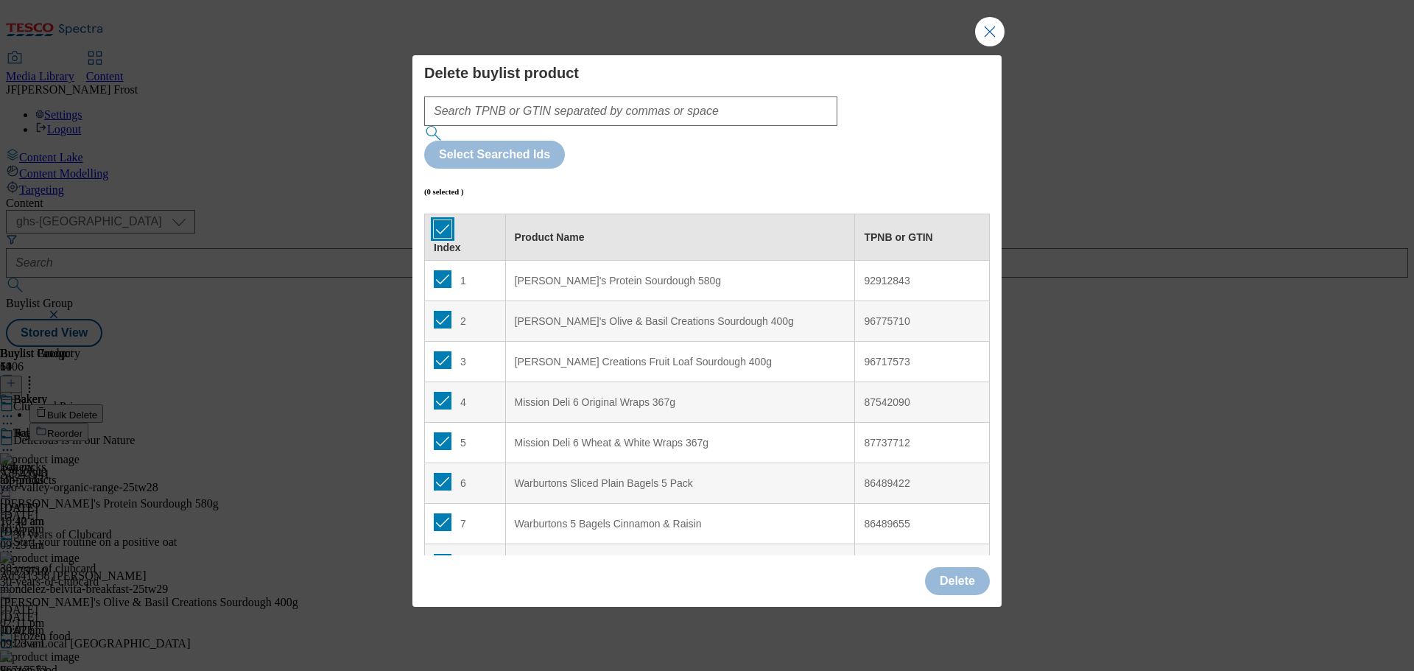
checkbox input "true"
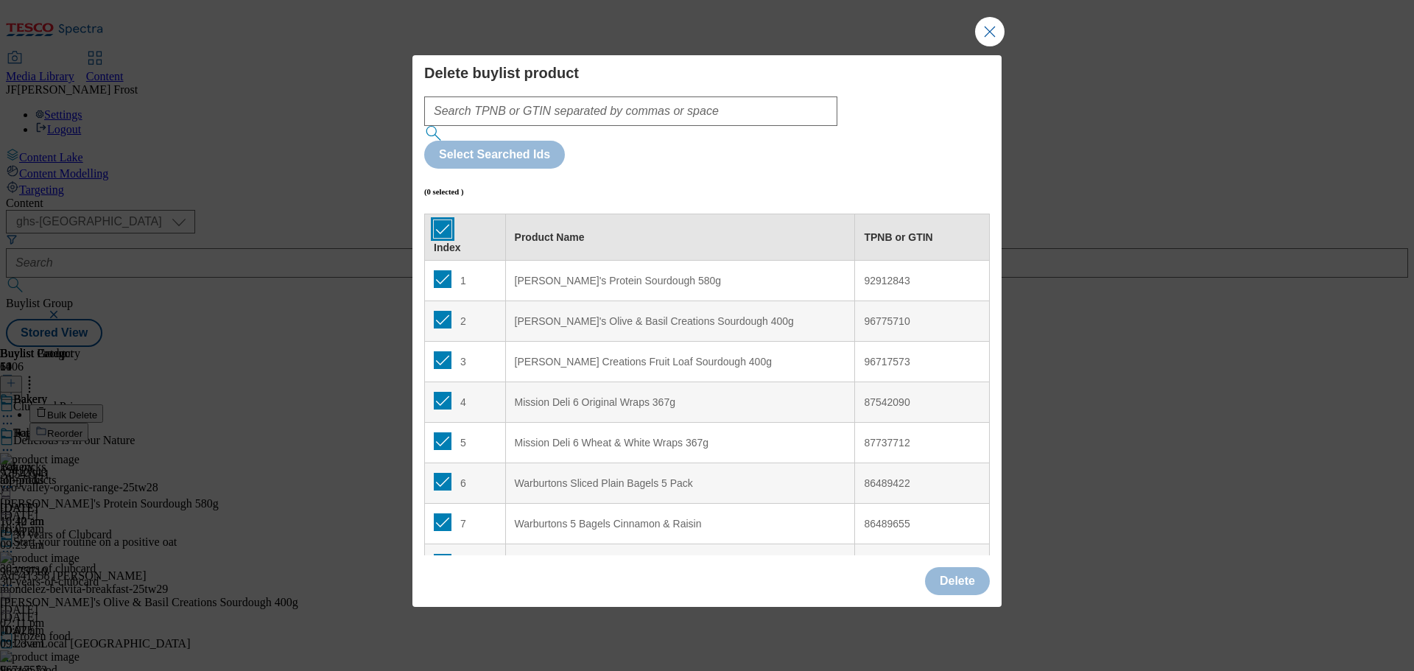
checkbox input "true"
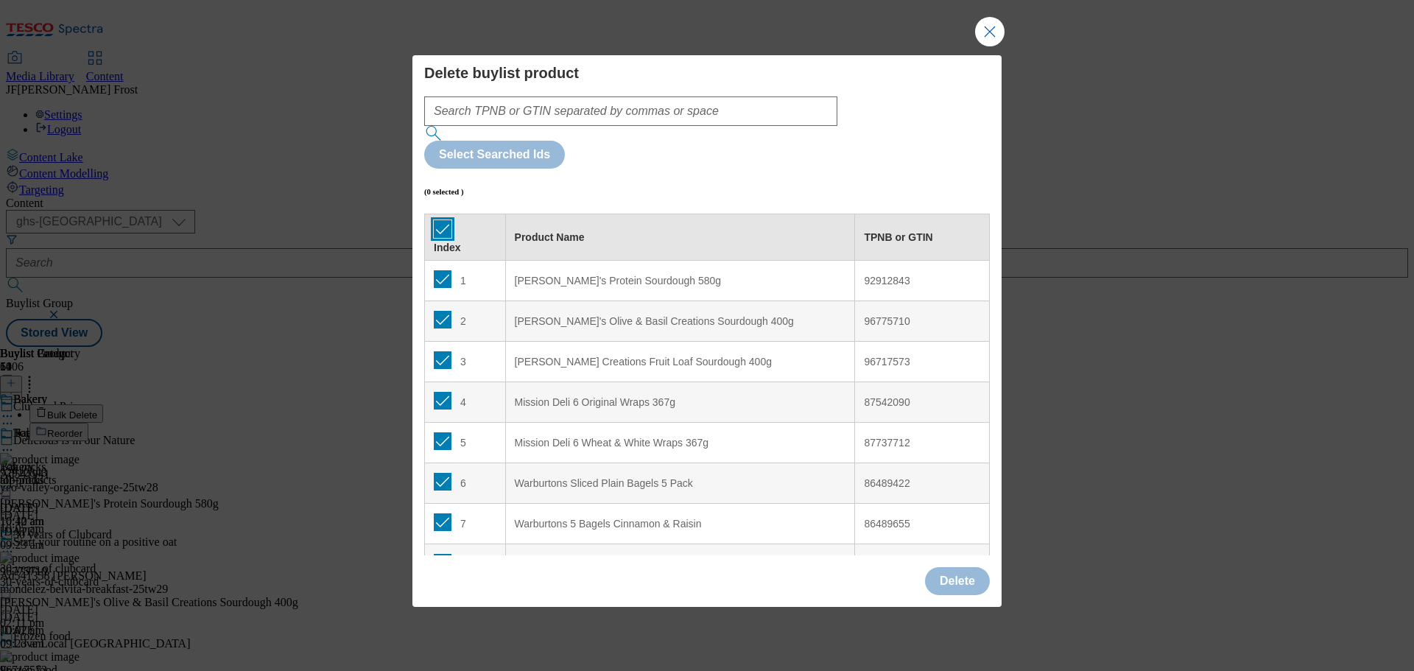
checkbox input "true"
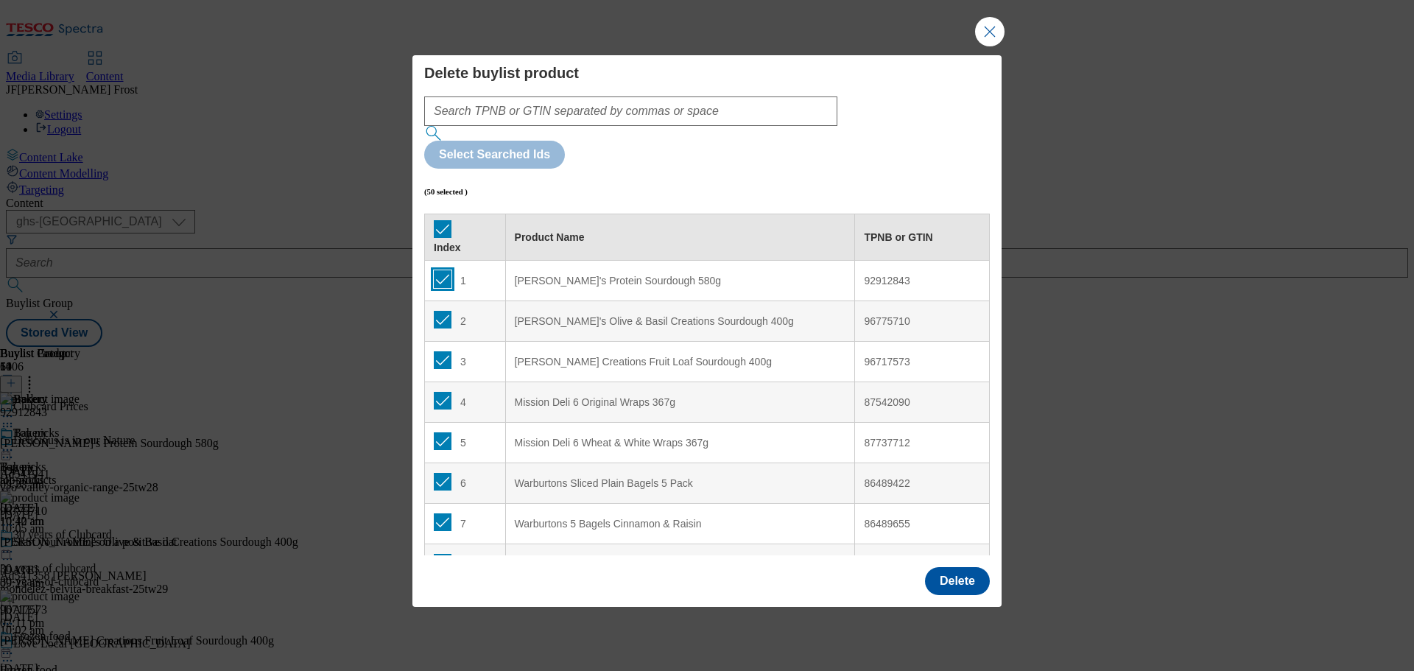
click at [443, 270] on input "Modal" at bounding box center [443, 279] width 18 height 18
checkbox input "false"
click at [439, 311] on input "Modal" at bounding box center [443, 320] width 18 height 18
checkbox input "false"
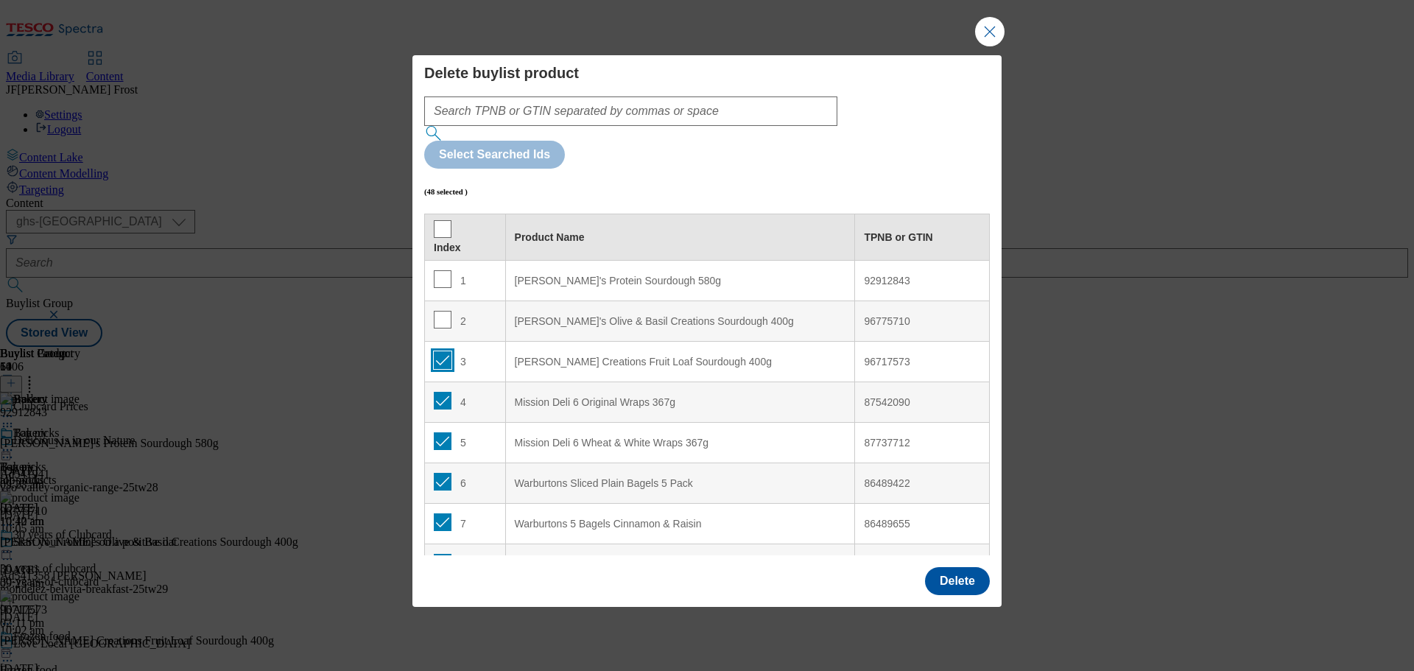
click at [444, 351] on input "Modal" at bounding box center [443, 360] width 18 height 18
checkbox input "false"
click at [964, 567] on button "Delete" at bounding box center [957, 581] width 65 height 28
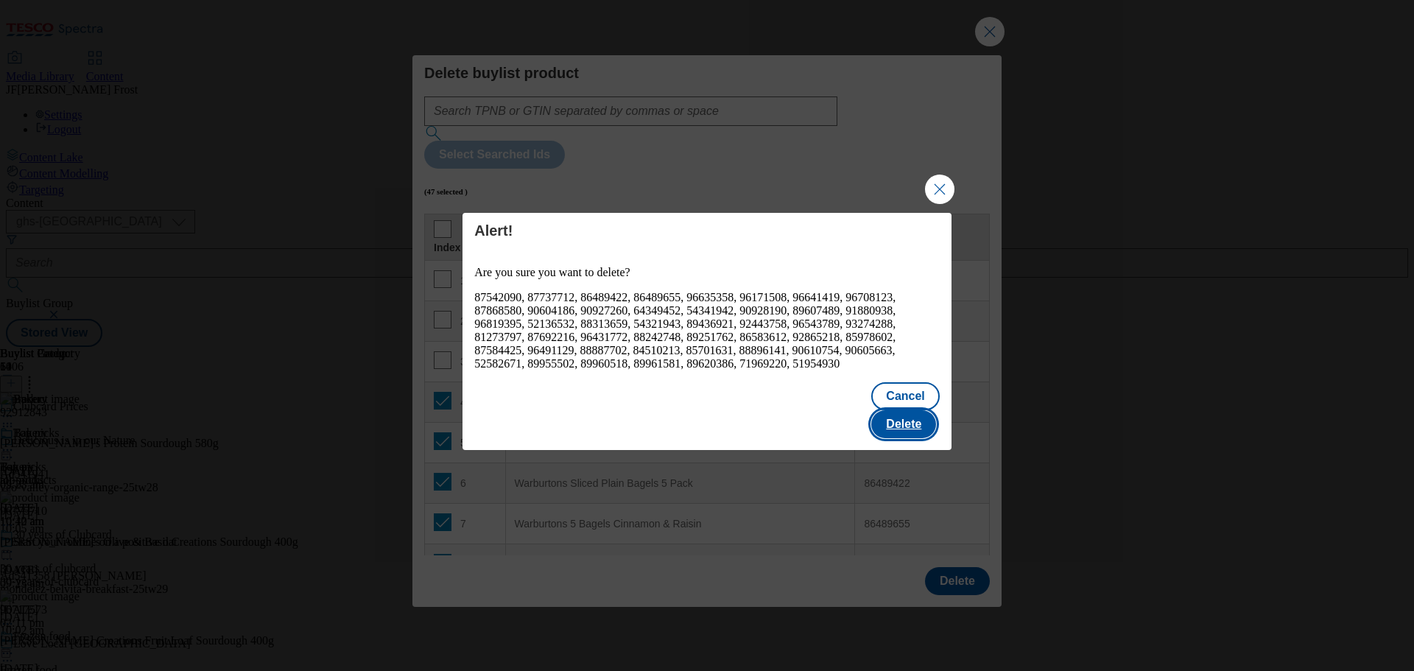
click at [909, 410] on button "Delete" at bounding box center [903, 424] width 65 height 28
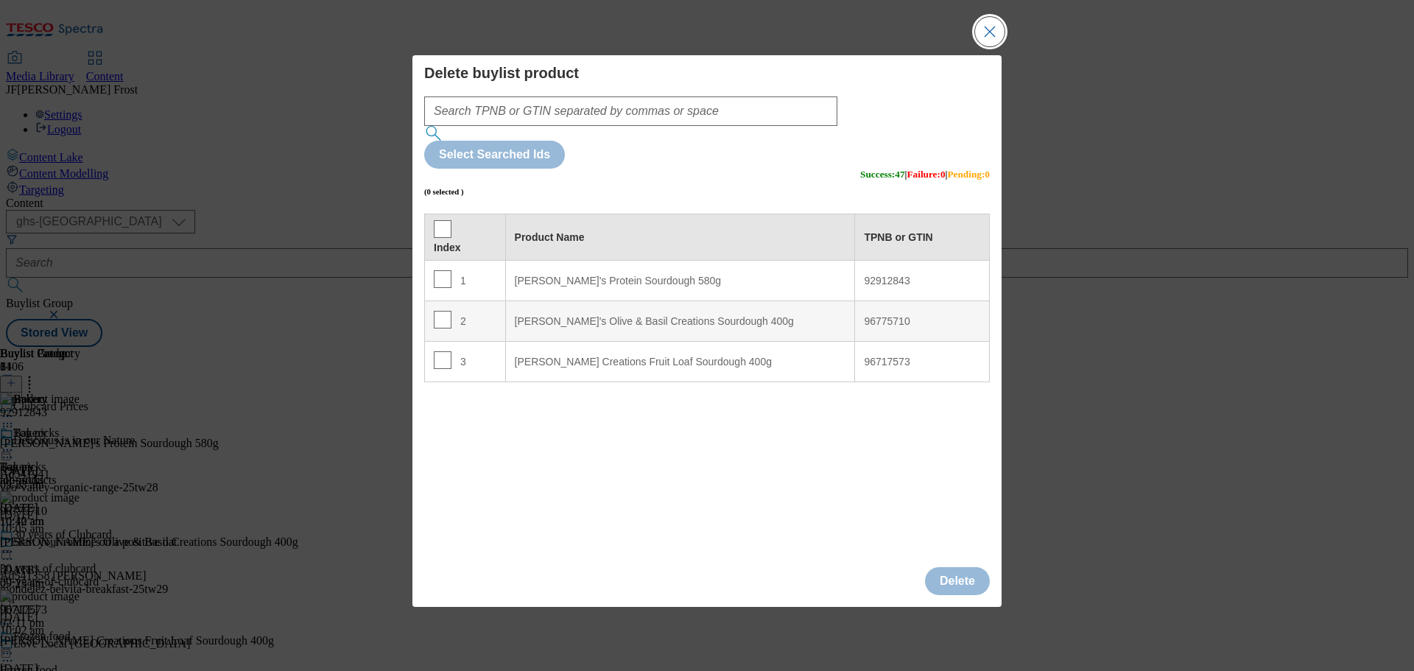
click at [996, 46] on button "Close Modal" at bounding box center [989, 31] width 29 height 29
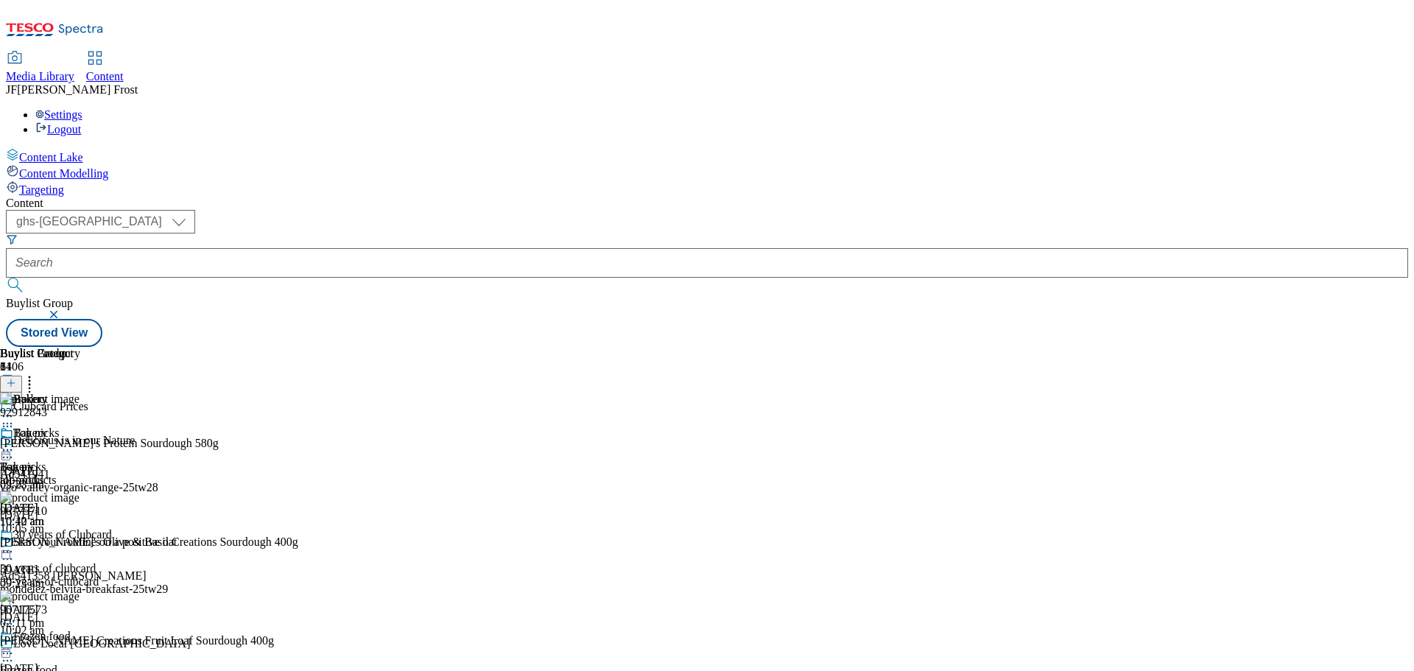
click at [22, 376] on button at bounding box center [11, 384] width 22 height 17
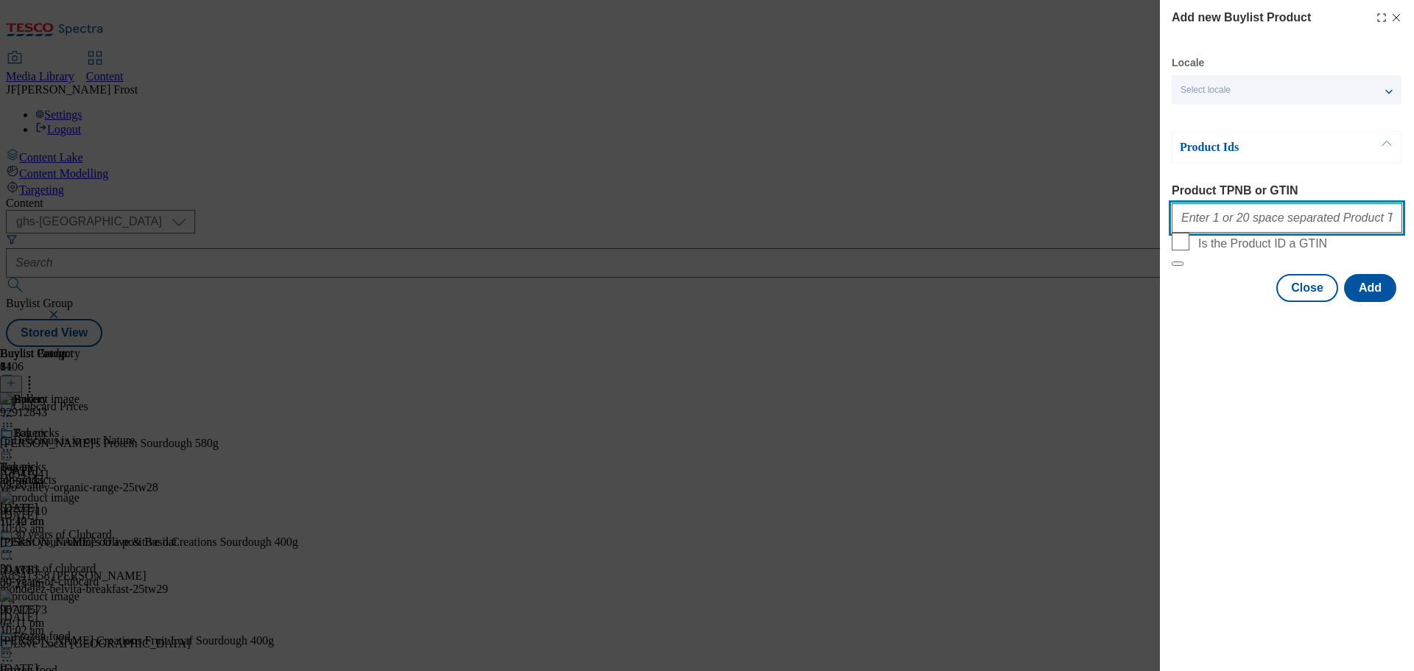
click at [1238, 215] on input "Product TPNB or GTIN" at bounding box center [1287, 217] width 231 height 29
paste input "51308613 96093157 50761733 91383801 78589756 96643475 90613739 89442896 9206129…"
type input "51308613 96093157 50761733 91383801 78589756 96643475 90613739 89442896 9206129…"
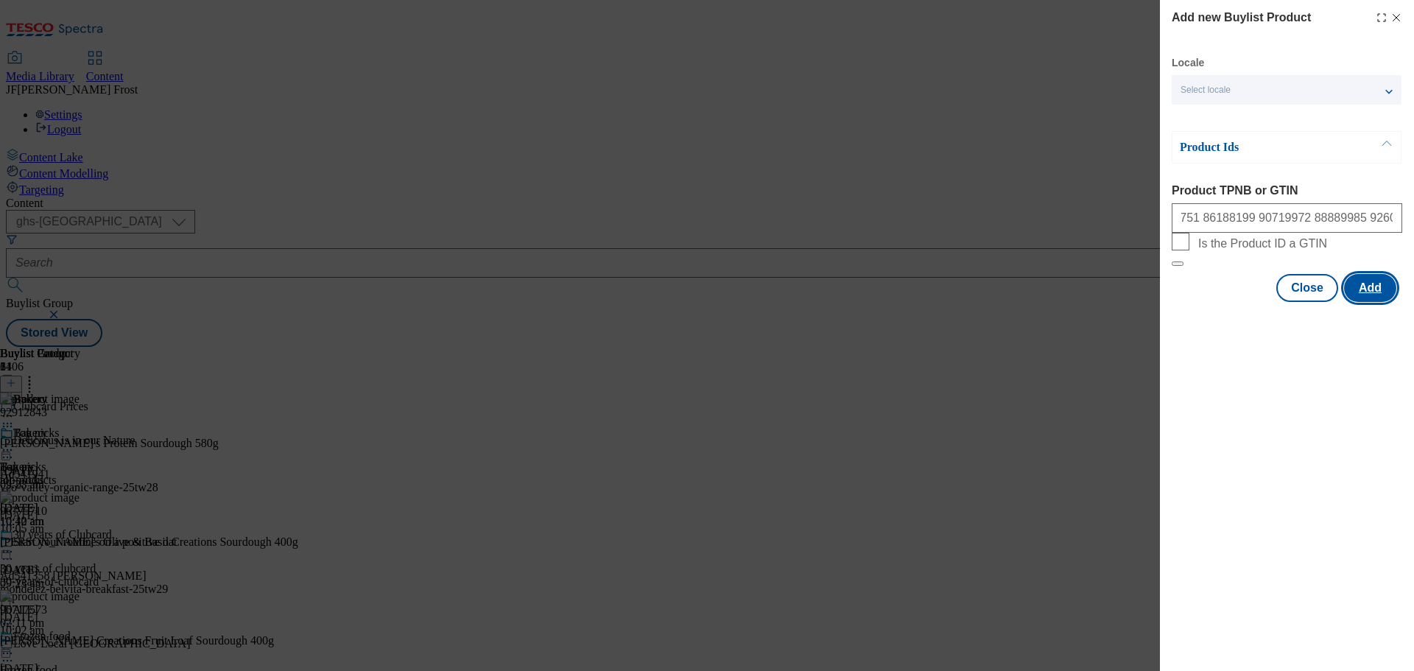
click at [1369, 302] on button "Add" at bounding box center [1370, 288] width 52 height 28
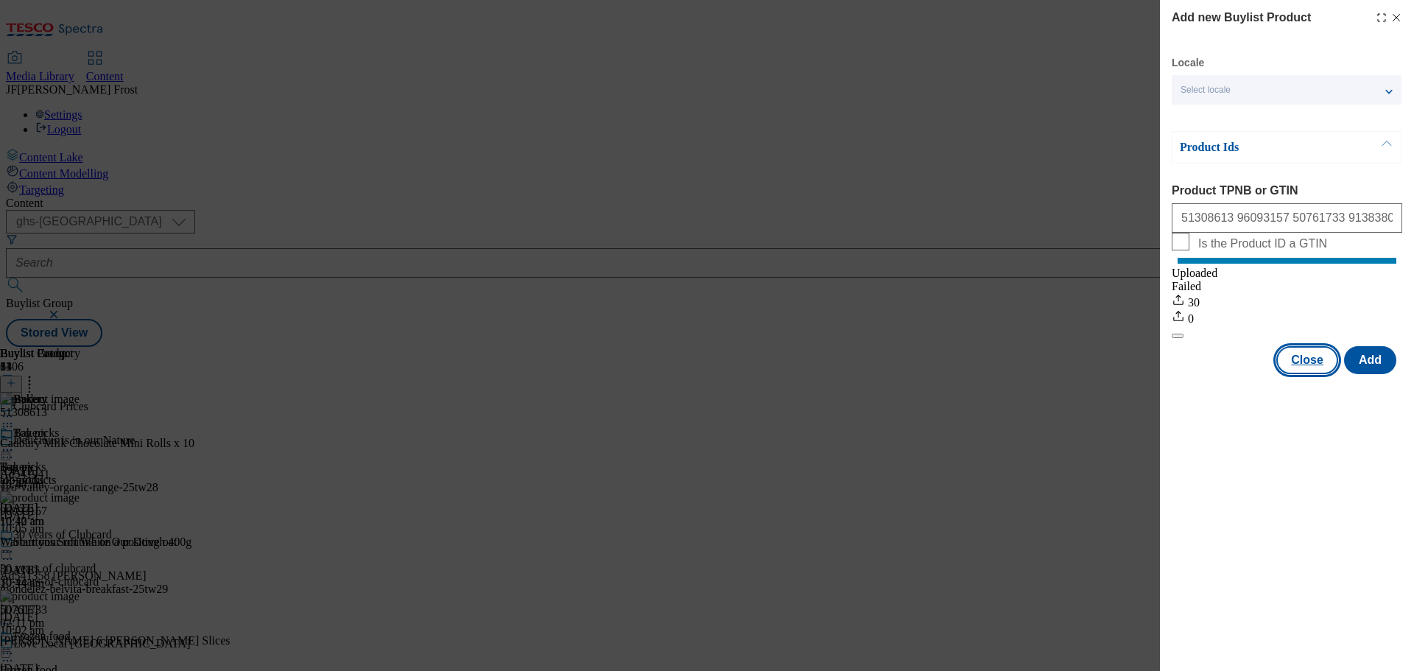
click at [1316, 368] on button "Close" at bounding box center [1308, 360] width 62 height 28
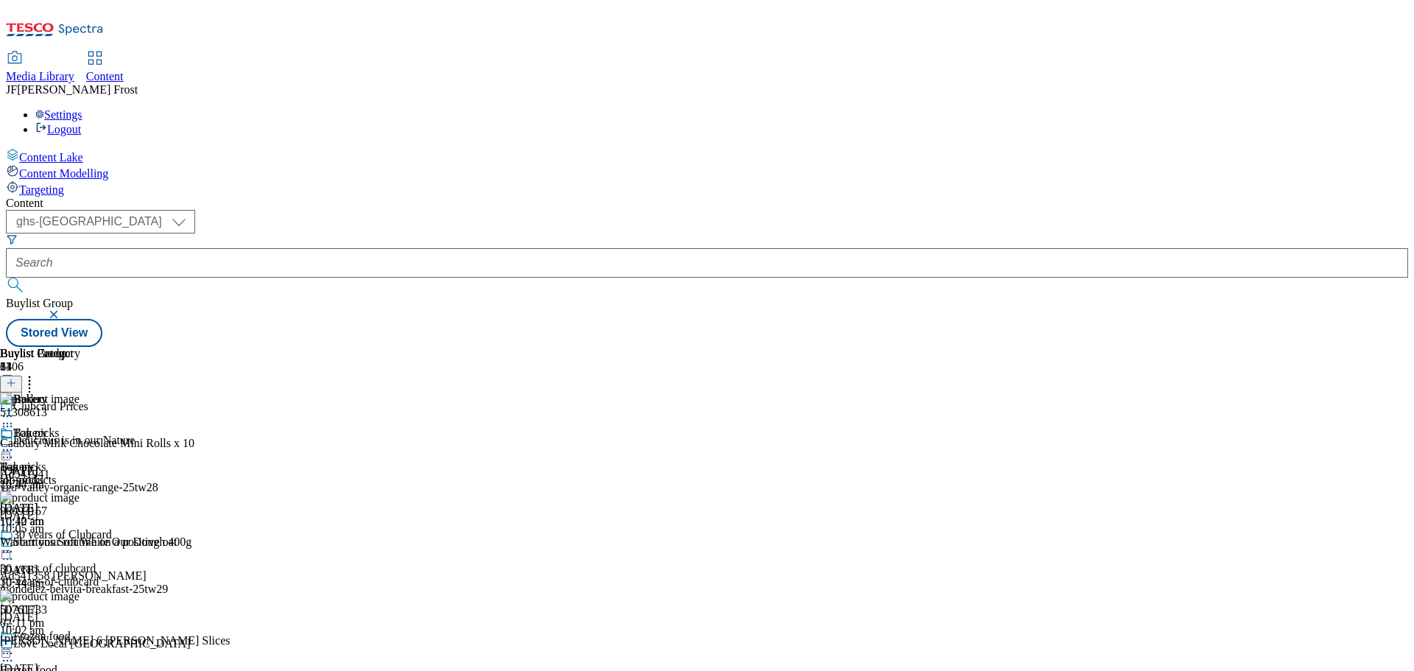
click at [37, 373] on icon at bounding box center [29, 380] width 15 height 15
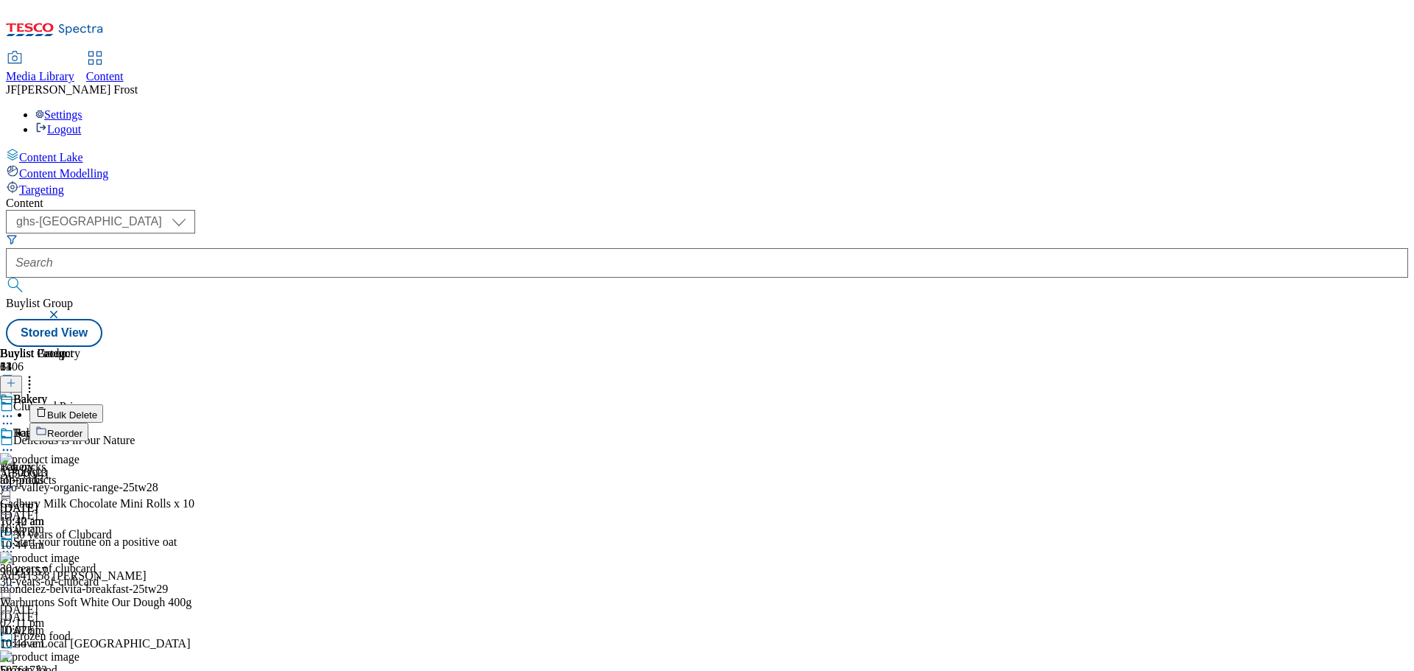
click at [88, 423] on button "Reorder" at bounding box center [58, 432] width 59 height 18
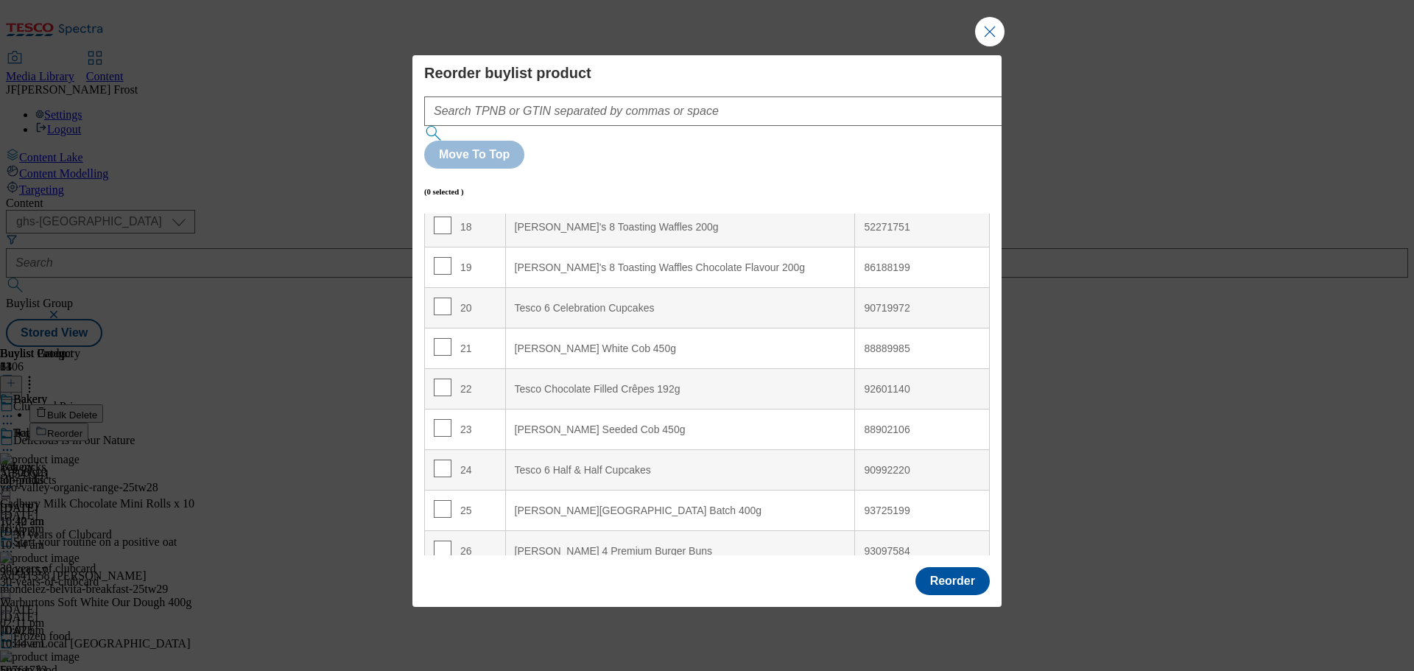
scroll to position [1036, 0]
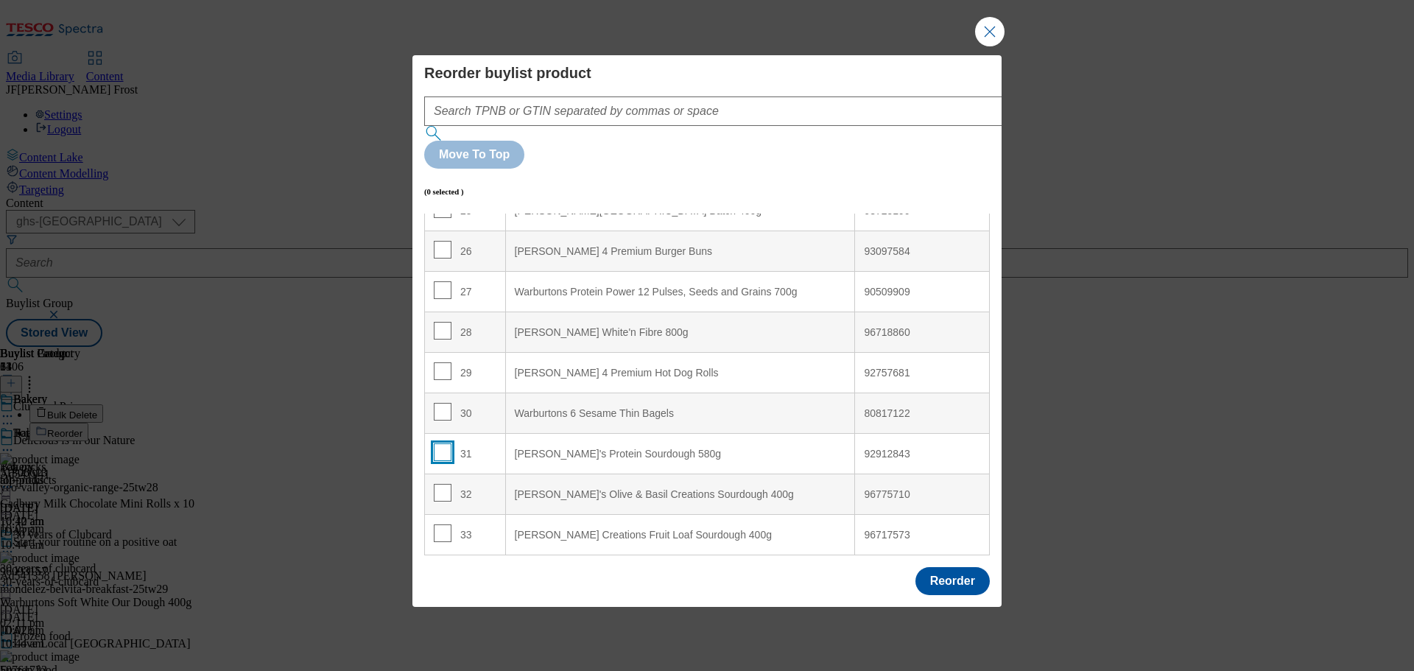
click at [448, 443] on input "Modal" at bounding box center [443, 452] width 18 height 18
checkbox input "true"
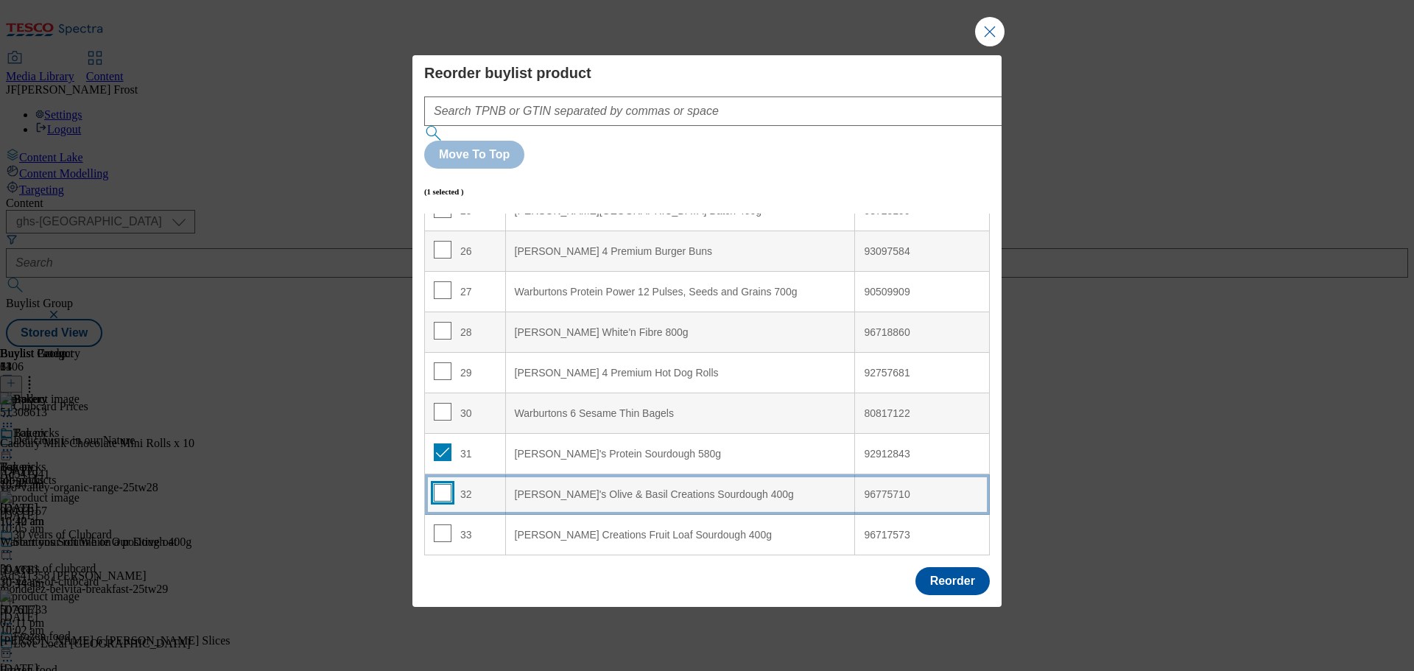
drag, startPoint x: 441, startPoint y: 453, endPoint x: 442, endPoint y: 470, distance: 17.0
click at [442, 484] on input "Modal" at bounding box center [443, 493] width 18 height 18
checkbox input "true"
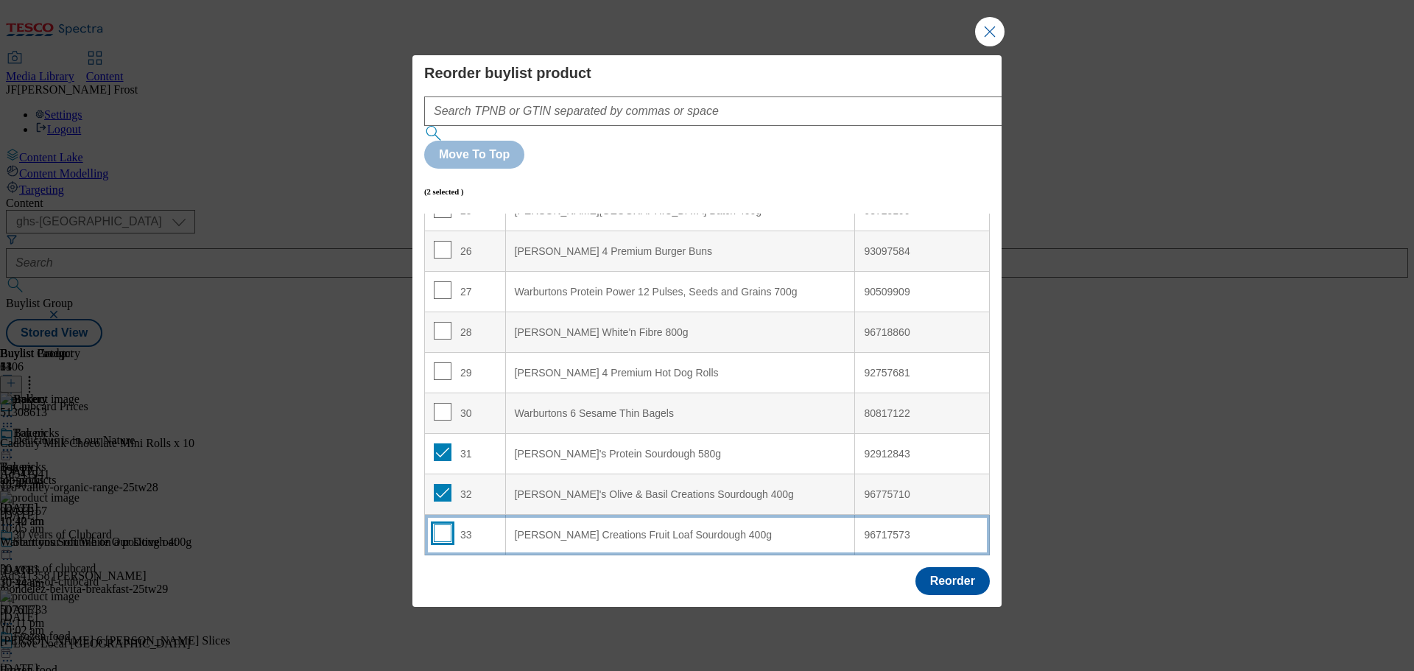
click at [442, 525] on input "Modal" at bounding box center [443, 534] width 18 height 18
checkbox input "true"
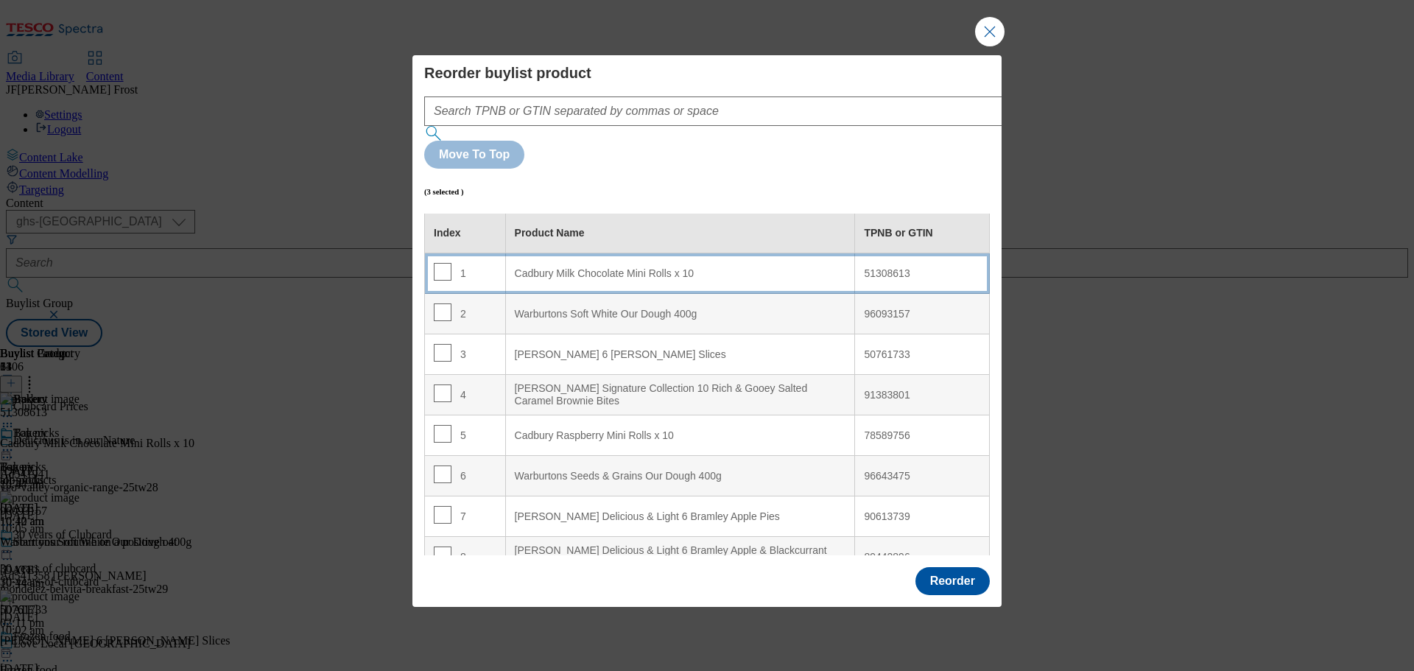
scroll to position [0, 0]
click at [635, 255] on 10 "Cadbury Milk Chocolate Mini Rolls x 10" at bounding box center [680, 275] width 350 height 41
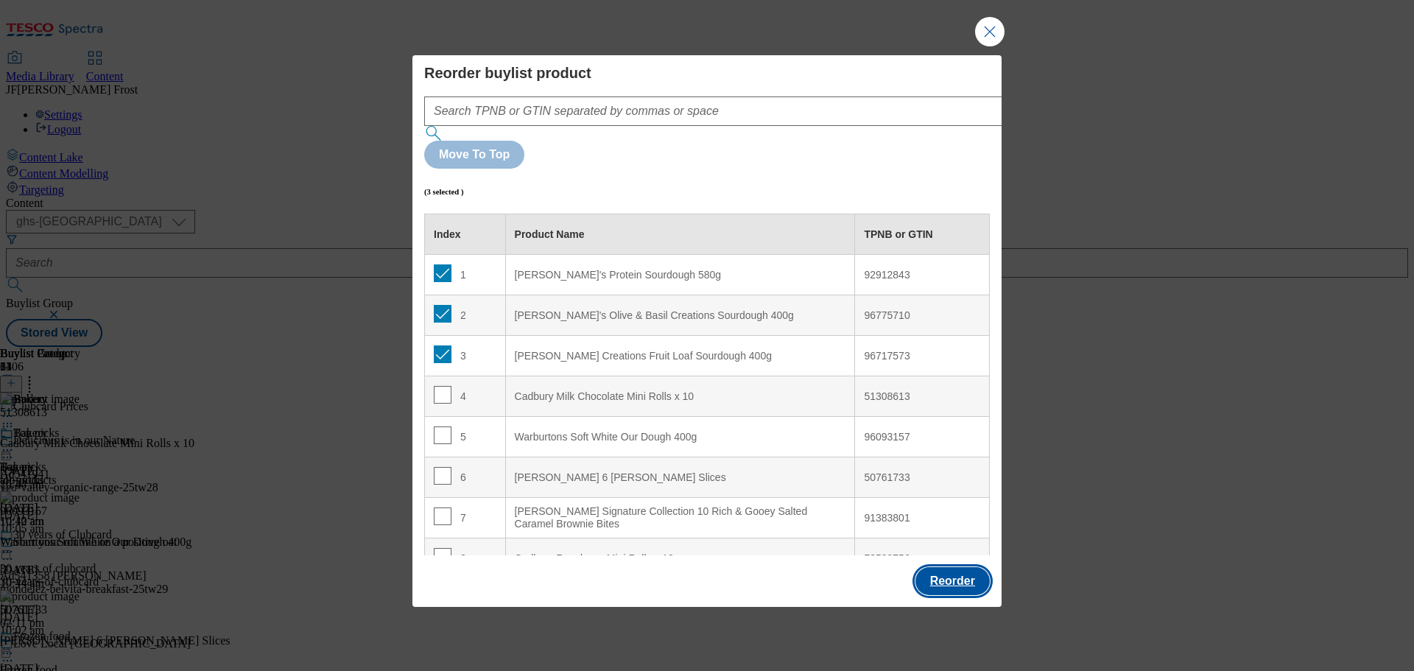
click at [960, 567] on button "Reorder" at bounding box center [953, 581] width 74 height 28
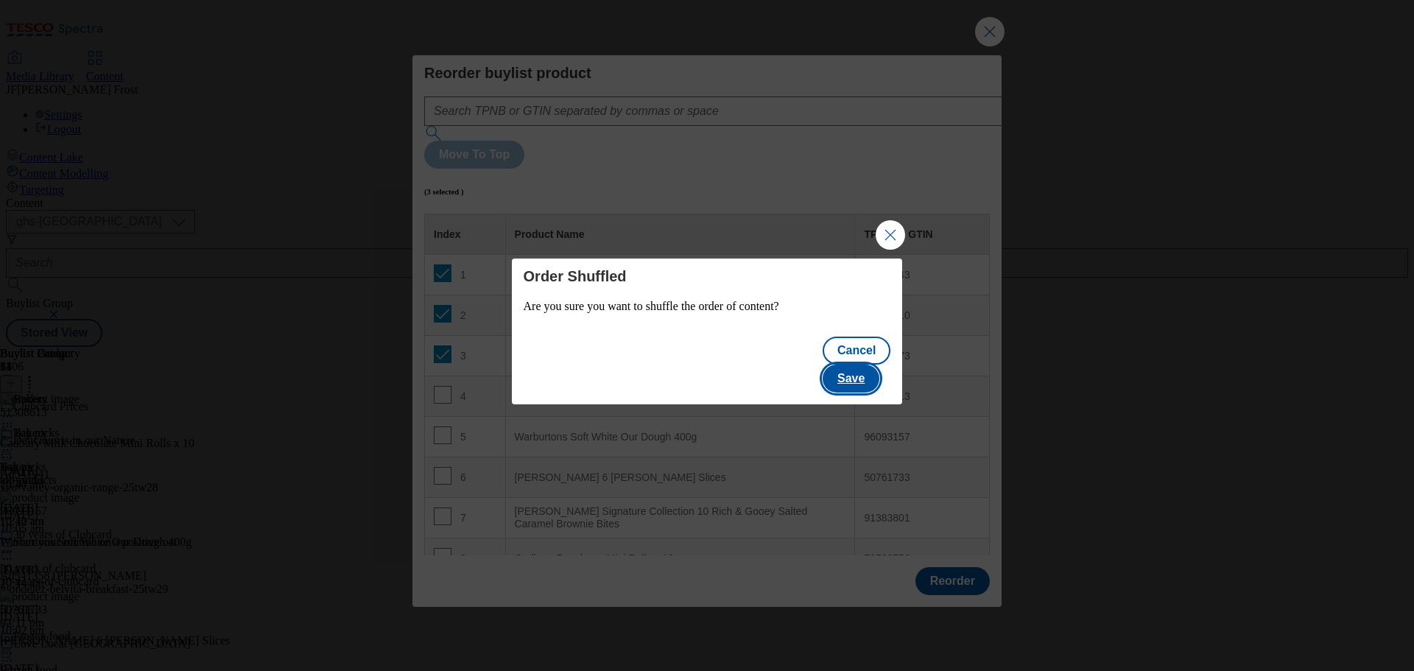
click at [865, 365] on button "Save" at bounding box center [851, 379] width 57 height 28
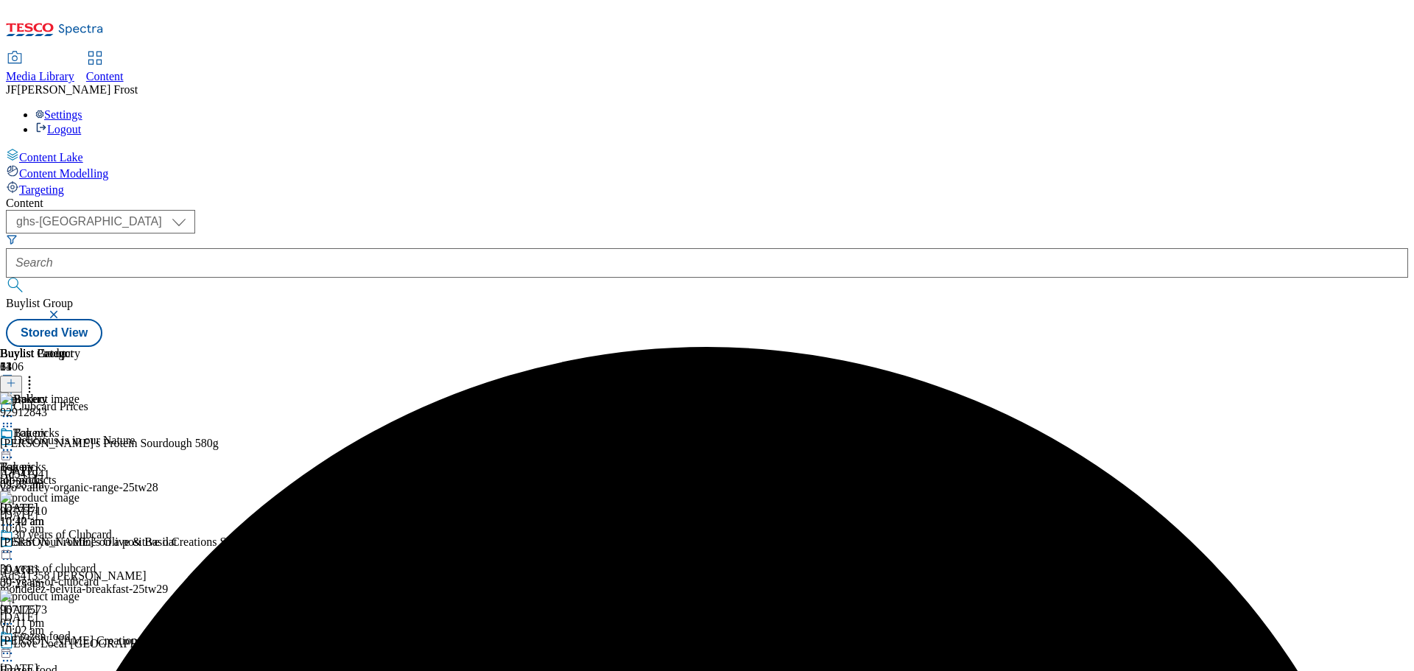
click at [15, 443] on icon at bounding box center [7, 450] width 15 height 15
click at [80, 544] on span "Preview" at bounding box center [63, 549] width 35 height 11
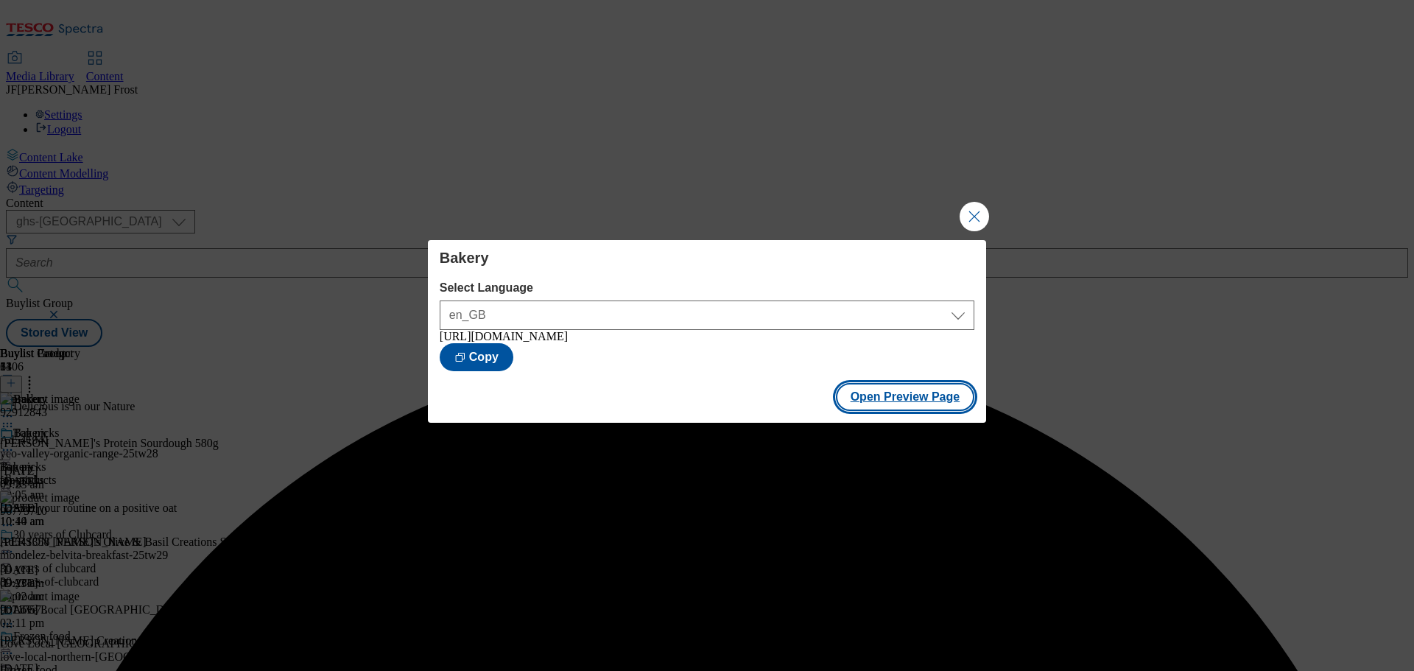
click at [936, 404] on button "Open Preview Page" at bounding box center [905, 397] width 139 height 28
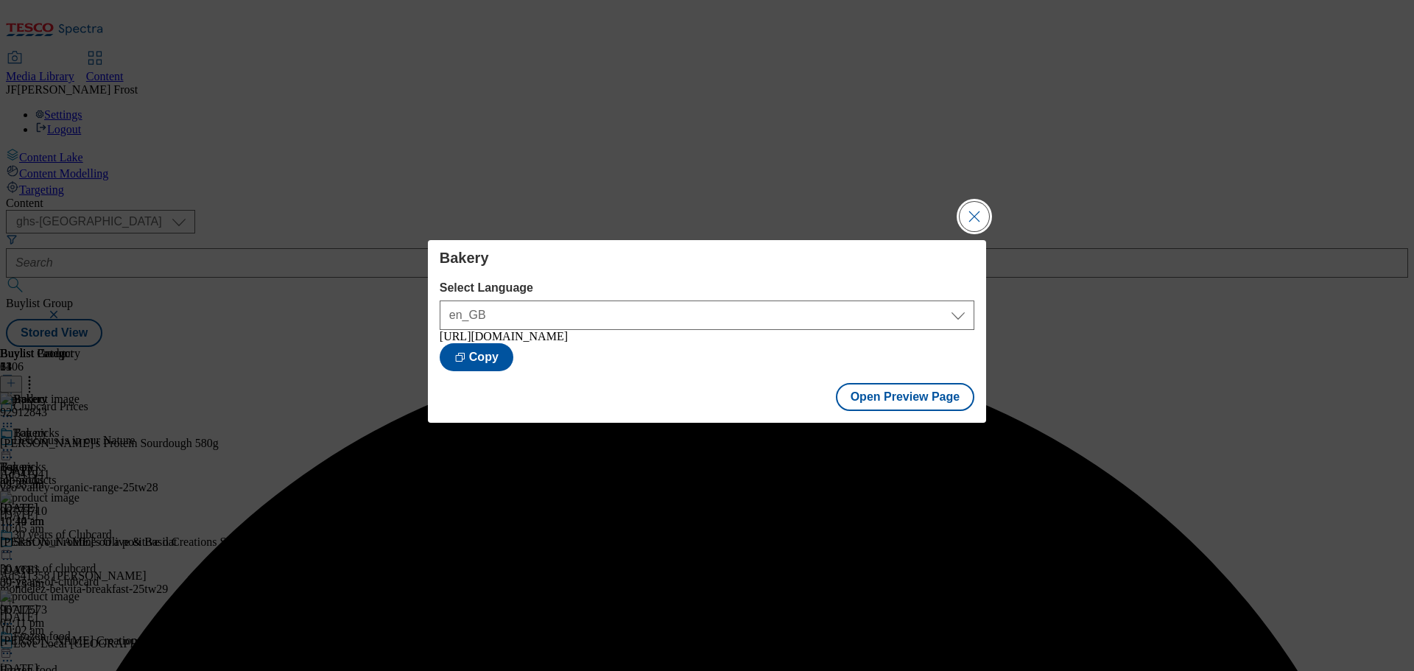
click at [972, 208] on button "Close Modal" at bounding box center [974, 216] width 29 height 29
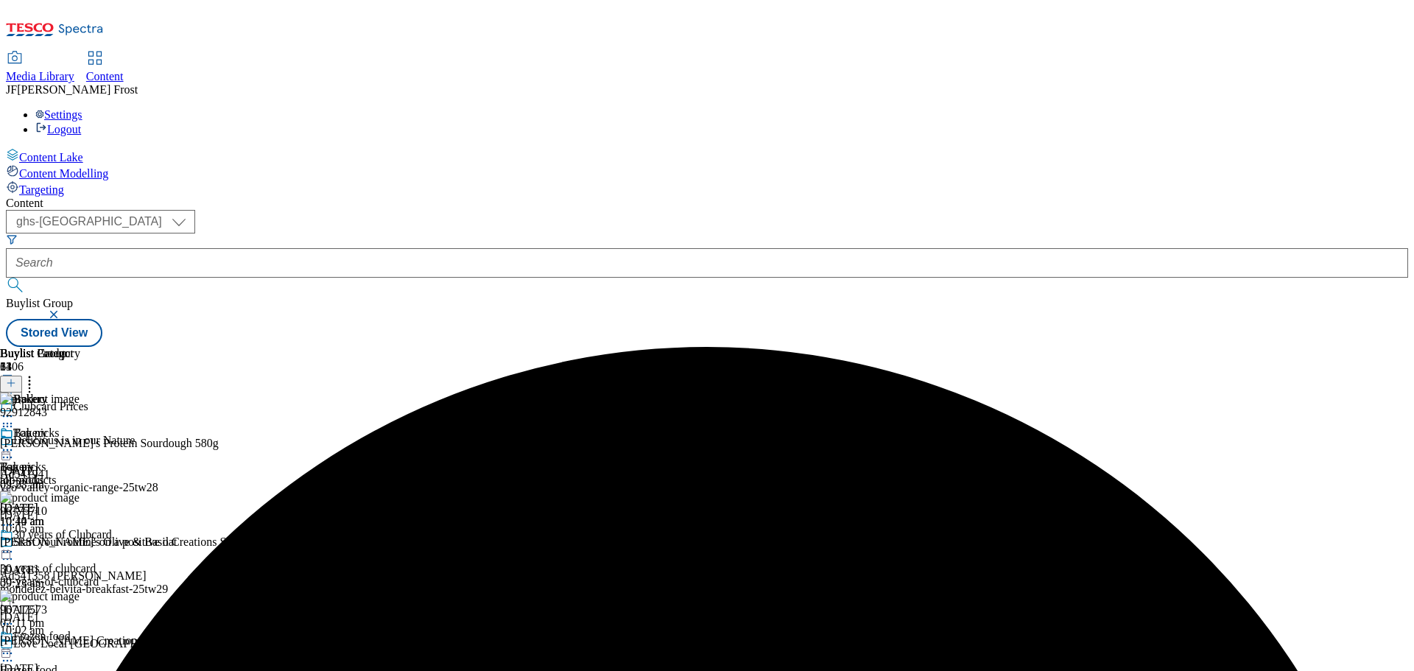
click at [15, 443] on icon at bounding box center [7, 450] width 15 height 15
click at [78, 594] on span "Publish" at bounding box center [62, 599] width 32 height 11
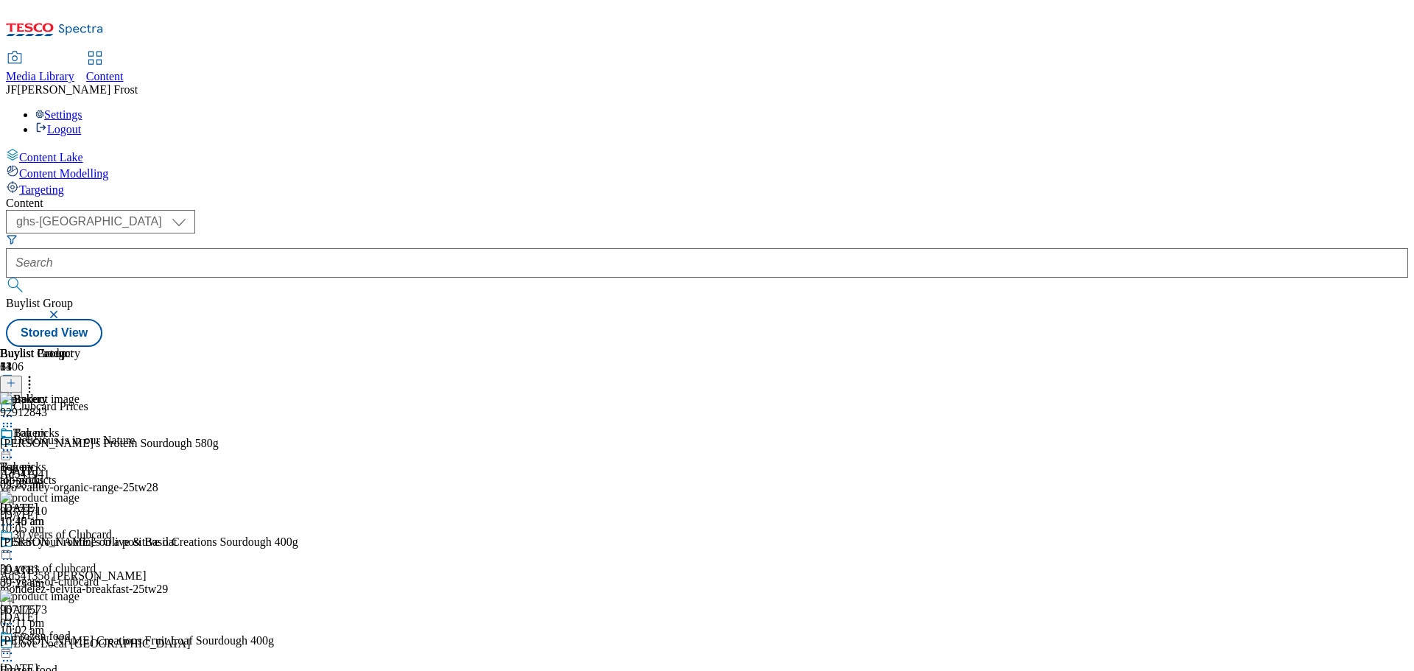
click at [15, 443] on icon at bounding box center [7, 450] width 15 height 15
click at [1379, 108] on div "Settings Logout" at bounding box center [707, 122] width 1403 height 28
click at [81, 123] on link "Logout" at bounding box center [58, 129] width 46 height 13
